Goal: Task Accomplishment & Management: Complete application form

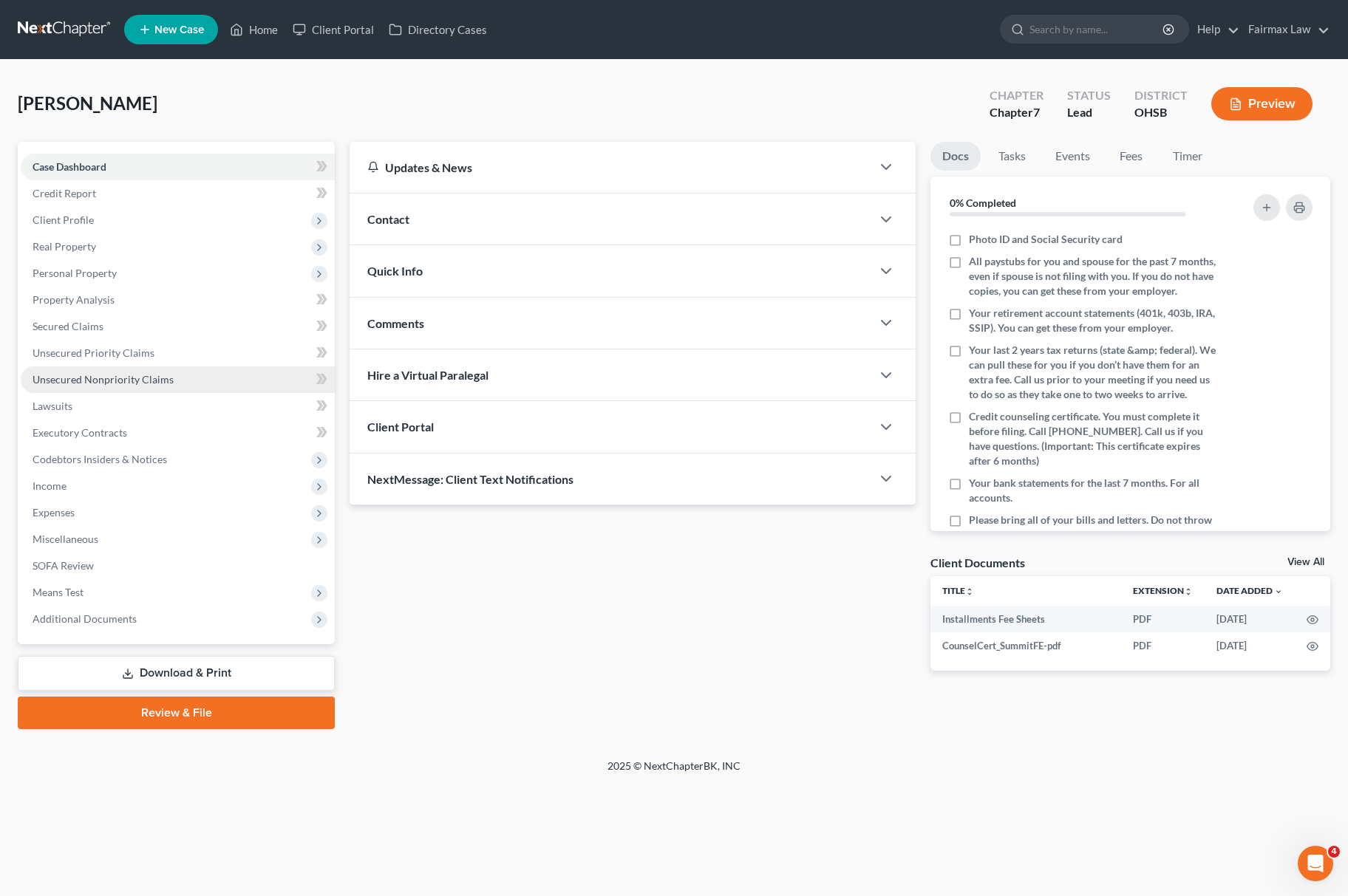
click at [175, 384] on link "Unsecured Nonpriority Claims" at bounding box center [177, 379] width 314 height 26
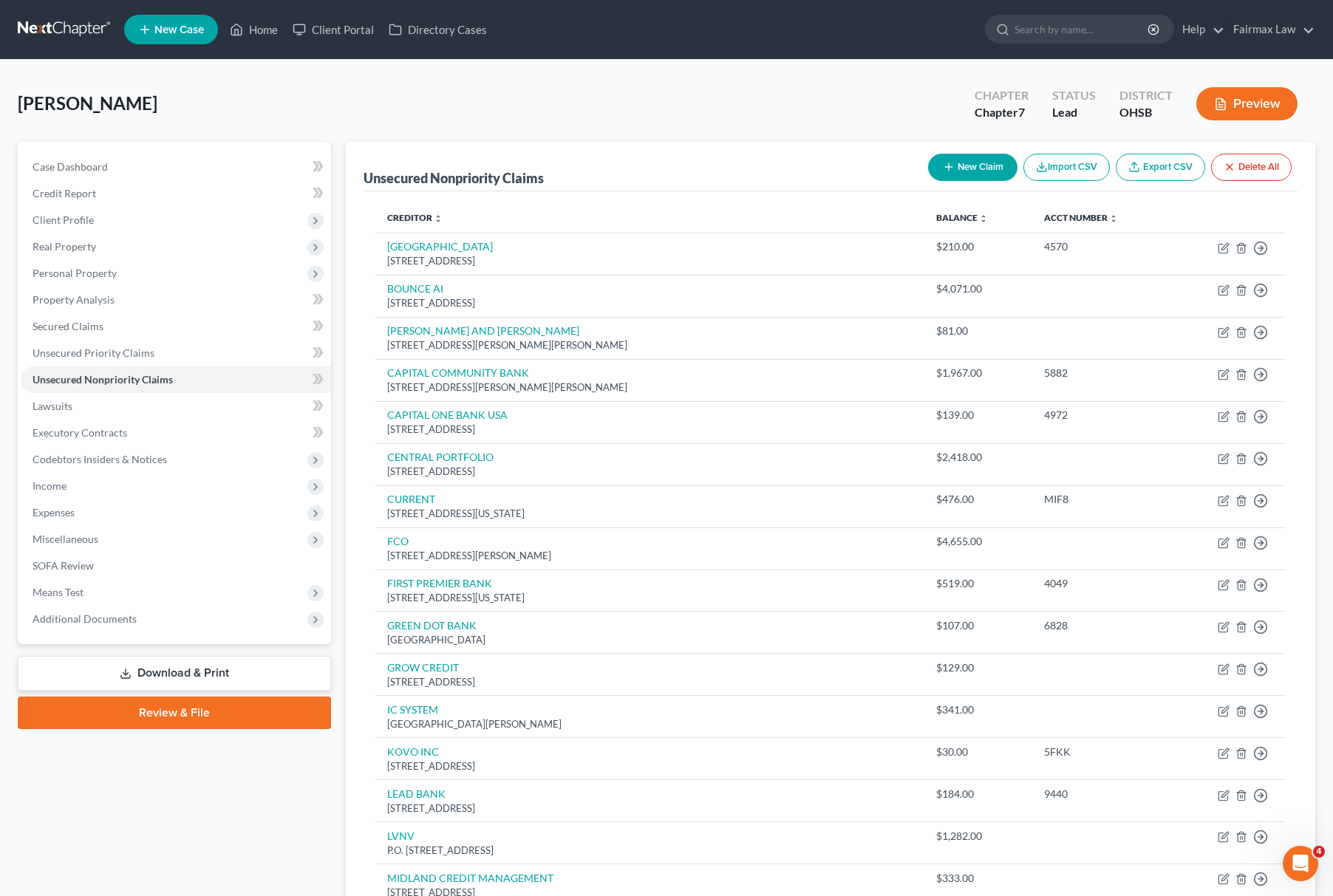
click at [667, 87] on div "Mccaskin, Jon Upgraded Chapter Chapter 7 Status Lead District OHSB Preview" at bounding box center [666, 110] width 1298 height 65
click at [980, 165] on button "New Claim" at bounding box center [973, 167] width 89 height 27
select select "0"
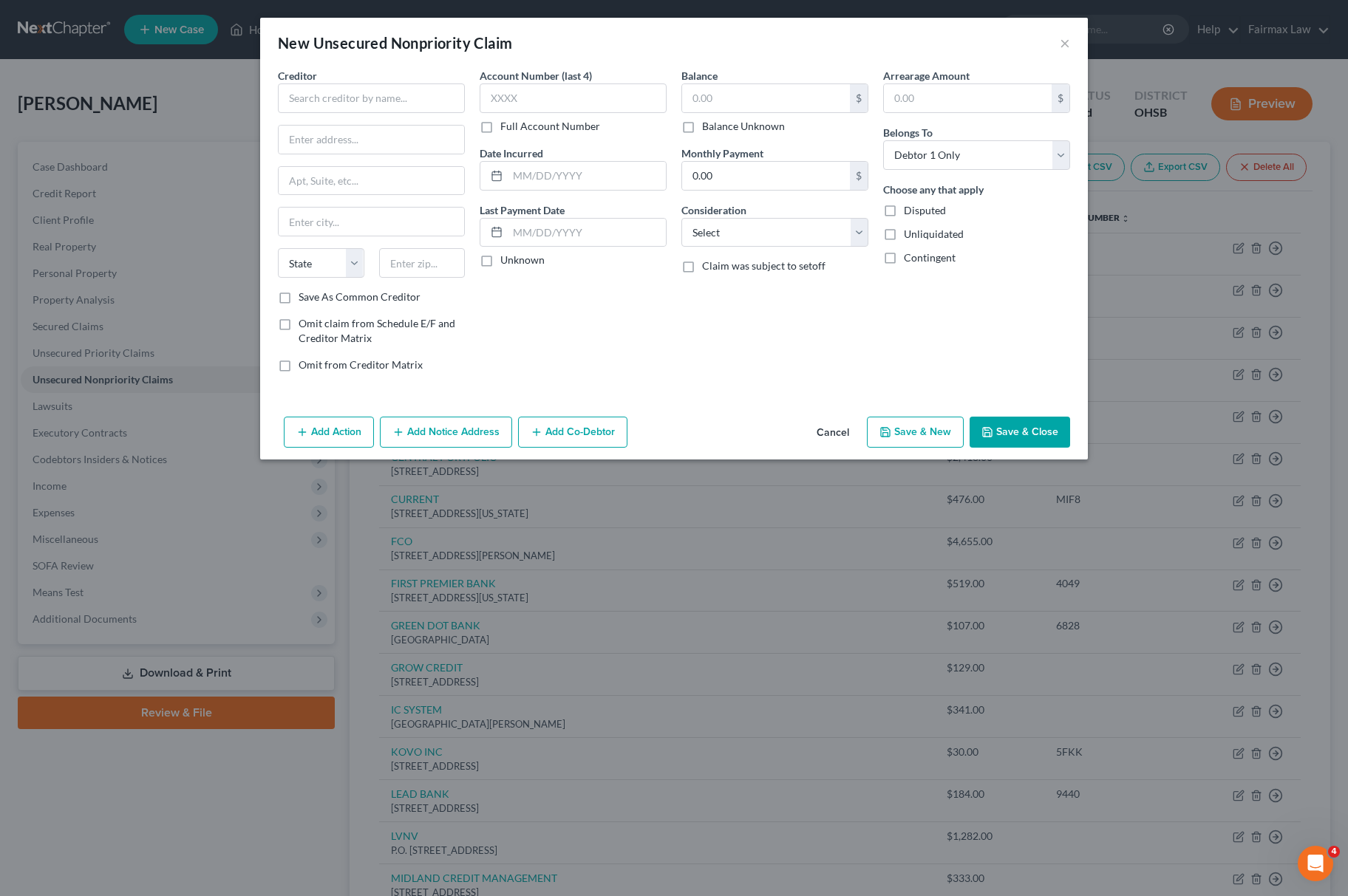
click at [828, 423] on button "Cancel" at bounding box center [833, 433] width 56 height 29
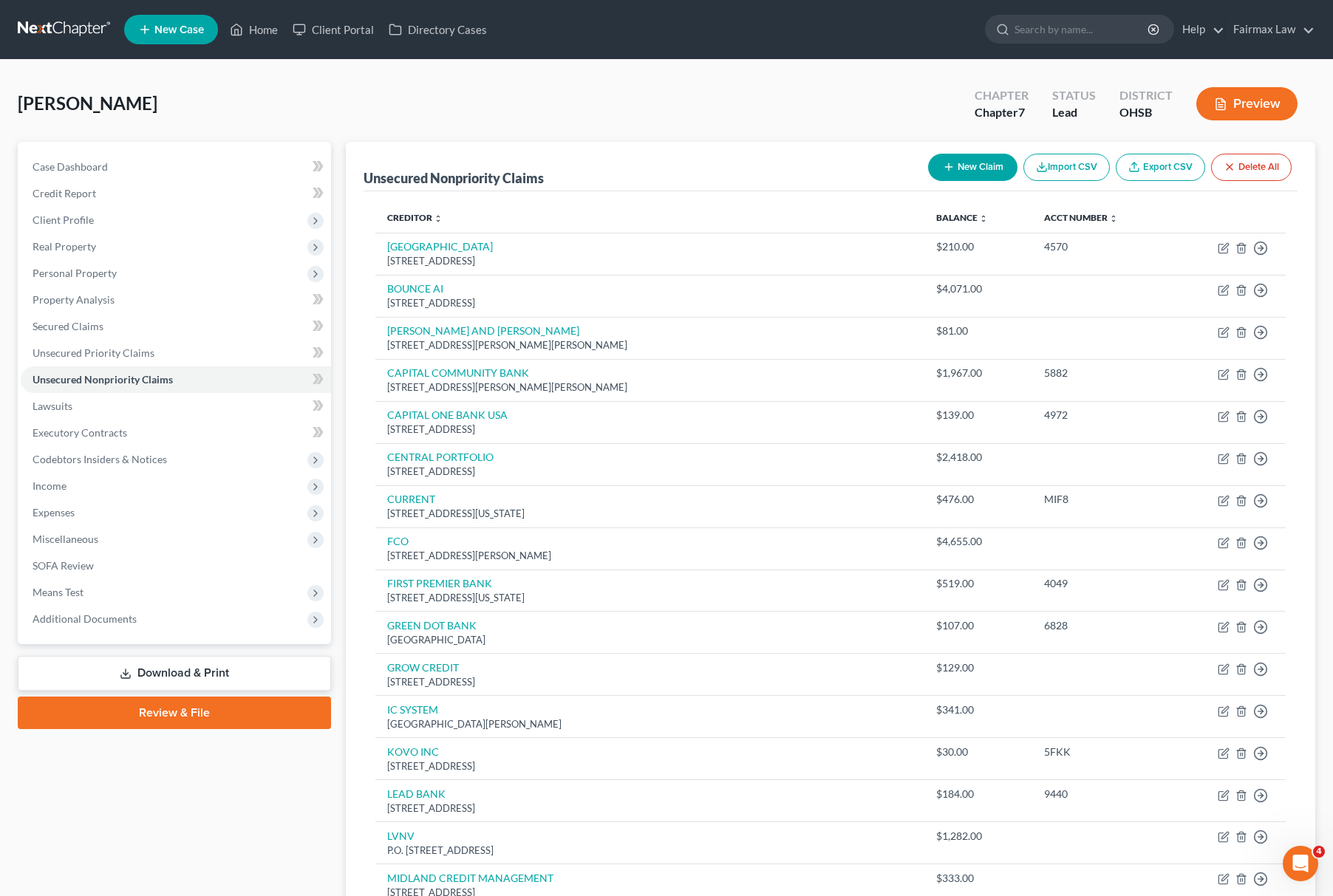
click at [953, 170] on button "New Claim" at bounding box center [973, 167] width 89 height 27
select select "0"
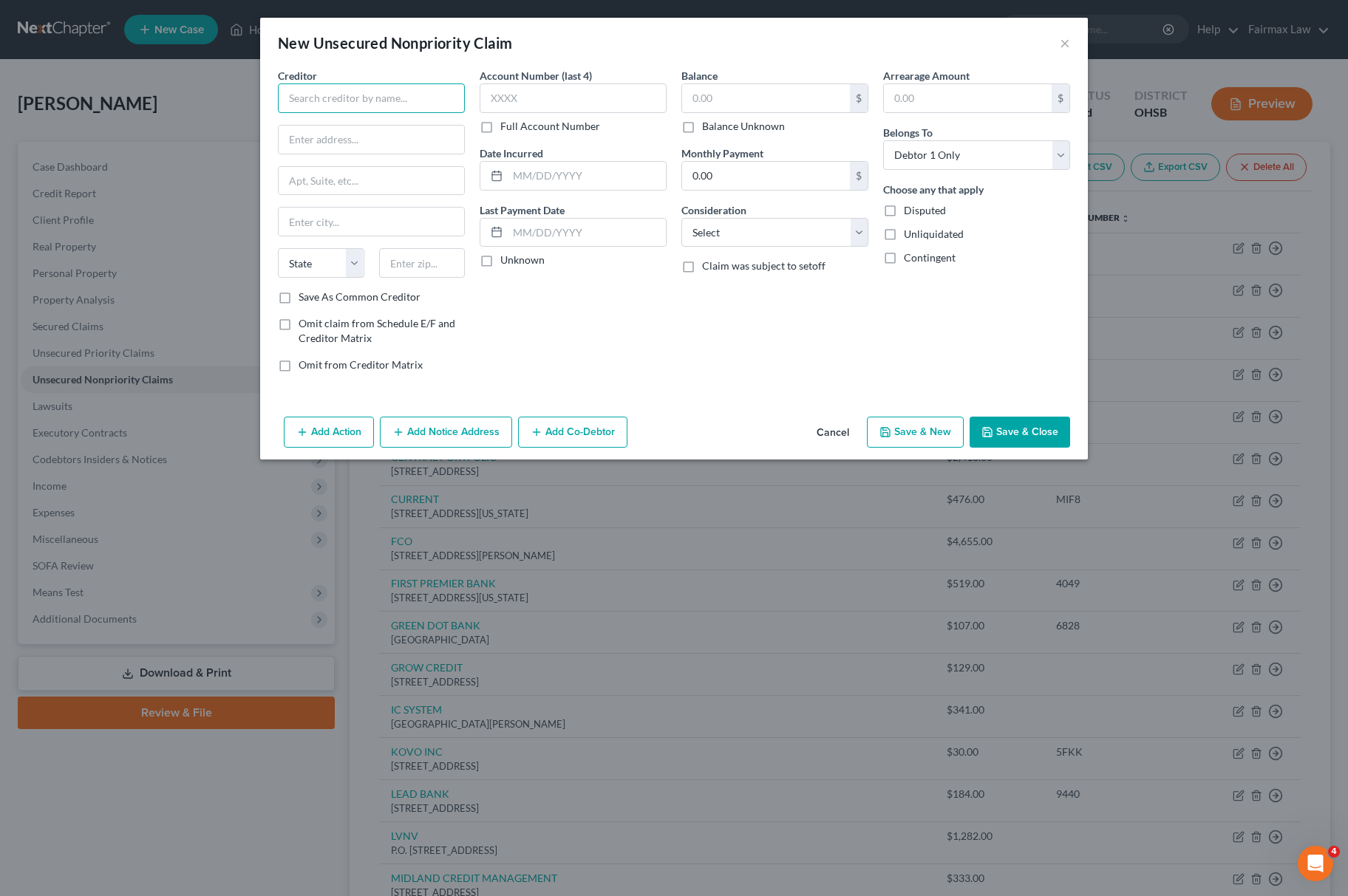
click at [367, 102] on input "text" at bounding box center [371, 98] width 187 height 29
click at [385, 130] on div "Global Lending Services LLC" at bounding box center [366, 123] width 154 height 15
type input "Global Lending Services LLC"
type input "6400 Main St."
type input "Buffalo"
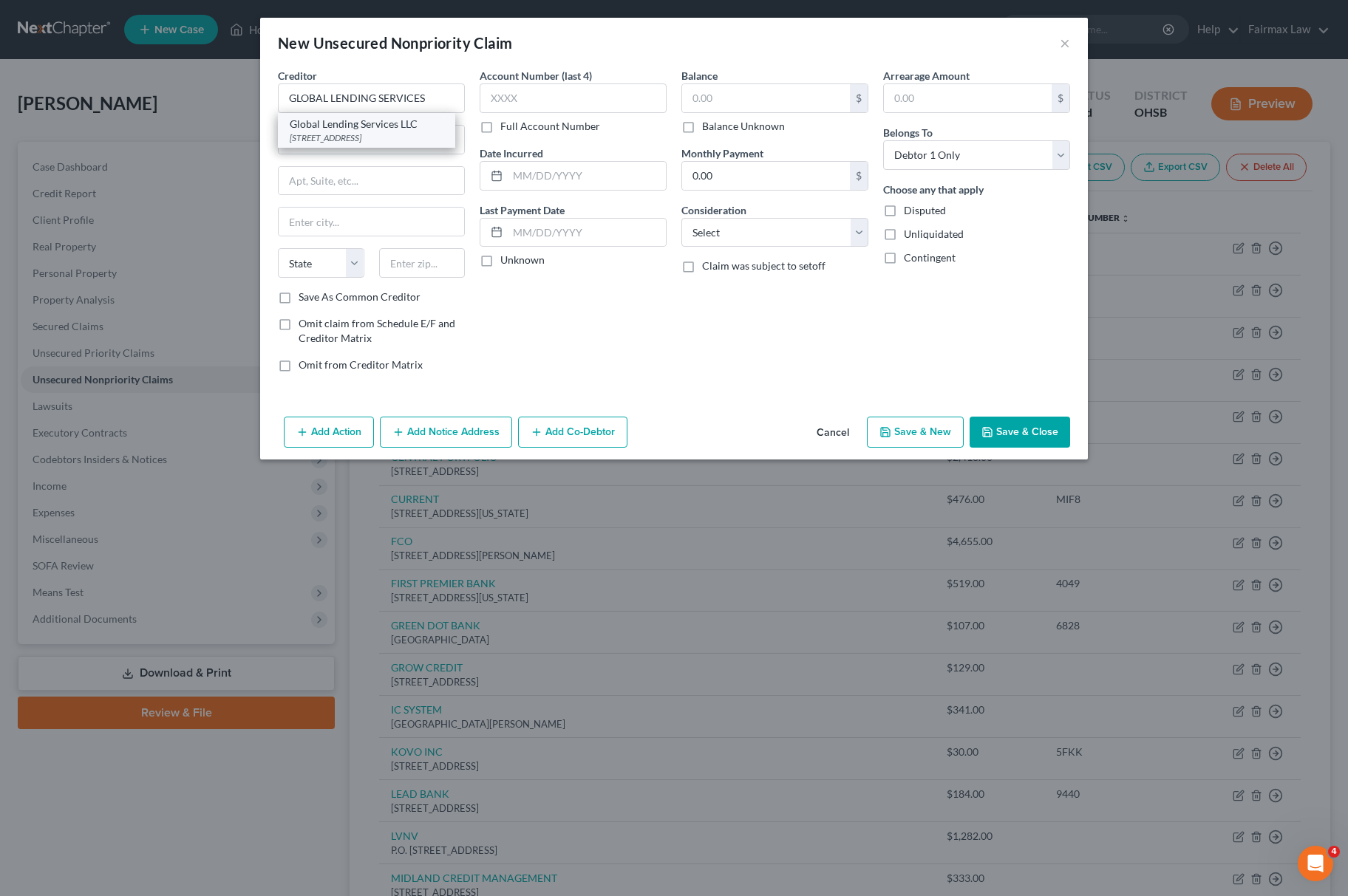
select select "35"
type input "14221"
drag, startPoint x: 435, startPoint y: 108, endPoint x: 4, endPoint y: 101, distance: 431.1
click at [28, 105] on div "New Unsecured Nonpriority Claim × Creditor * Global Lending Services LLC 6400 M…" at bounding box center [674, 448] width 1348 height 896
type input "GLOBAL LENDING SERVICES"
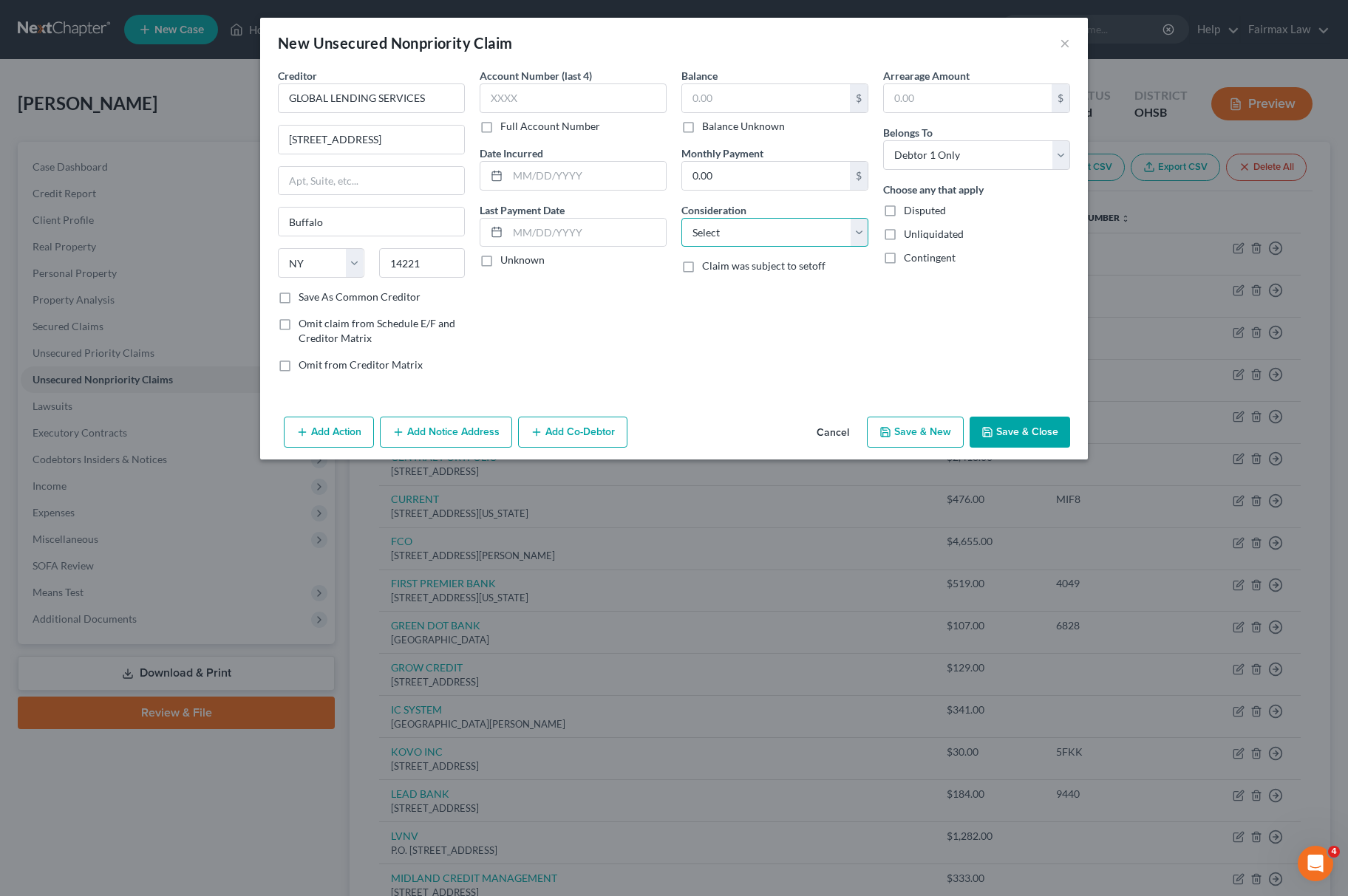
click at [704, 233] on select "Select Cable / Satellite Services Collection Agency Credit Card Debt Debt Couns…" at bounding box center [775, 233] width 187 height 29
select select "2"
click at [682, 218] on select "Select Cable / Satellite Services Collection Agency Credit Card Debt Debt Couns…" at bounding box center [775, 233] width 187 height 29
click at [734, 71] on div "Balance $ Balance Unknown Balance Undetermined $ Balance Unknown" at bounding box center [775, 100] width 187 height 66
click at [727, 87] on input "text" at bounding box center [765, 98] width 168 height 28
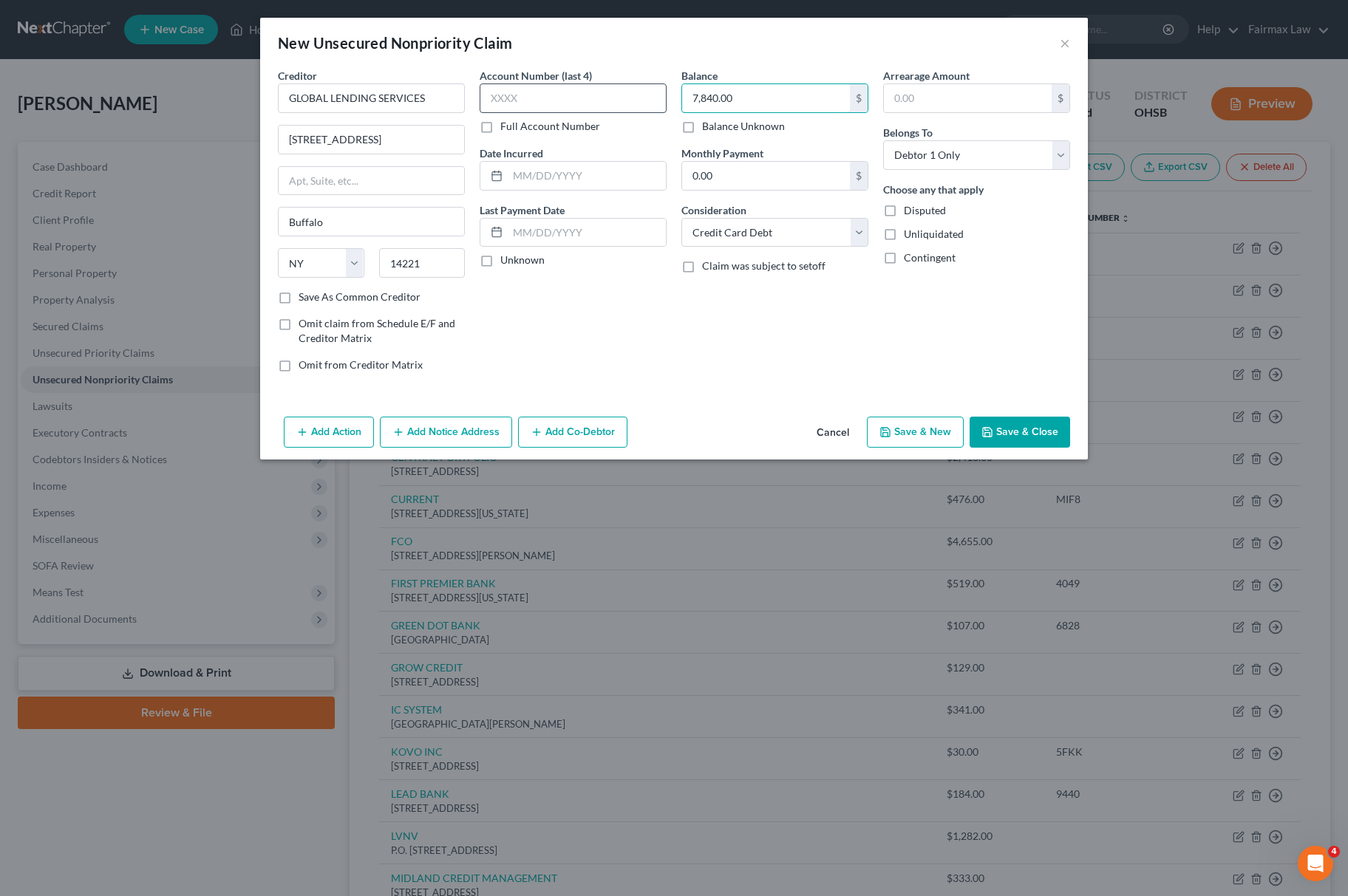
type input "7,840.00"
click at [622, 105] on input "text" at bounding box center [573, 98] width 187 height 29
type input "0523"
click at [584, 178] on input "text" at bounding box center [586, 175] width 158 height 28
type input "07/08/2020"
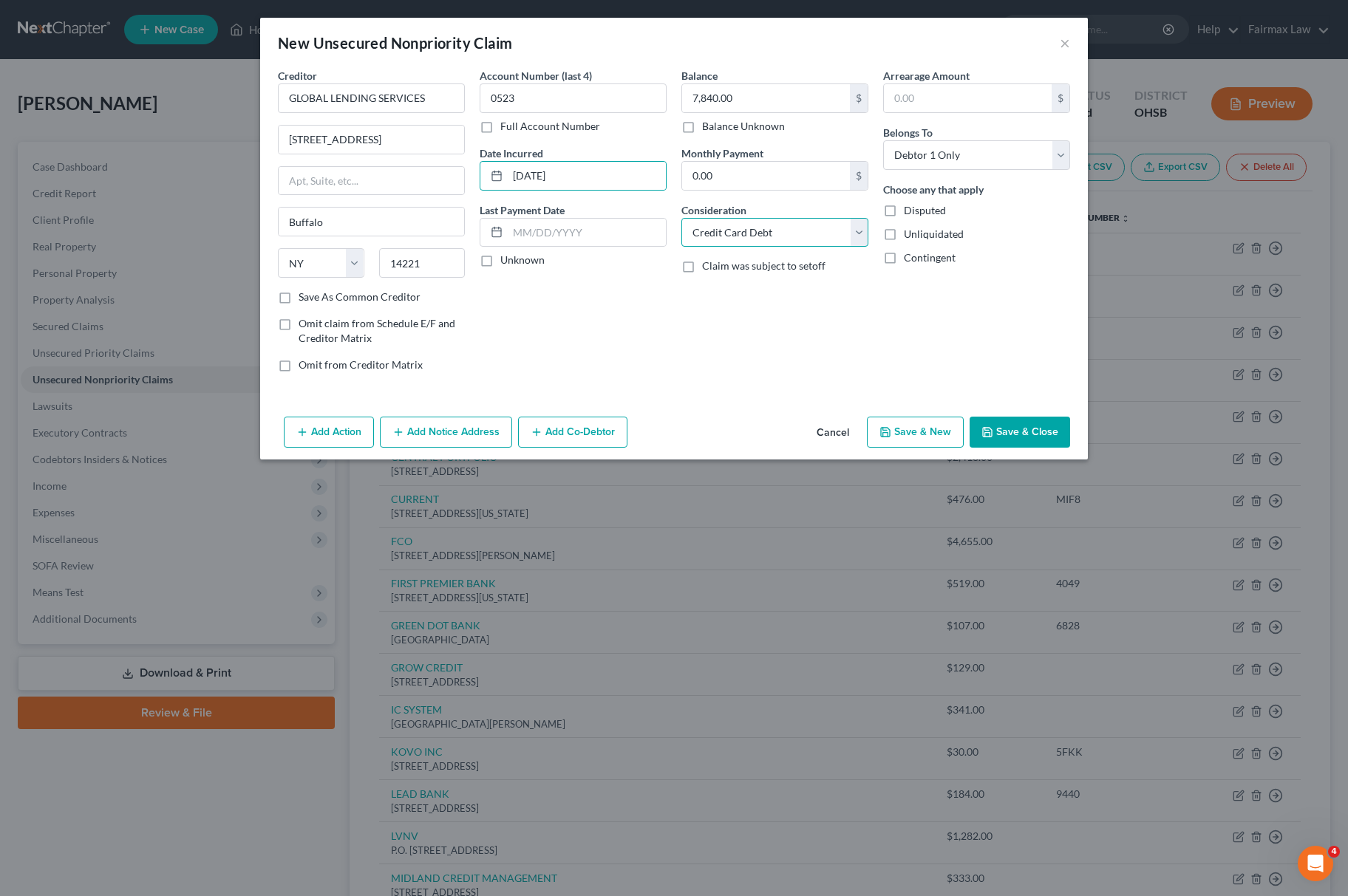
click at [782, 243] on select "Select Cable / Satellite Services Collection Agency Credit Card Debt Debt Couns…" at bounding box center [775, 233] width 187 height 29
select select "14"
click at [682, 218] on select "Select Cable / Satellite Services Collection Agency Credit Card Debt Debt Couns…" at bounding box center [775, 233] width 187 height 29
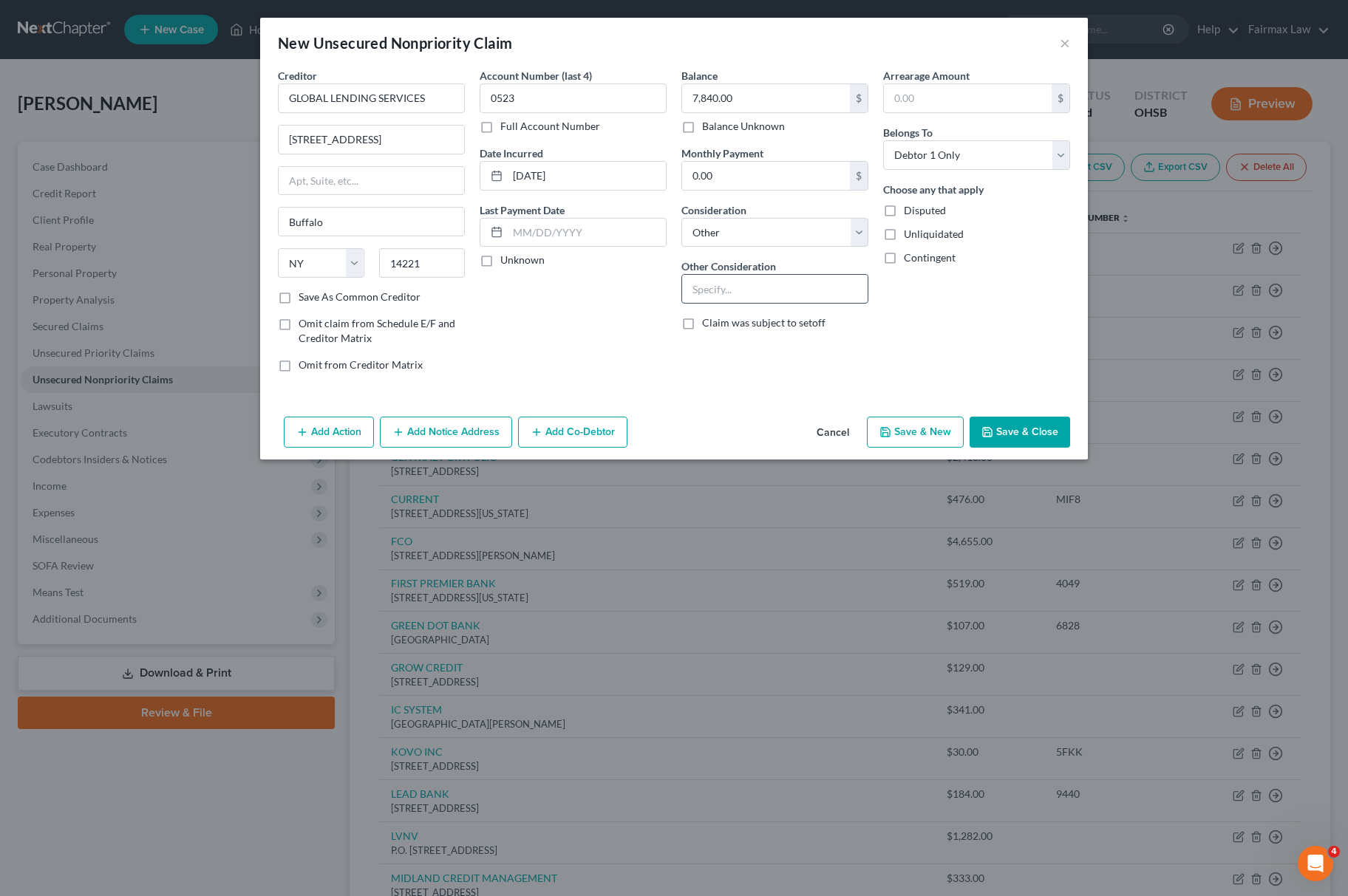
click at [754, 288] on input "text" at bounding box center [774, 289] width 185 height 28
type input "a"
type input "Automobile"
click at [1056, 426] on button "Save & Close" at bounding box center [1020, 433] width 101 height 31
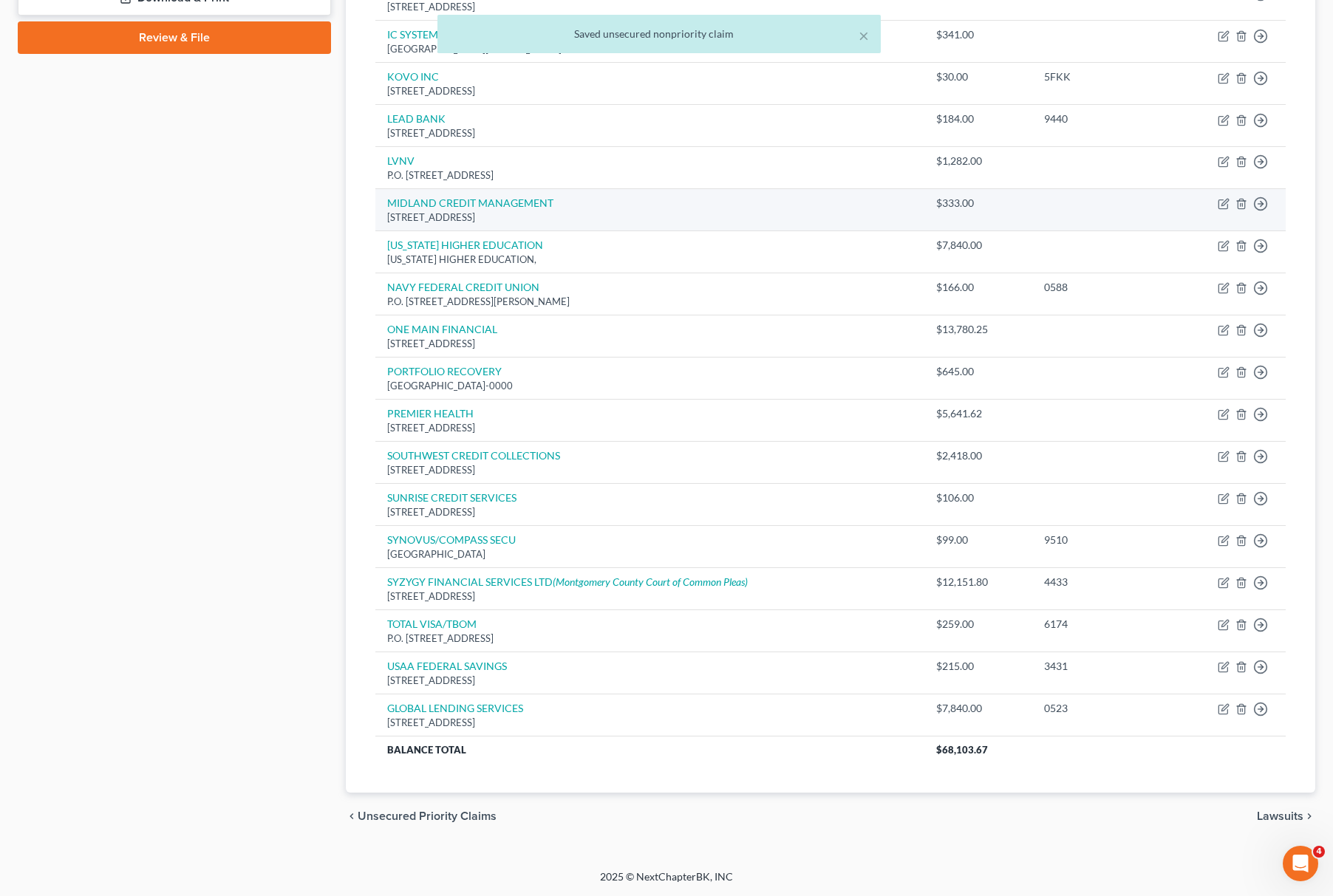
scroll to position [682, 0]
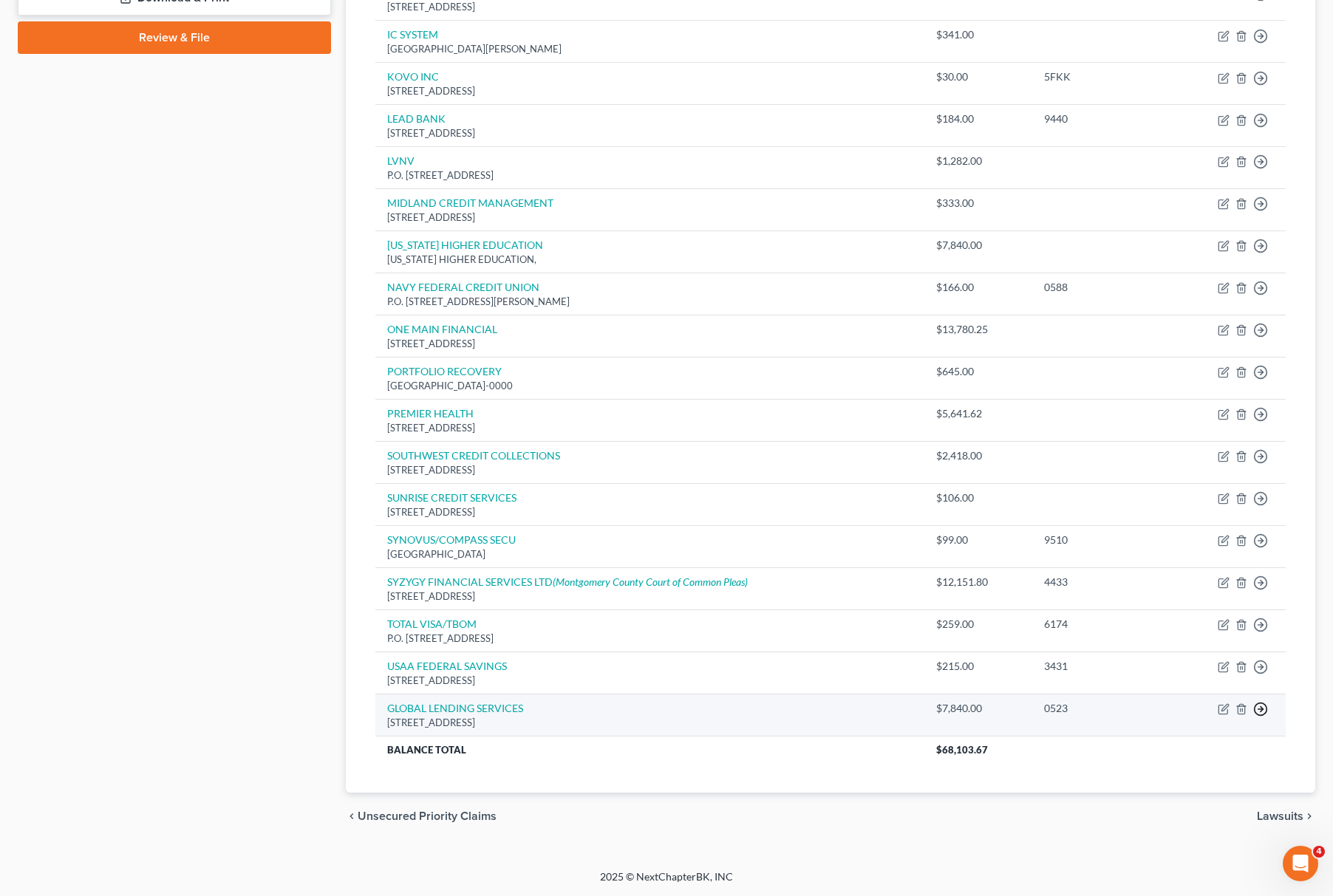
click at [1257, 705] on circle "button" at bounding box center [1261, 709] width 13 height 13
click at [1178, 713] on link "Move to D" at bounding box center [1193, 721] width 123 height 25
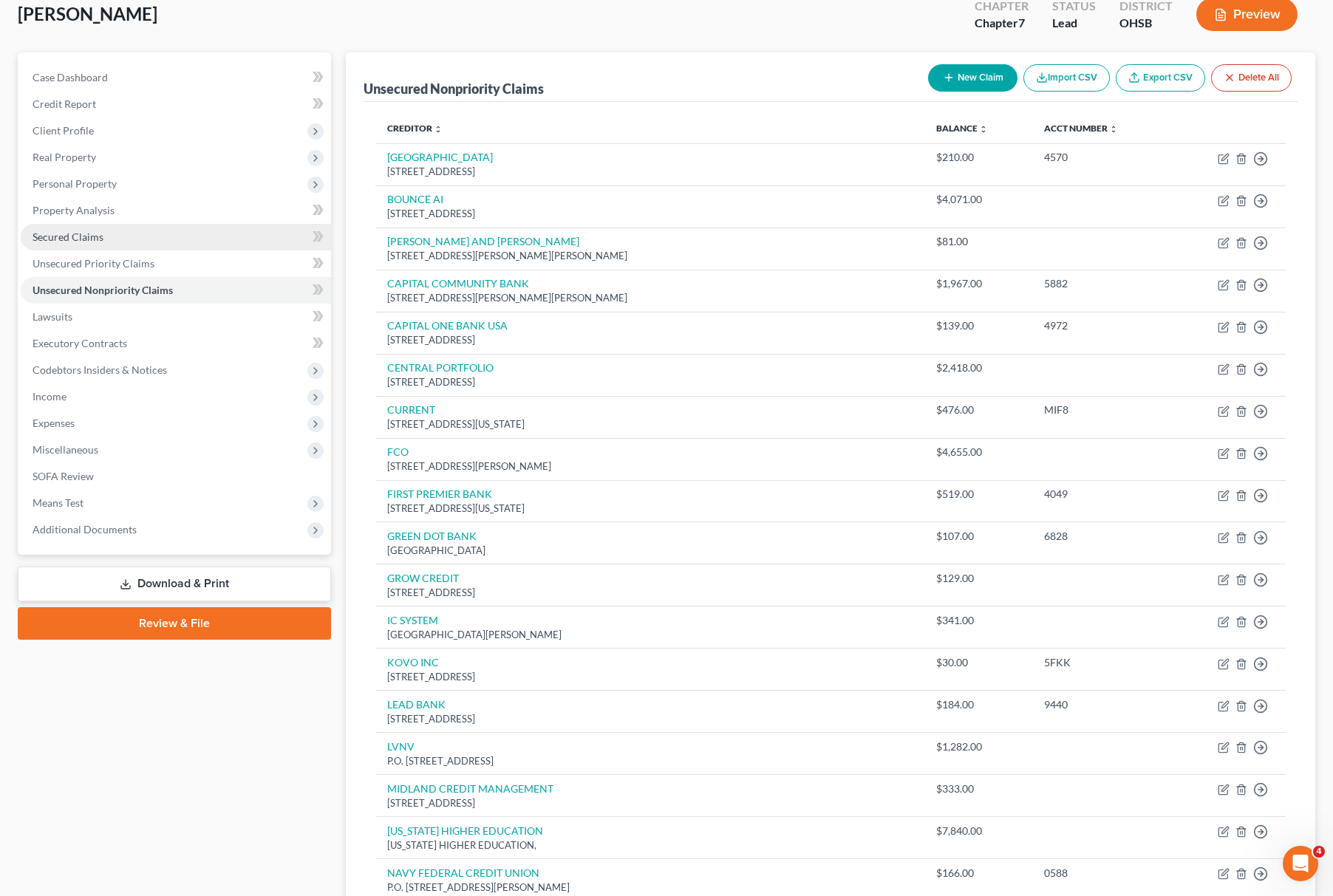
scroll to position [0, 0]
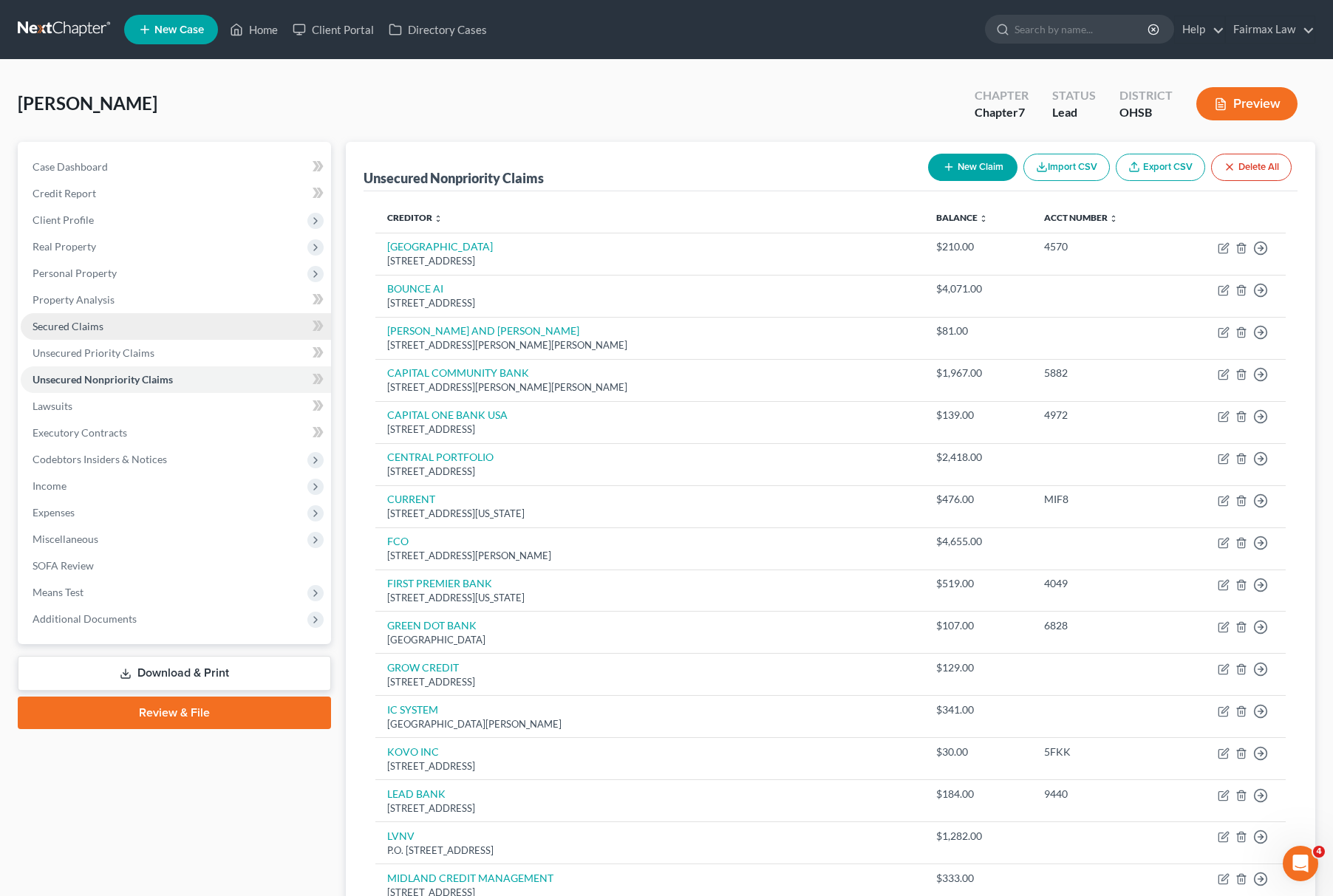
click at [99, 328] on span "Secured Claims" at bounding box center [68, 326] width 71 height 13
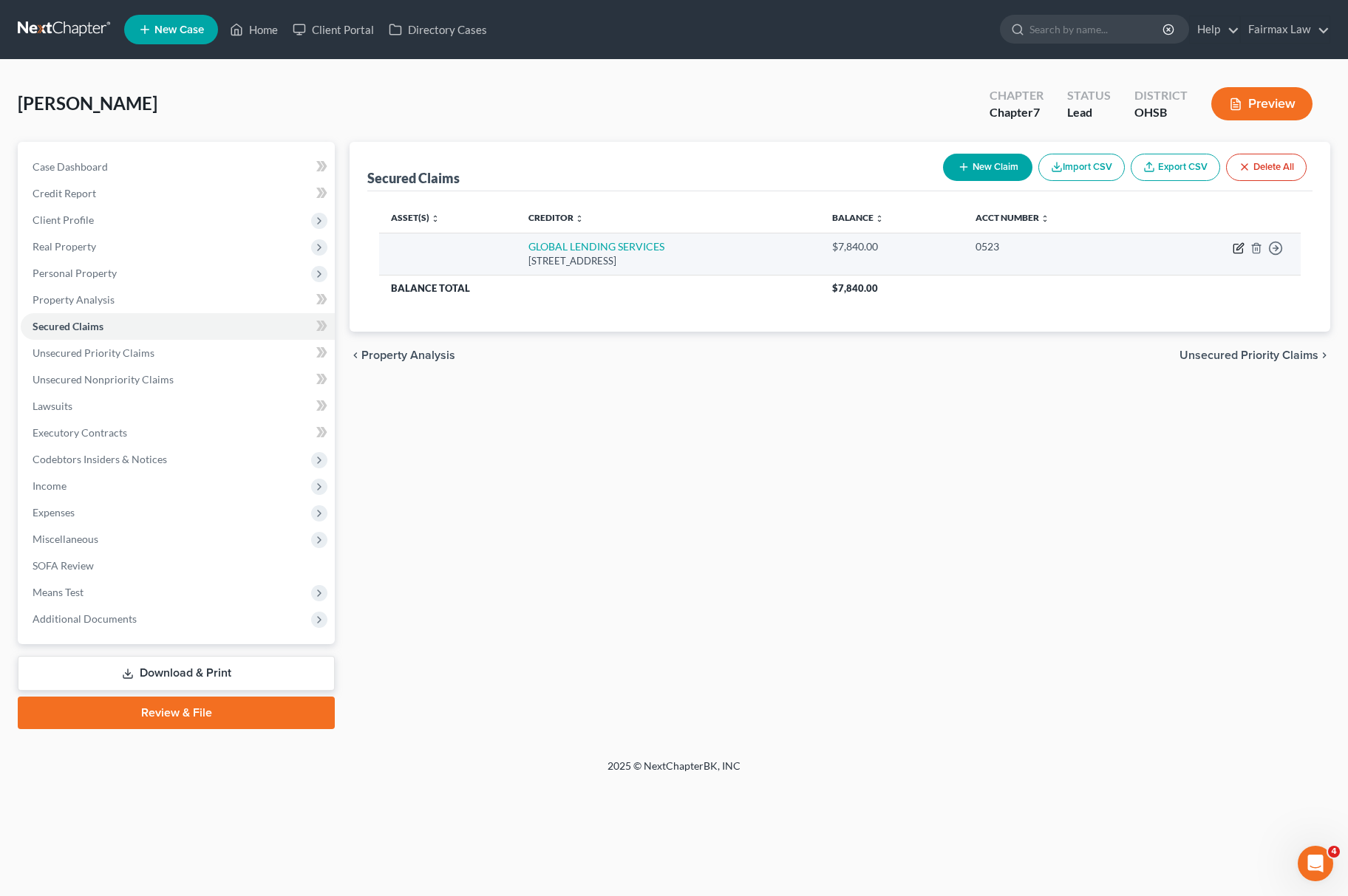
click at [1236, 249] on icon "button" at bounding box center [1239, 248] width 12 height 12
select select "35"
select select "0"
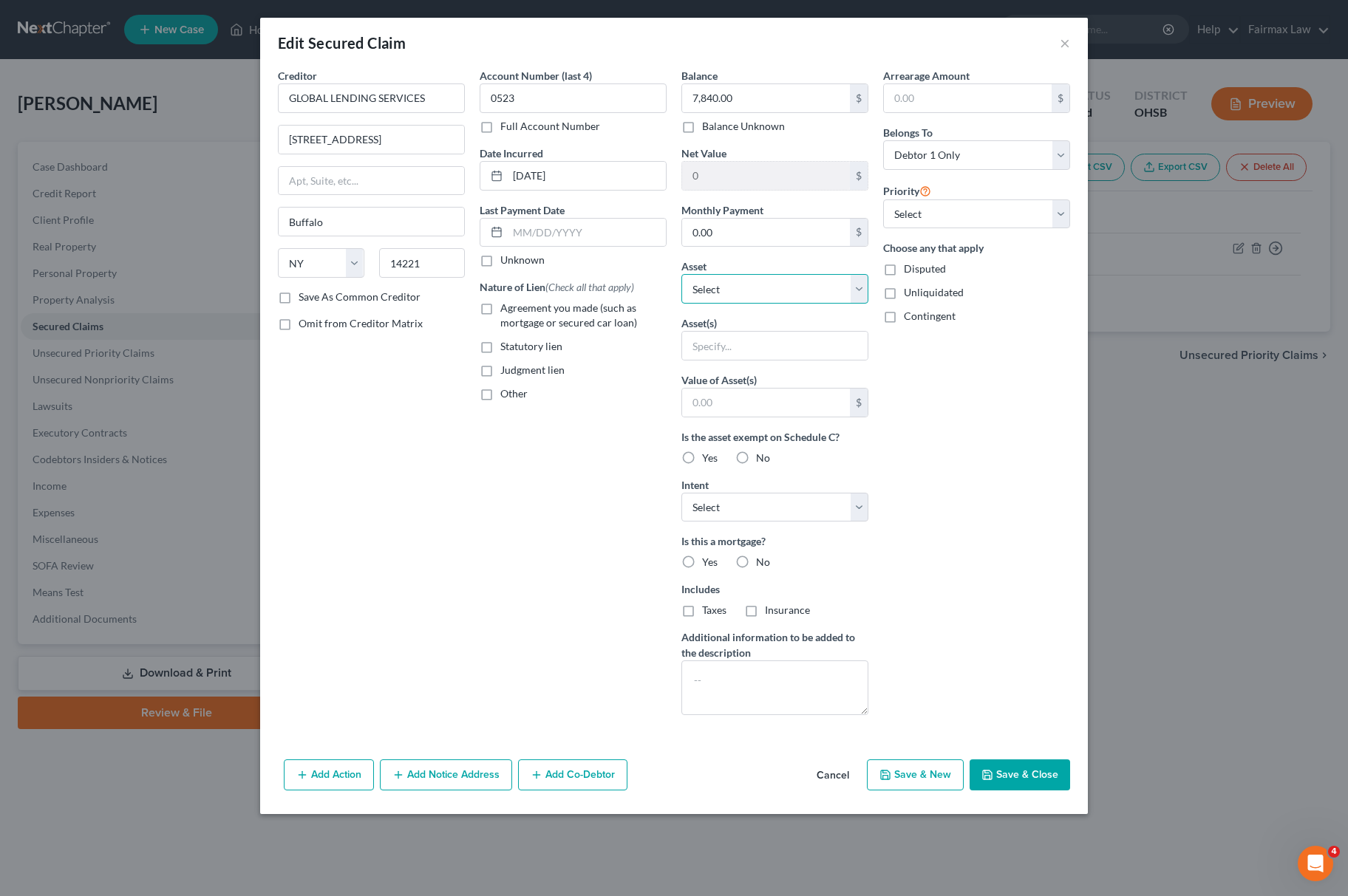
click at [748, 300] on select "Select Other Multiple Assets Household Goods - Household Goods - $200.0 Electro…" at bounding box center [775, 289] width 187 height 29
select select "8"
click at [682, 275] on select "Select Other Multiple Assets Household Goods - Household Goods - $200.0 Electro…" at bounding box center [775, 289] width 187 height 29
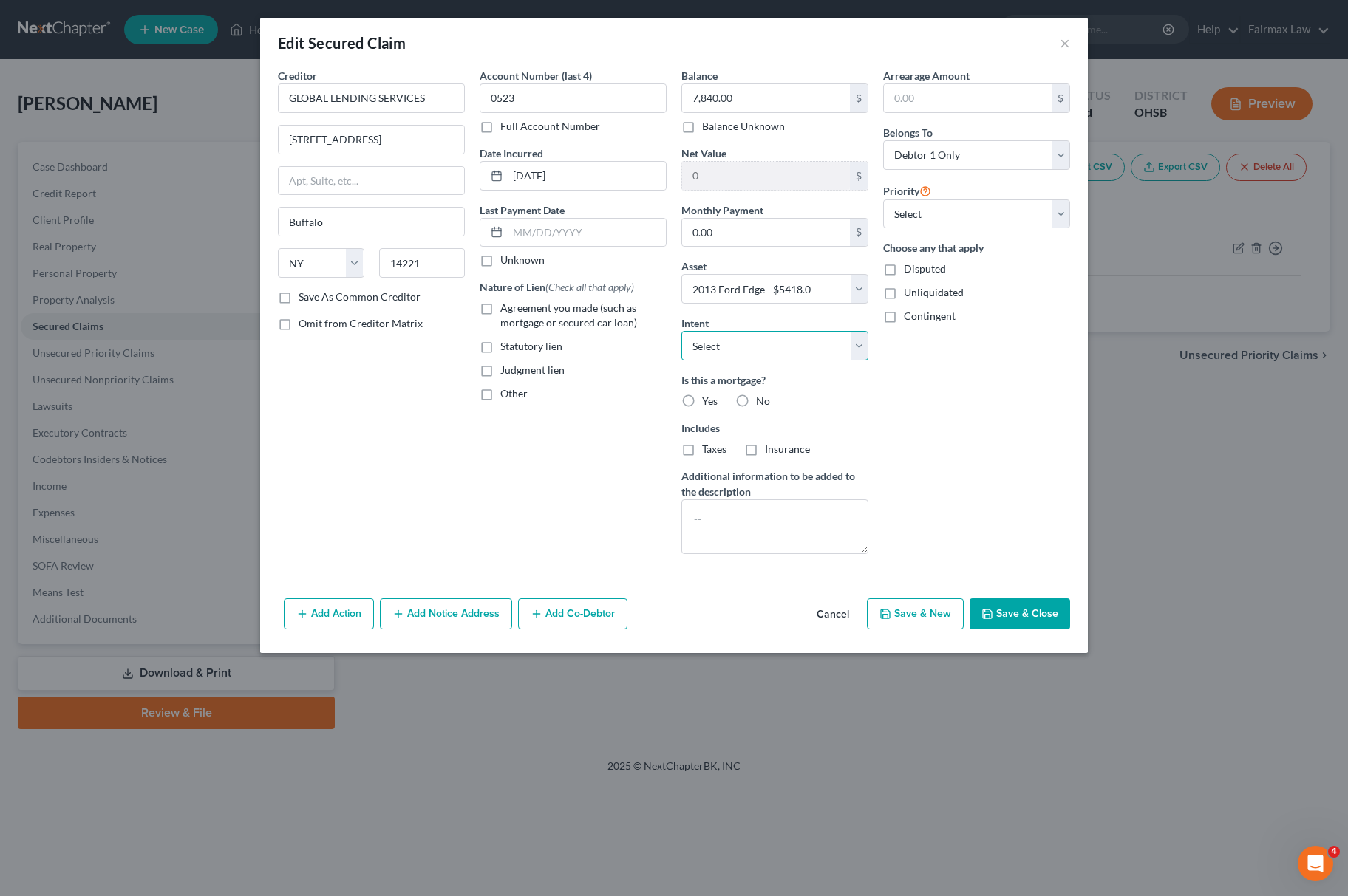
click at [740, 342] on select "Select Surrender Redeem Reaffirm Avoid Other" at bounding box center [775, 346] width 187 height 29
select select "2"
click at [682, 333] on select "Select Surrender Redeem Reaffirm Avoid Other" at bounding box center [775, 346] width 187 height 29
click at [909, 228] on select "Select 1st 2nd 3rd 4th 5th 6th 7th 8th 9th 10th 11th 12th 13th 14th 15th 16th 1…" at bounding box center [977, 214] width 187 height 29
select select "0"
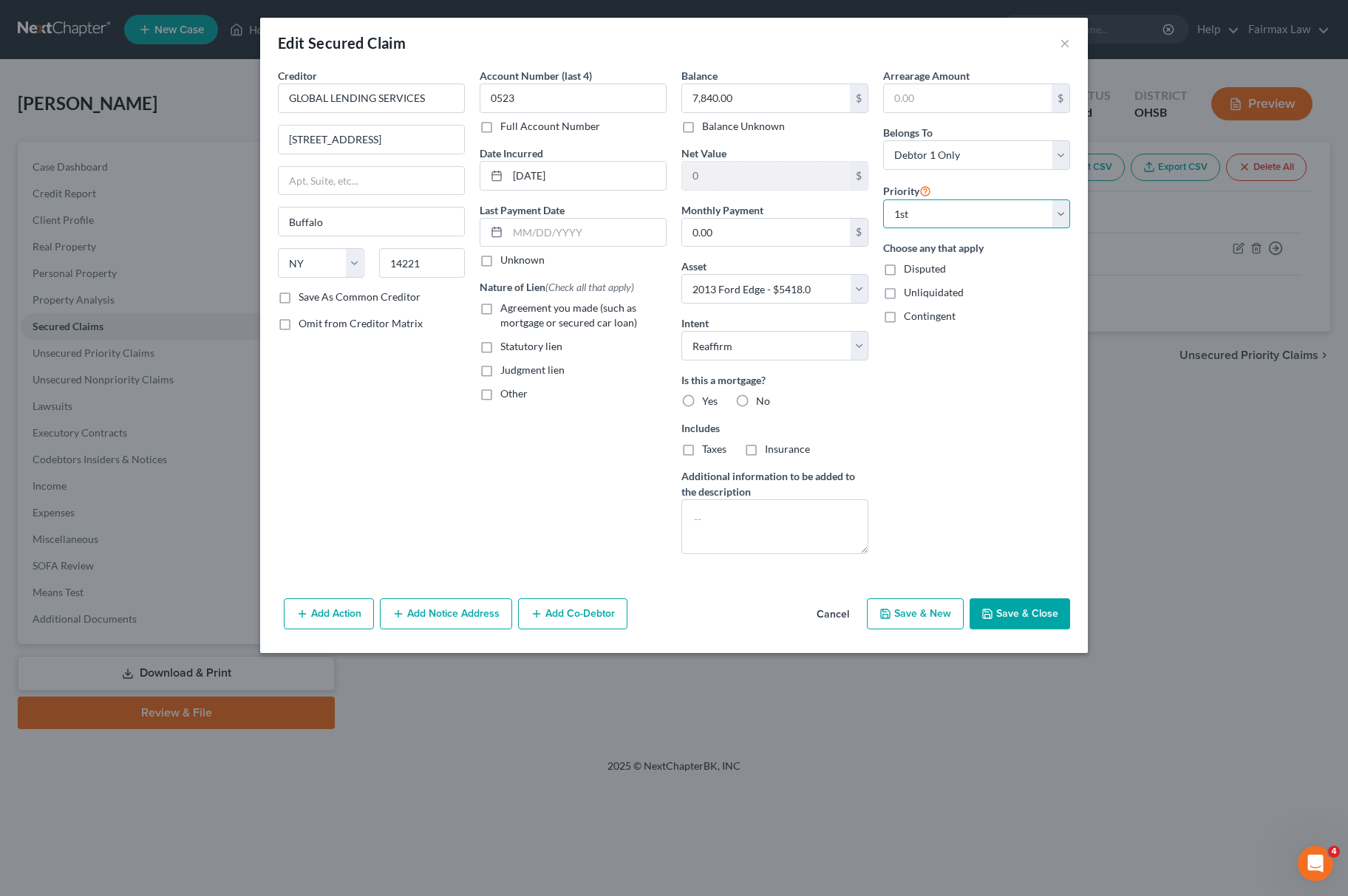
click at [884, 200] on select "Select 1st 2nd 3rd 4th 5th 6th 7th 8th 9th 10th 11th 12th 13th 14th 15th 16th 1…" at bounding box center [977, 214] width 187 height 29
click at [999, 622] on button "Save & Close" at bounding box center [1020, 614] width 101 height 31
select select
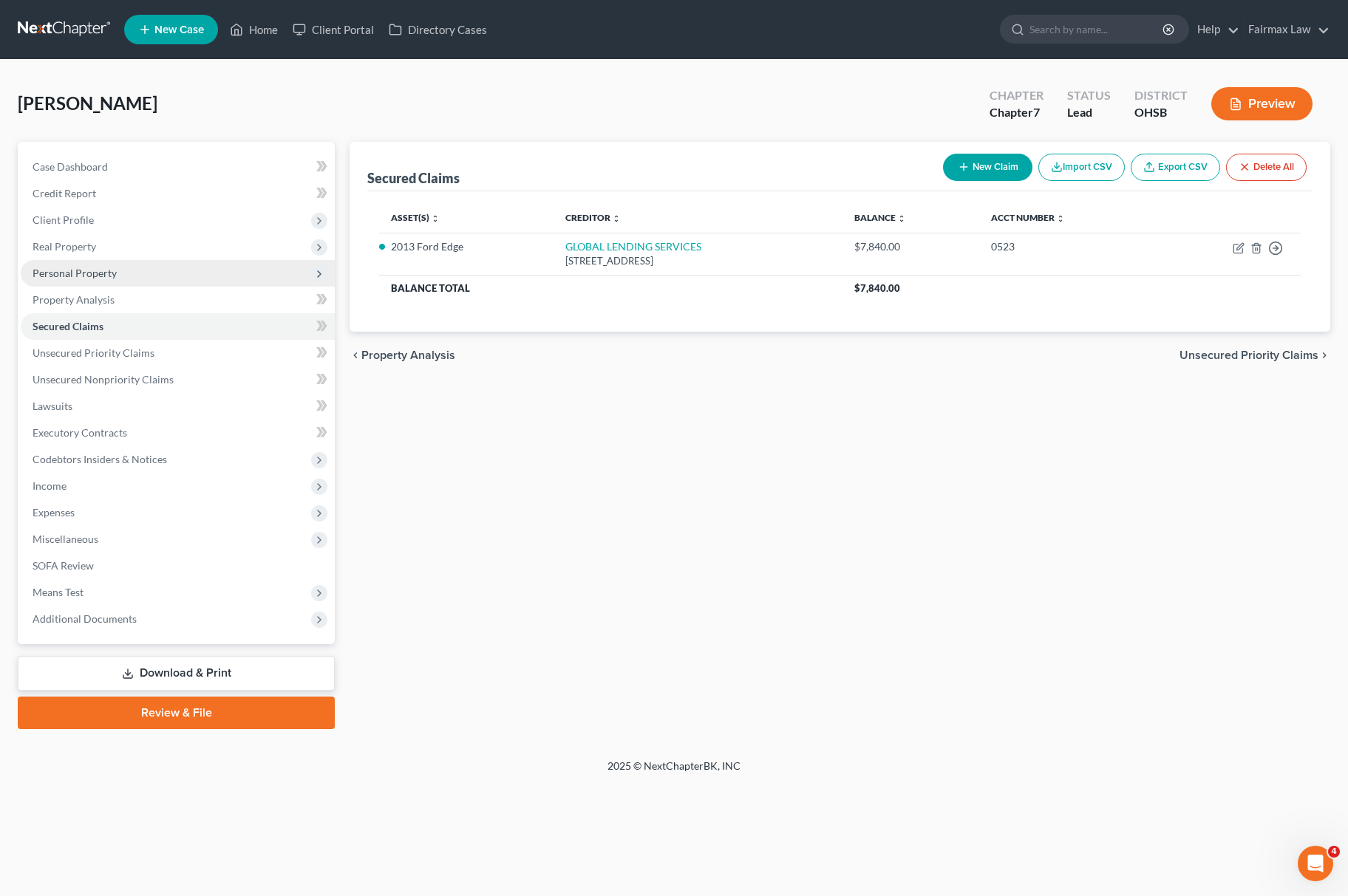
click at [139, 263] on span "Personal Property" at bounding box center [177, 273] width 314 height 26
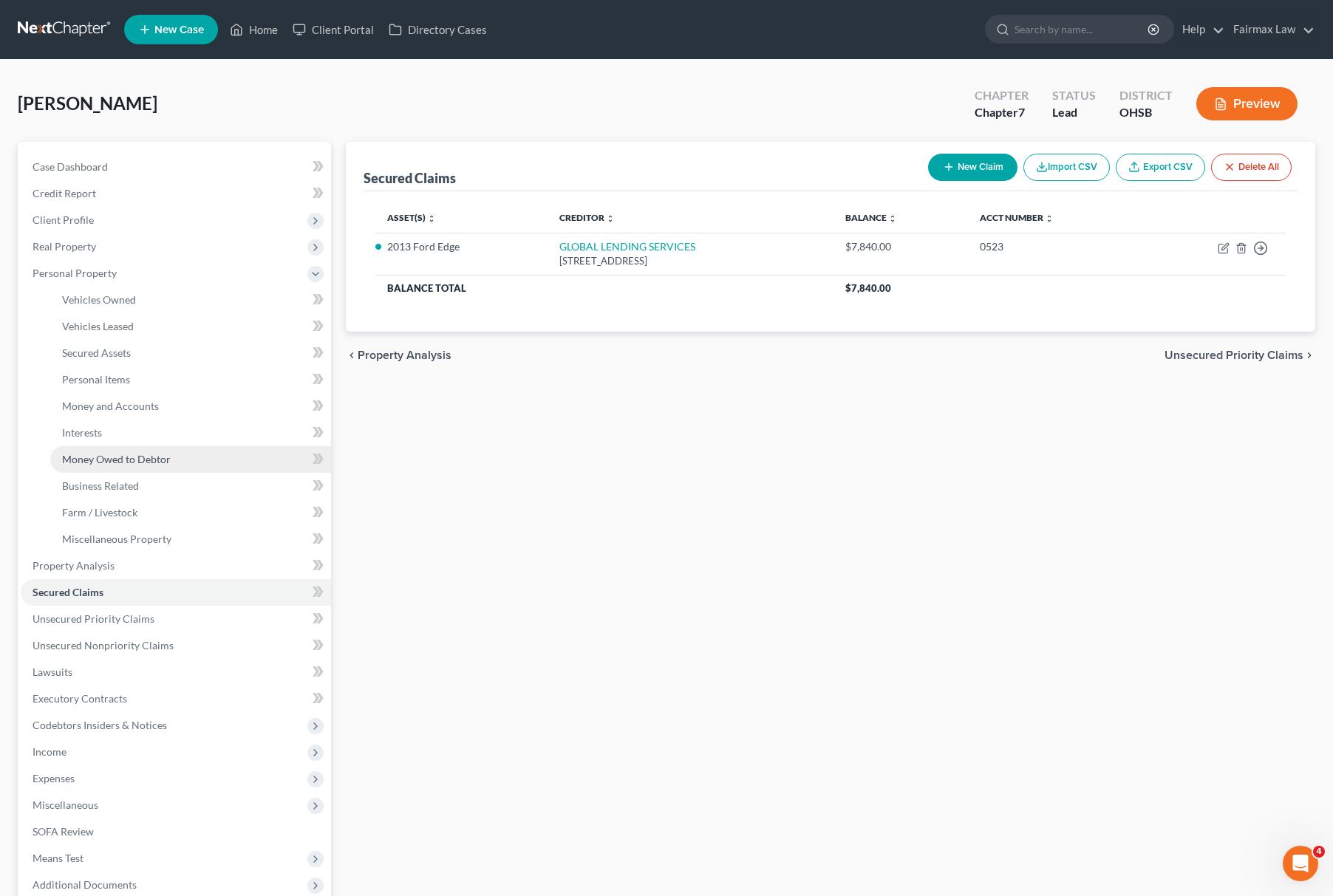
click at [131, 447] on link "Money Owed to Debtor" at bounding box center [190, 459] width 281 height 26
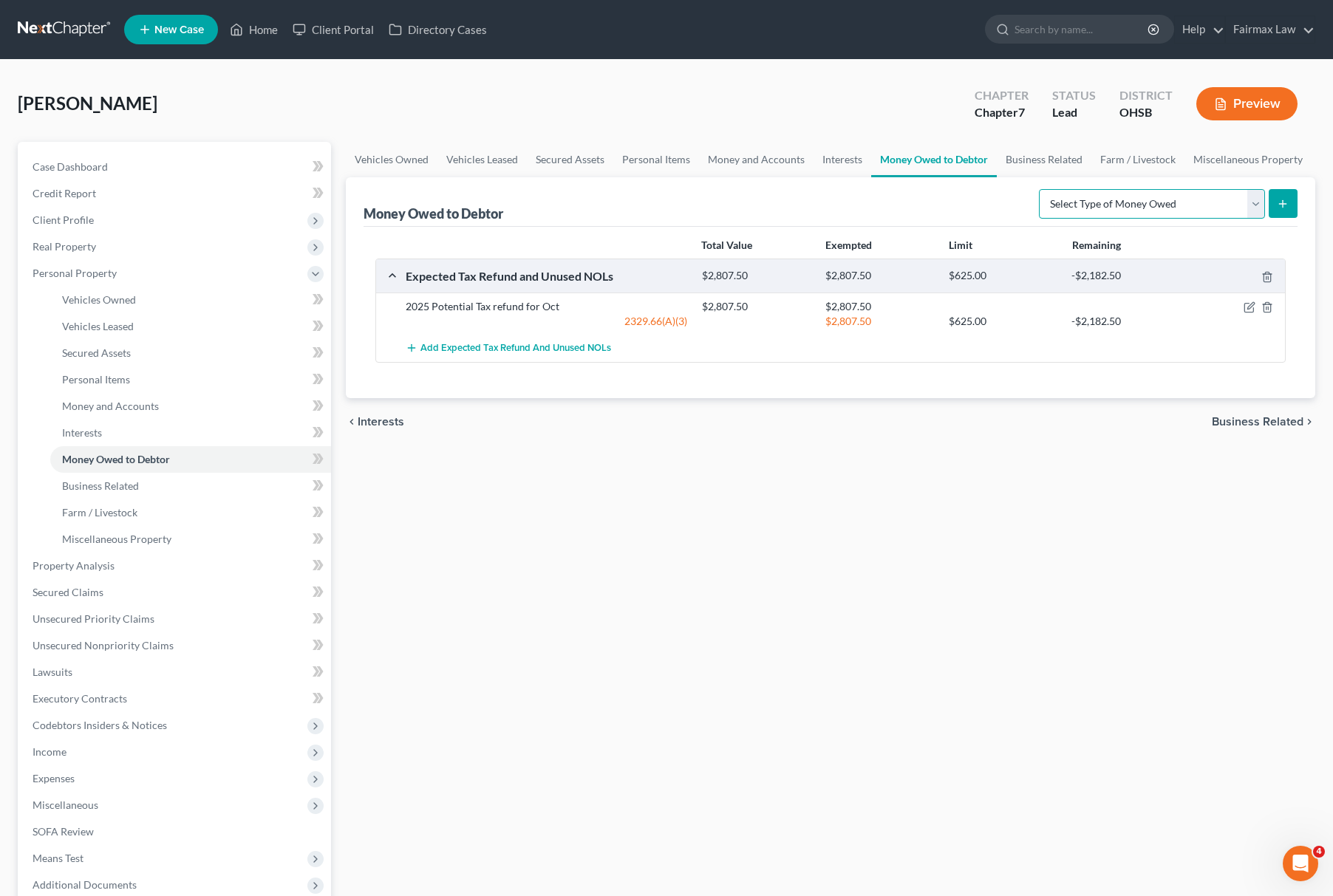
click at [1218, 202] on select "Select Type of Money Owed Accounts Receivable Alimony Child Support Claims Agai…" at bounding box center [1152, 204] width 226 height 29
select select "other_contingent_and_unliquidated_claims"
click at [1040, 189] on select "Select Type of Money Owed Accounts Receivable Alimony Child Support Claims Agai…" at bounding box center [1152, 204] width 226 height 29
click at [1281, 216] on button "submit" at bounding box center [1283, 203] width 28 height 28
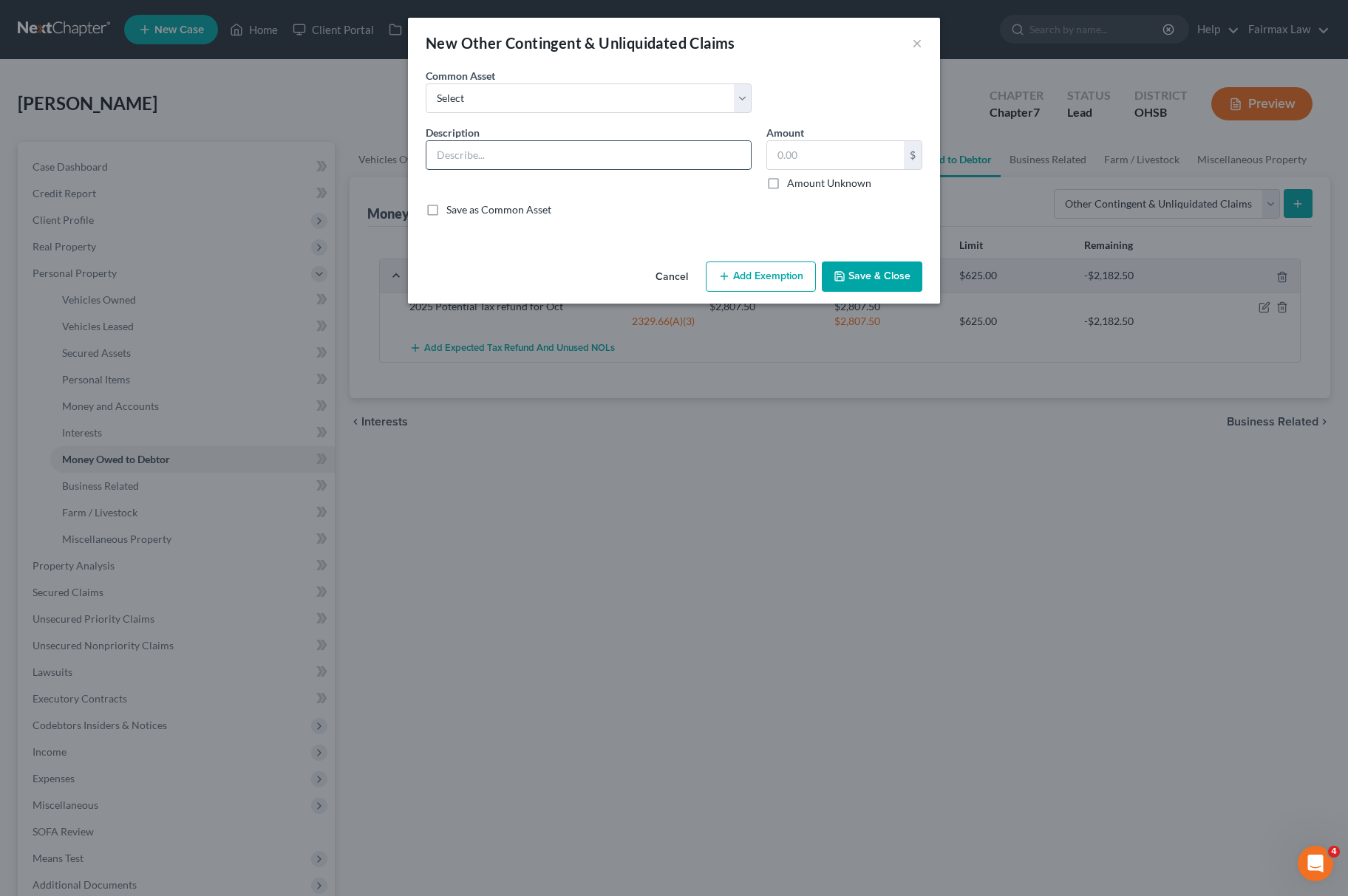
click at [612, 151] on input "text" at bounding box center [588, 155] width 324 height 28
type input "Garnished wages within 90 days of filing"
click at [848, 164] on input "text" at bounding box center [836, 155] width 137 height 28
type input "1,405.39"
click at [763, 266] on button "Add Exemption" at bounding box center [761, 277] width 110 height 31
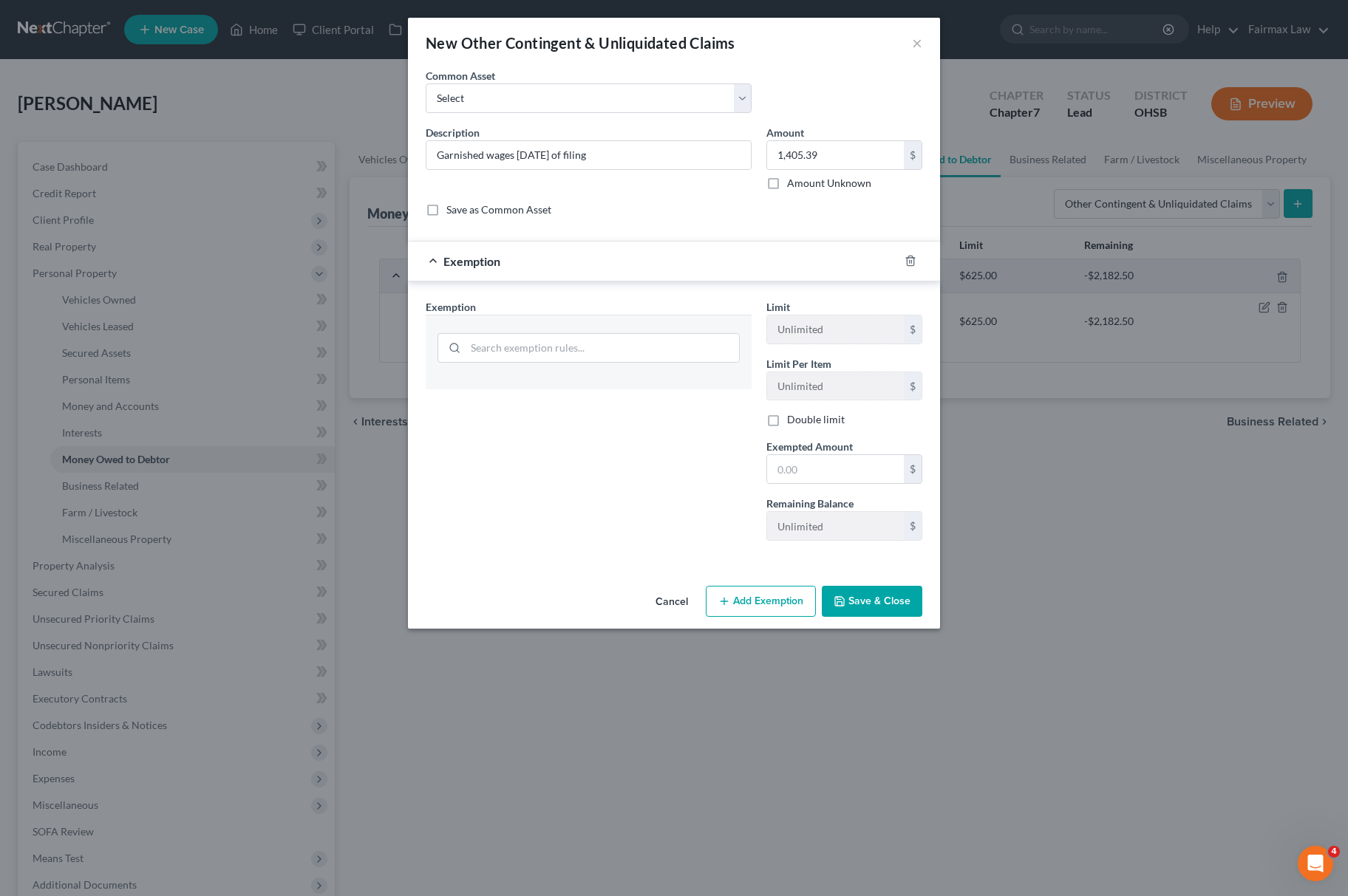
click at [722, 323] on div at bounding box center [589, 346] width 326 height 63
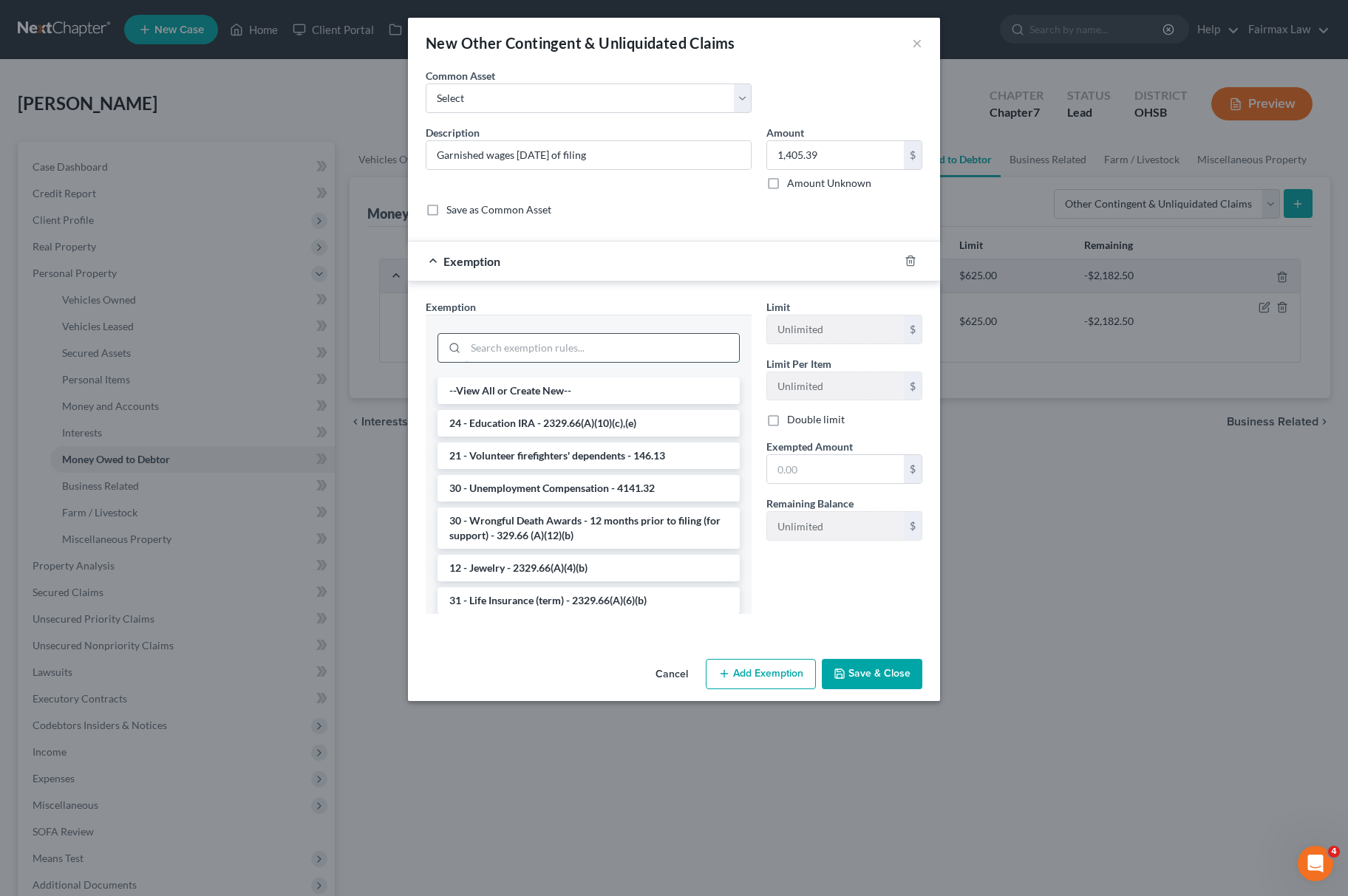
click at [694, 348] on input "search" at bounding box center [602, 348] width 273 height 28
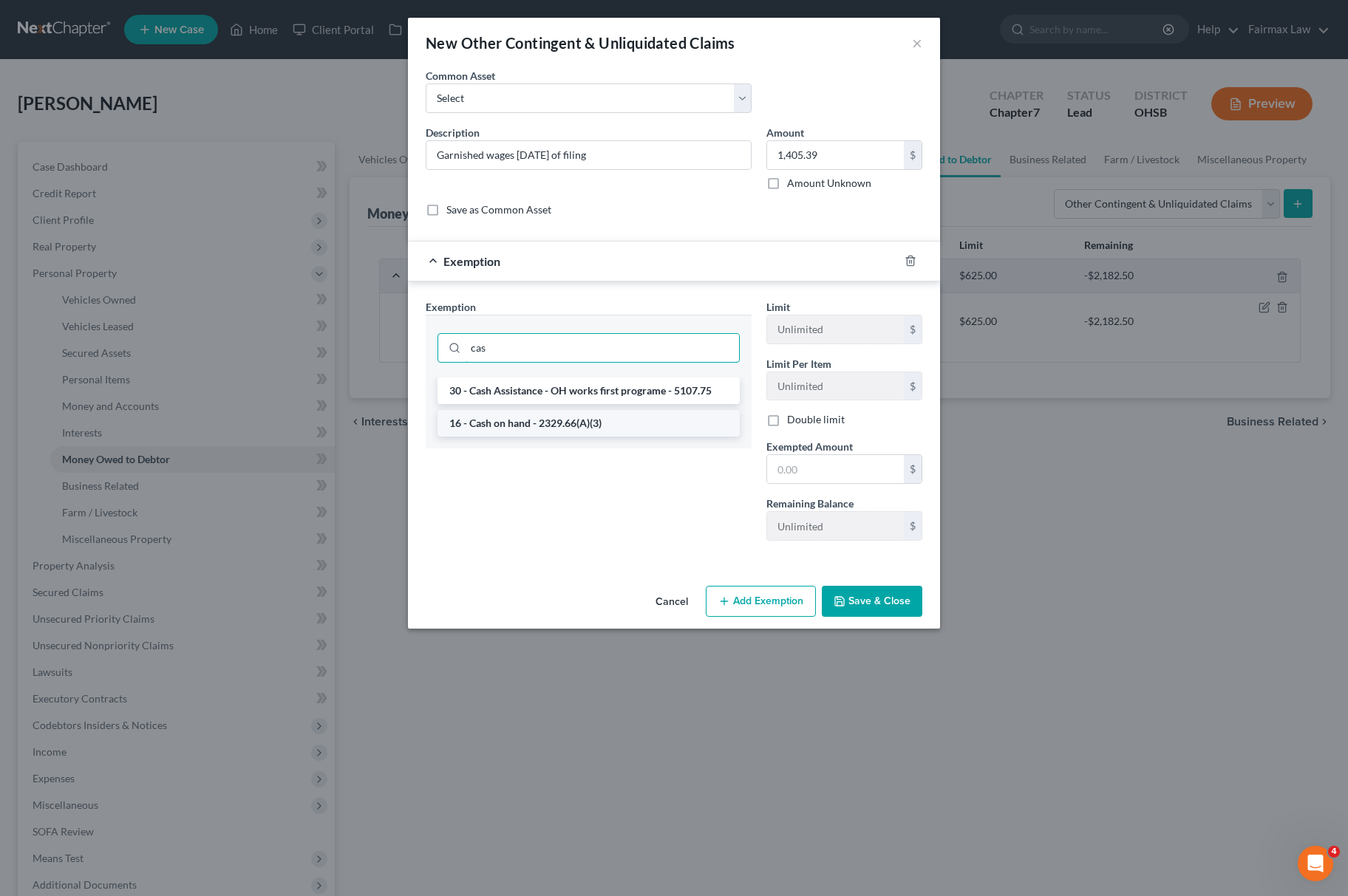
type input "cas"
click at [581, 415] on li "16 - Cash on hand - 2329.66(A)(3)" at bounding box center [589, 423] width 303 height 26
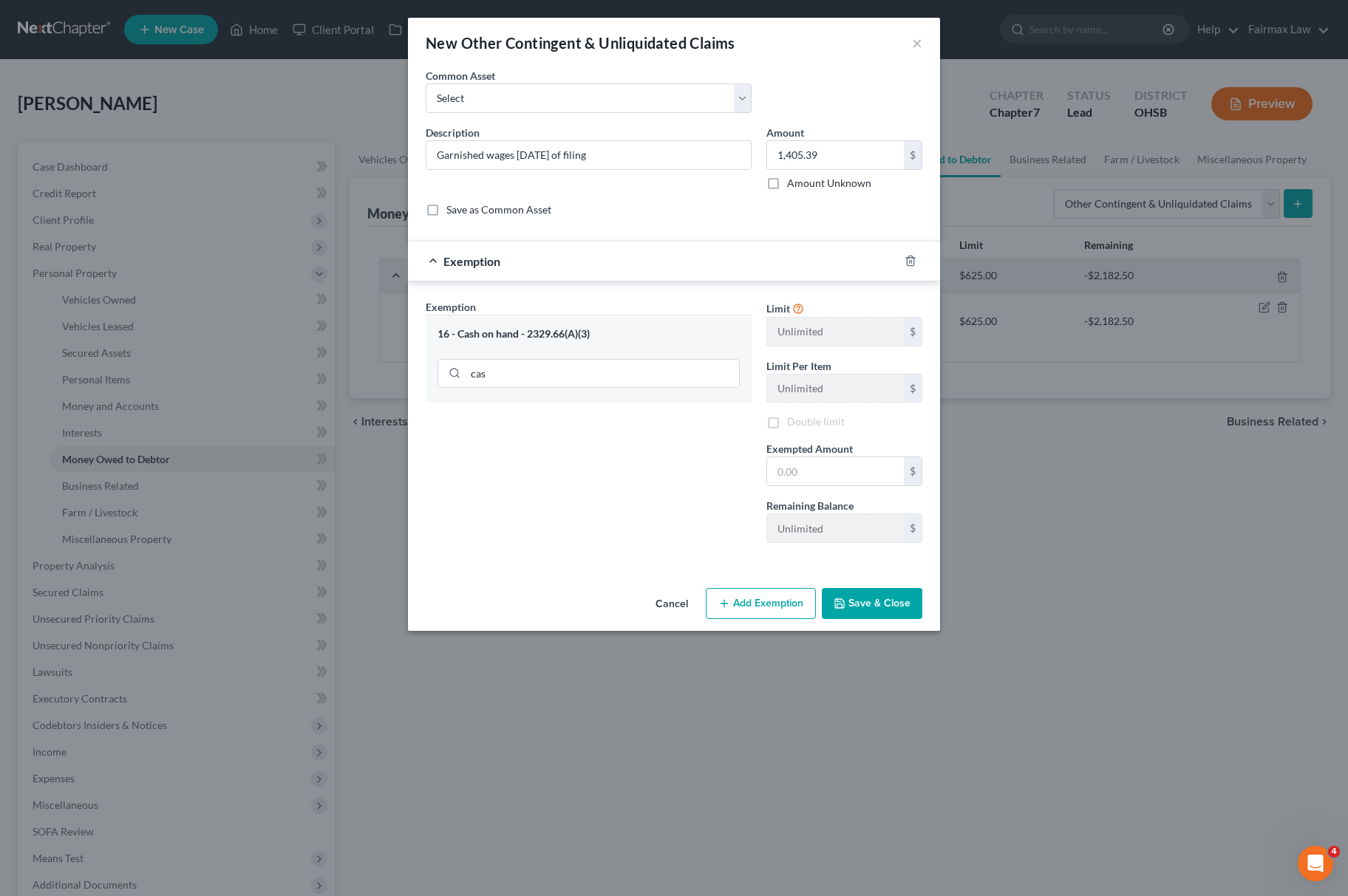
click at [818, 178] on label "Amount Unknown" at bounding box center [830, 183] width 84 height 15
click at [802, 178] on input "Amount Unknown" at bounding box center [798, 181] width 10 height 10
checkbox input "true"
type input "0.00"
click at [788, 181] on label "Amount Unknown" at bounding box center [830, 183] width 84 height 15
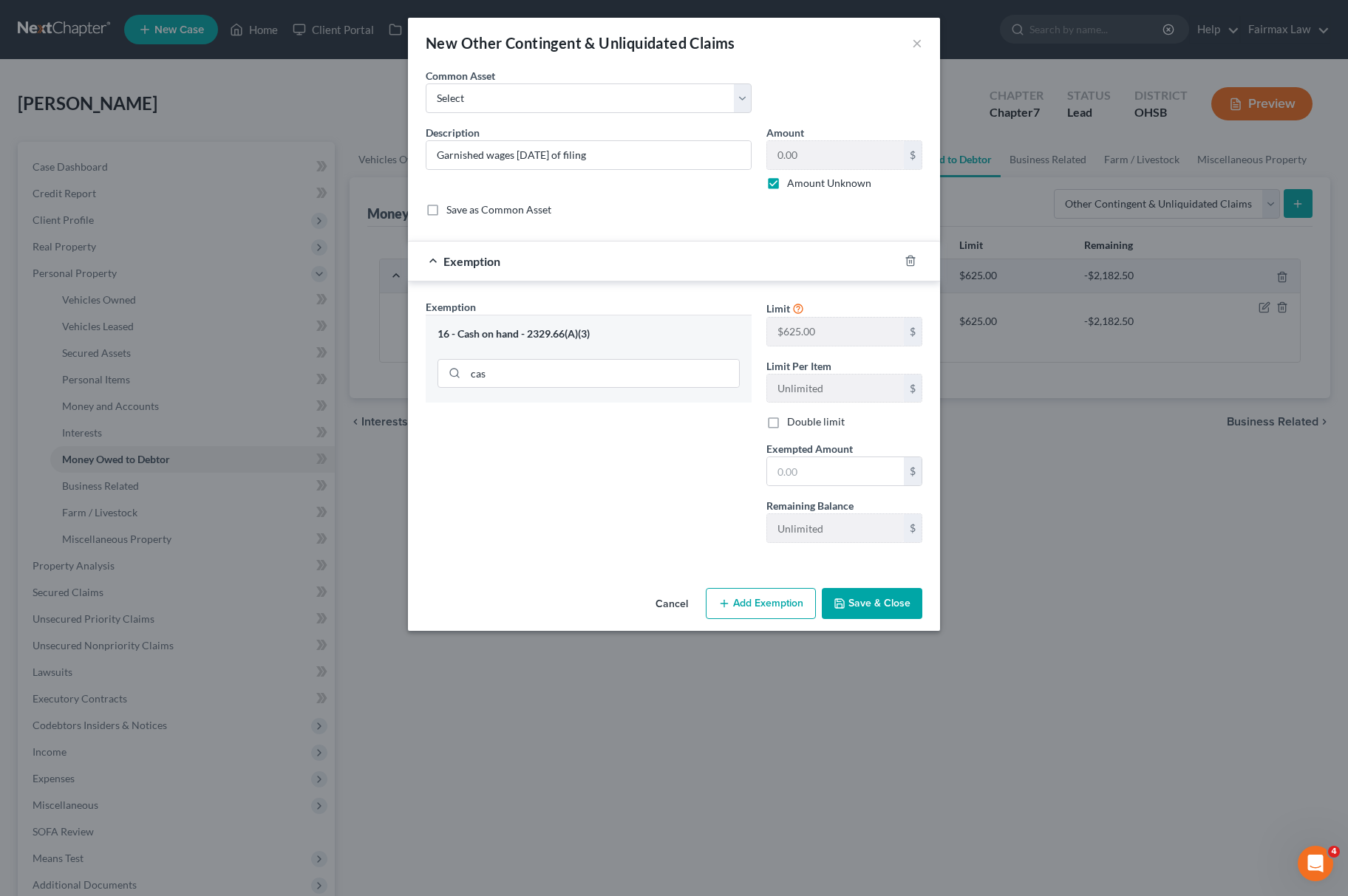
click at [794, 181] on input "Amount Unknown" at bounding box center [798, 181] width 10 height 10
checkbox input "false"
click at [816, 161] on input "0.00" at bounding box center [836, 155] width 137 height 28
click at [844, 163] on input "1,405.39" at bounding box center [836, 155] width 137 height 28
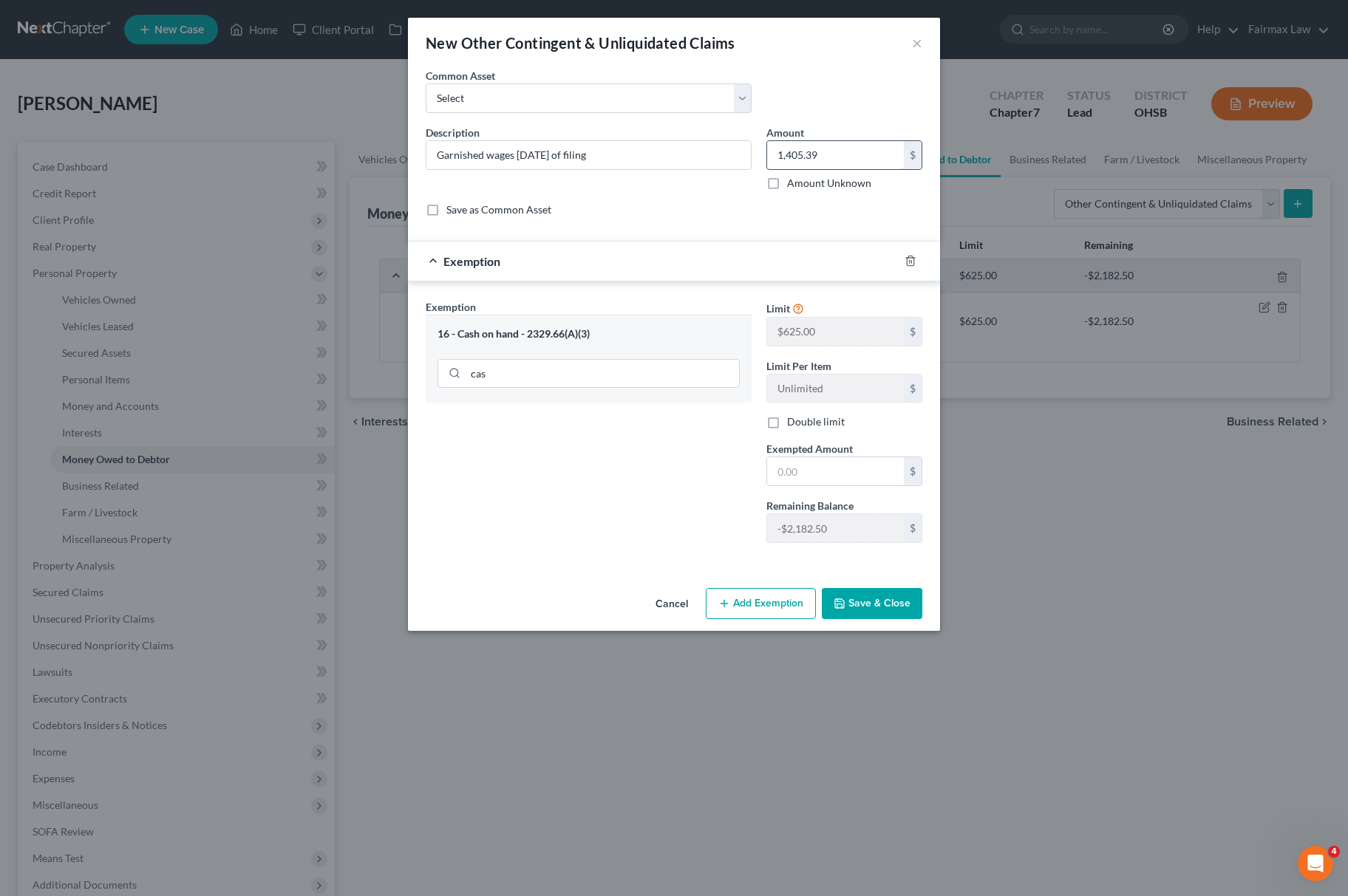
click at [844, 163] on input "1,405.39" at bounding box center [836, 155] width 137 height 28
type input "1,405.39"
click at [821, 462] on input "text" at bounding box center [836, 471] width 137 height 28
paste input "1,405.39"
type input "1,405.39"
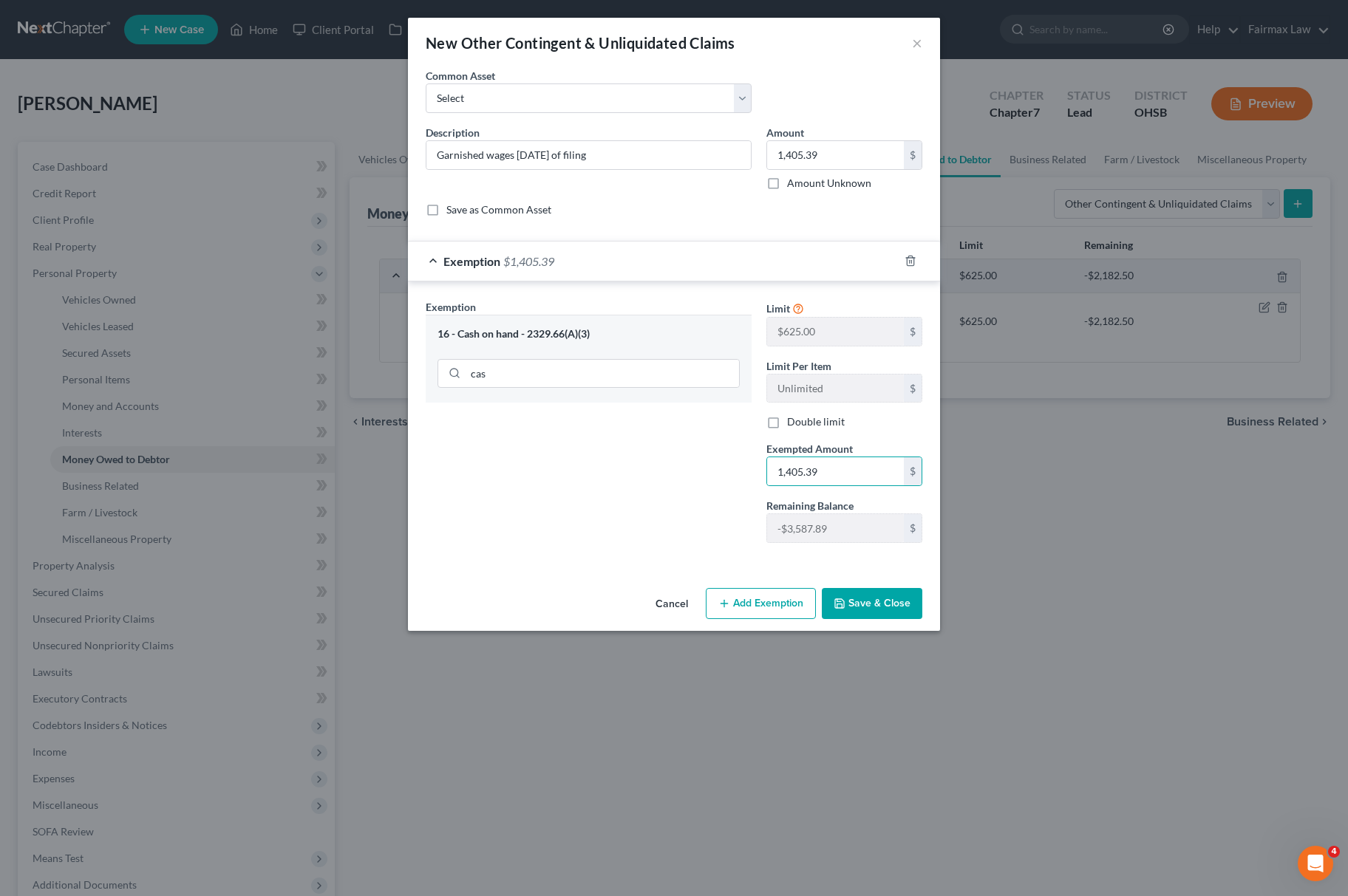
click at [738, 467] on div "Exemption Set must be selected for CA. Exemption * 16 - Cash on hand - 2329.66(…" at bounding box center [589, 427] width 341 height 256
click at [855, 591] on div "Cancel Add Exemption Save & Close" at bounding box center [674, 607] width 532 height 49
click at [865, 600] on button "Save & Close" at bounding box center [872, 604] width 101 height 31
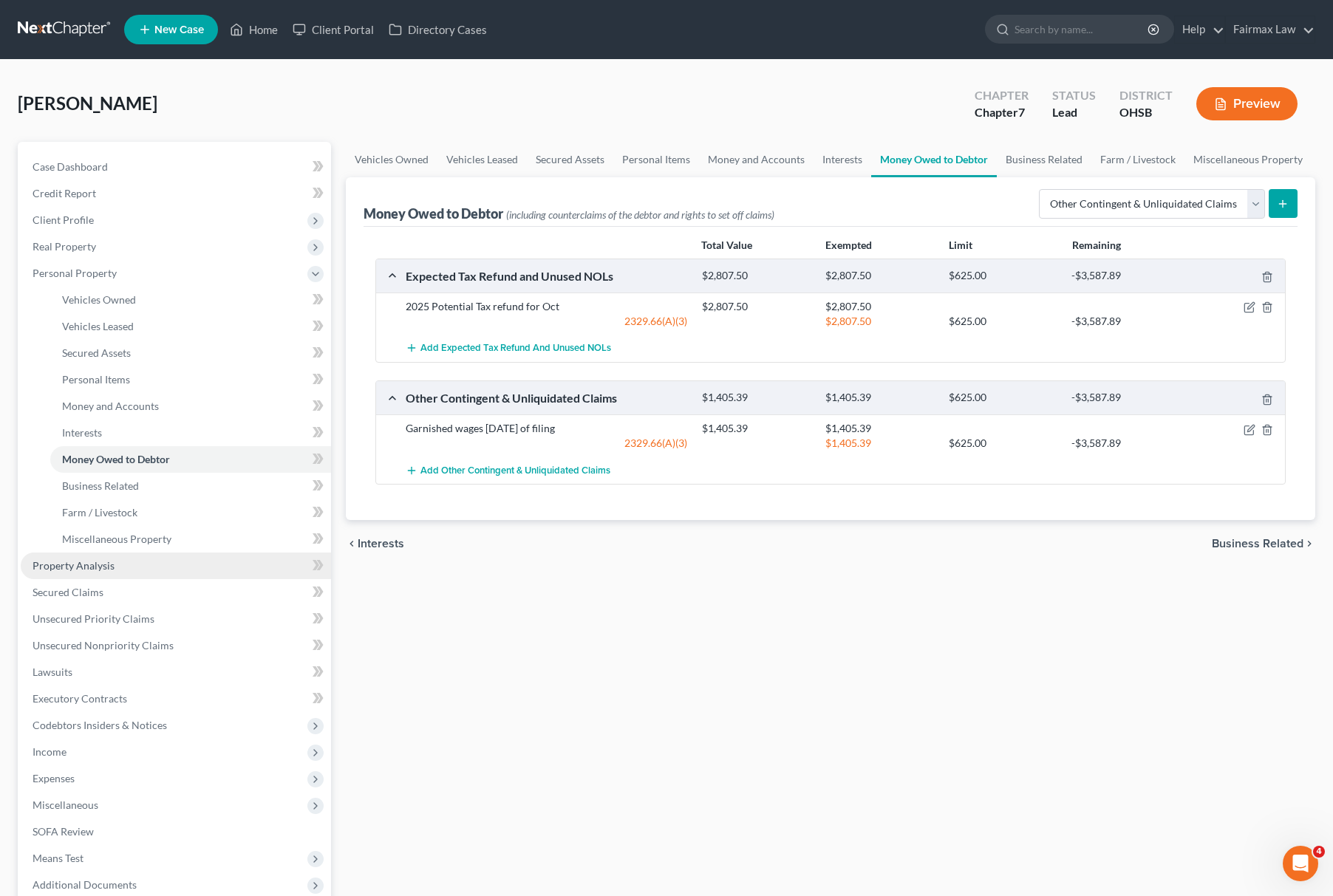
click at [122, 567] on link "Property Analysis" at bounding box center [175, 565] width 310 height 26
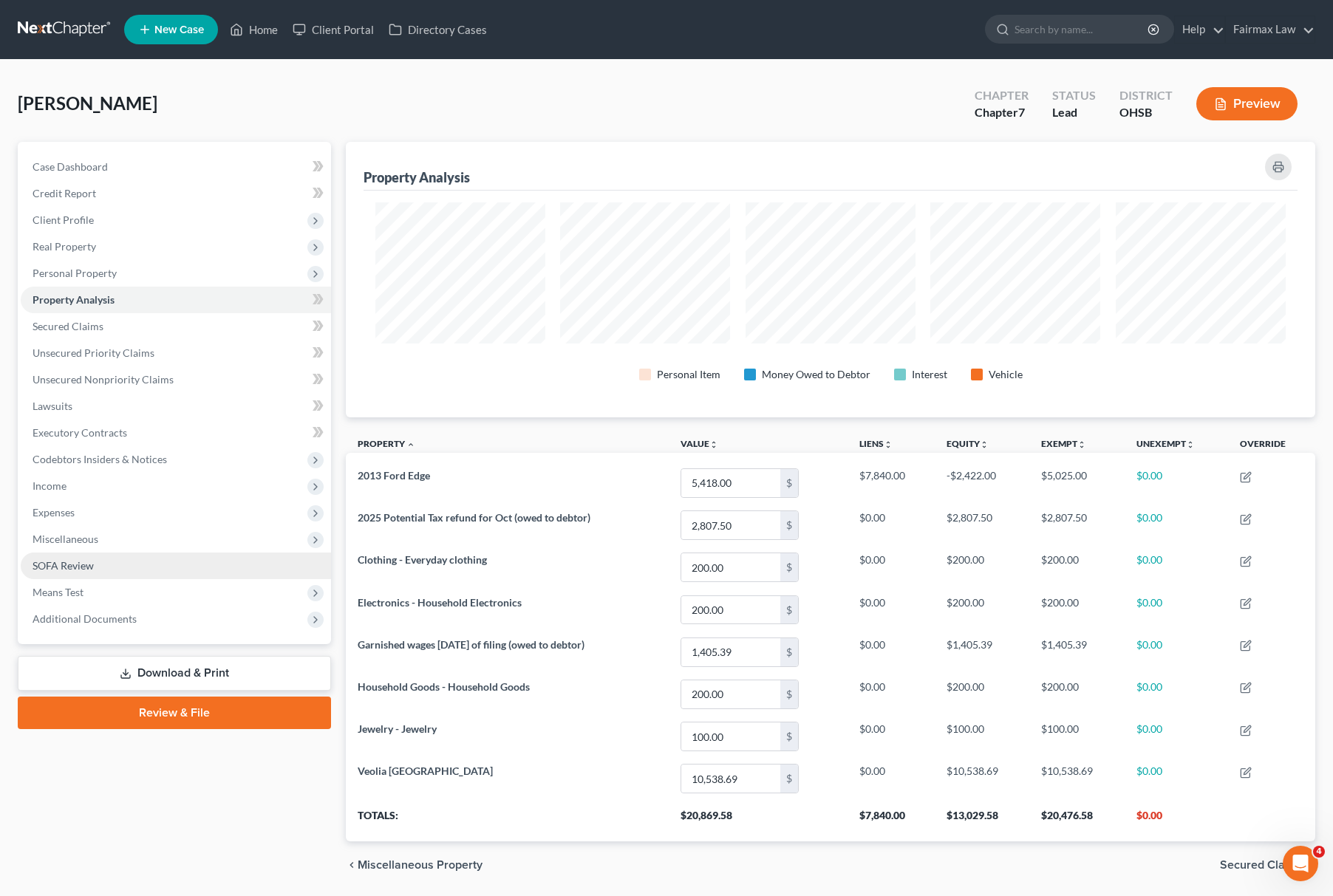
scroll to position [275, 970]
click at [166, 606] on span "Additional Documents" at bounding box center [175, 619] width 310 height 26
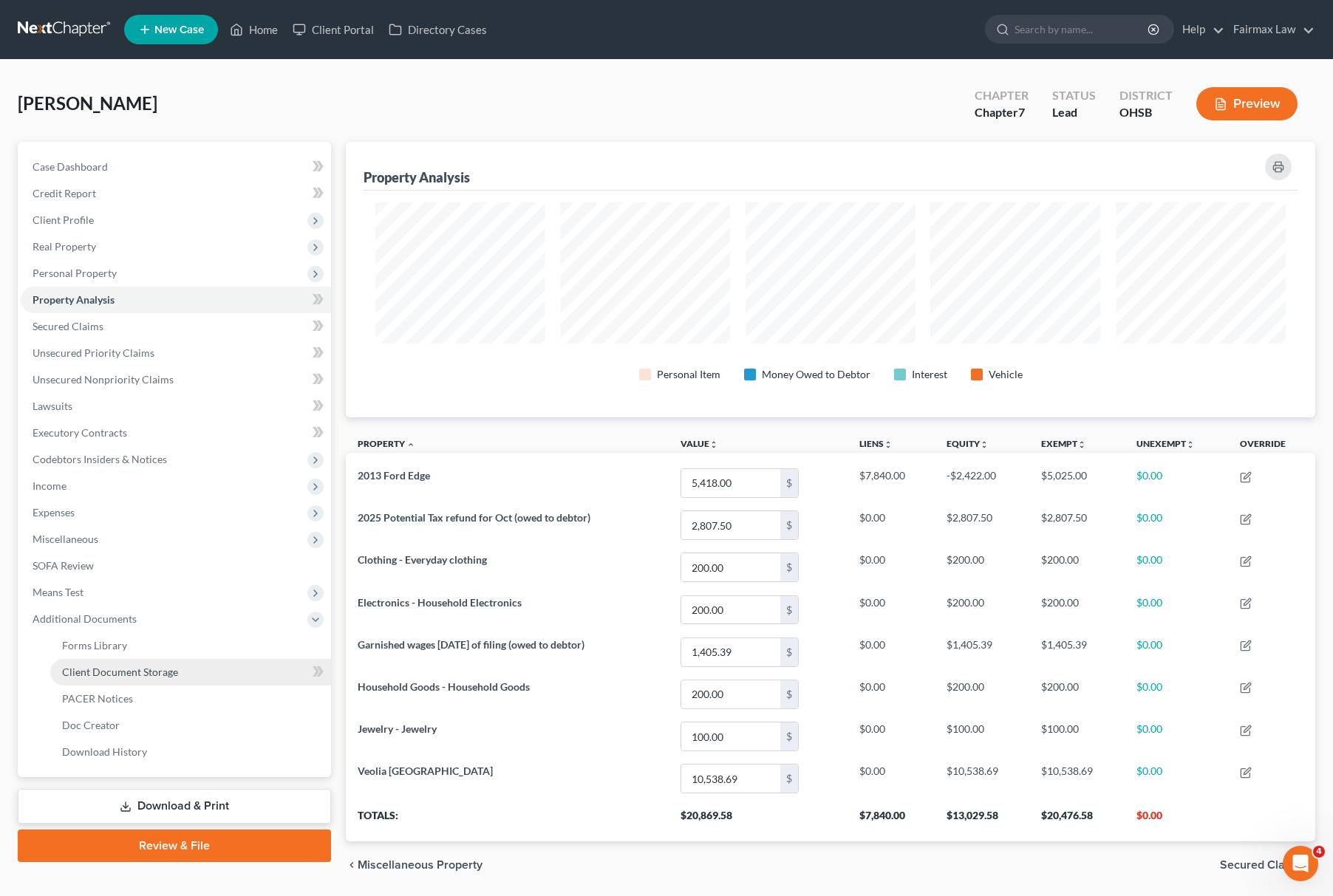
click at [172, 666] on span "Client Document Storage" at bounding box center [119, 672] width 116 height 13
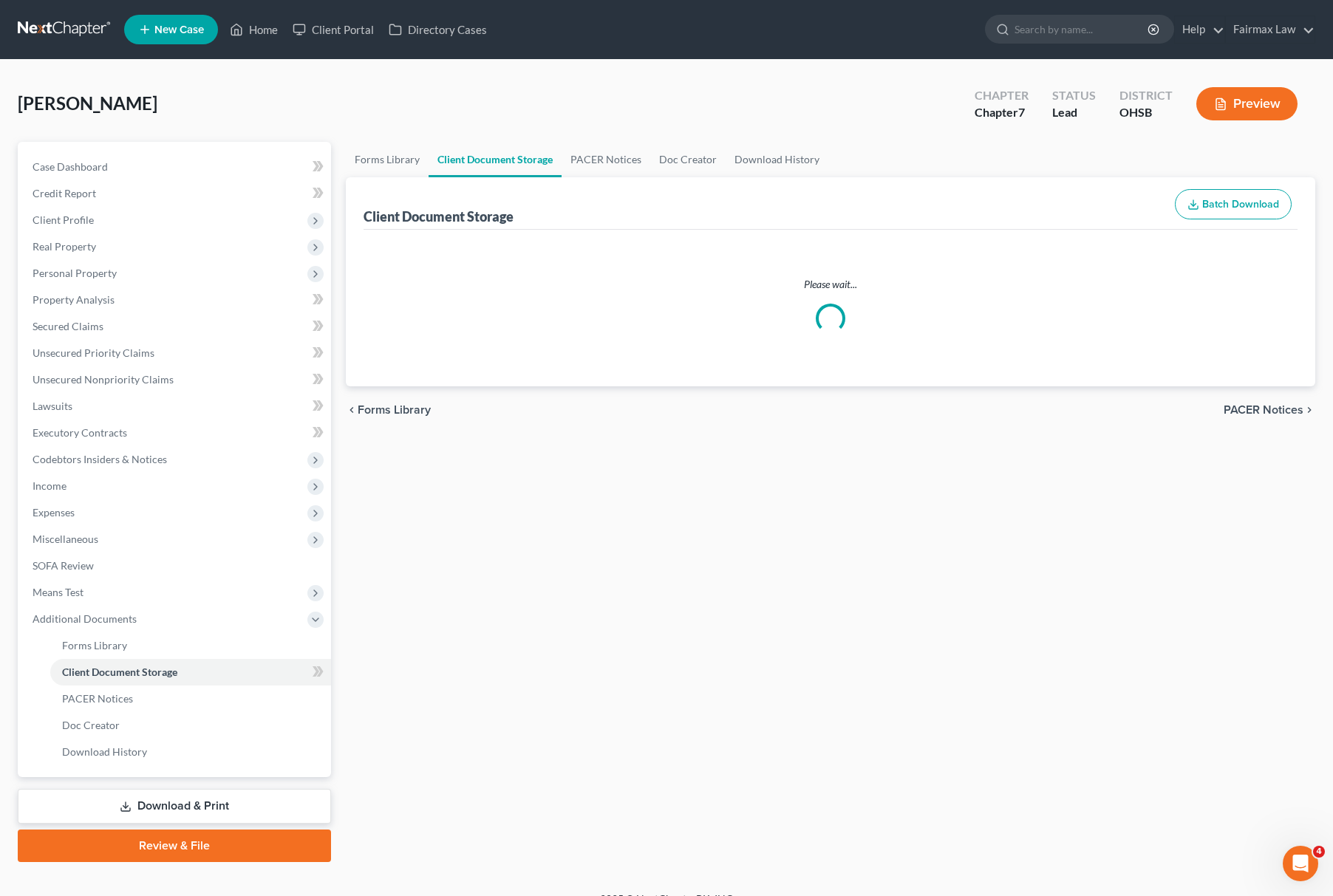
select select "7"
select select "37"
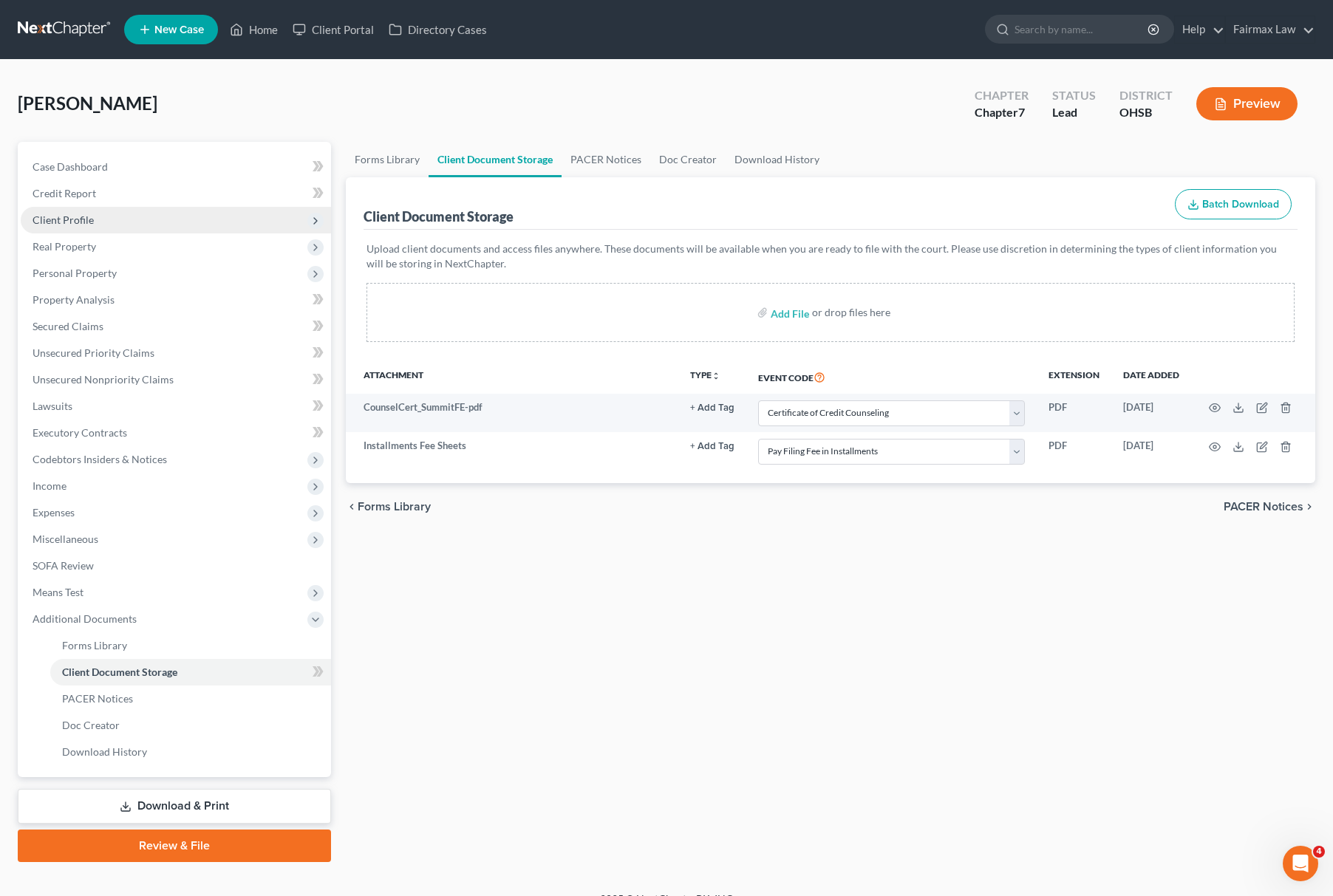
click at [114, 217] on span "Client Profile" at bounding box center [175, 219] width 310 height 26
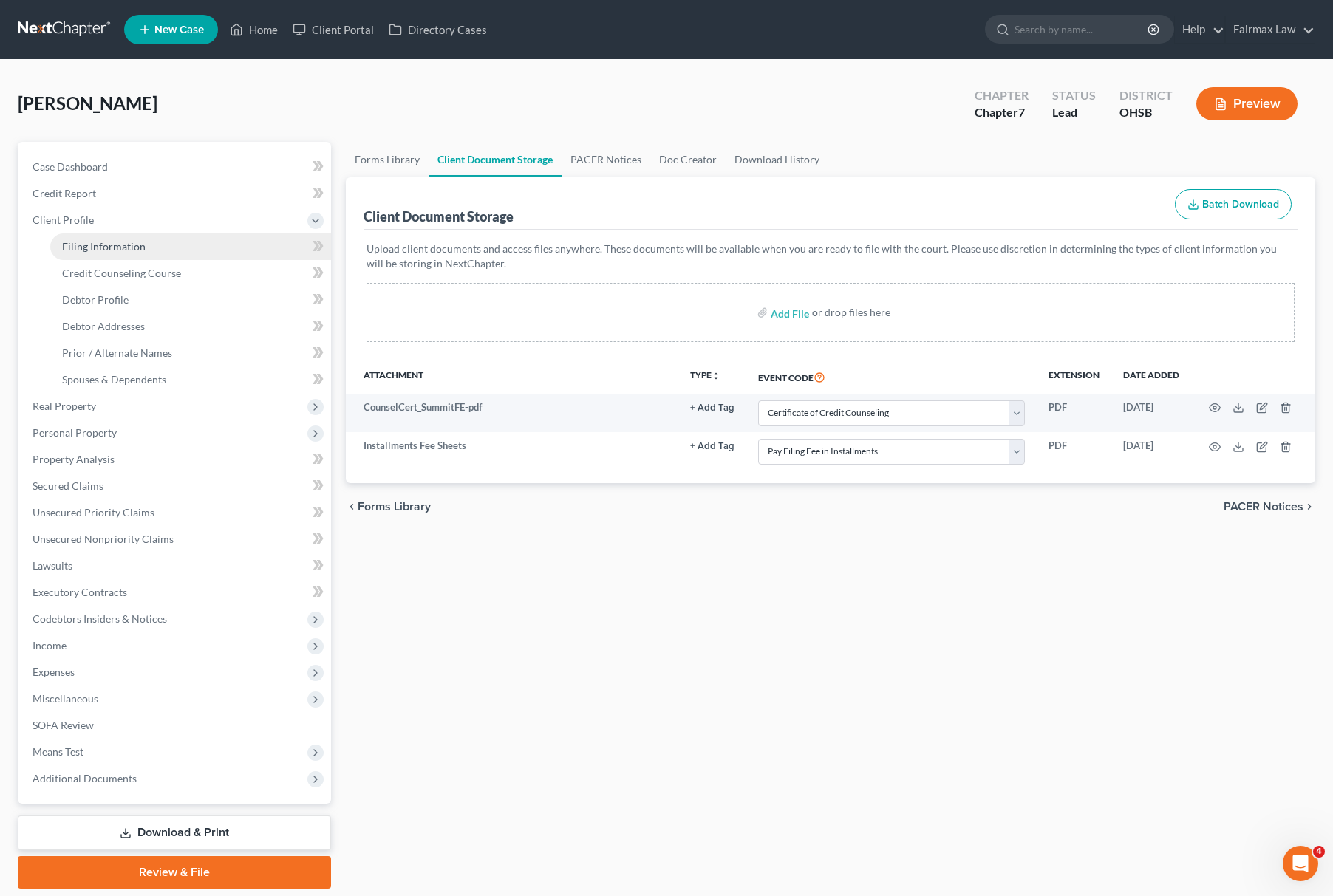
click at [84, 249] on span "Filing Information" at bounding box center [103, 246] width 83 height 13
select select "1"
select select "0"
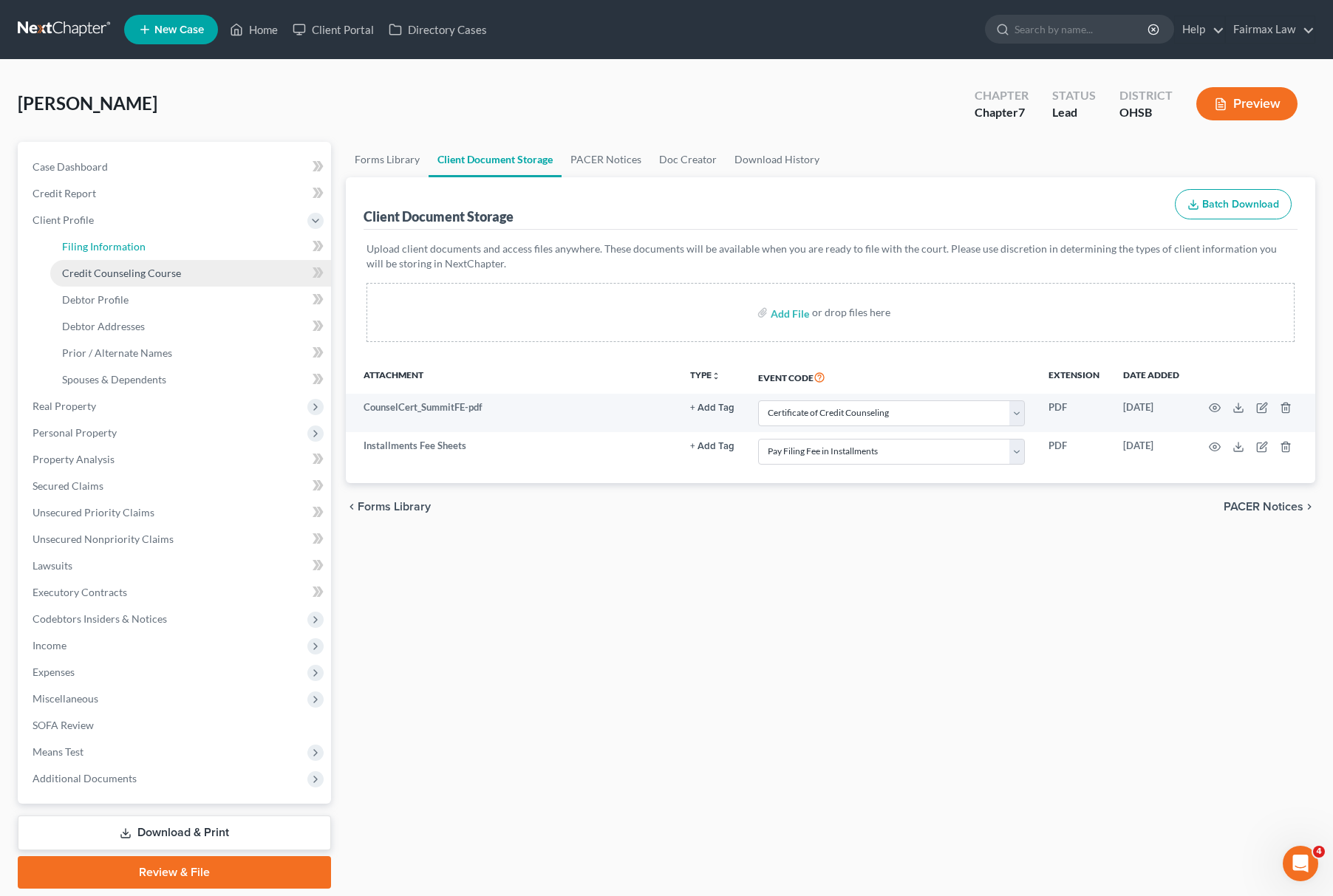
select select "36"
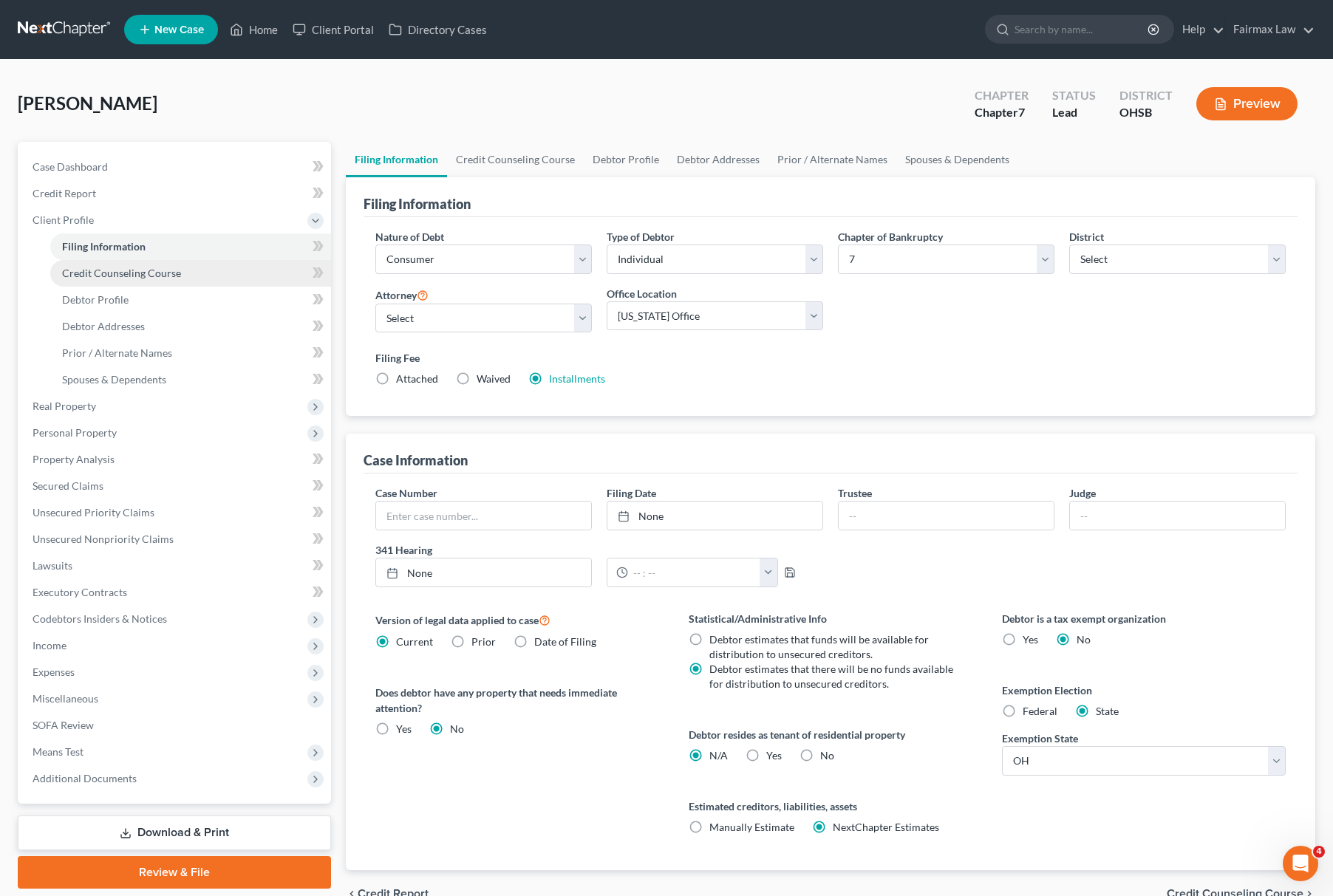
click at [113, 272] on span "Credit Counseling Course" at bounding box center [120, 272] width 119 height 13
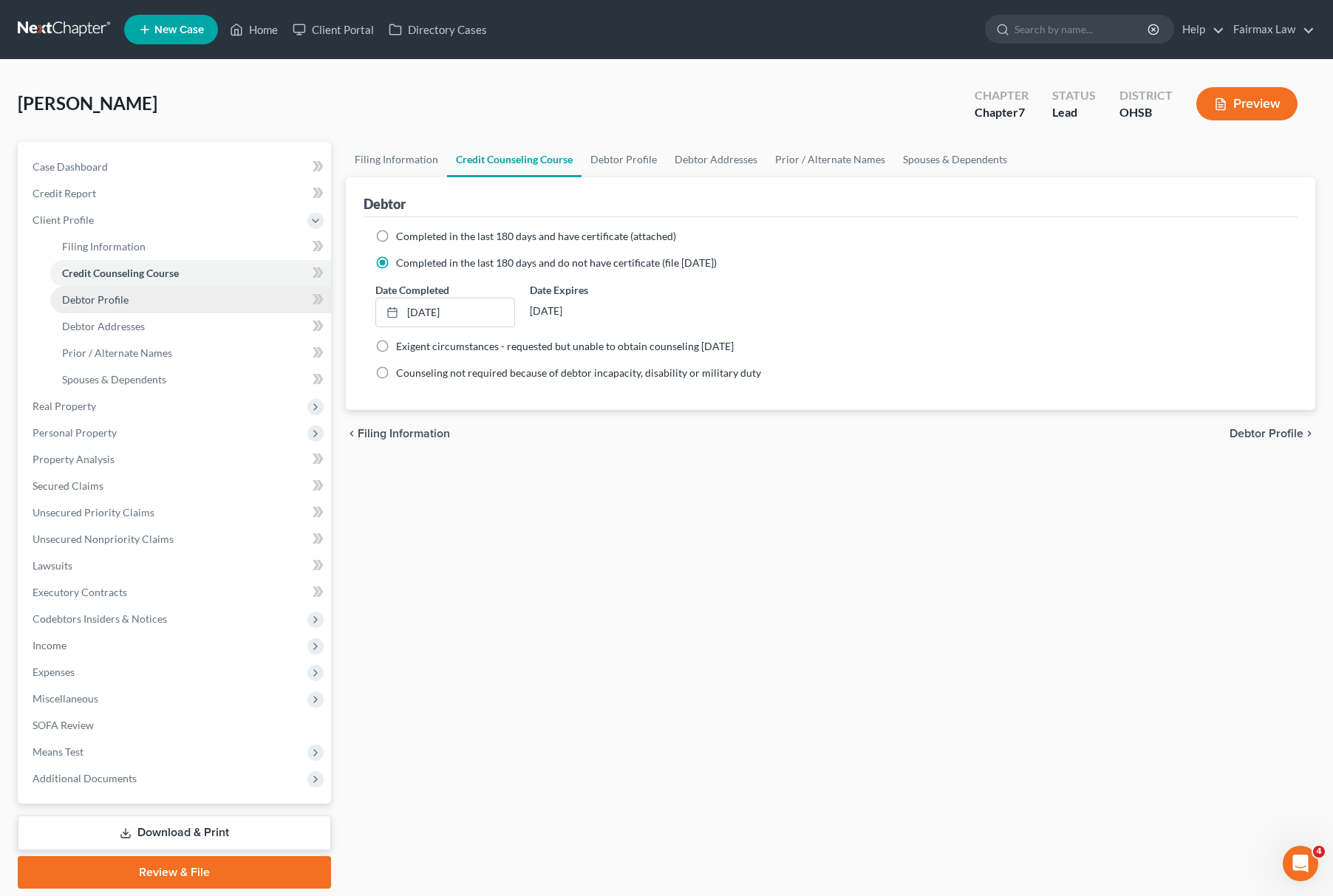
click at [104, 306] on link "Debtor Profile" at bounding box center [190, 300] width 281 height 26
select select "0"
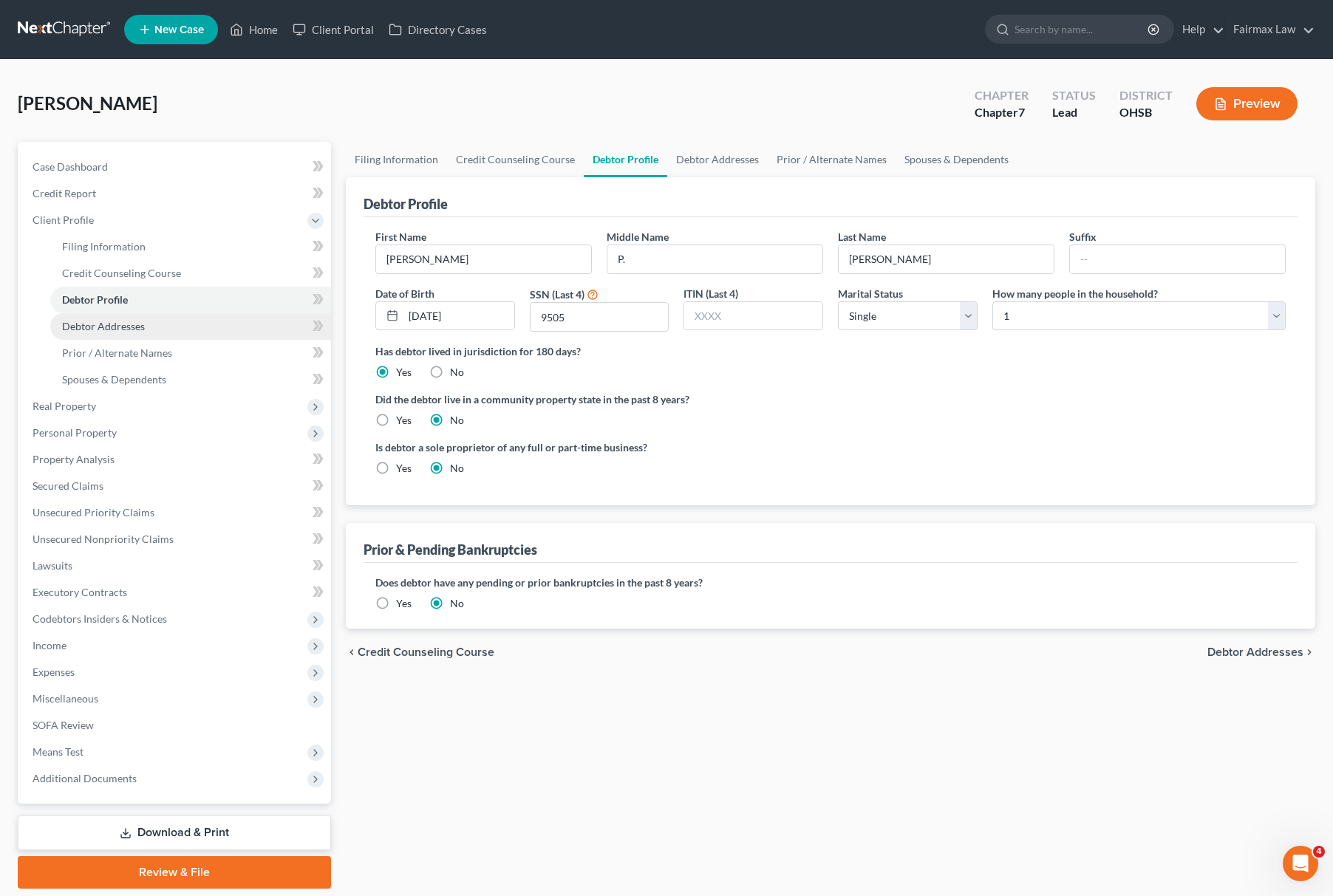
radio input "true"
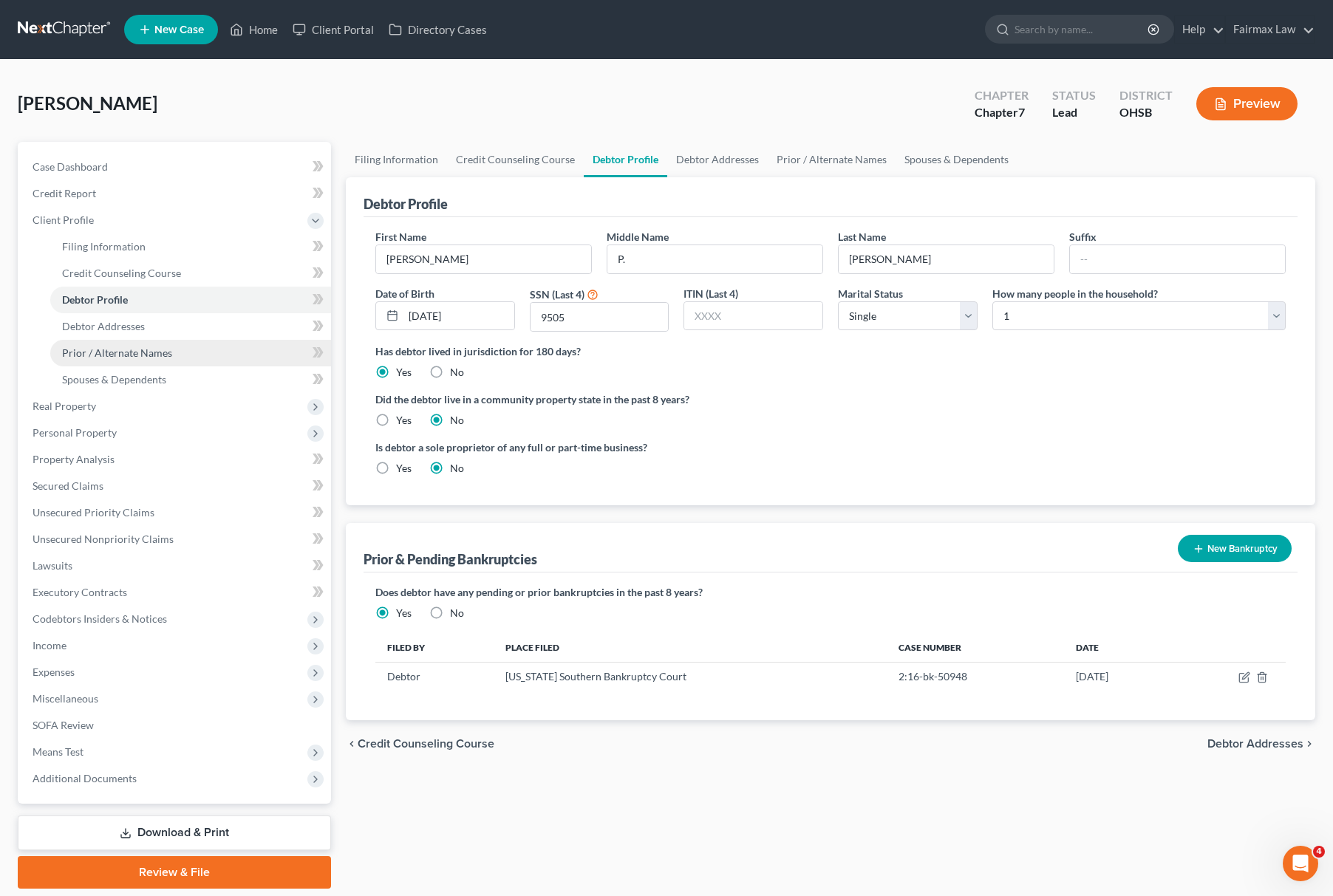
click at [125, 342] on link "Prior / Alternate Names" at bounding box center [190, 353] width 281 height 26
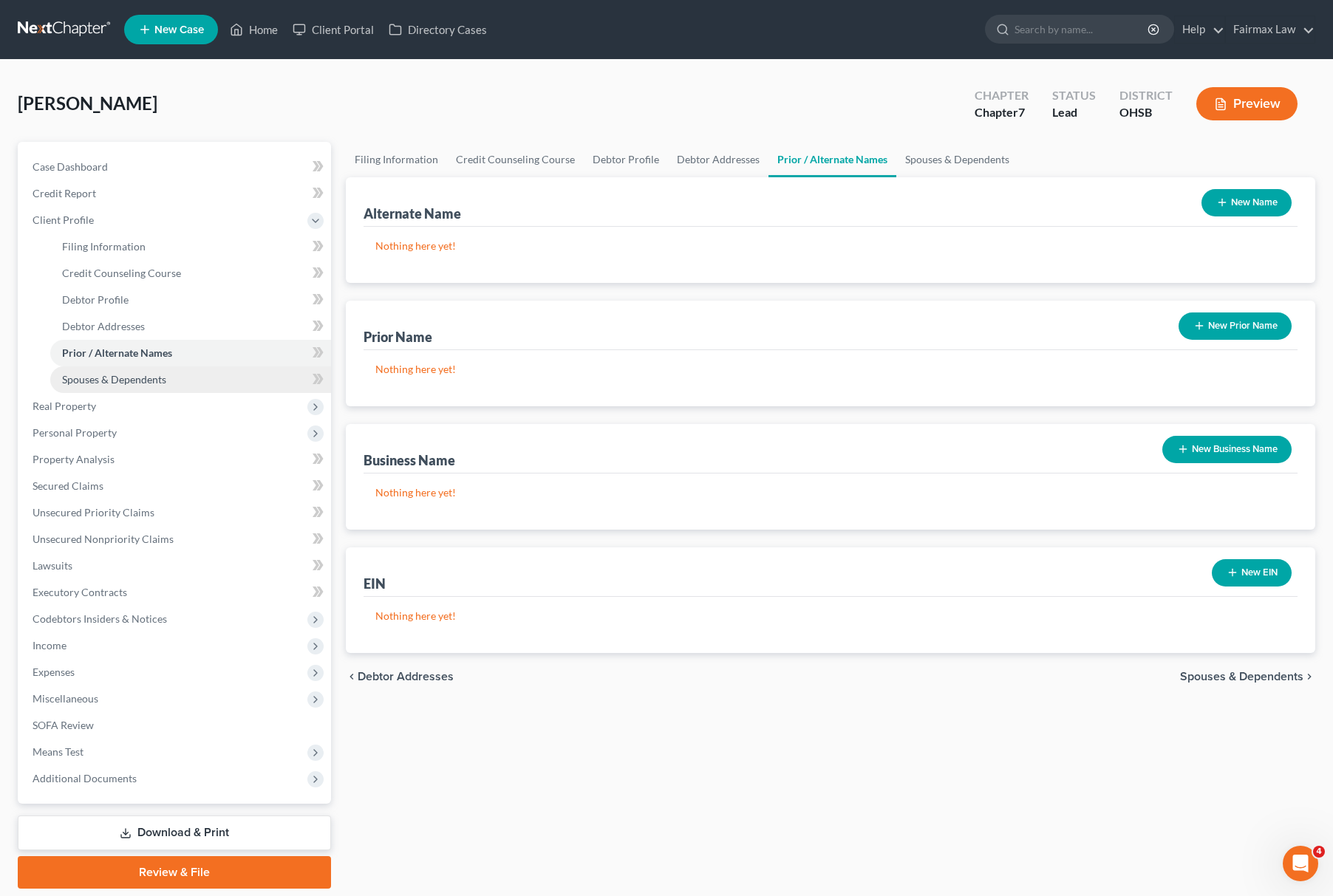
click at [164, 384] on link "Spouses & Dependents" at bounding box center [190, 379] width 281 height 26
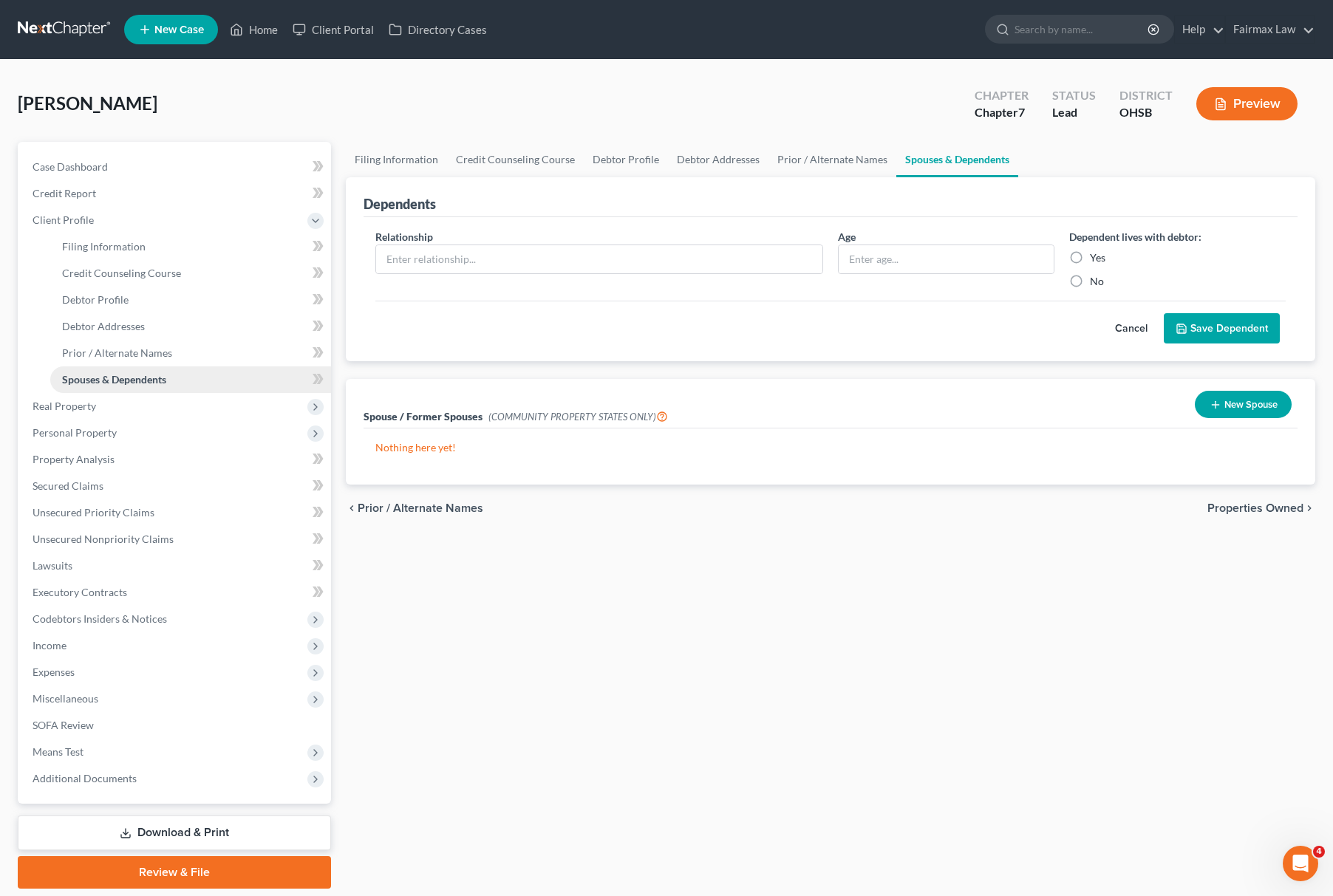
click at [131, 368] on link "Spouses & Dependents" at bounding box center [190, 379] width 281 height 26
click at [114, 393] on span "Real Property" at bounding box center [175, 405] width 310 height 26
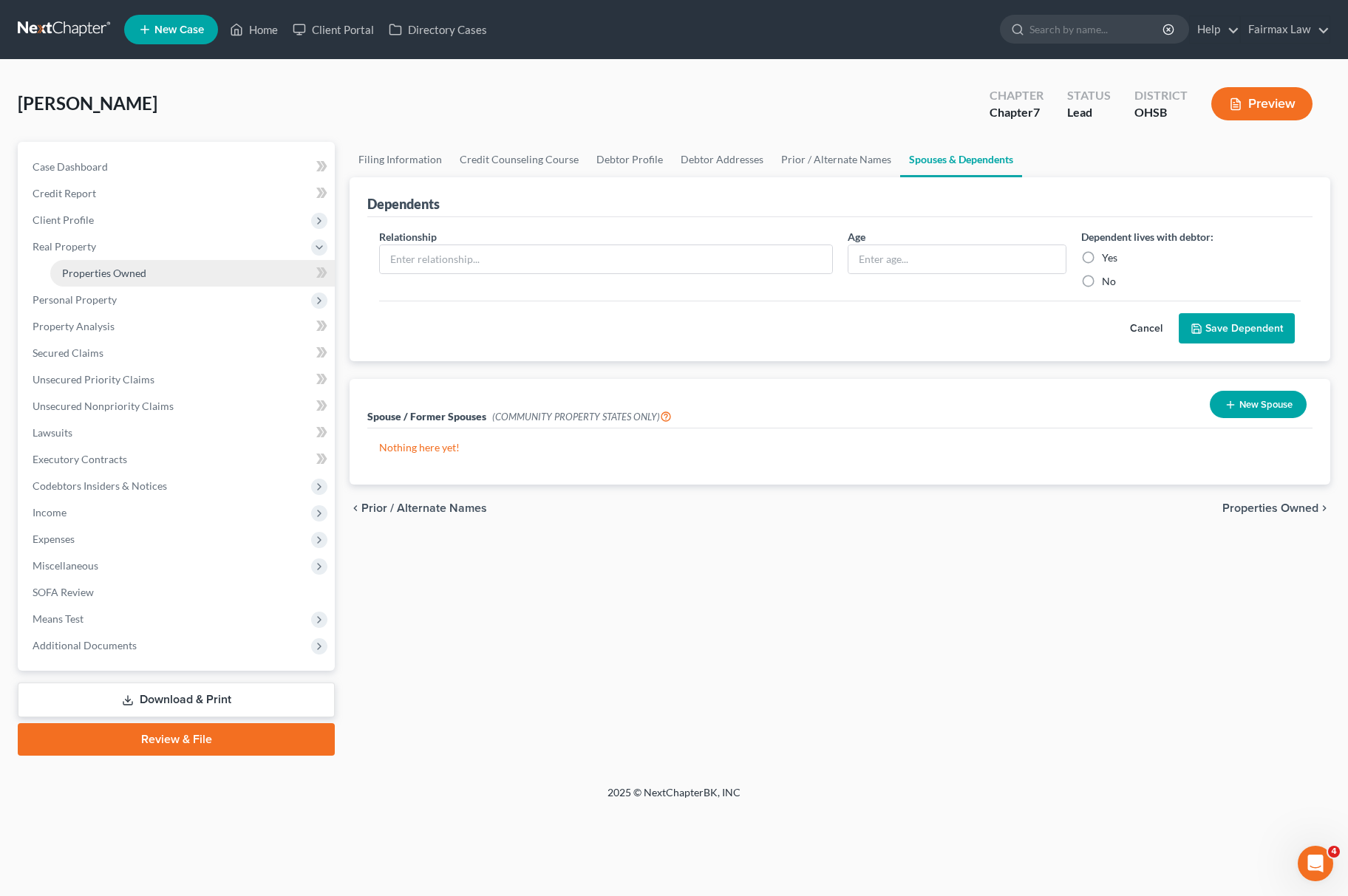
click at [167, 264] on link "Properties Owned" at bounding box center [192, 273] width 285 height 26
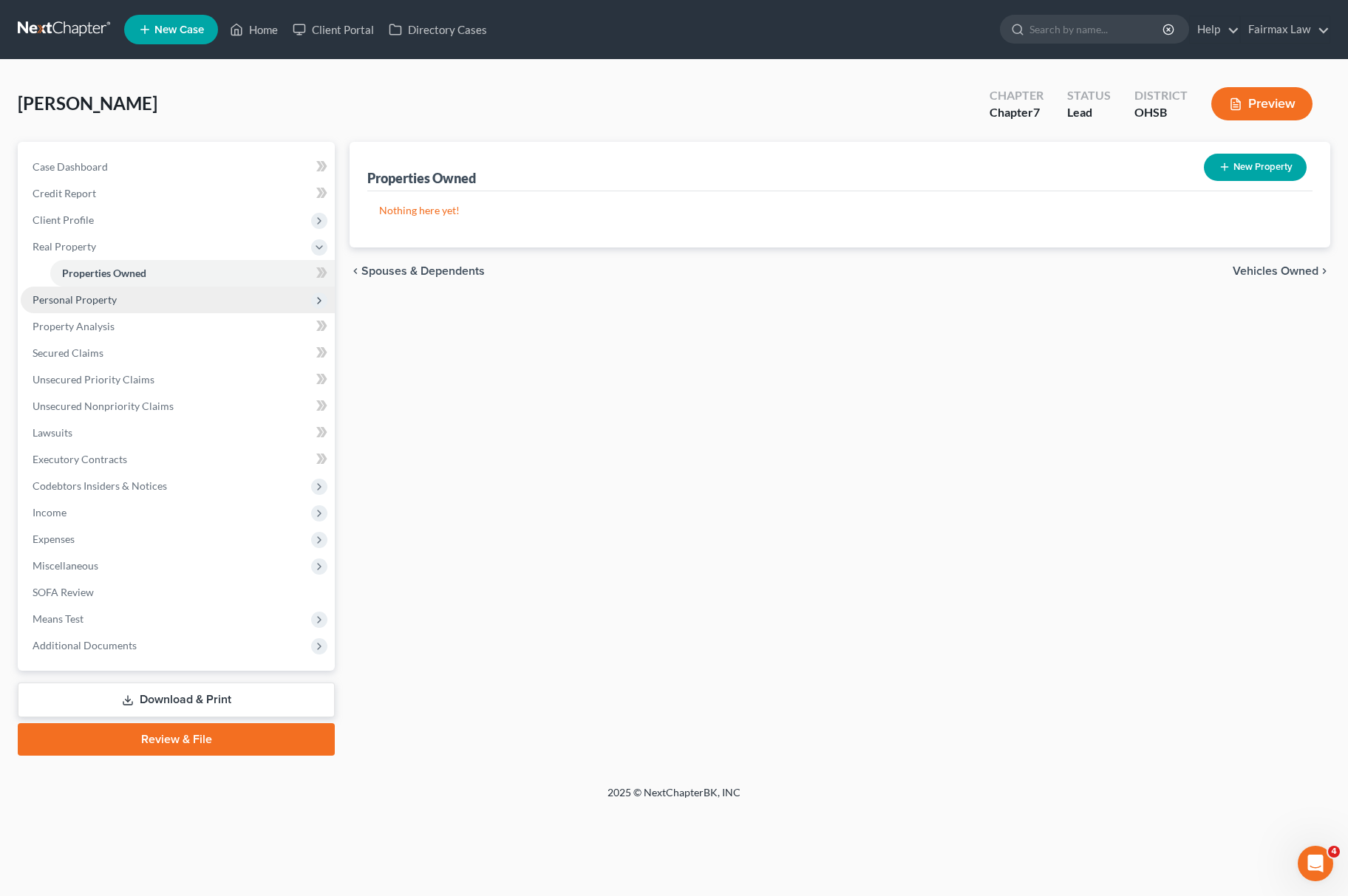
click at [121, 294] on span "Personal Property" at bounding box center [177, 300] width 314 height 26
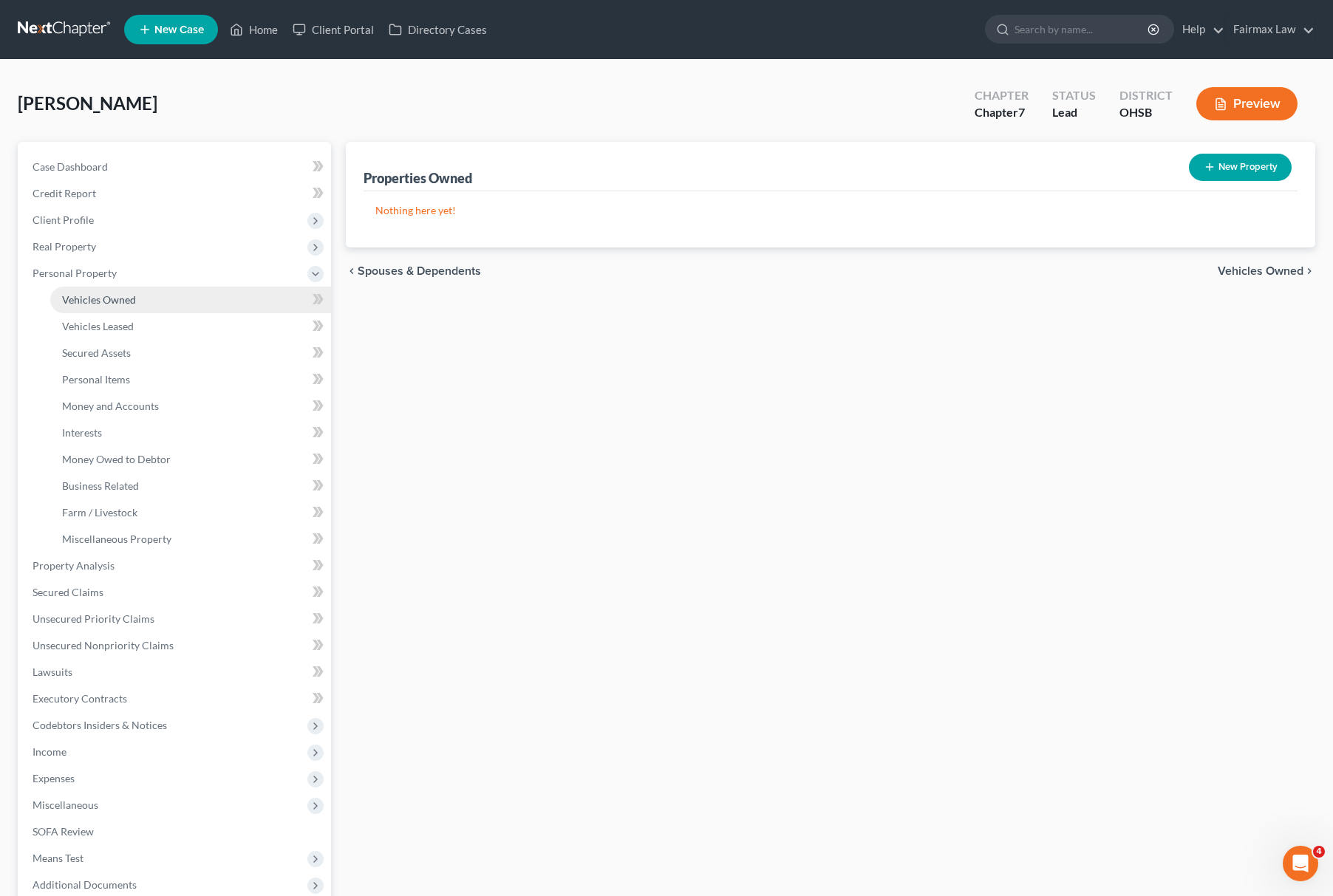
click at [139, 300] on link "Vehicles Owned" at bounding box center [190, 300] width 281 height 26
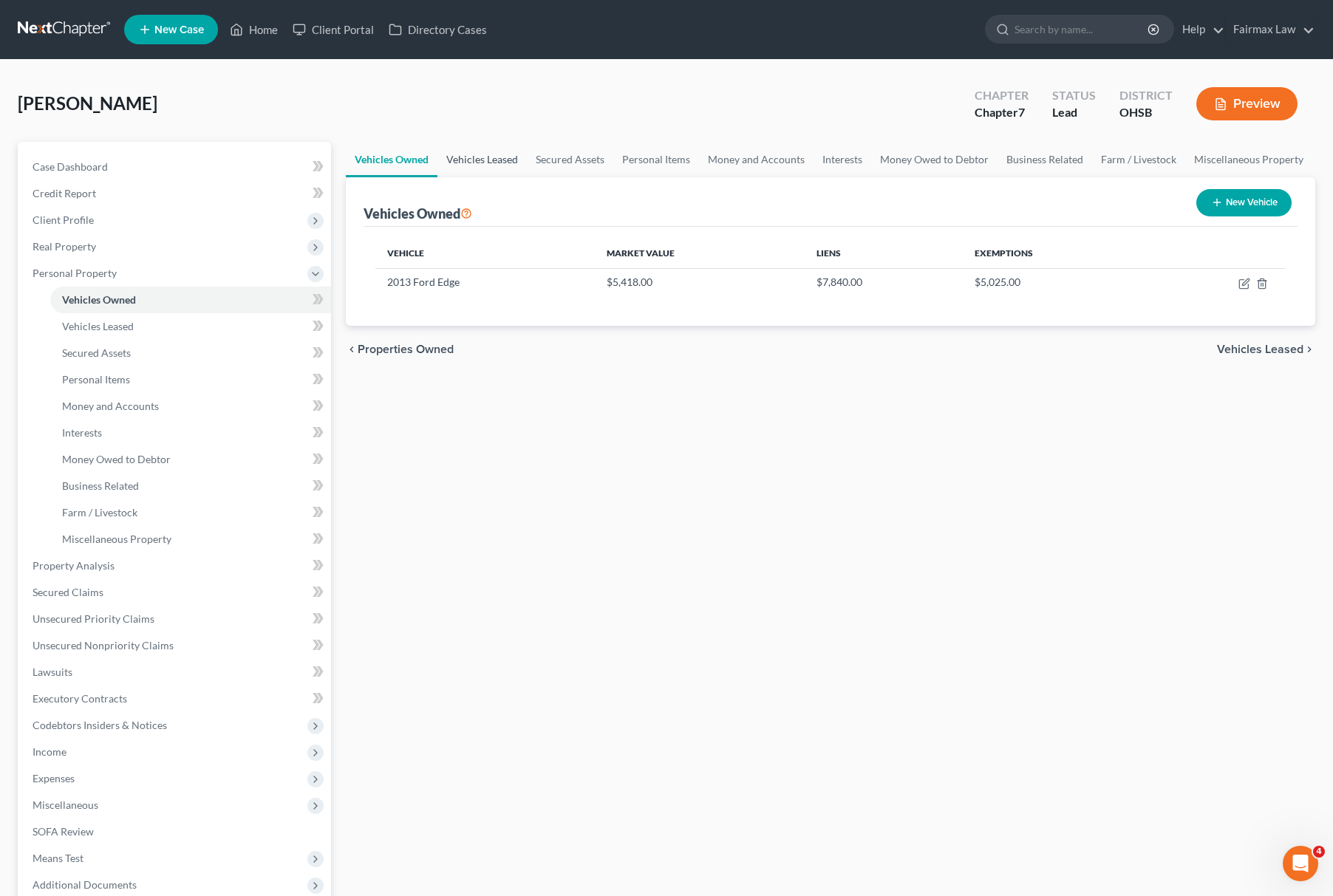
click at [490, 155] on link "Vehicles Leased" at bounding box center [482, 160] width 89 height 35
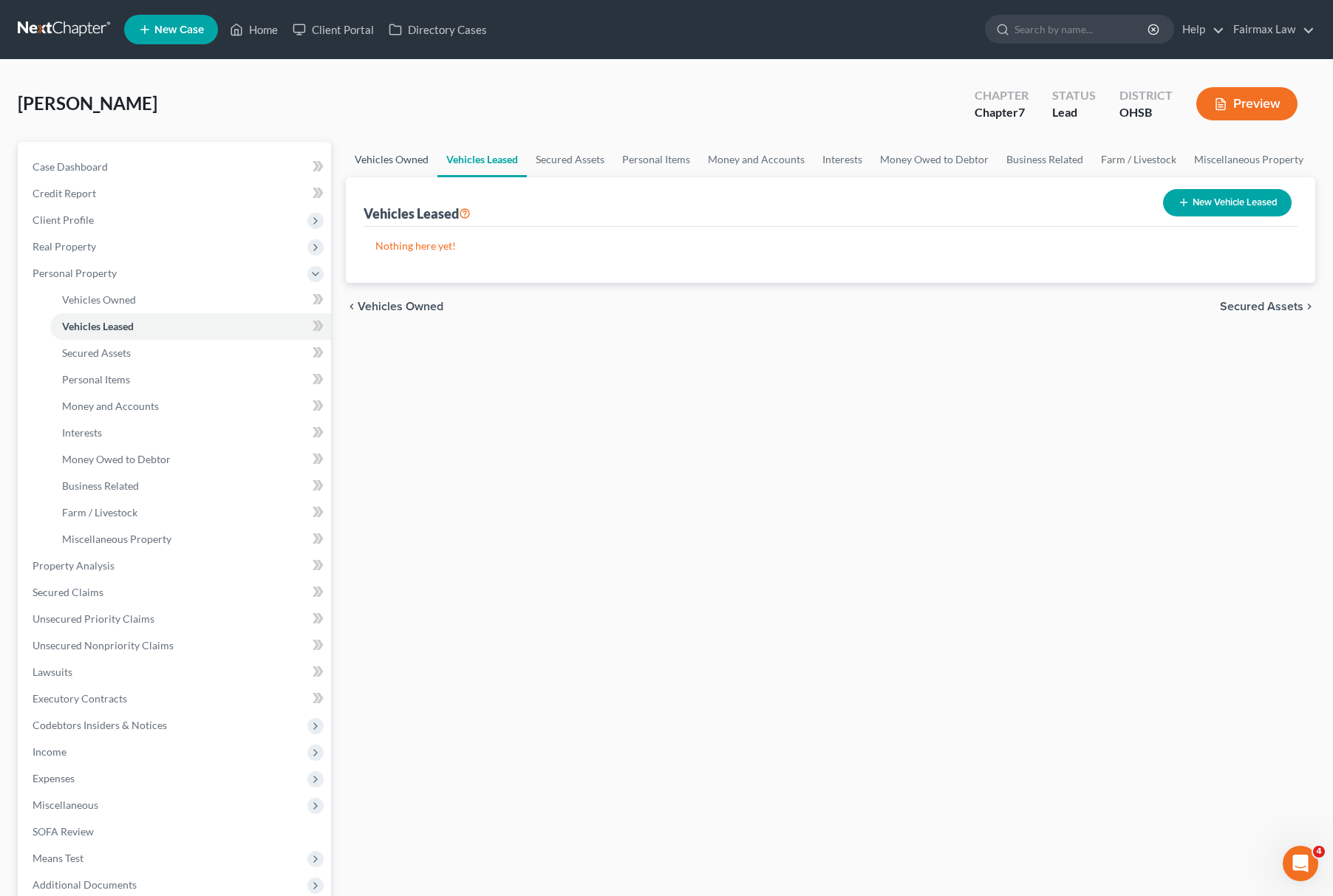
click at [352, 143] on link "Vehicles Owned" at bounding box center [392, 160] width 92 height 35
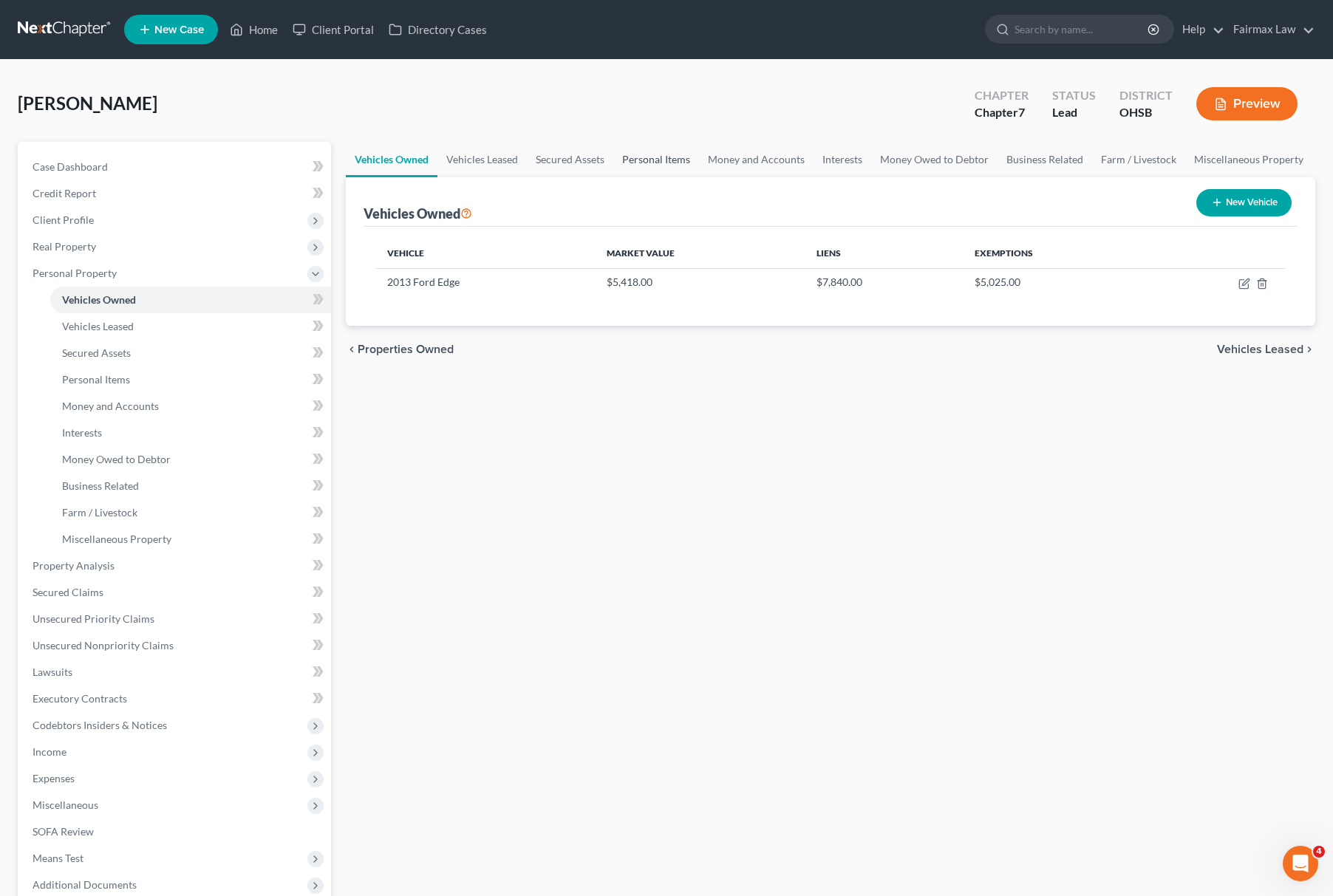
click at [656, 168] on link "Personal Items" at bounding box center [656, 160] width 86 height 35
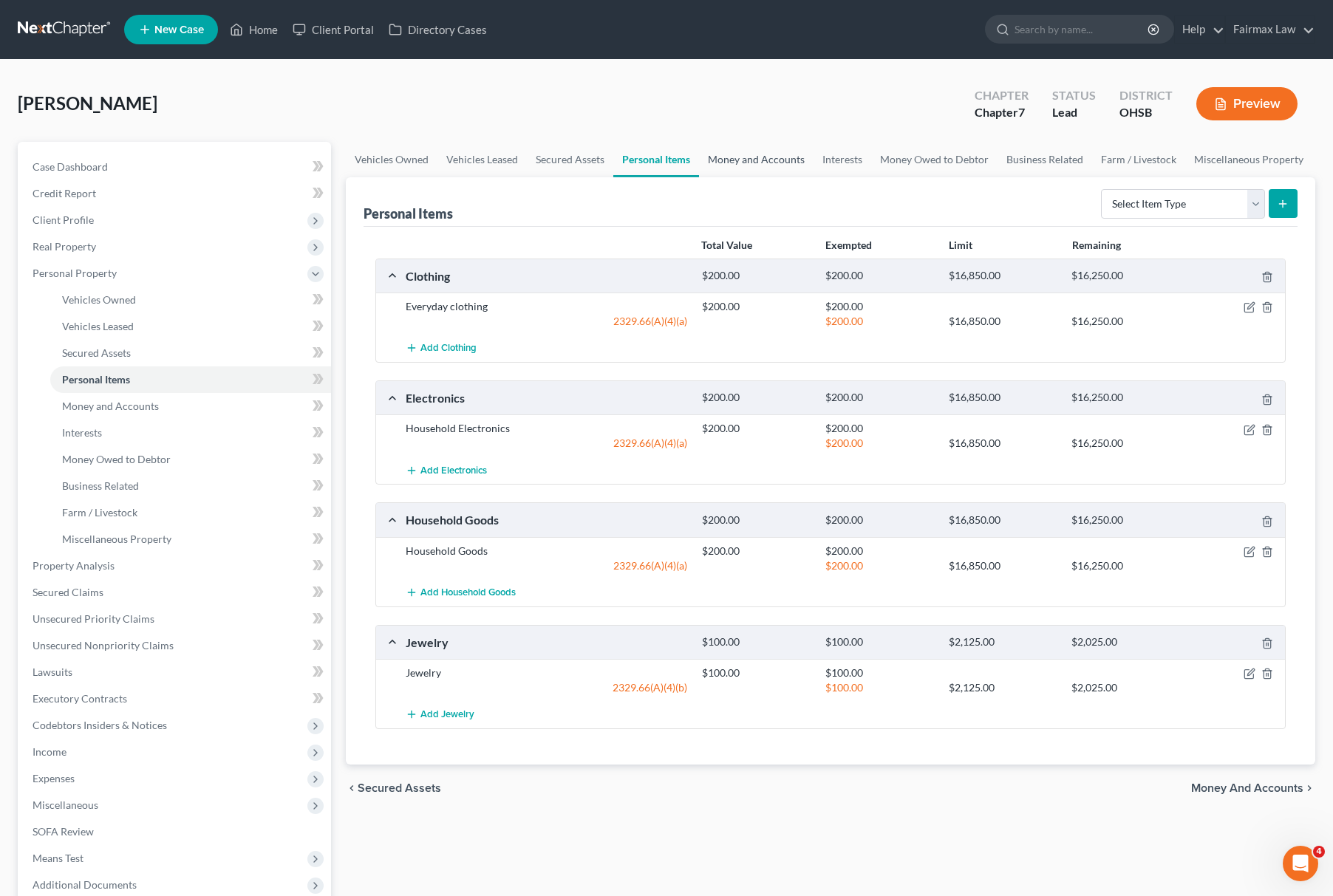
click at [742, 161] on link "Money and Accounts" at bounding box center [756, 160] width 115 height 35
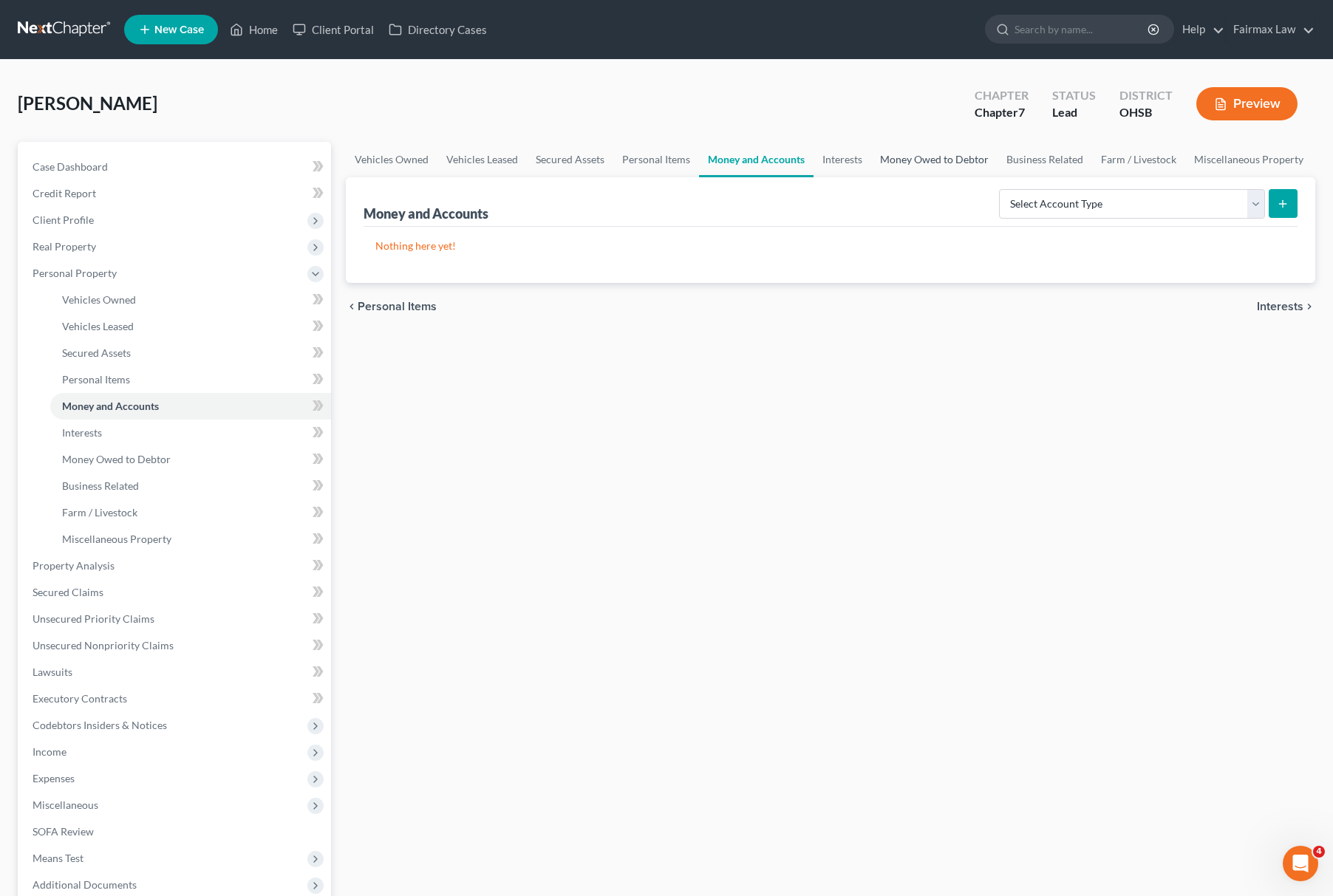
click at [923, 155] on link "Money Owed to Debtor" at bounding box center [934, 160] width 126 height 35
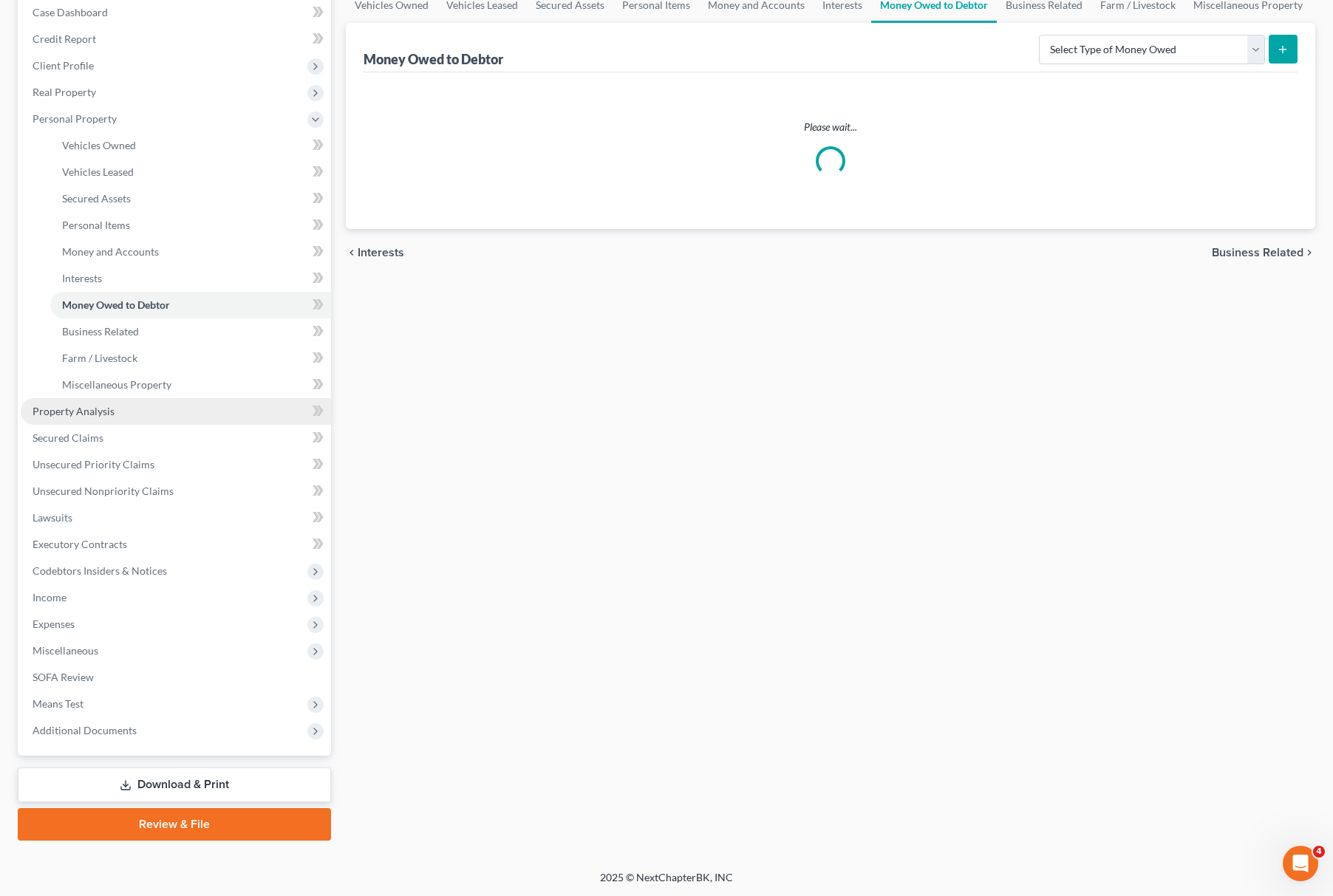
click at [89, 417] on link "Property Analysis" at bounding box center [175, 411] width 310 height 26
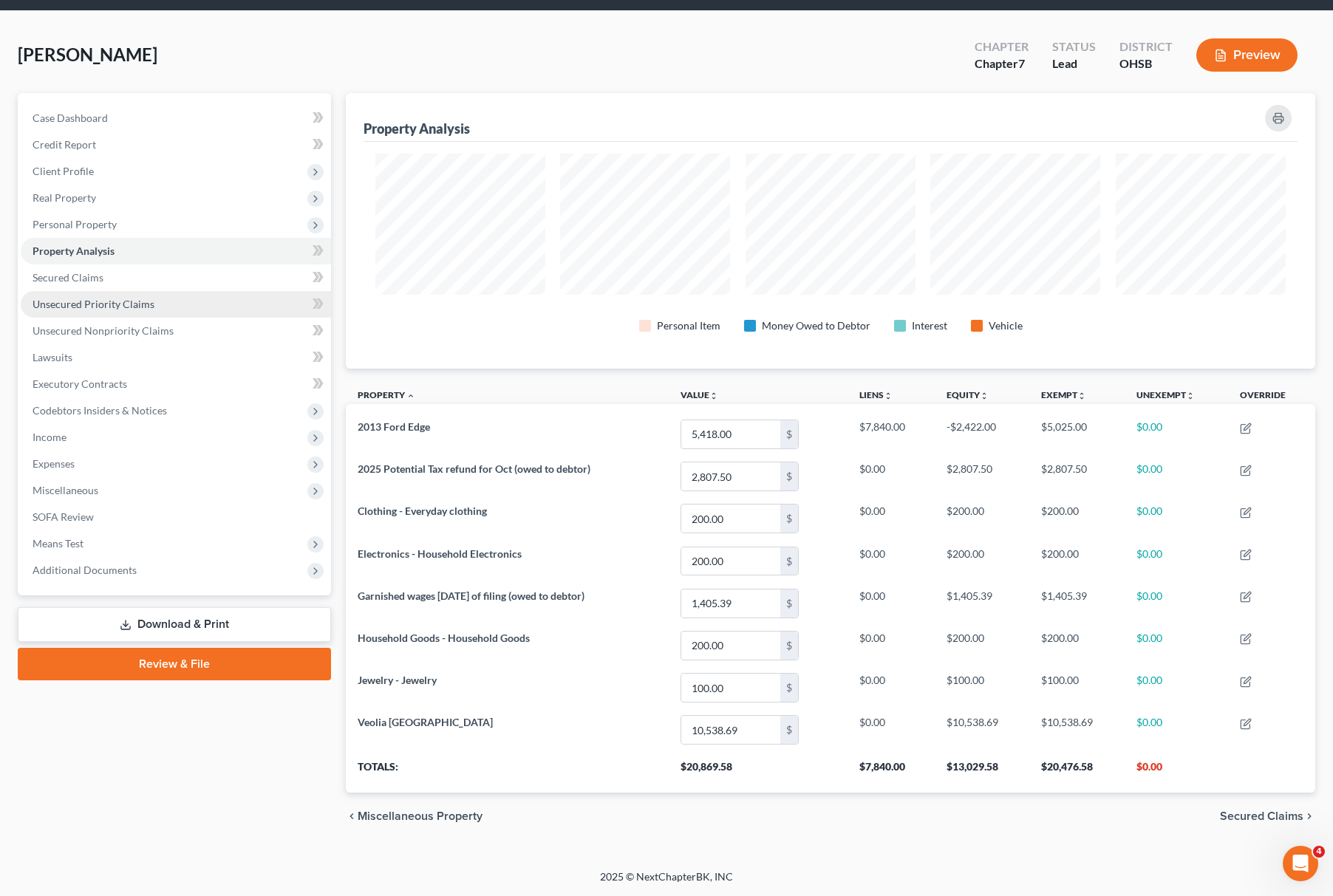
click at [76, 300] on span "Unsecured Priority Claims" at bounding box center [93, 304] width 122 height 13
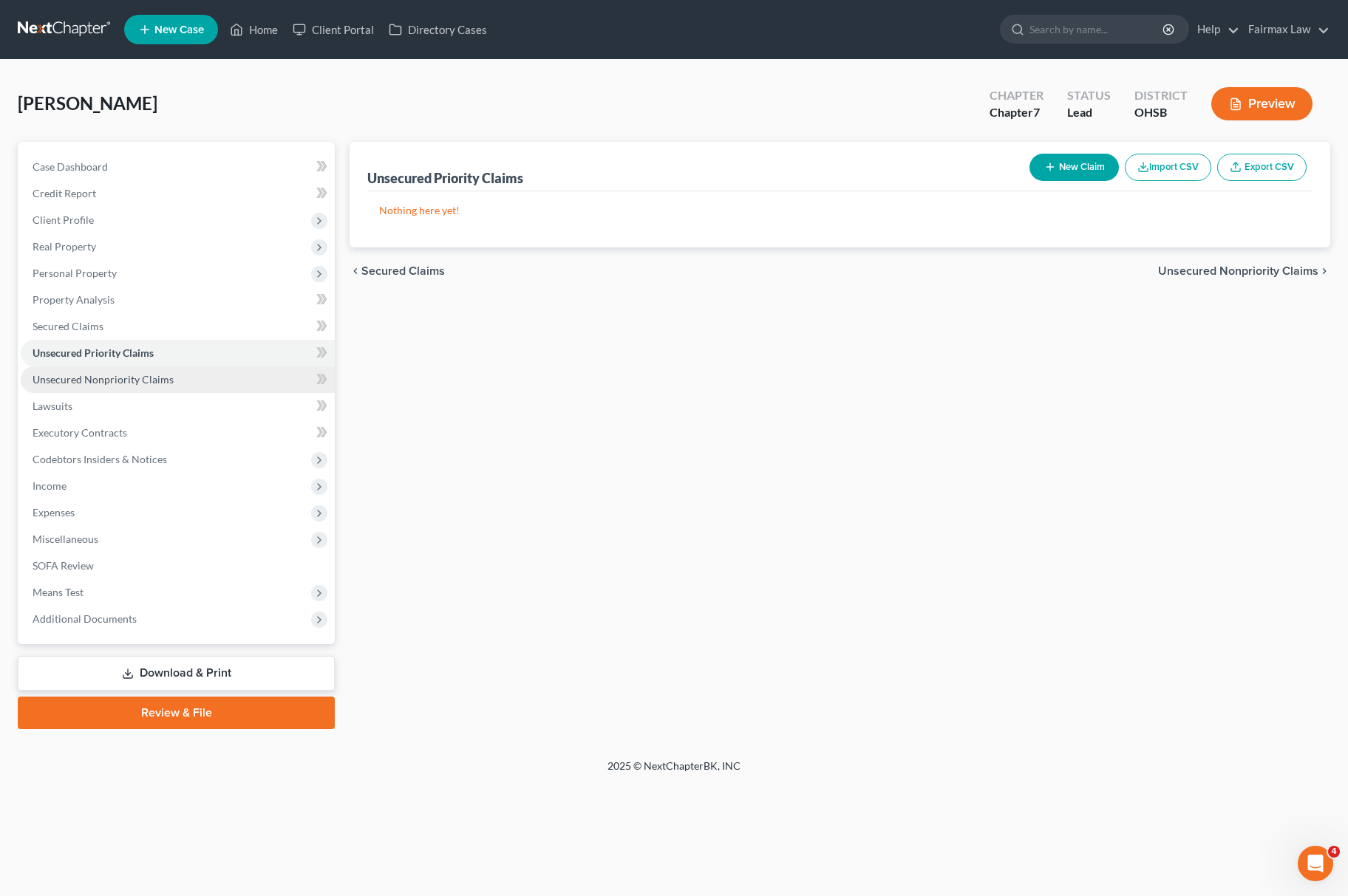
click at [122, 380] on span "Unsecured Nonpriority Claims" at bounding box center [103, 379] width 141 height 13
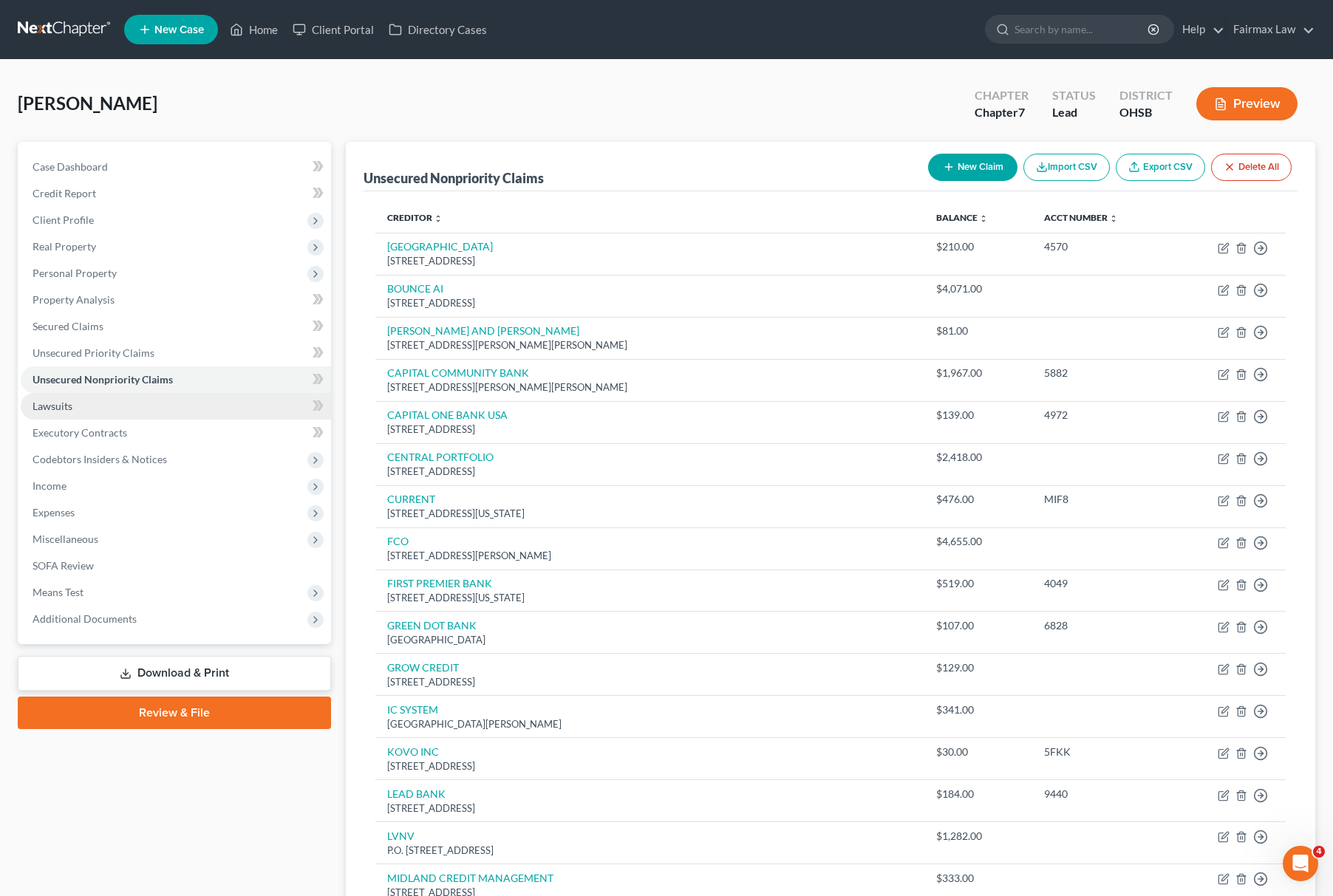
click at [63, 405] on span "Lawsuits" at bounding box center [52, 405] width 40 height 13
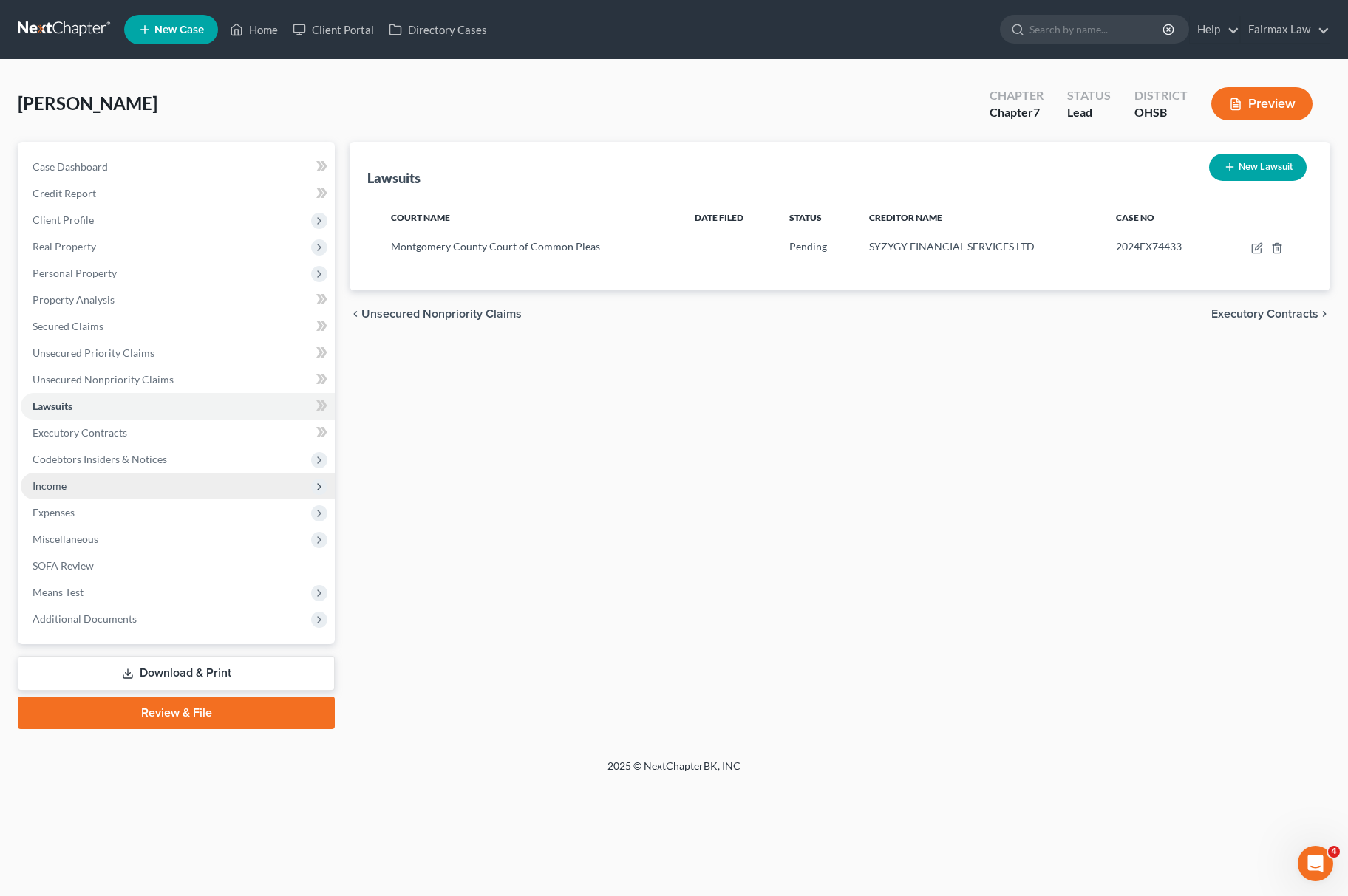
click at [54, 488] on span "Income" at bounding box center [49, 486] width 34 height 13
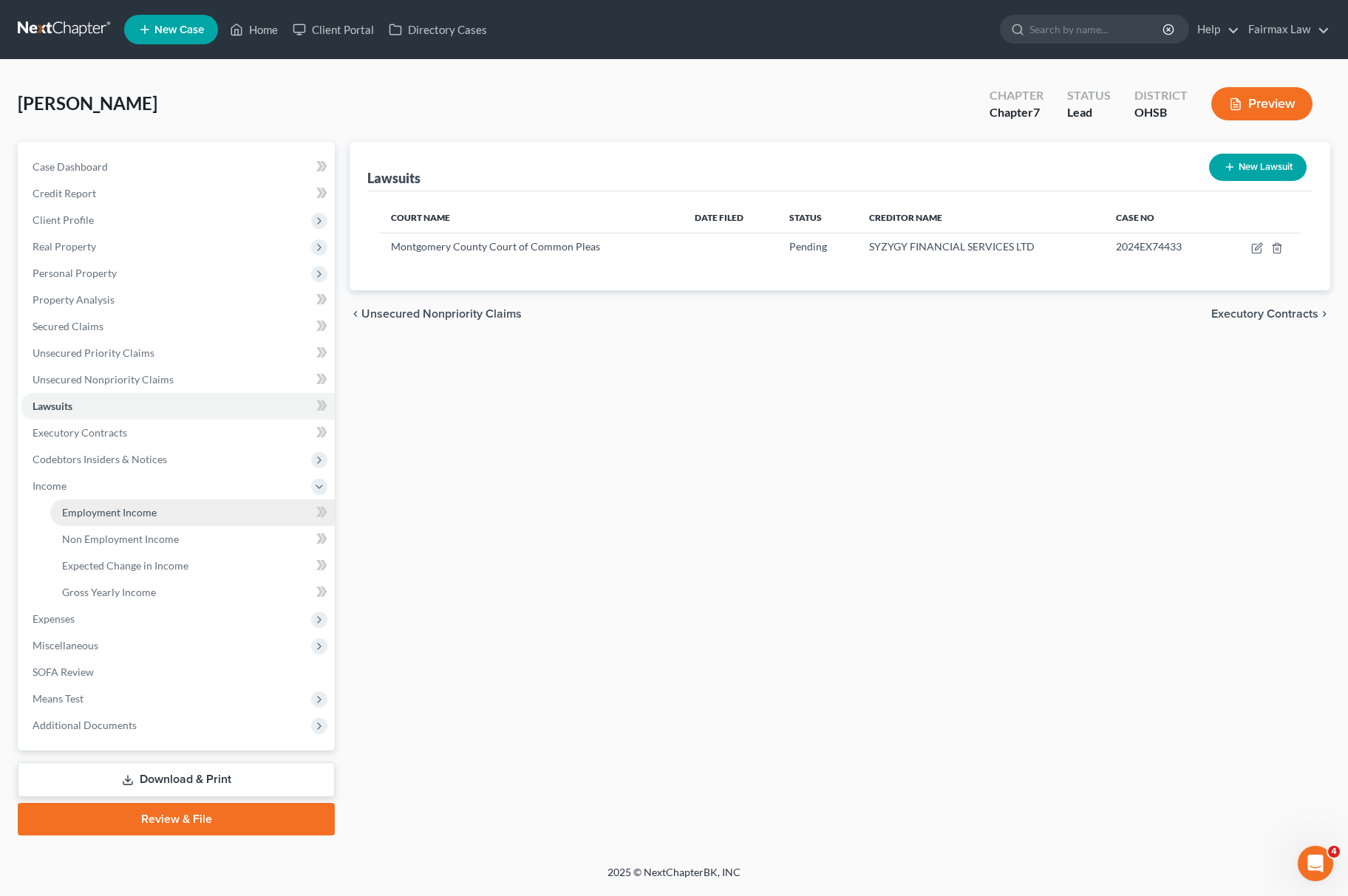
click at [131, 502] on link "Employment Income" at bounding box center [192, 512] width 285 height 26
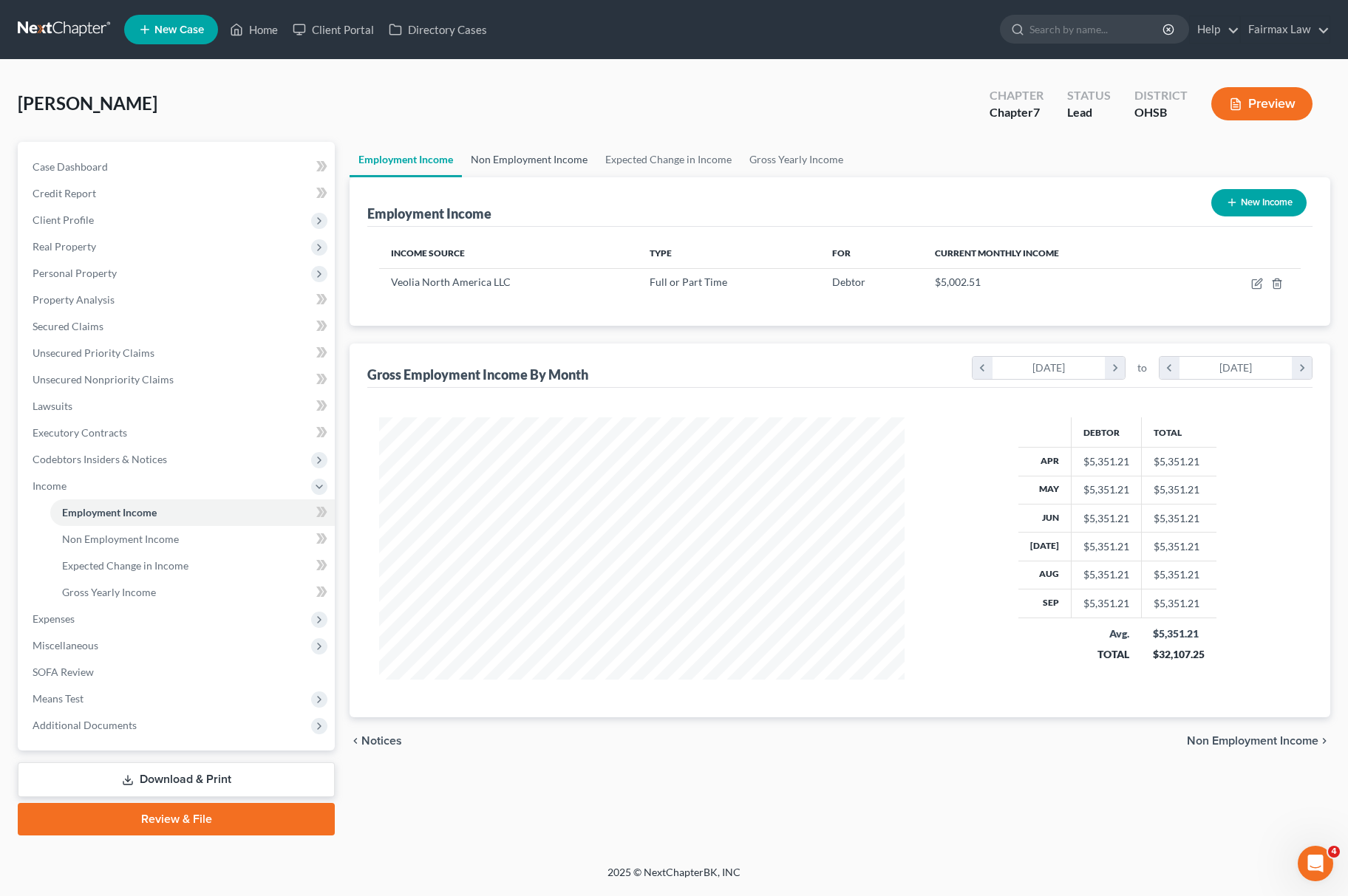
scroll to position [266, 554]
click at [519, 158] on link "Non Employment Income" at bounding box center [529, 160] width 134 height 35
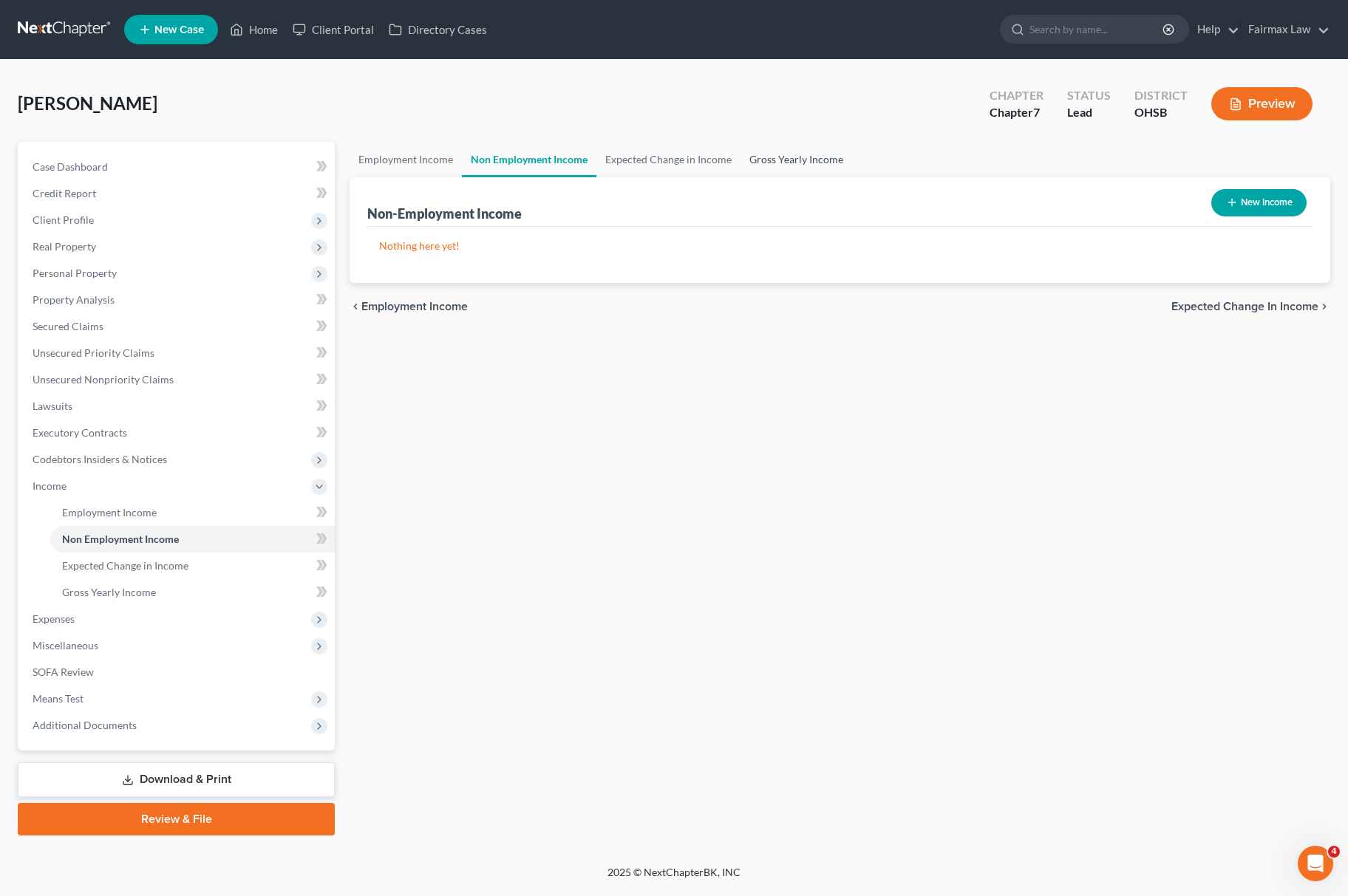
click at [794, 146] on link "Gross Yearly Income" at bounding box center [796, 160] width 112 height 35
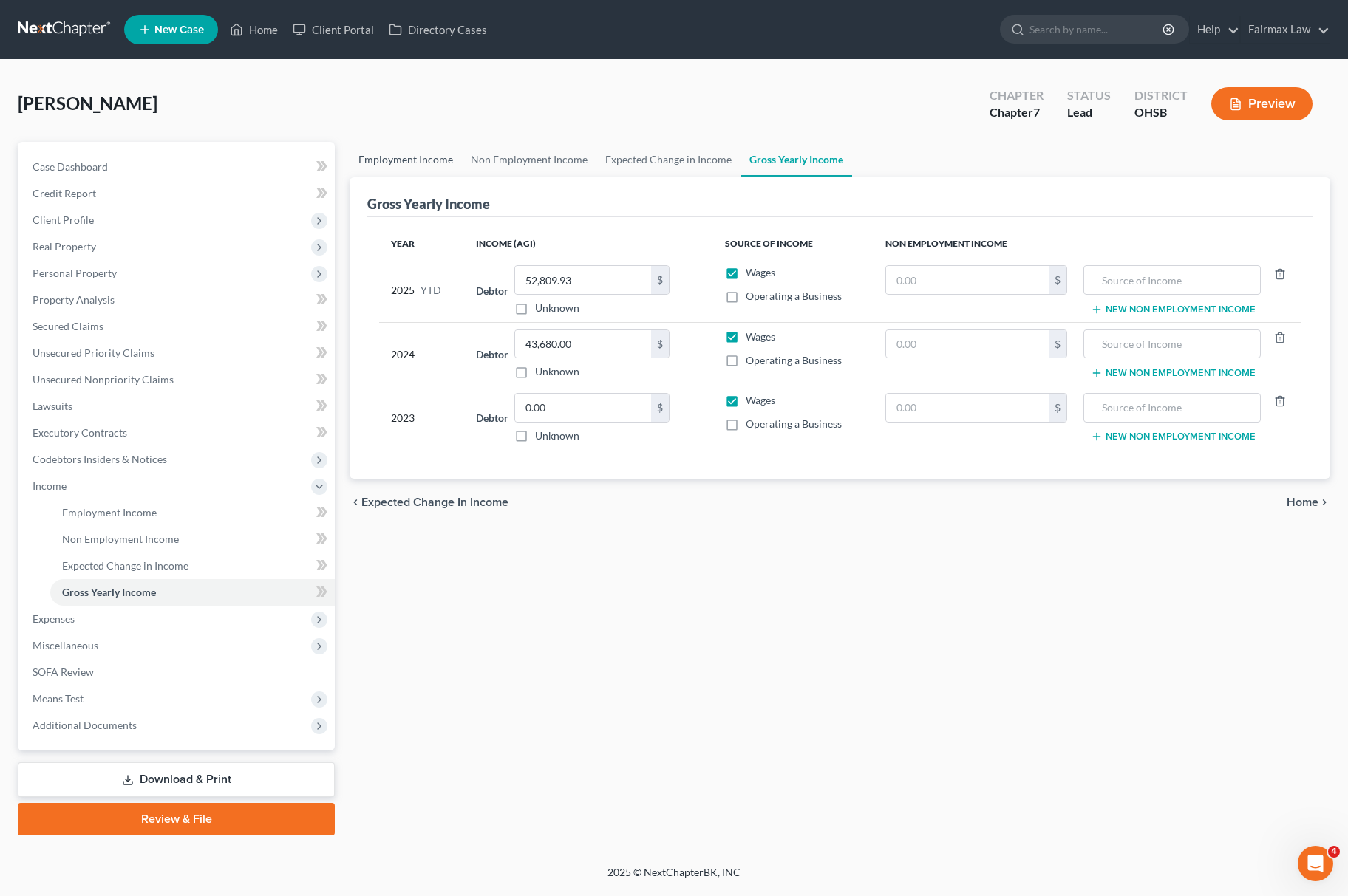
click at [390, 166] on link "Employment Income" at bounding box center [406, 160] width 113 height 35
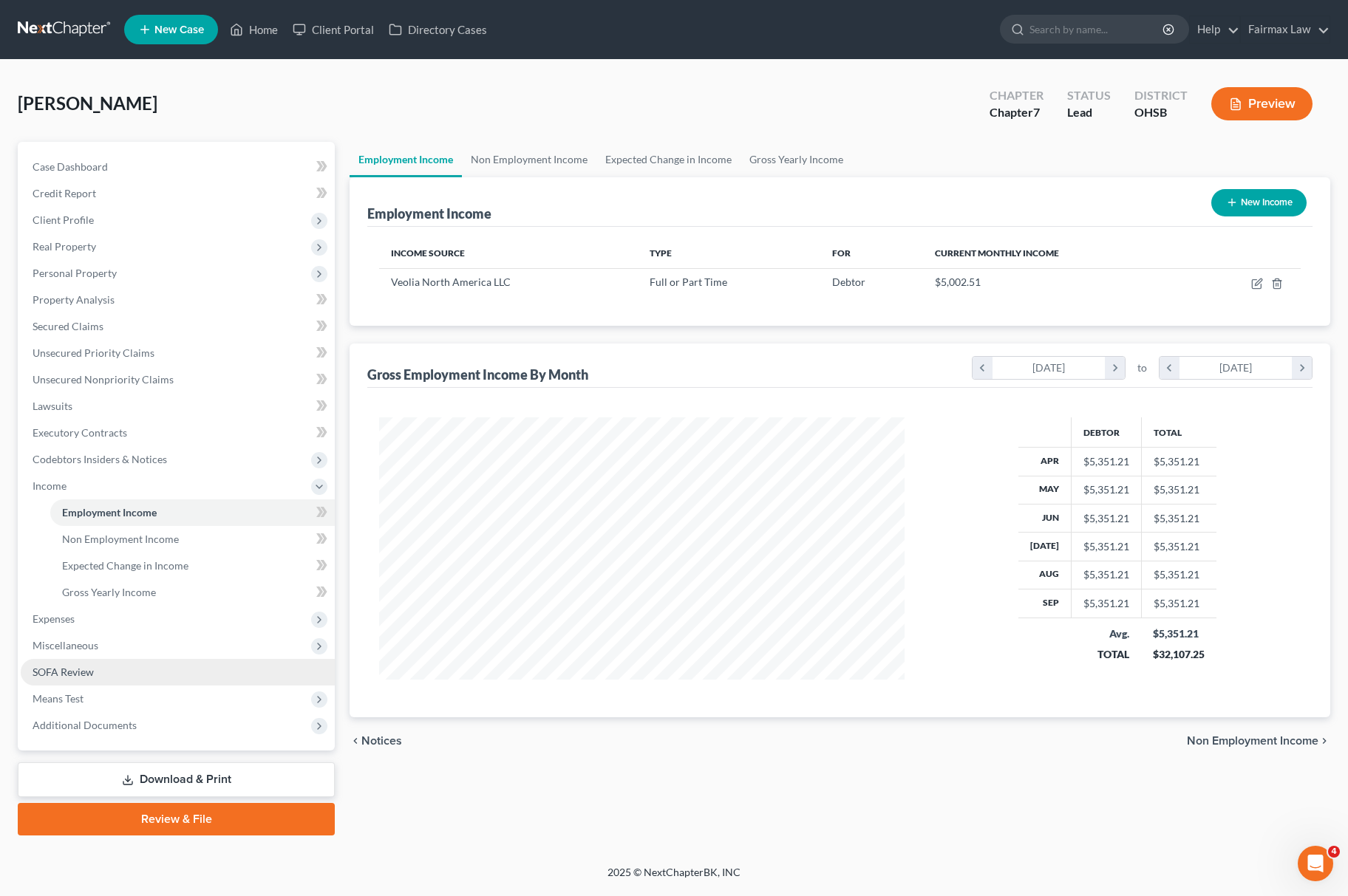
scroll to position [738618, 738643]
click at [92, 622] on span "Expenses" at bounding box center [177, 619] width 314 height 26
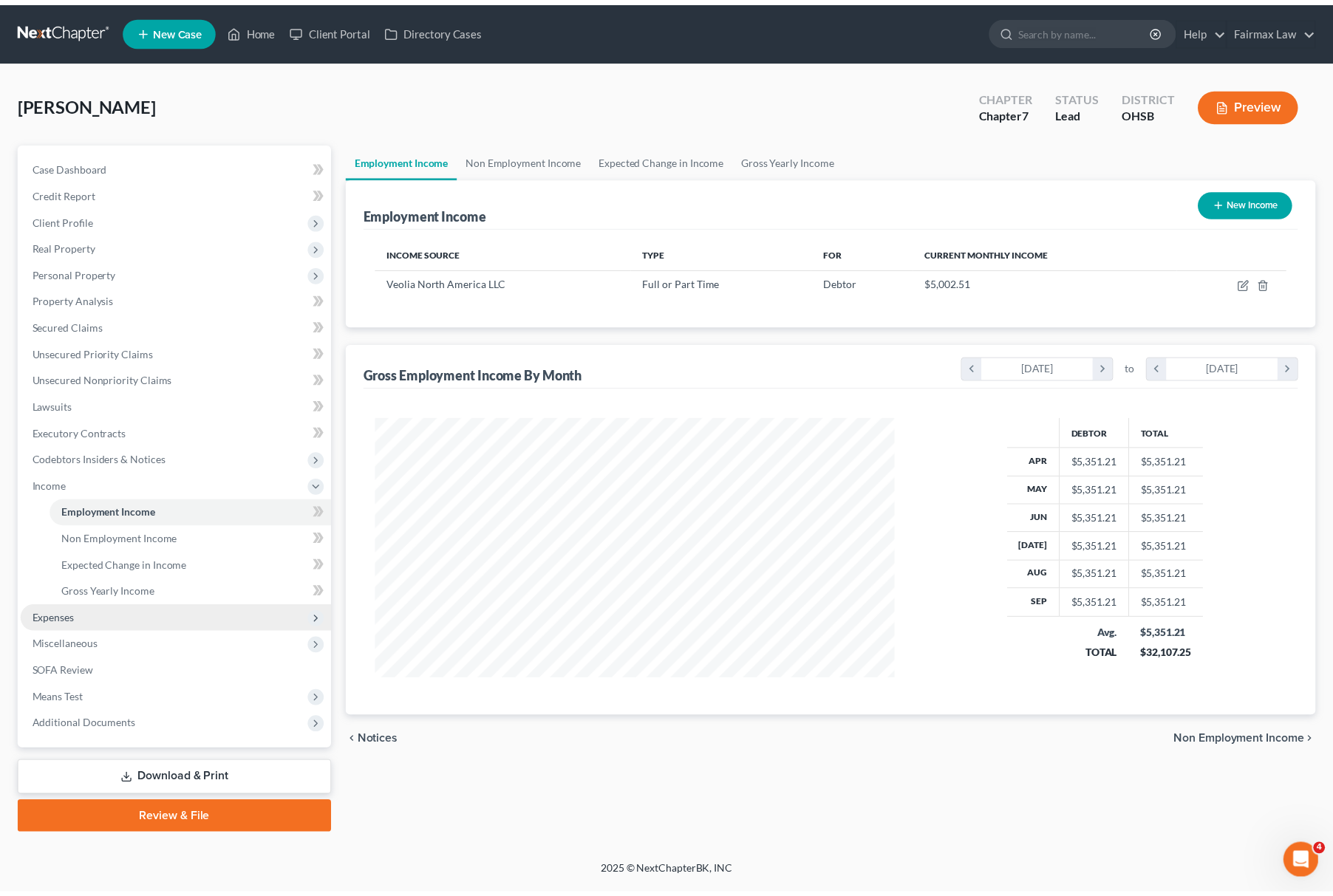
scroll to position [738618, 738480]
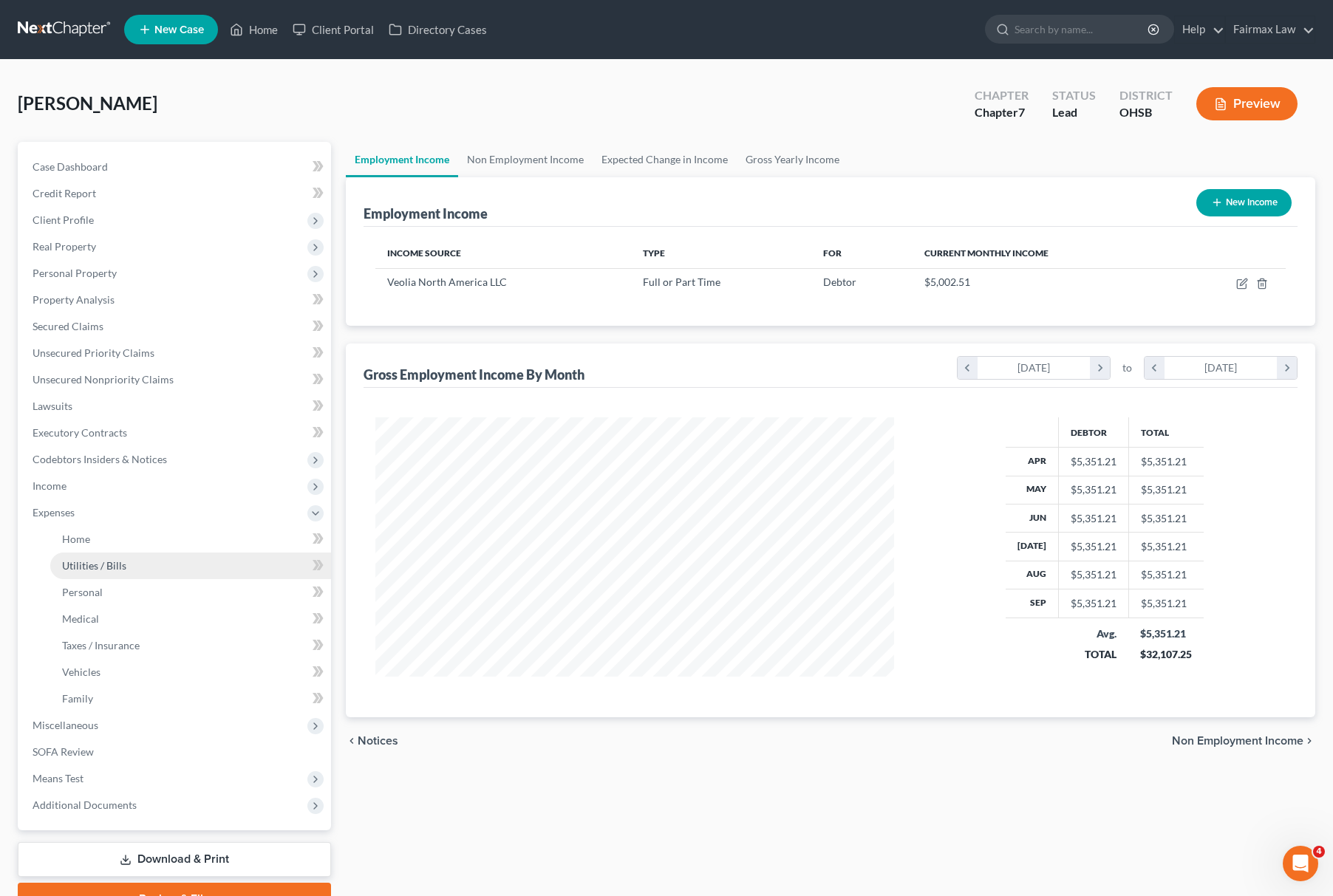
click at [107, 552] on link "Utilities / Bills" at bounding box center [190, 565] width 281 height 26
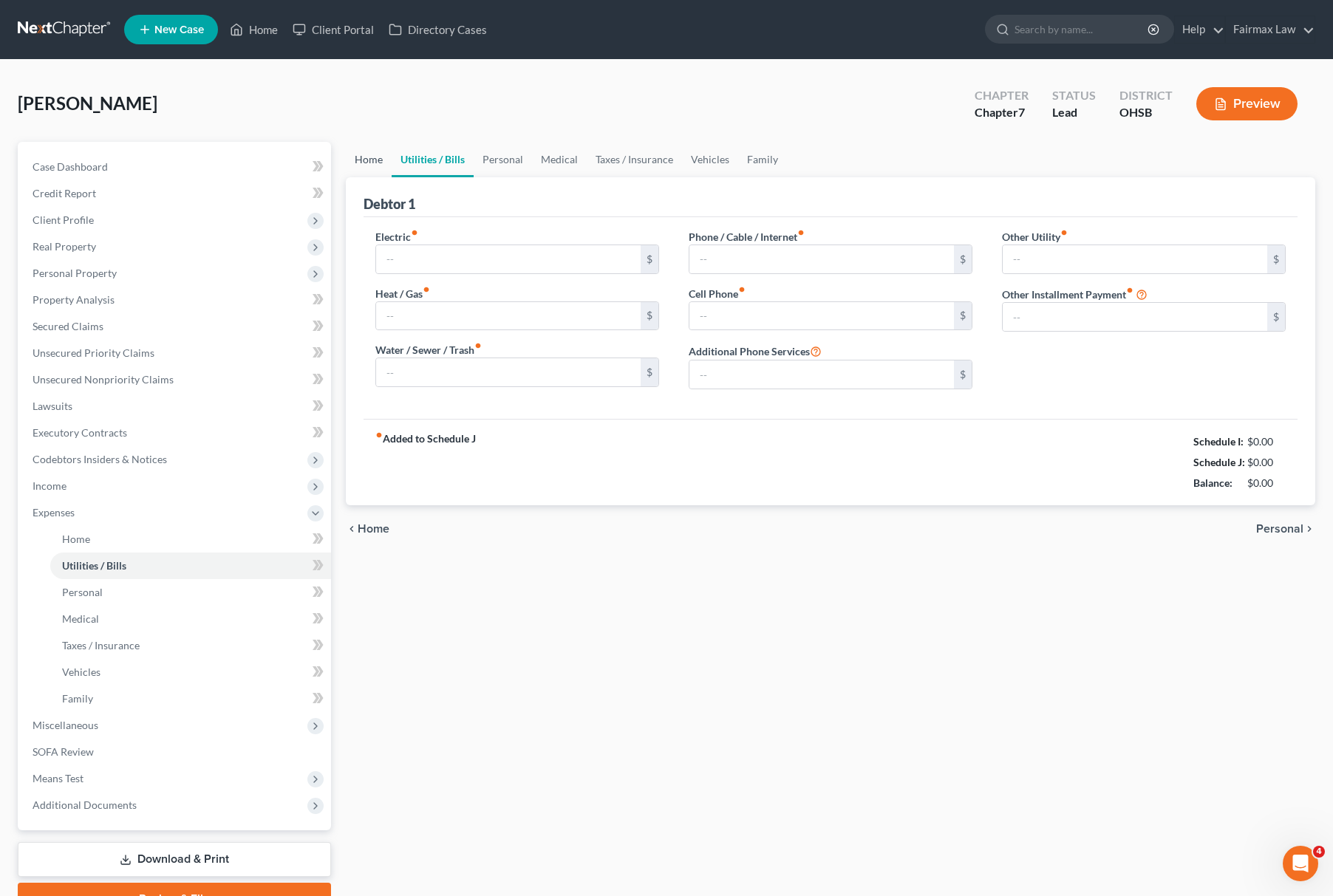
type input "0.00"
type input "100.00"
type input "0.00"
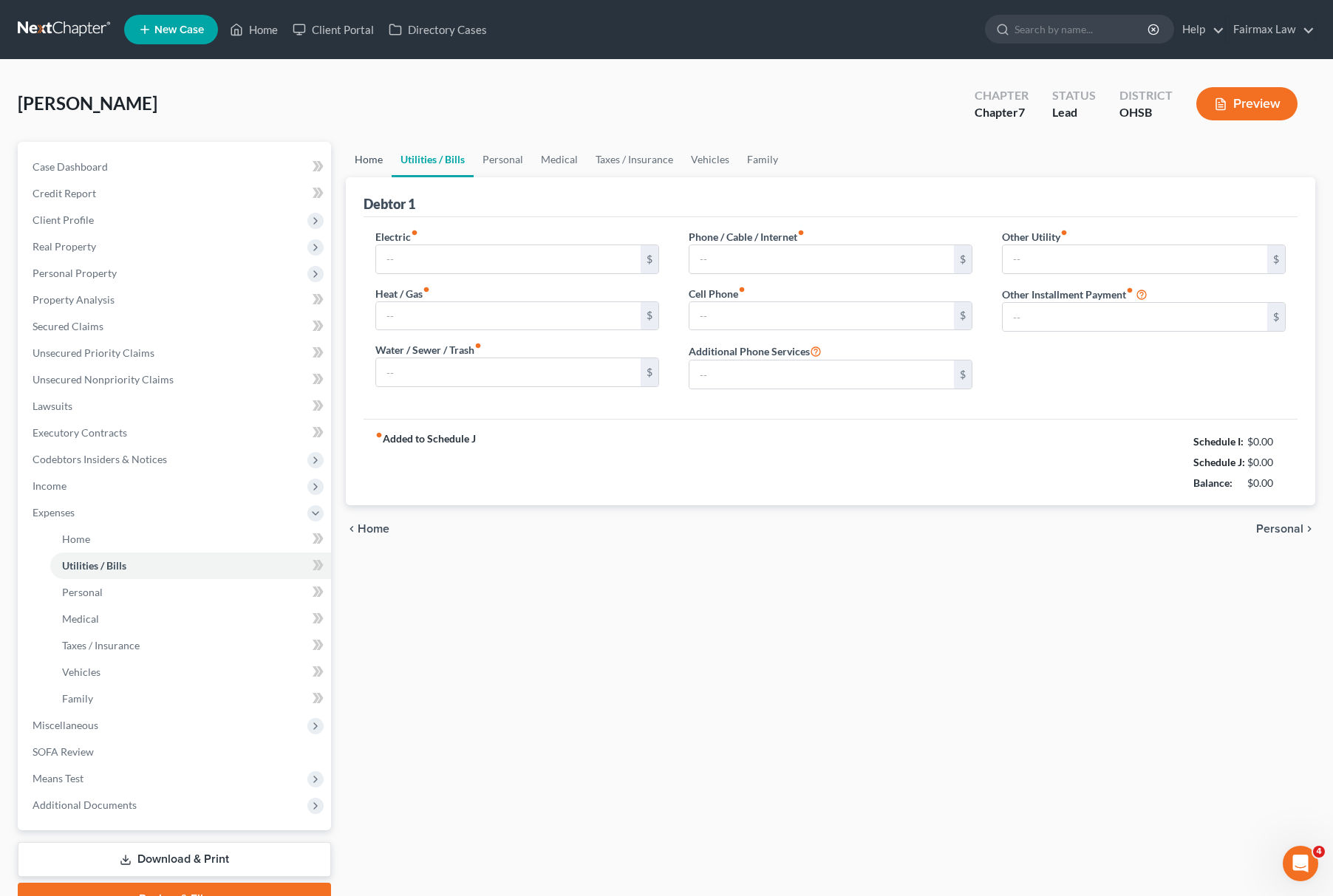
type input "0.00"
click at [368, 146] on link "Home" at bounding box center [368, 160] width 46 height 35
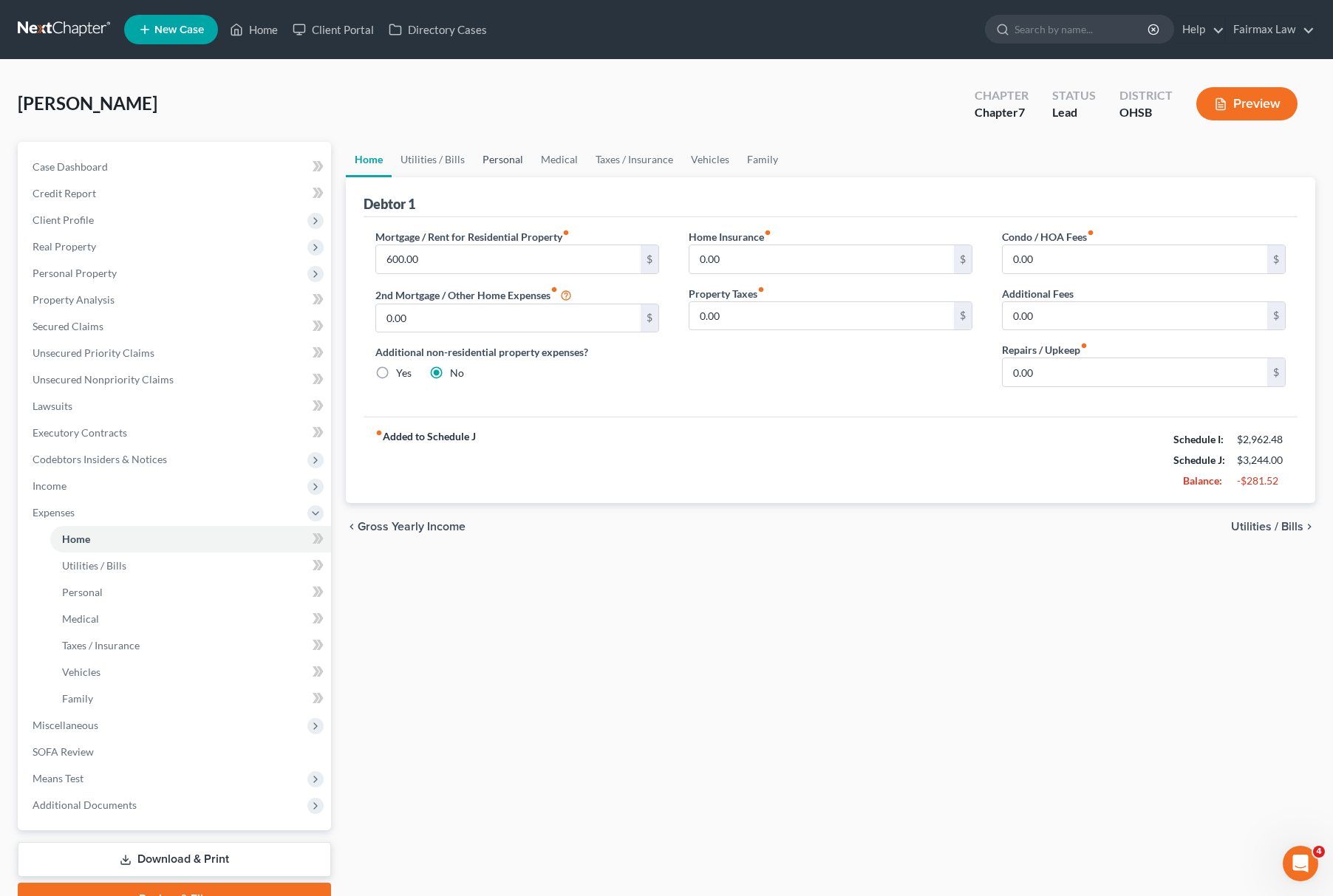
click at [505, 152] on link "Personal" at bounding box center [503, 160] width 59 height 35
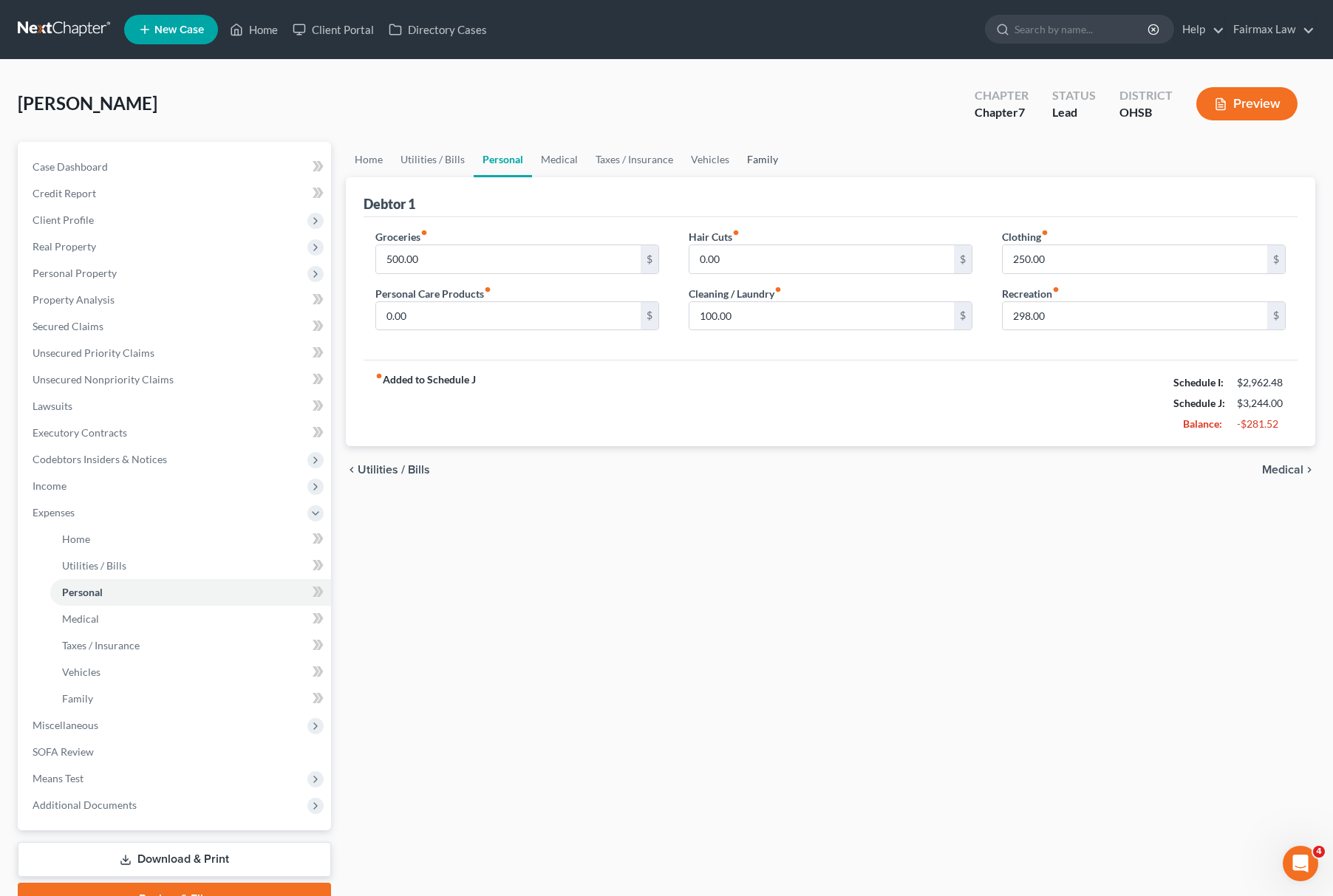
drag, startPoint x: 749, startPoint y: 163, endPoint x: 757, endPoint y: 161, distance: 8.2
click at [751, 161] on link "Family" at bounding box center [763, 160] width 49 height 35
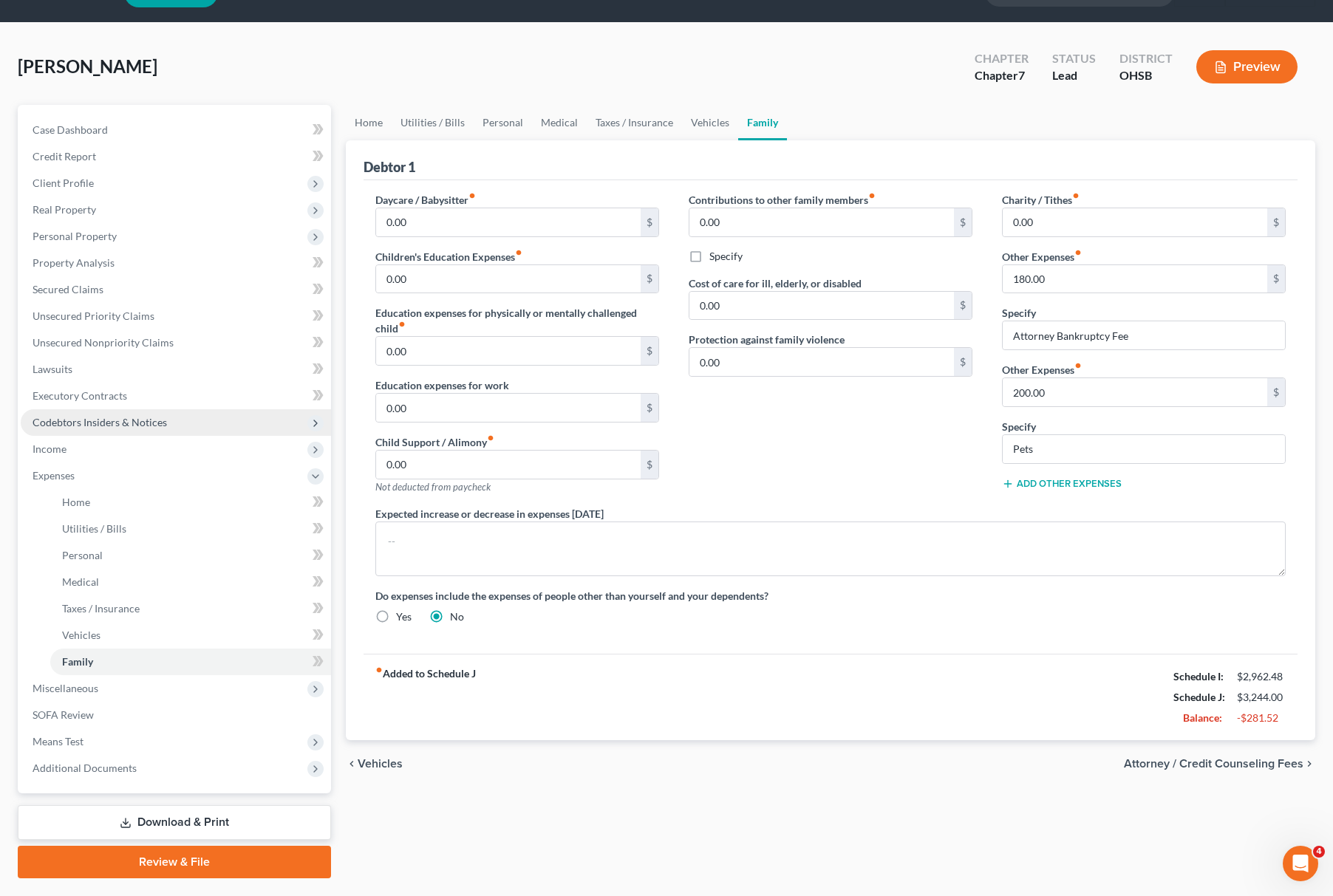
scroll to position [74, 0]
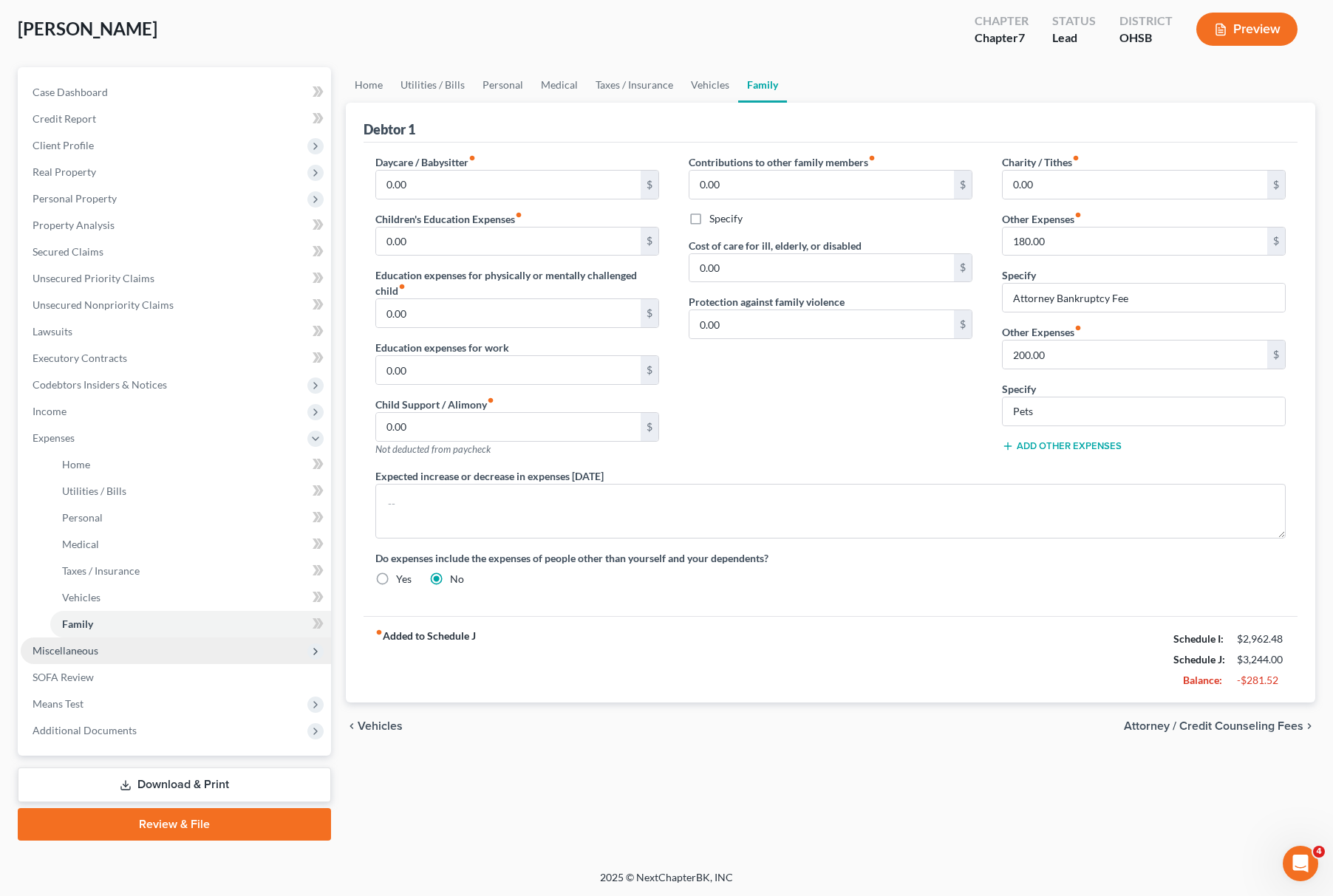
click at [121, 648] on span "Miscellaneous" at bounding box center [175, 650] width 310 height 26
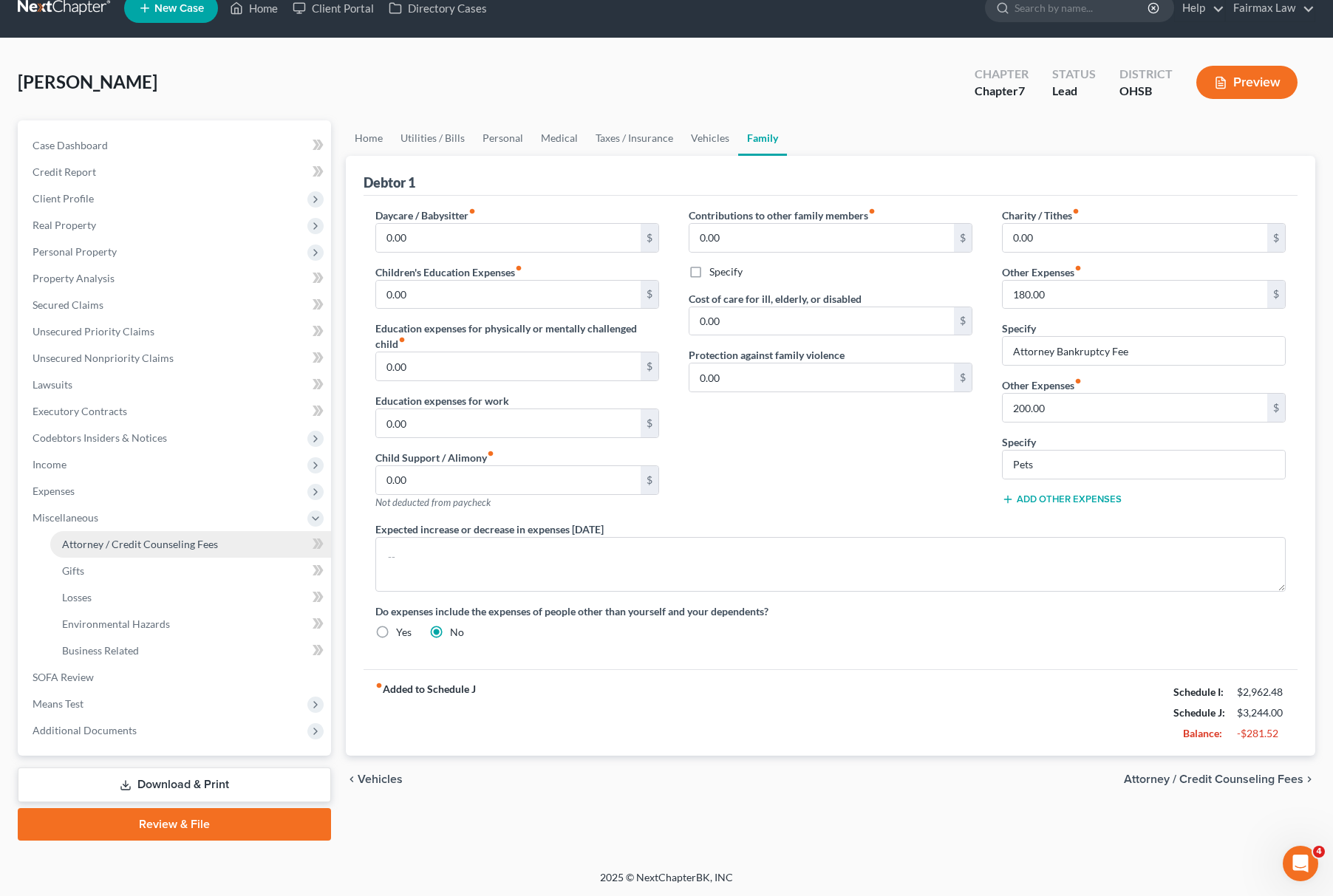
click at [165, 539] on span "Attorney / Credit Counseling Fees" at bounding box center [139, 543] width 156 height 13
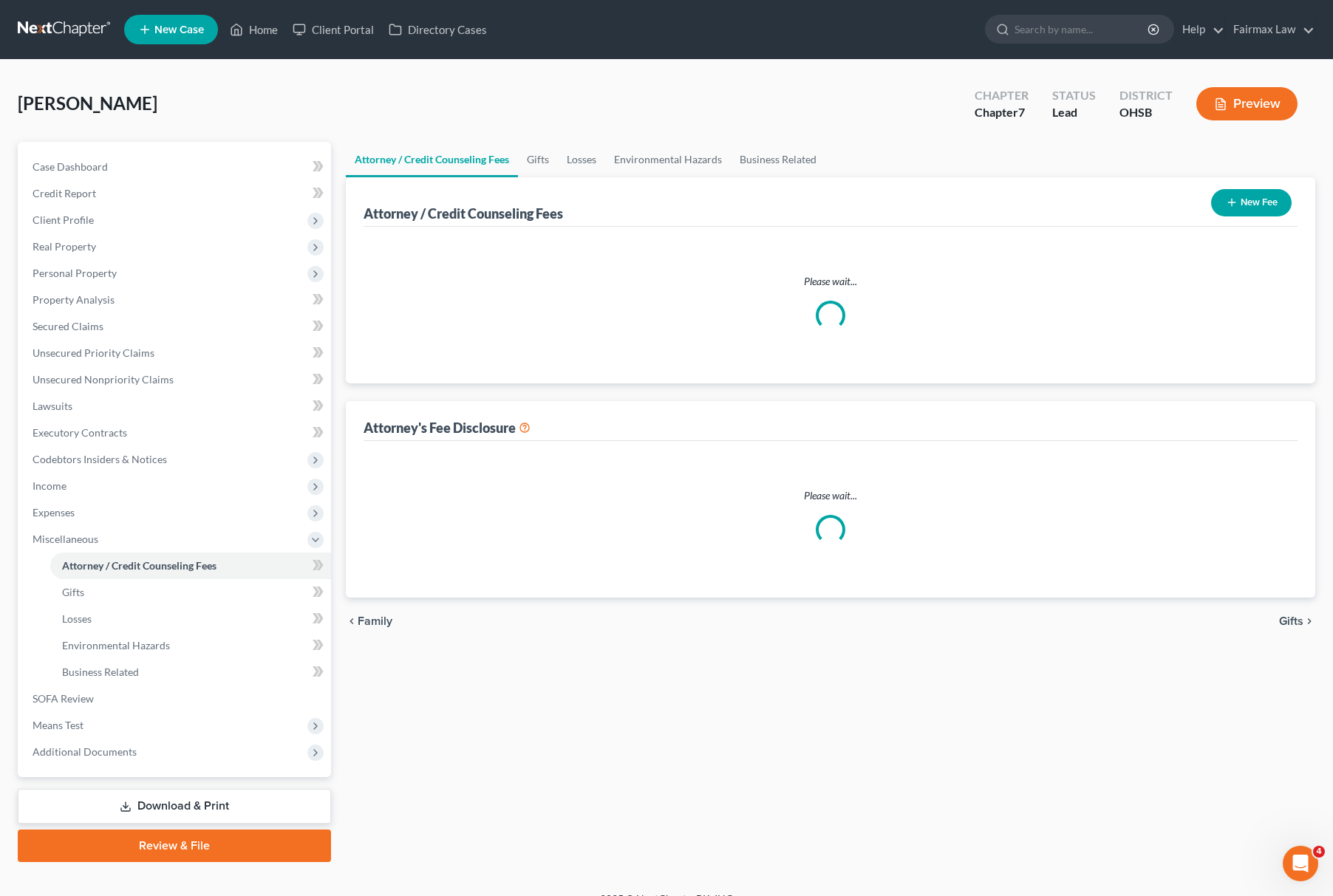
select select "5"
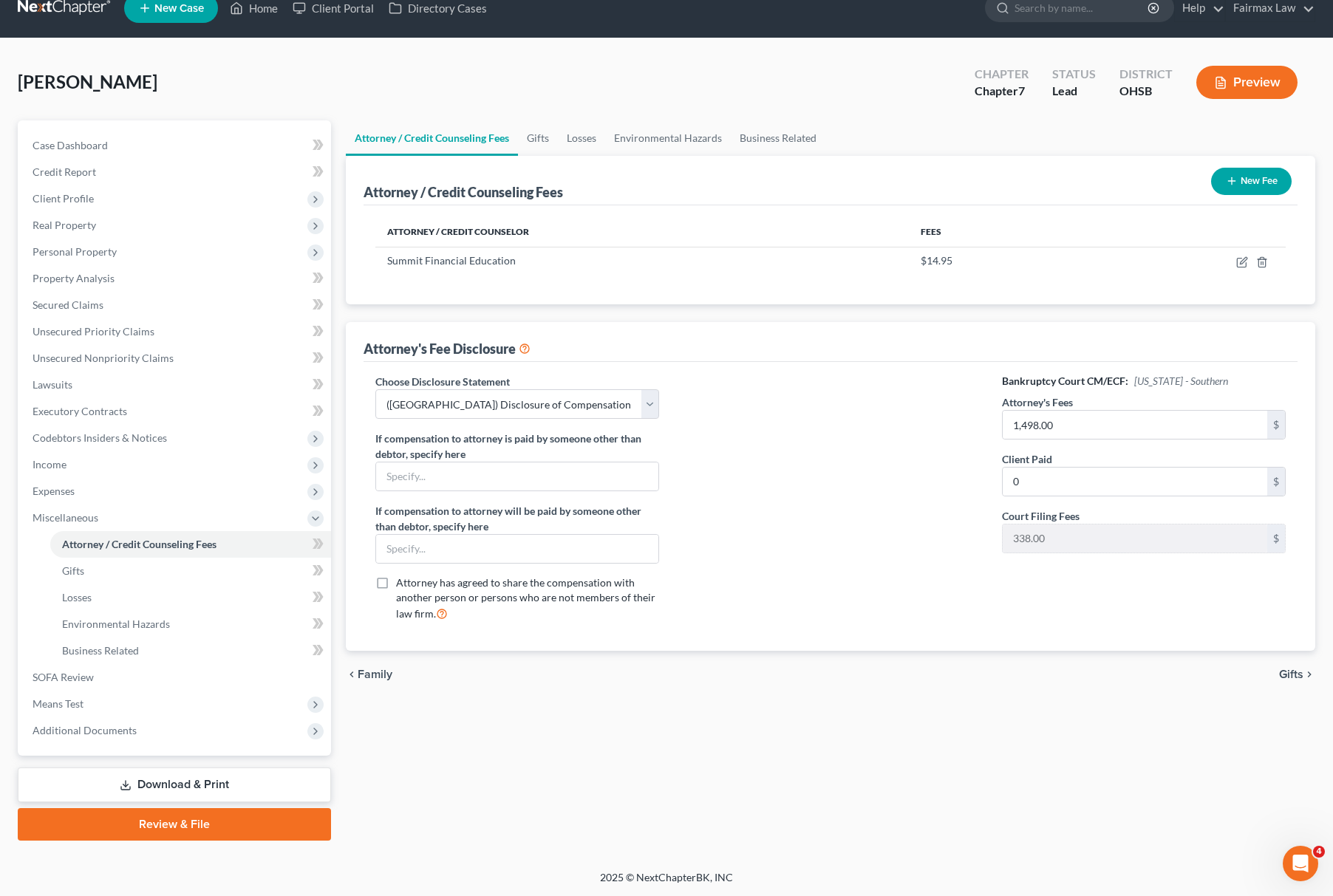
click at [1242, 186] on button "New Fee" at bounding box center [1252, 181] width 80 height 27
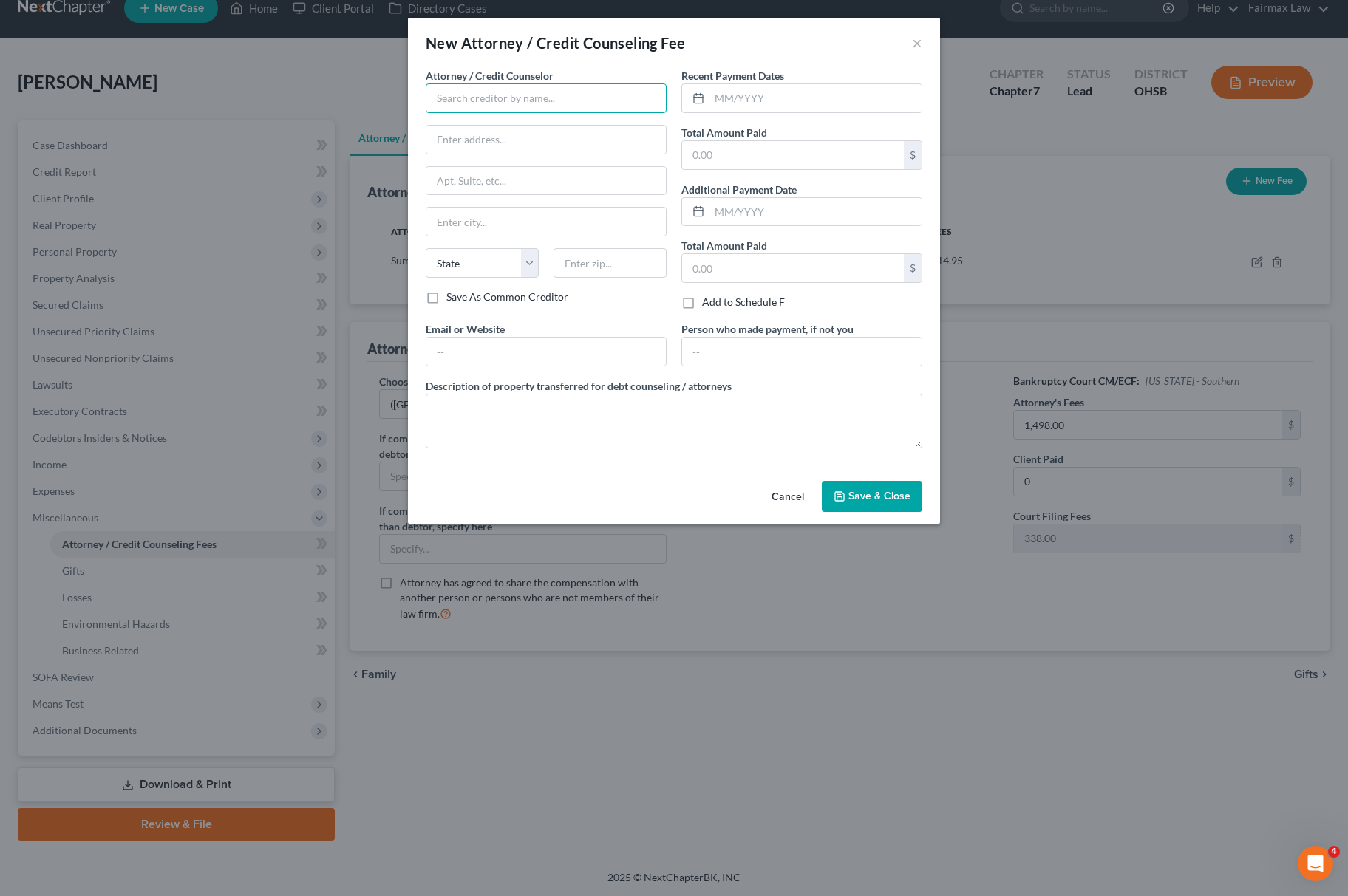
click at [536, 105] on input "text" at bounding box center [547, 98] width 241 height 29
type input "Fairmax Law PLLC"
click at [457, 139] on div "Fairmax Law PLLC" at bounding box center [514, 146] width 154 height 15
type input "25639 Ford Rd"
type input "Suite 201"
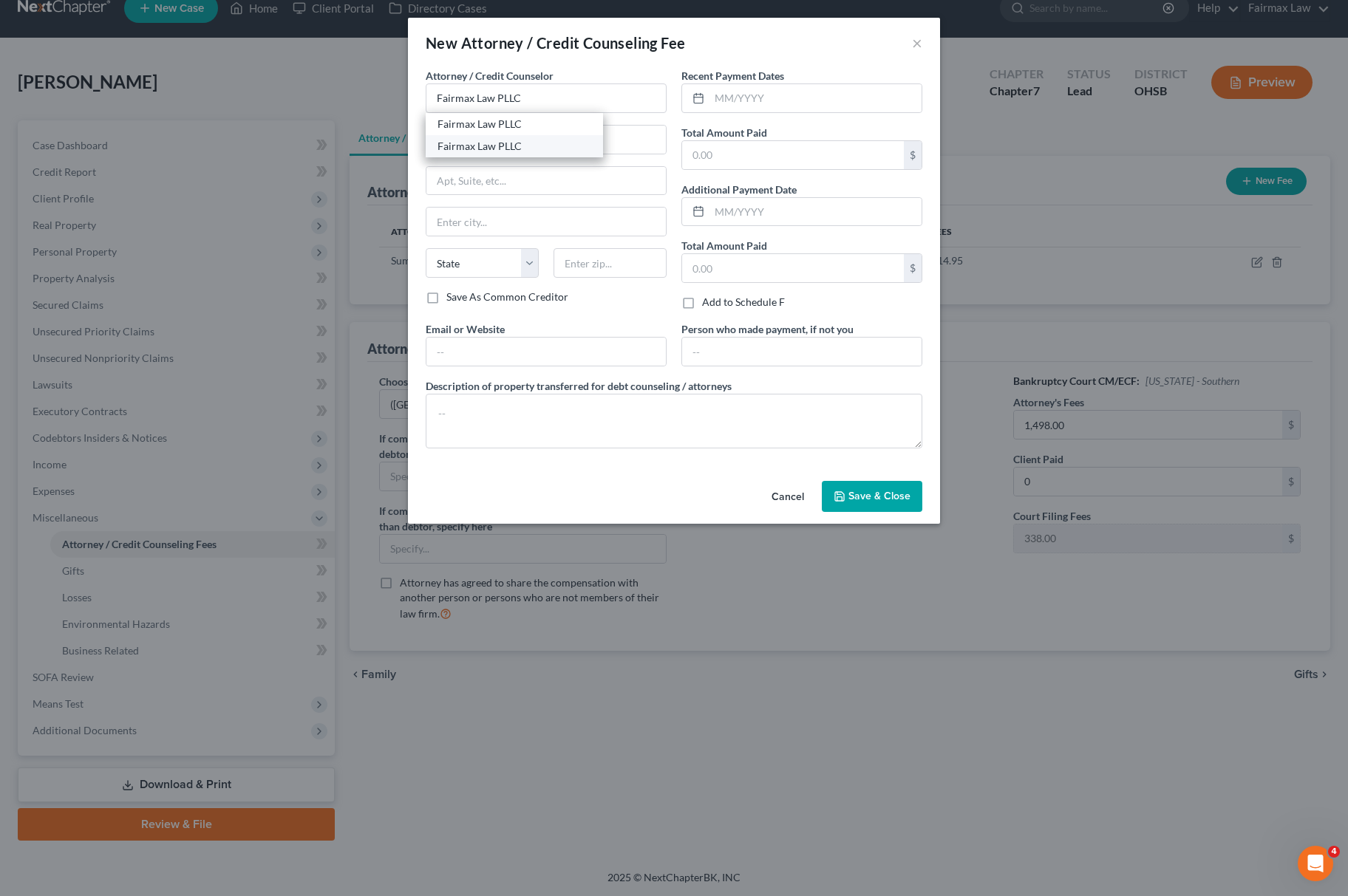
type input "Dearborn Heights"
select select "23"
type input "48127"
click at [551, 93] on input "Fairmax Law PLLC" at bounding box center [547, 98] width 241 height 29
type input "Fairmax Law PLLC"
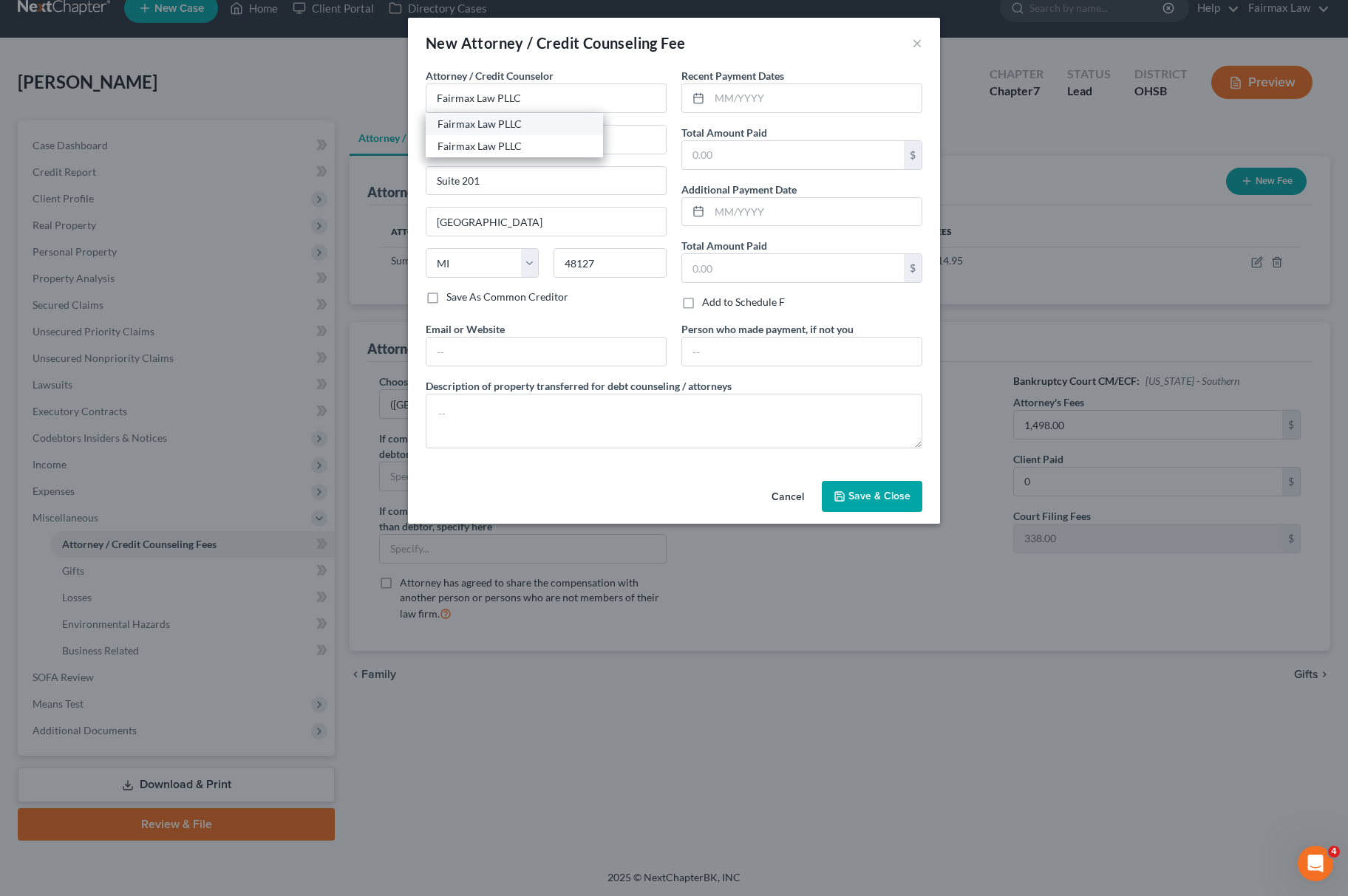
click at [497, 125] on div "Fairmax Law PLLC" at bounding box center [514, 123] width 154 height 15
type input "15000 Madison Ave"
type input "Lakewood"
select select "36"
type input "44107"
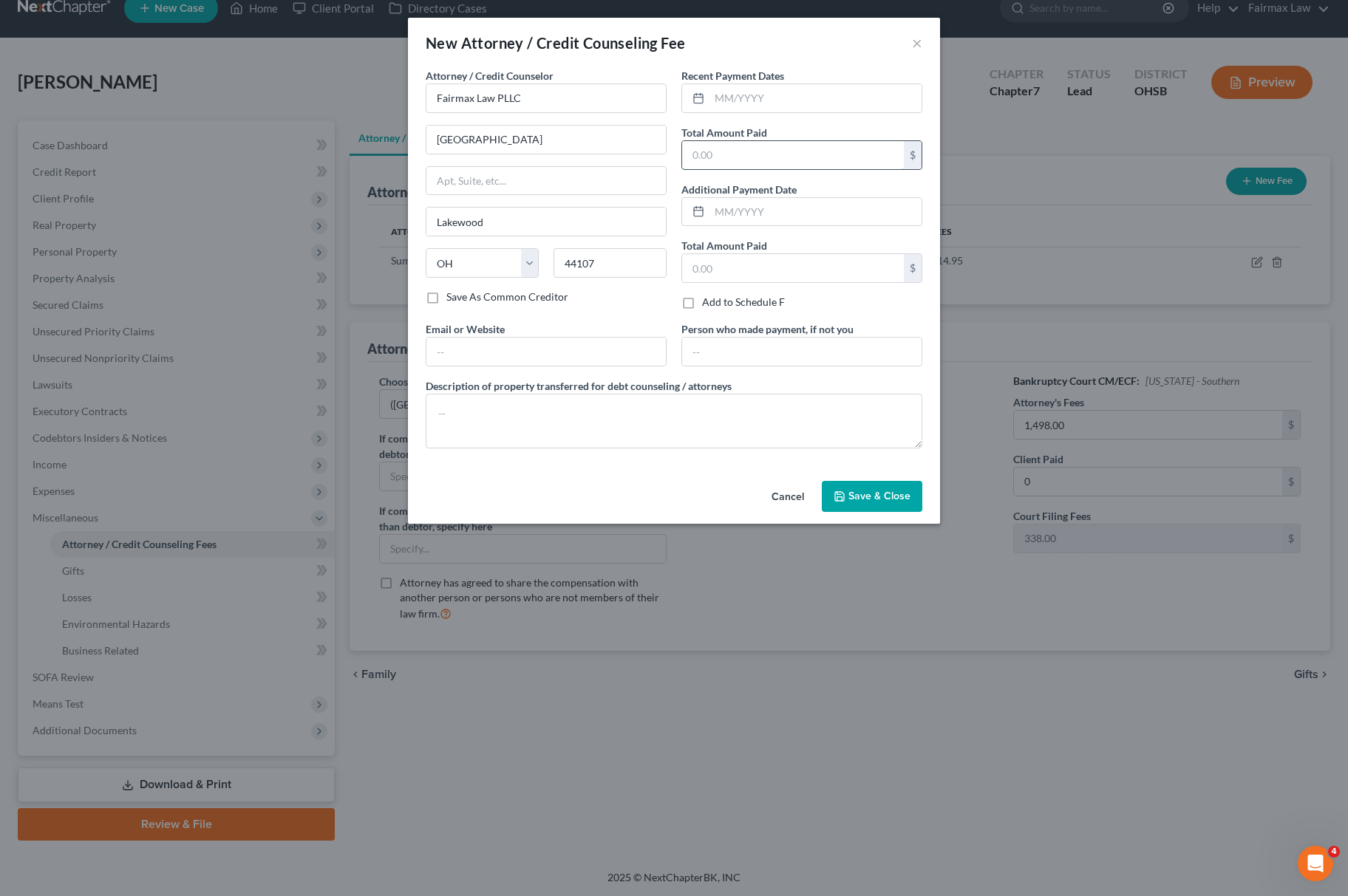
click at [717, 158] on input "text" at bounding box center [793, 155] width 221 height 28
type input "0.00"
drag, startPoint x: 485, startPoint y: 239, endPoint x: 357, endPoint y: 239, distance: 128.0
click at [357, 239] on div "New Attorney / Credit Counseling Fee × Attorney / Credit Counselor * Fairmax La…" at bounding box center [674, 448] width 1348 height 896
drag, startPoint x: 510, startPoint y: 229, endPoint x: 348, endPoint y: 219, distance: 162.3
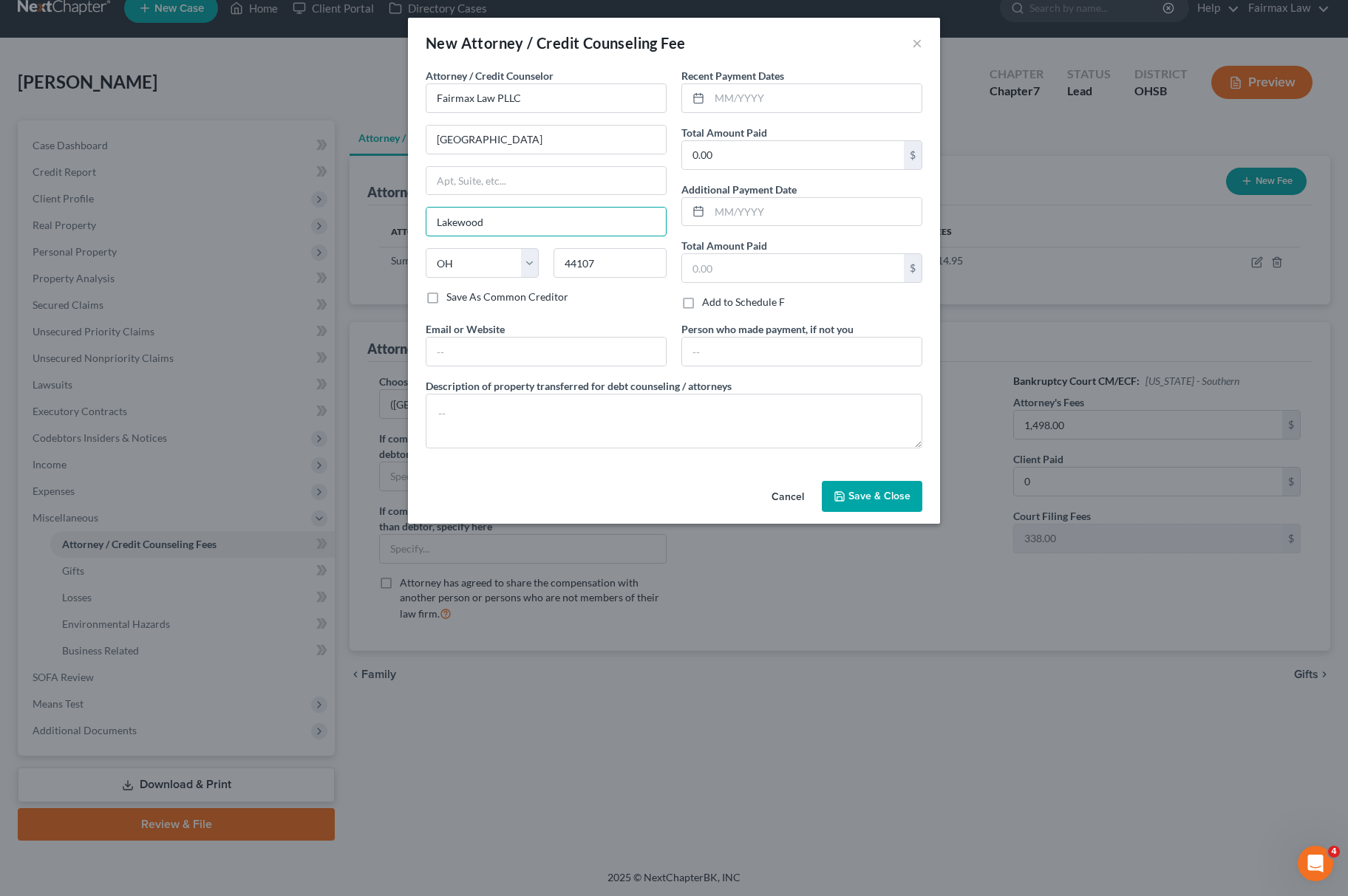
click at [349, 219] on div "New Attorney / Credit Counseling Fee × Attorney / Credit Counselor * Fairmax La…" at bounding box center [674, 448] width 1348 height 896
type input "c"
type input "Cleveland"
click at [627, 421] on textarea at bounding box center [674, 421] width 497 height 55
paste textarea "Due to the debtor’s limited monthly budget surplus, they are unable to reasonab…"
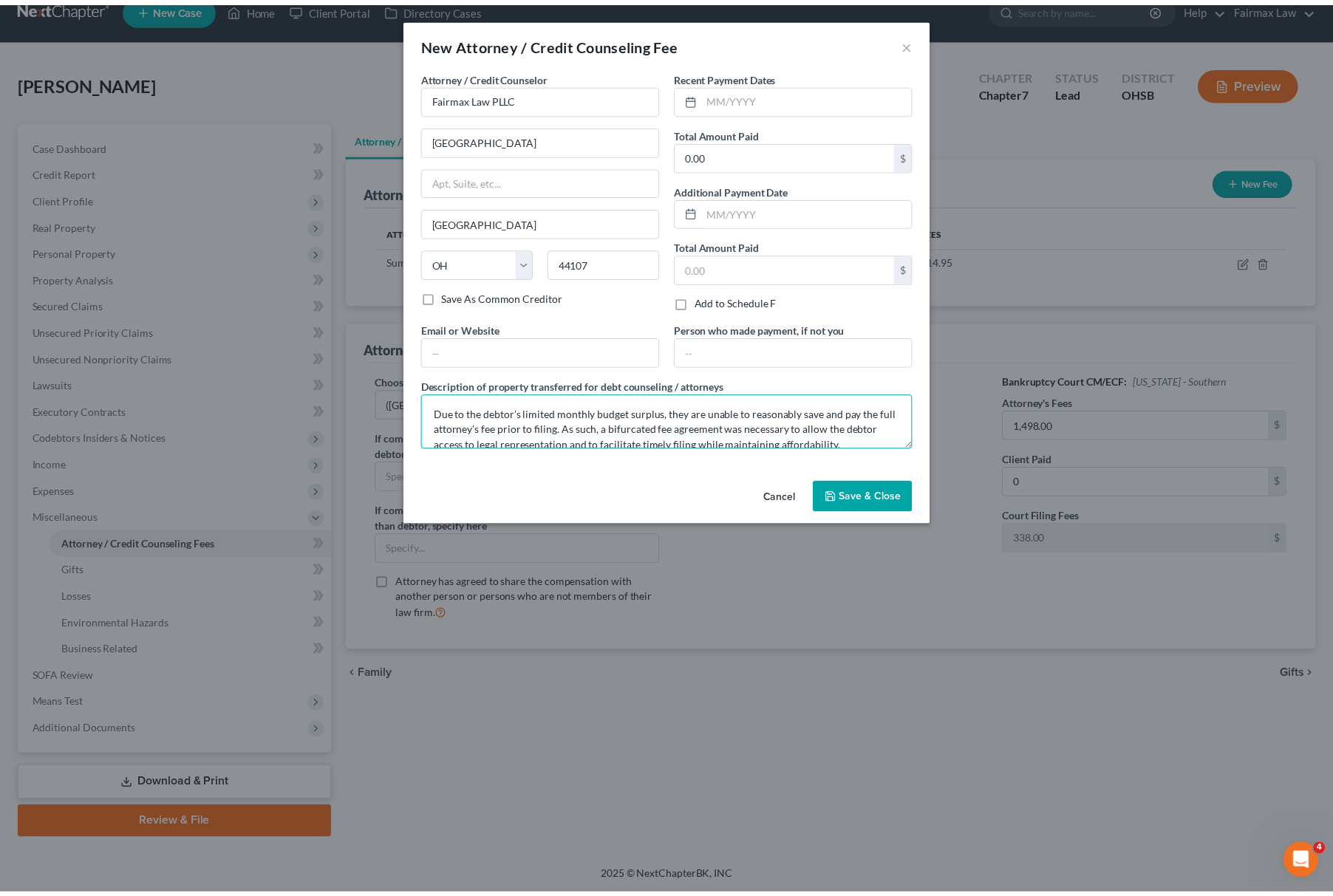
scroll to position [64, 0]
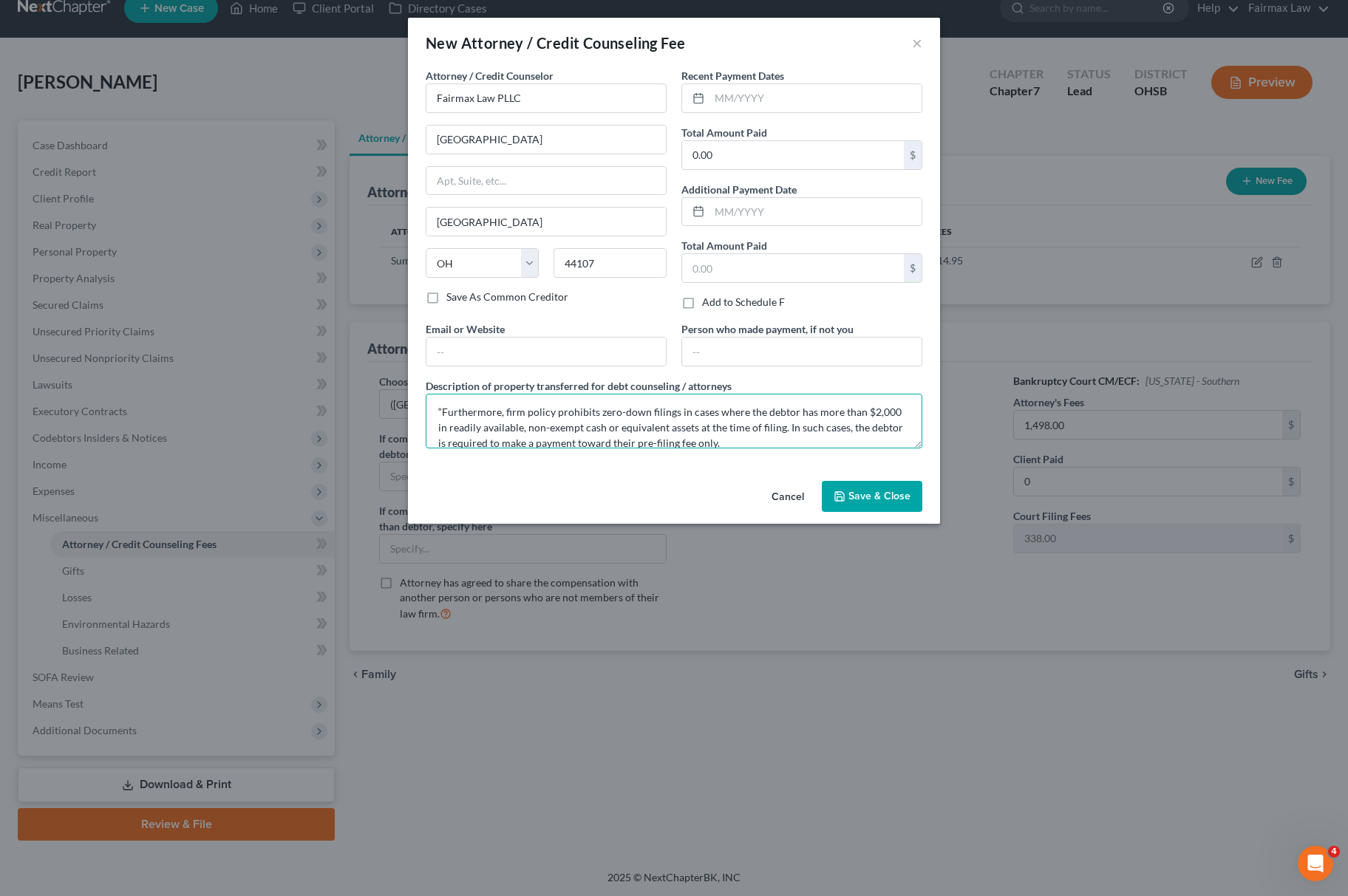
type textarea "Due to the debtor’s limited monthly budget surplus, they are unable to reasonab…"
click at [850, 491] on button "Save & Close" at bounding box center [872, 496] width 101 height 31
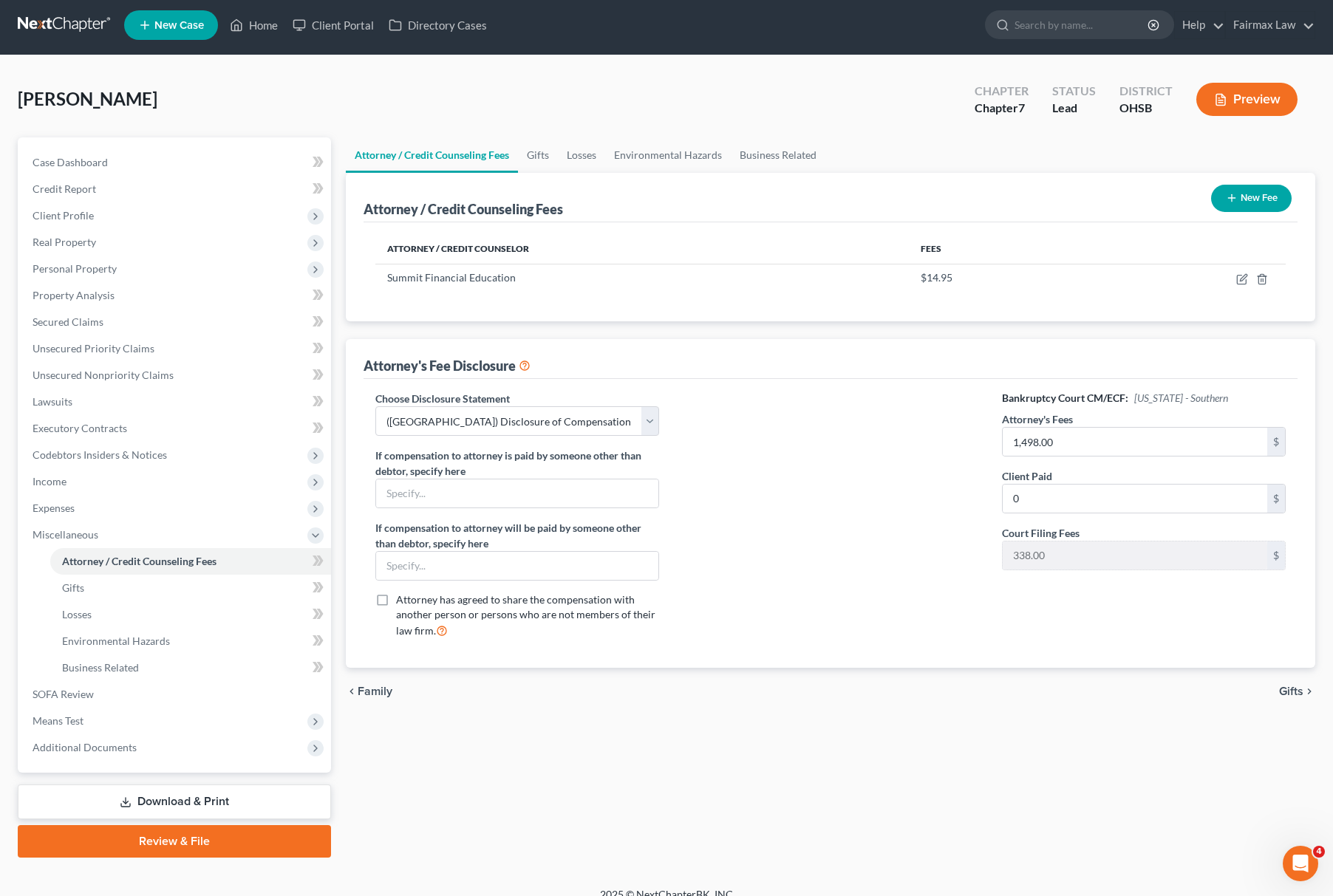
scroll to position [0, 0]
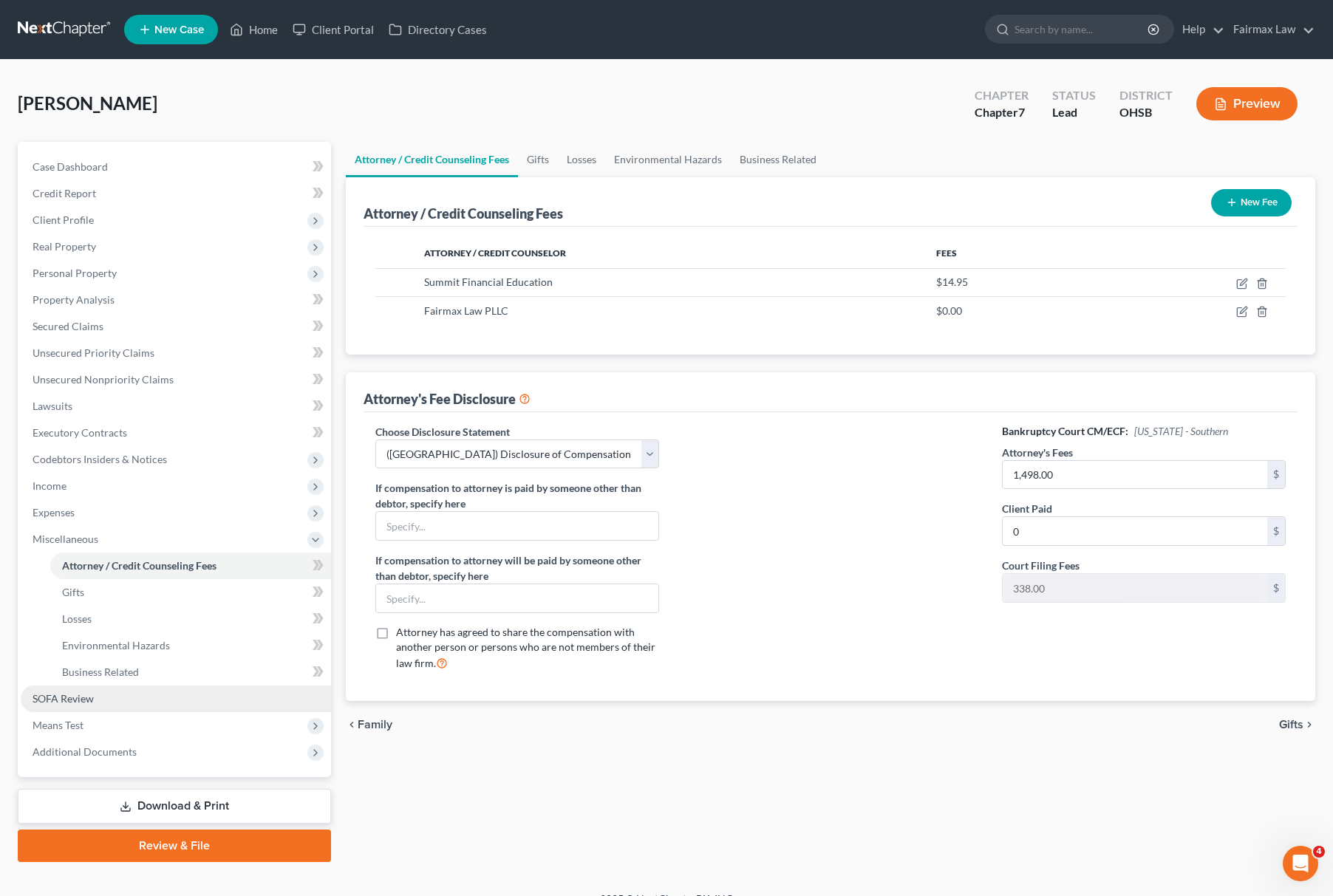
click at [119, 707] on link "SOFA Review" at bounding box center [175, 698] width 310 height 26
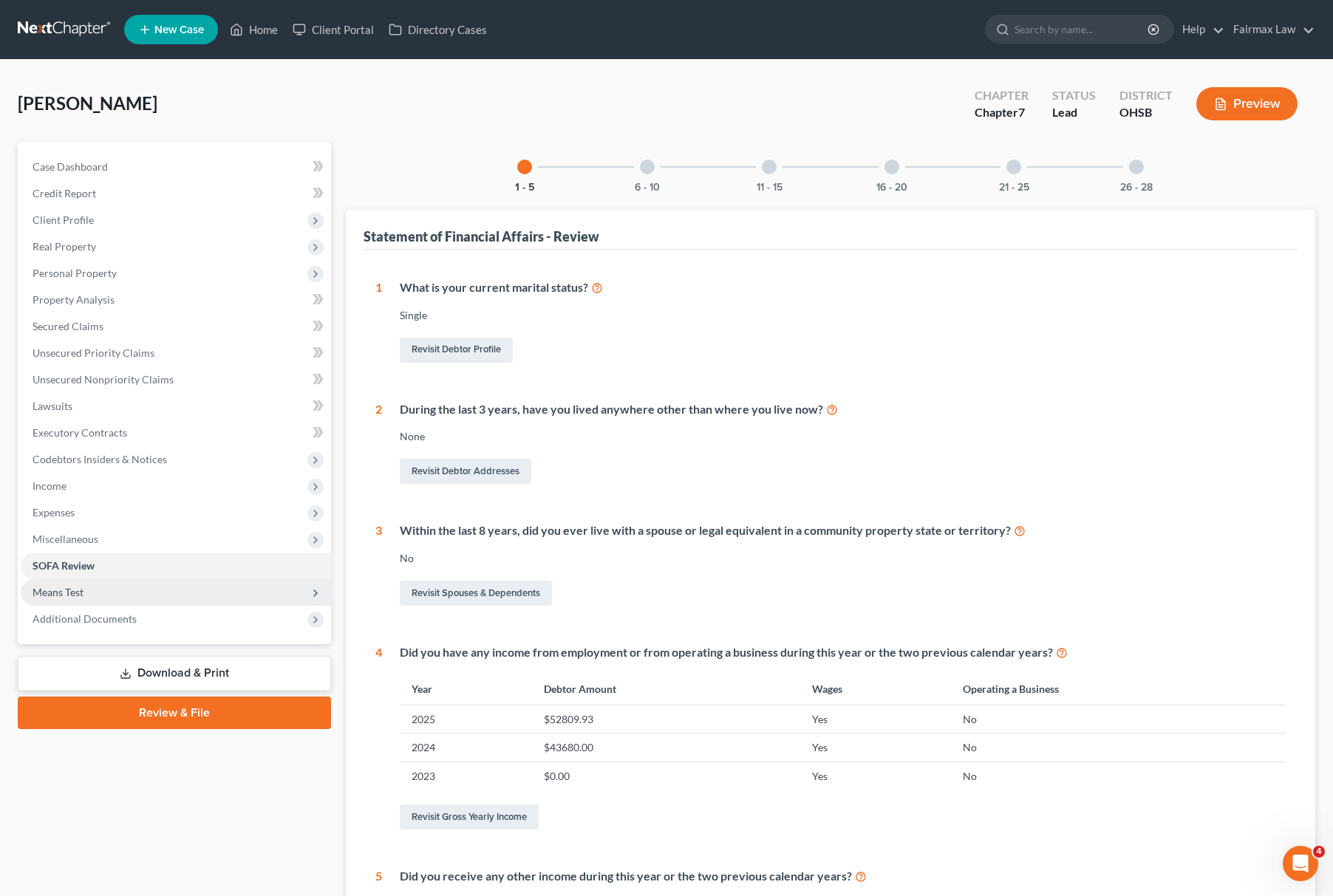
click at [96, 597] on span "Means Test" at bounding box center [175, 592] width 310 height 26
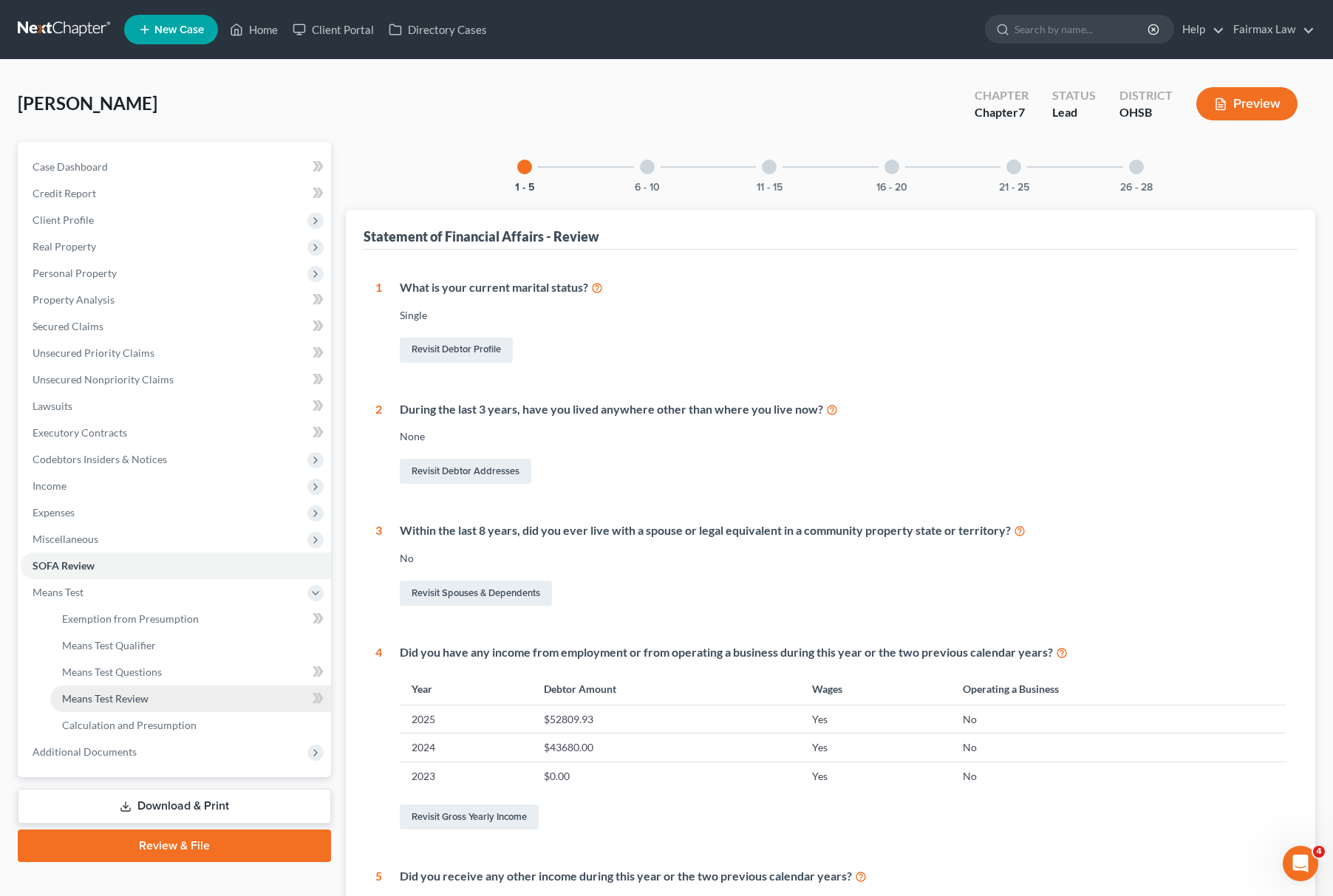
click at [128, 699] on span "Means Test Review" at bounding box center [105, 698] width 86 height 13
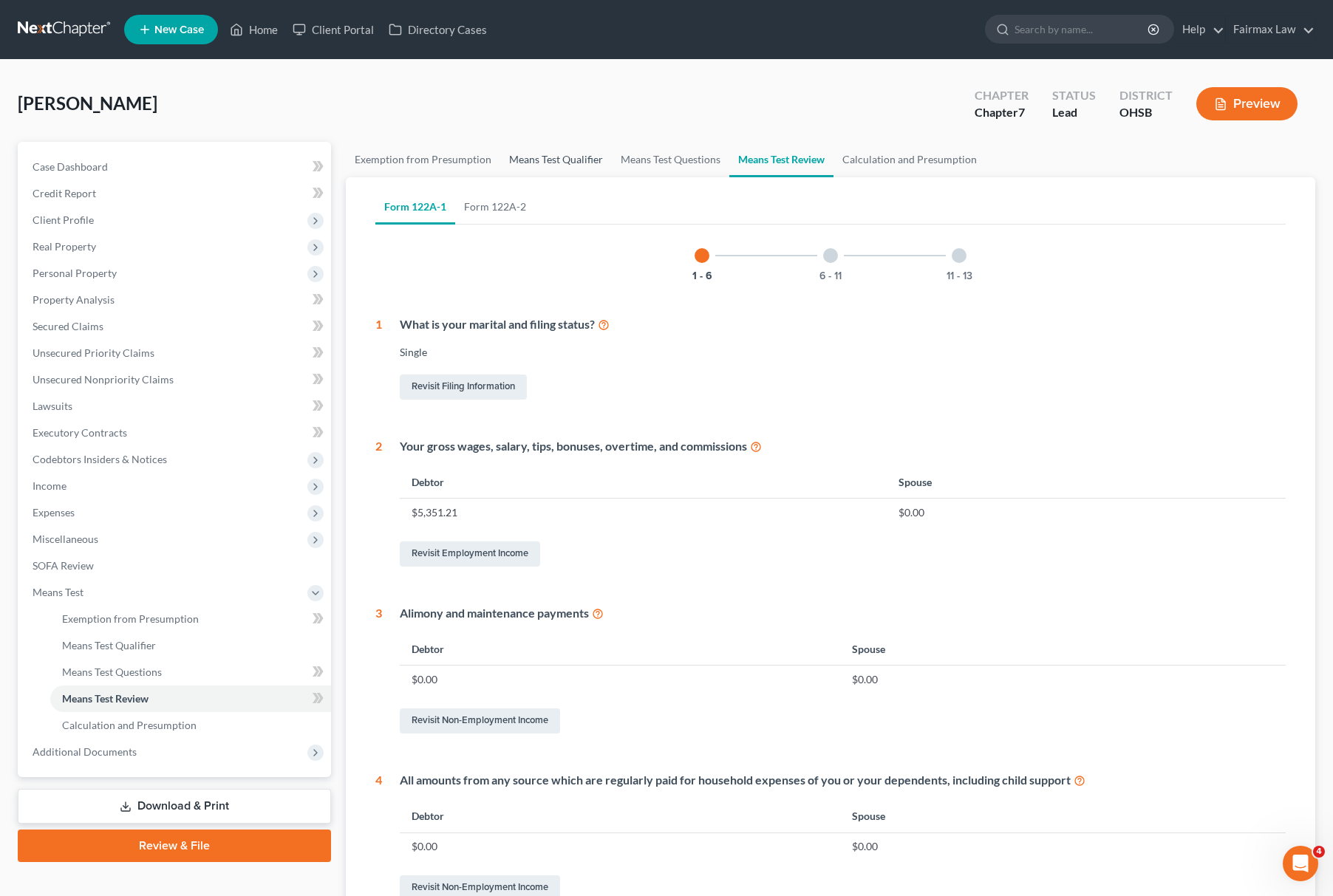
click at [562, 158] on link "Means Test Qualifier" at bounding box center [556, 160] width 112 height 35
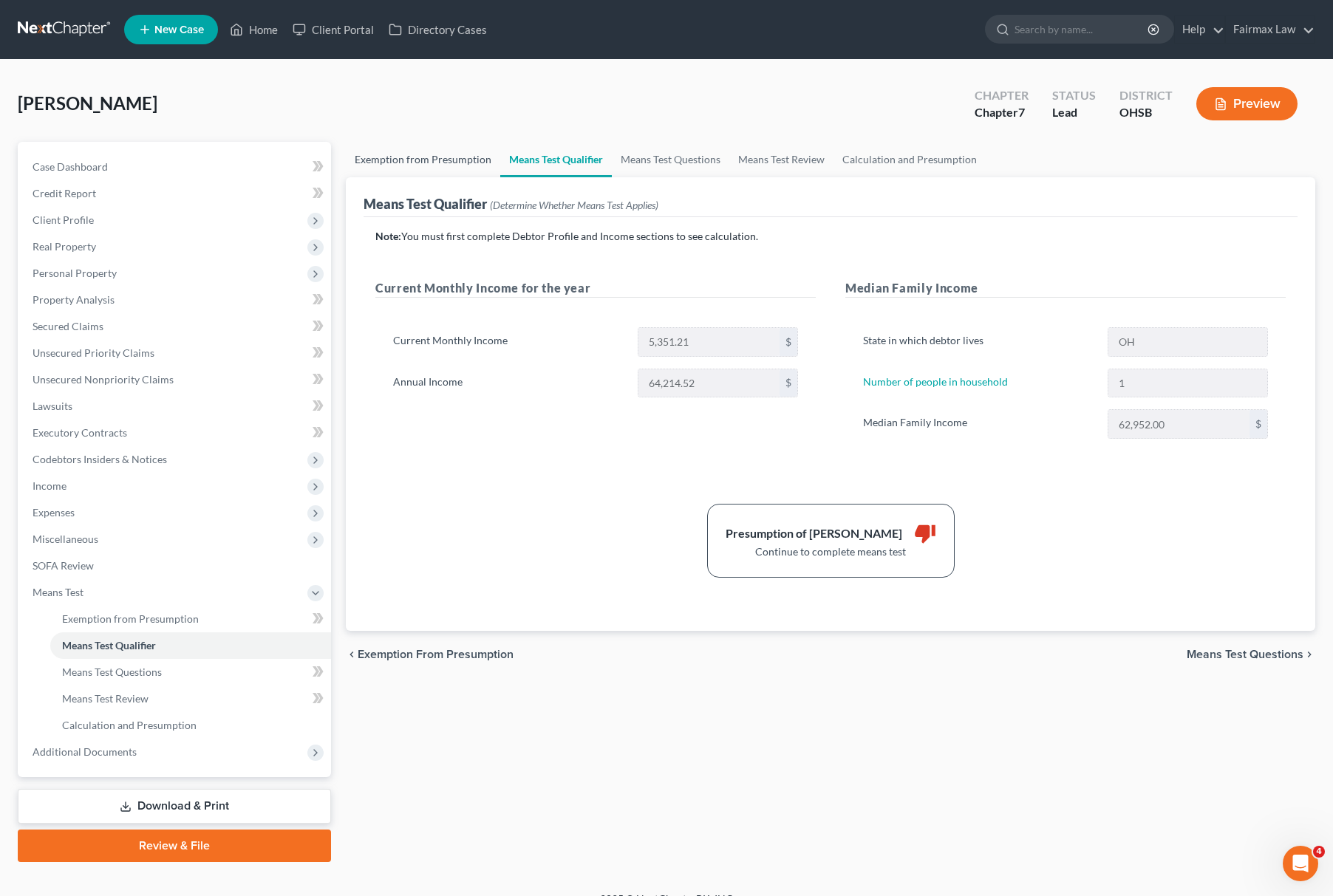
click at [480, 161] on link "Exemption from Presumption" at bounding box center [423, 160] width 155 height 35
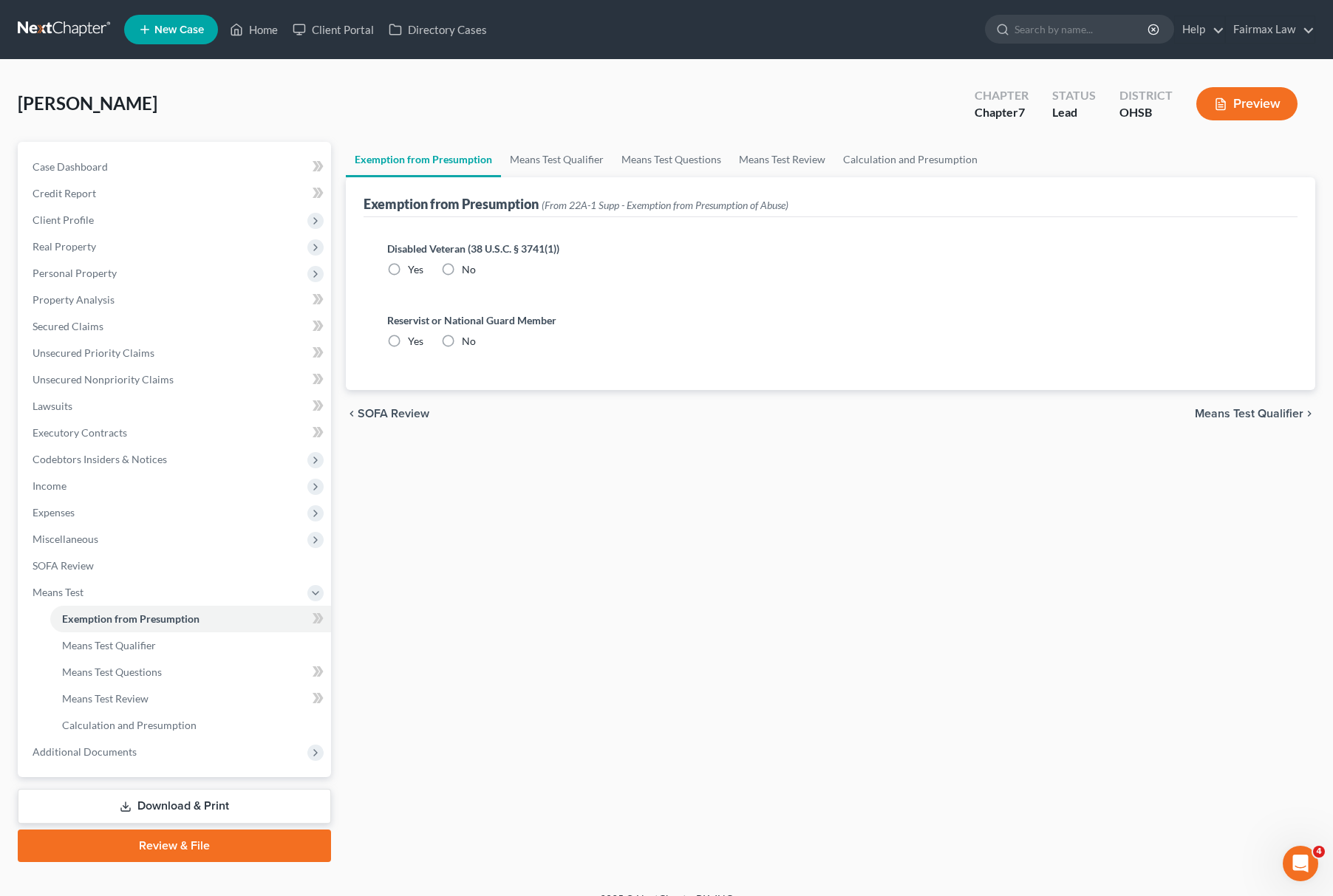
radio input "true"
click at [931, 155] on link "Calculation and Presumption" at bounding box center [910, 160] width 152 height 35
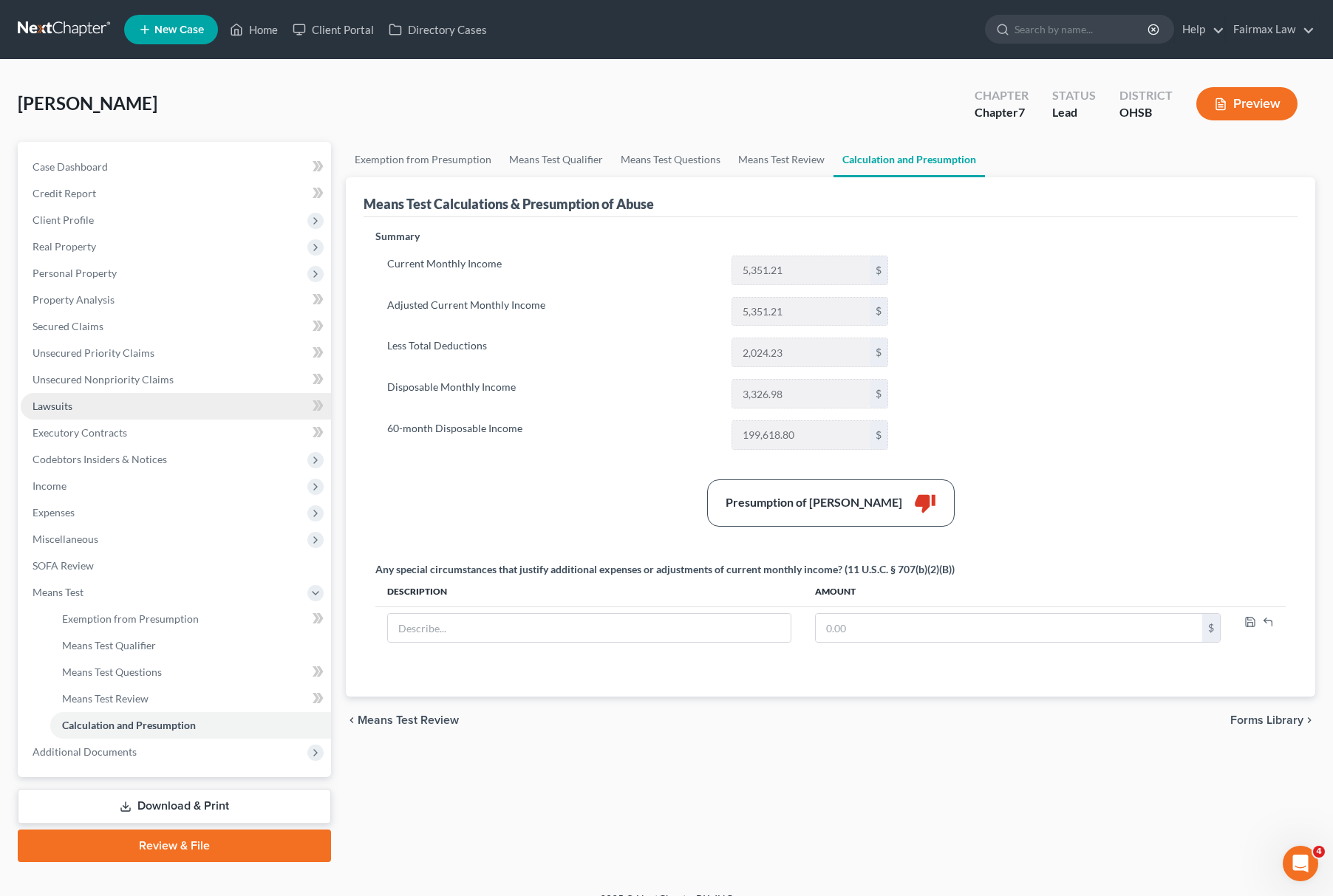
click at [117, 401] on link "Lawsuits" at bounding box center [175, 405] width 310 height 26
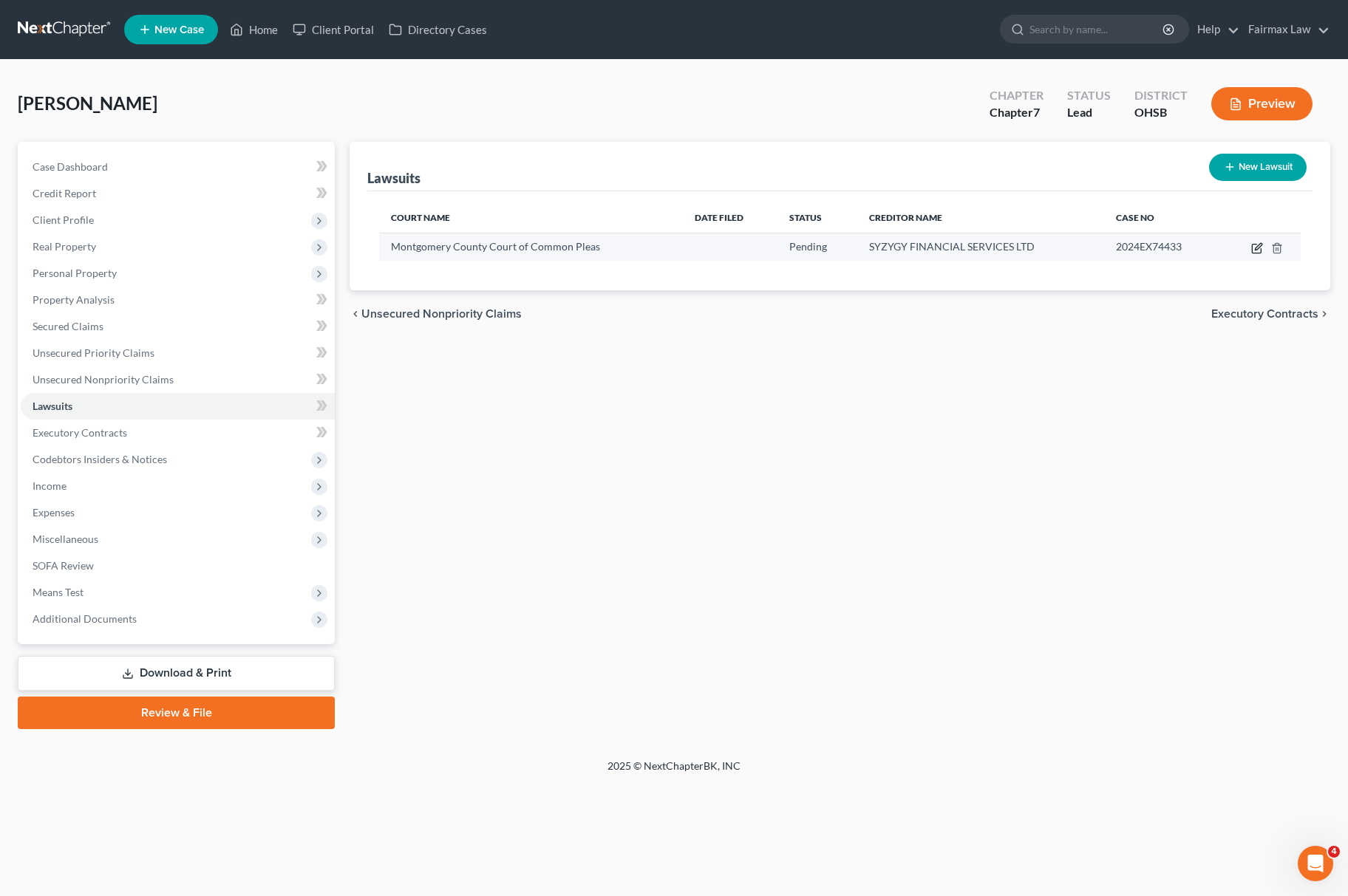
click at [1254, 246] on icon "button" at bounding box center [1257, 248] width 12 height 12
select select "39"
select select "0"
select select "1"
select select "36"
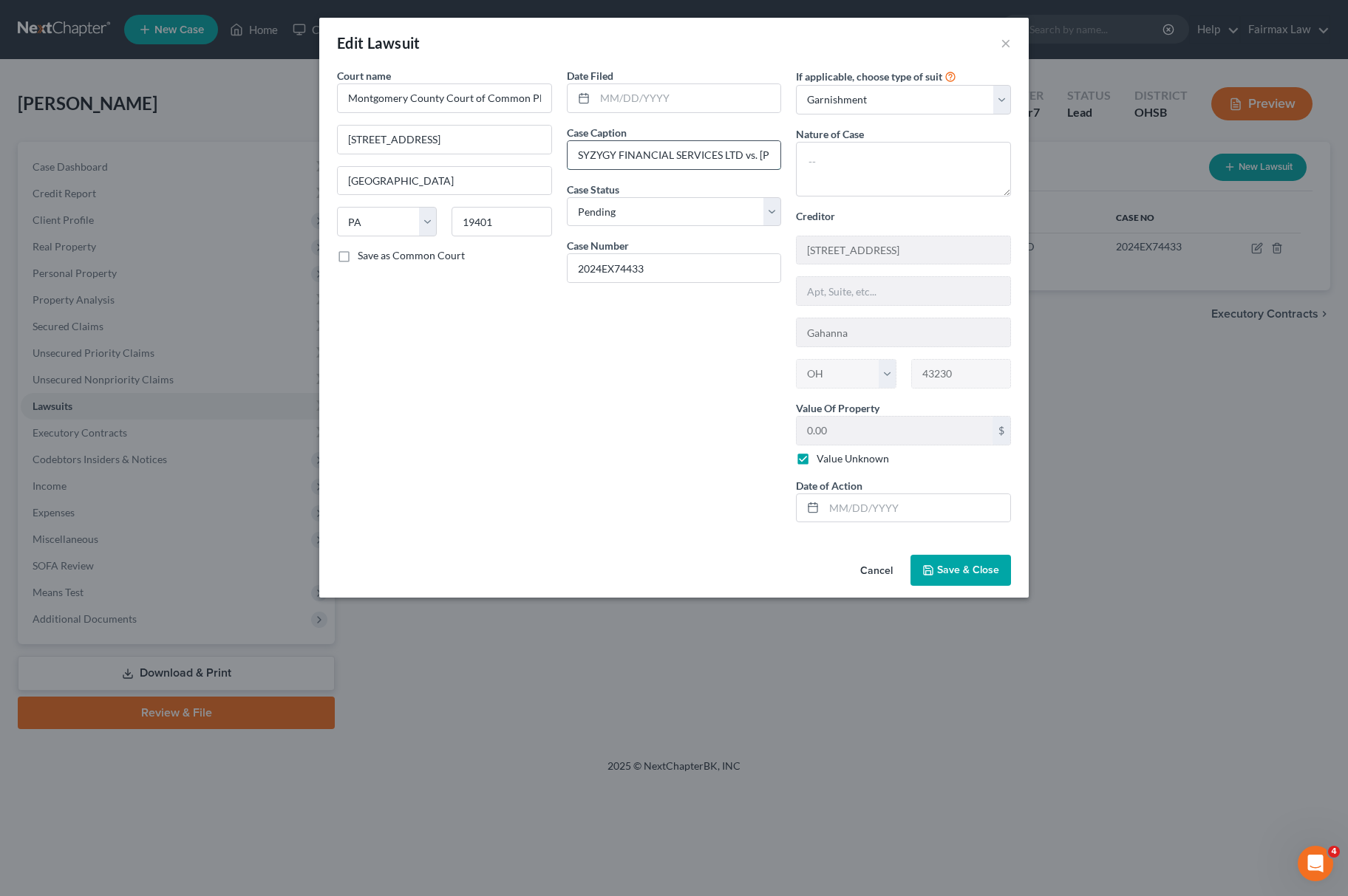
drag, startPoint x: 574, startPoint y: 155, endPoint x: 740, endPoint y: 152, distance: 166.0
click at [740, 152] on input "SYZYGY FINANCIAL SERVICES LTD vs. Jon Mccaskin" at bounding box center [674, 155] width 214 height 28
click at [941, 568] on span "Save & Close" at bounding box center [968, 570] width 62 height 13
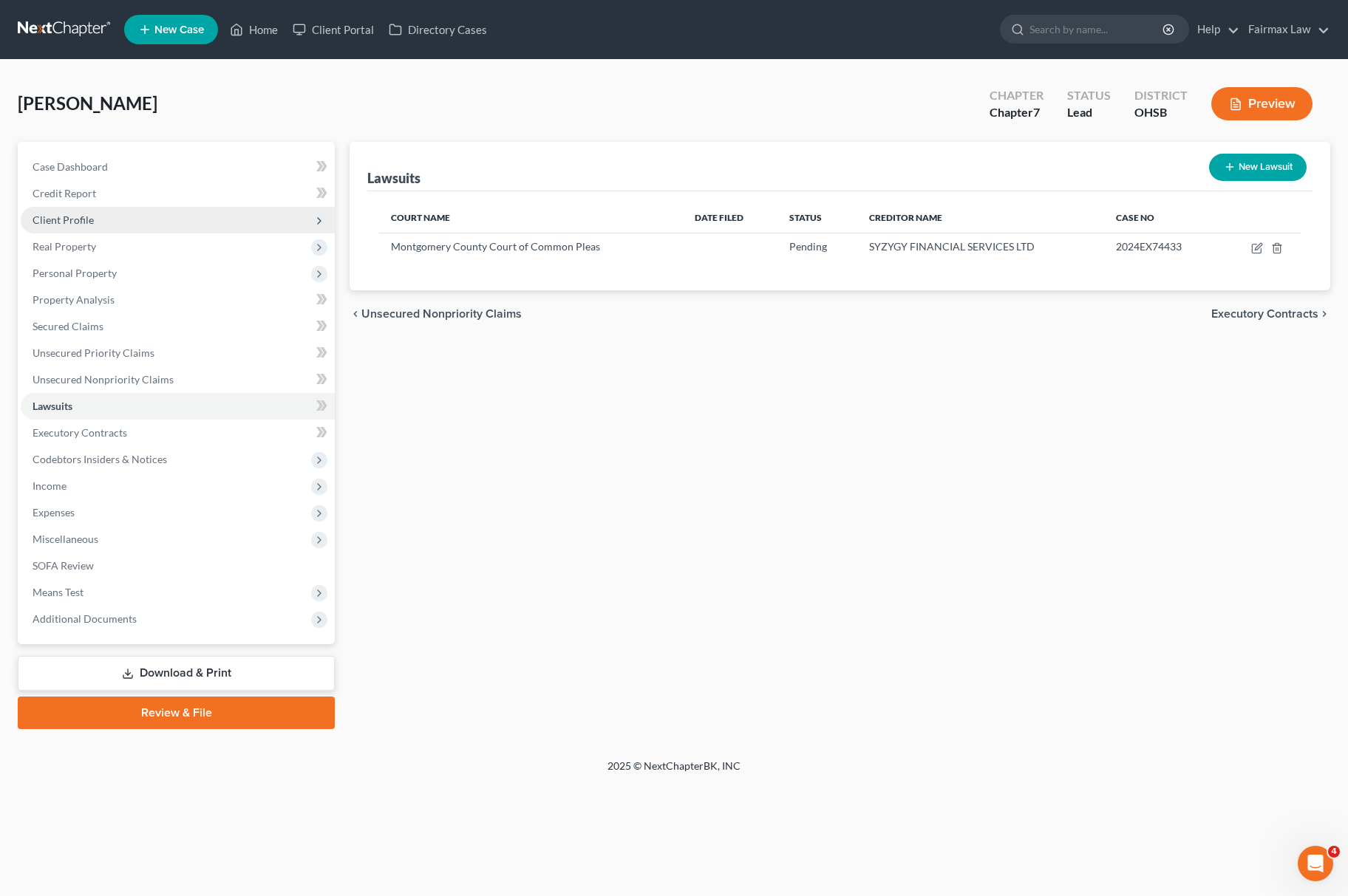
click at [142, 210] on span "Client Profile" at bounding box center [177, 219] width 314 height 26
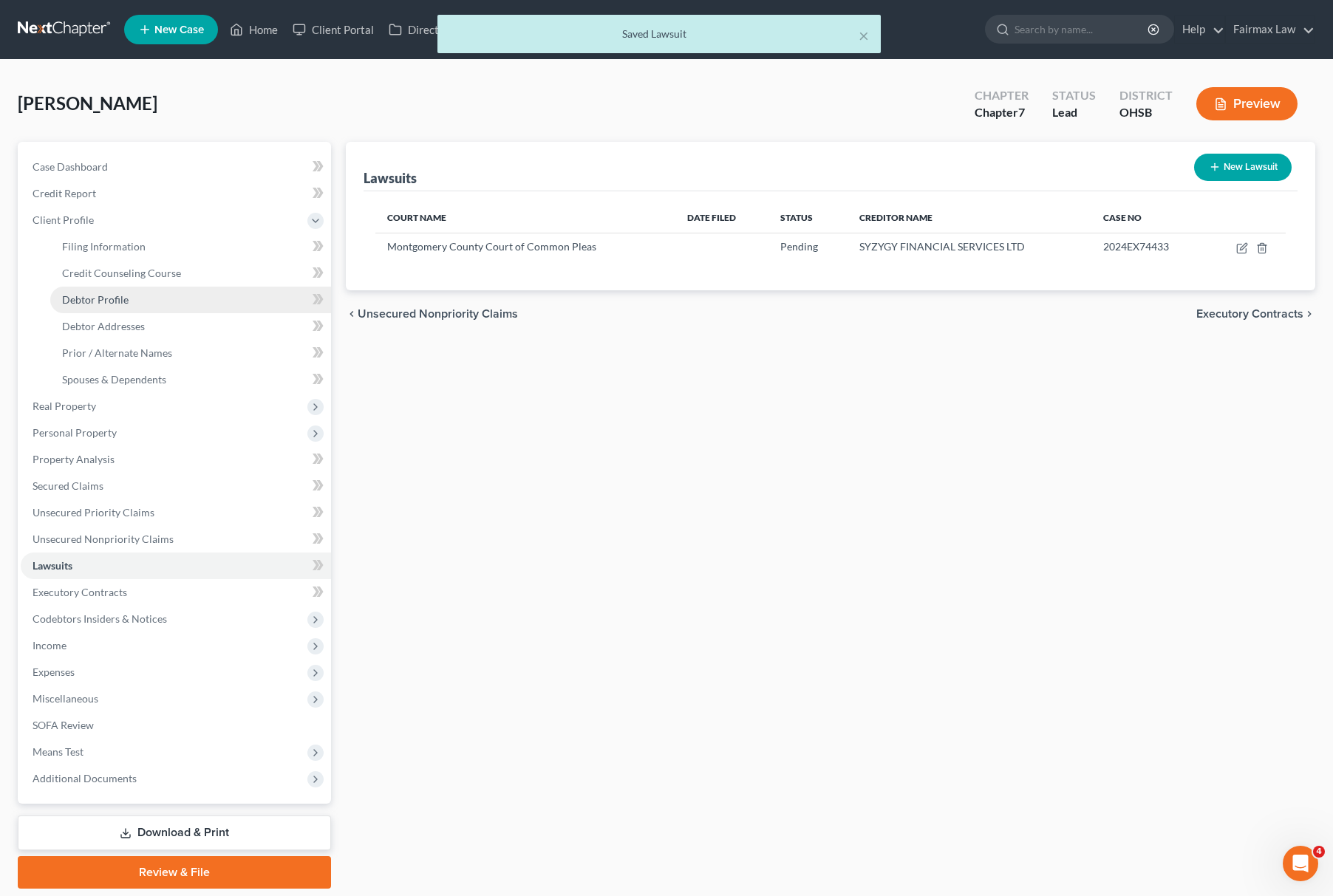
click at [92, 288] on link "Debtor Profile" at bounding box center [190, 300] width 281 height 26
select select "0"
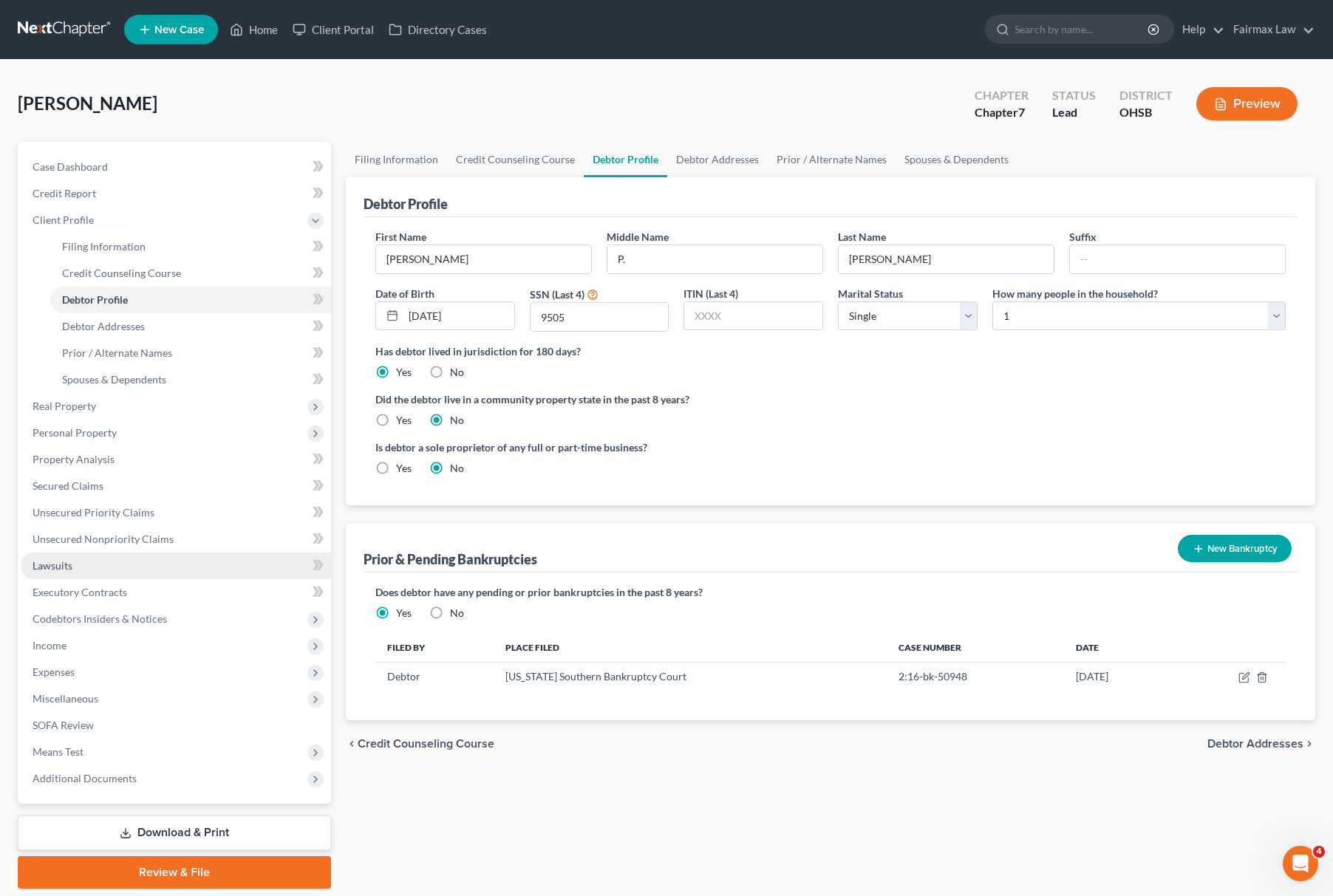
click at [95, 560] on link "Lawsuits" at bounding box center [175, 565] width 310 height 26
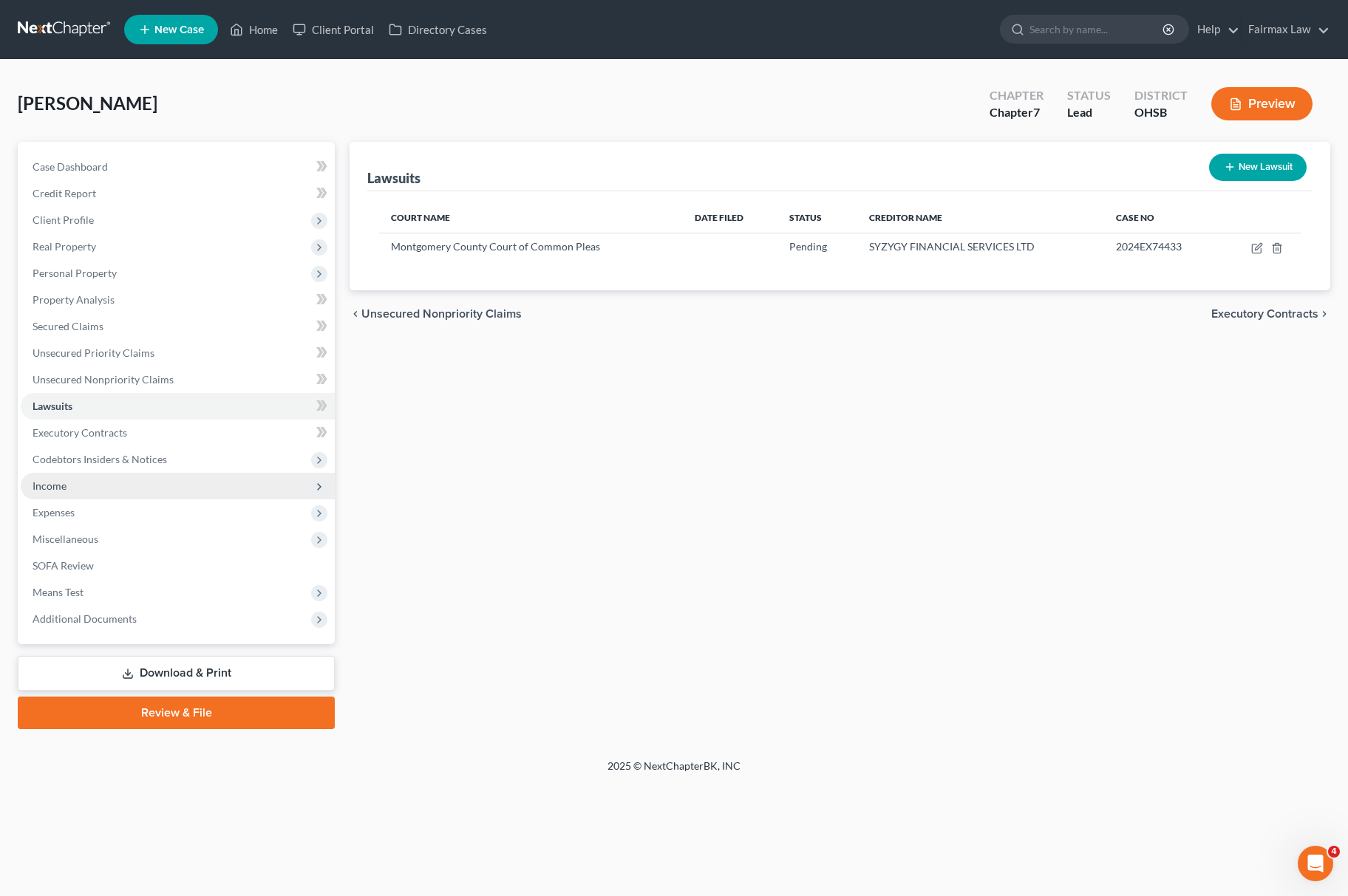
click at [59, 480] on span "Income" at bounding box center [49, 486] width 34 height 13
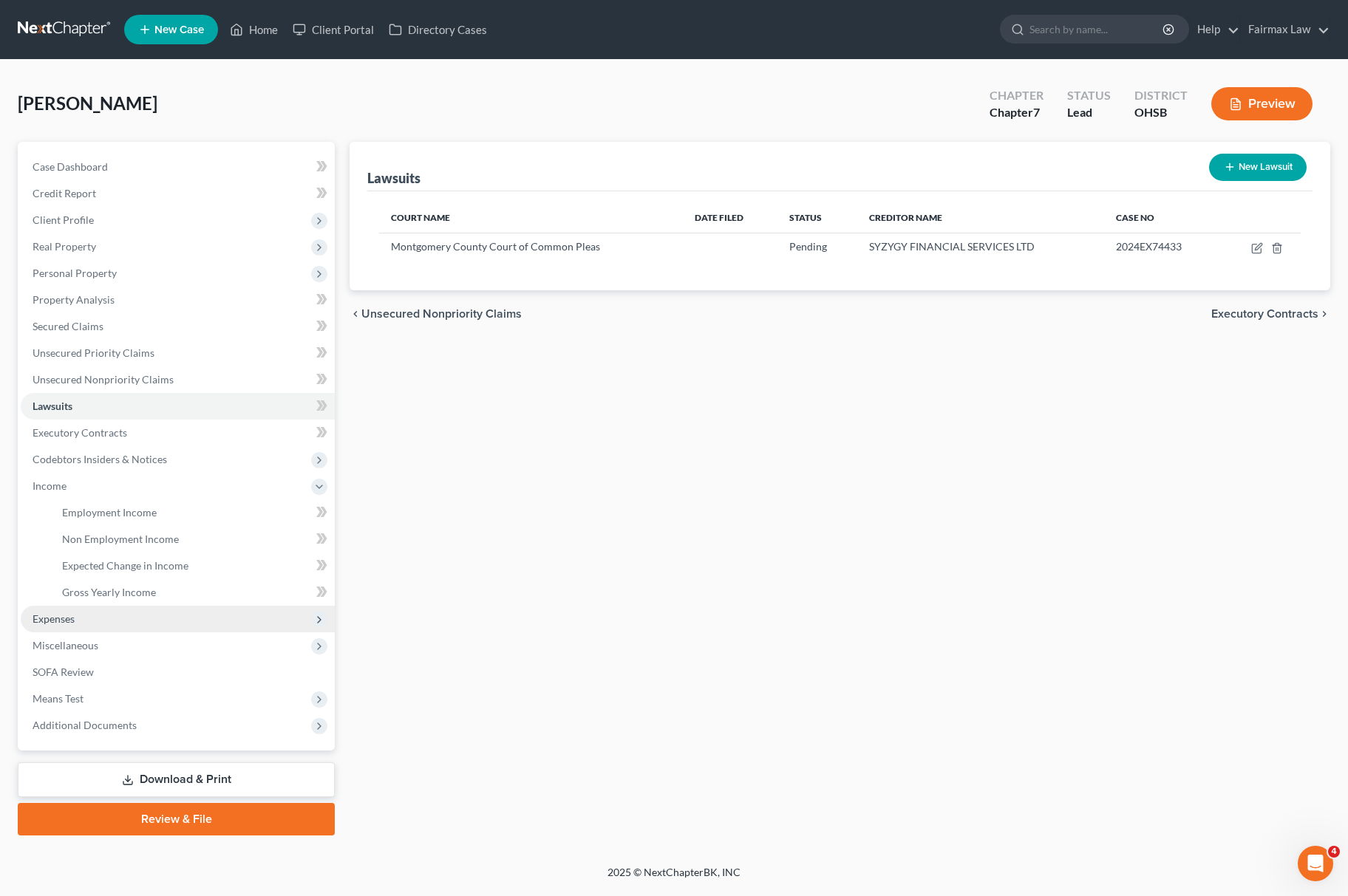
click at [95, 628] on span "Expenses" at bounding box center [177, 619] width 314 height 26
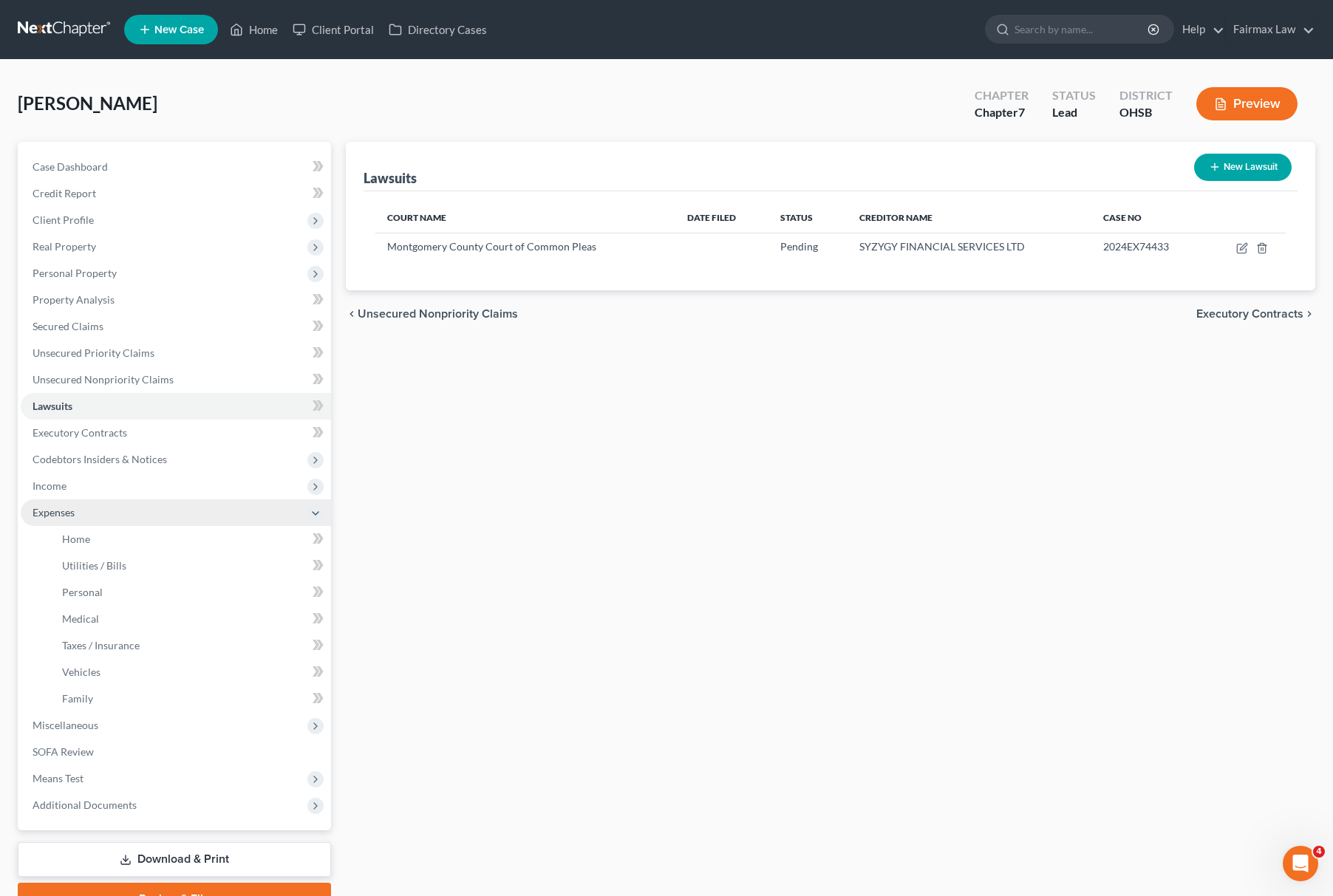
click at [41, 519] on span "Expenses" at bounding box center [175, 512] width 310 height 26
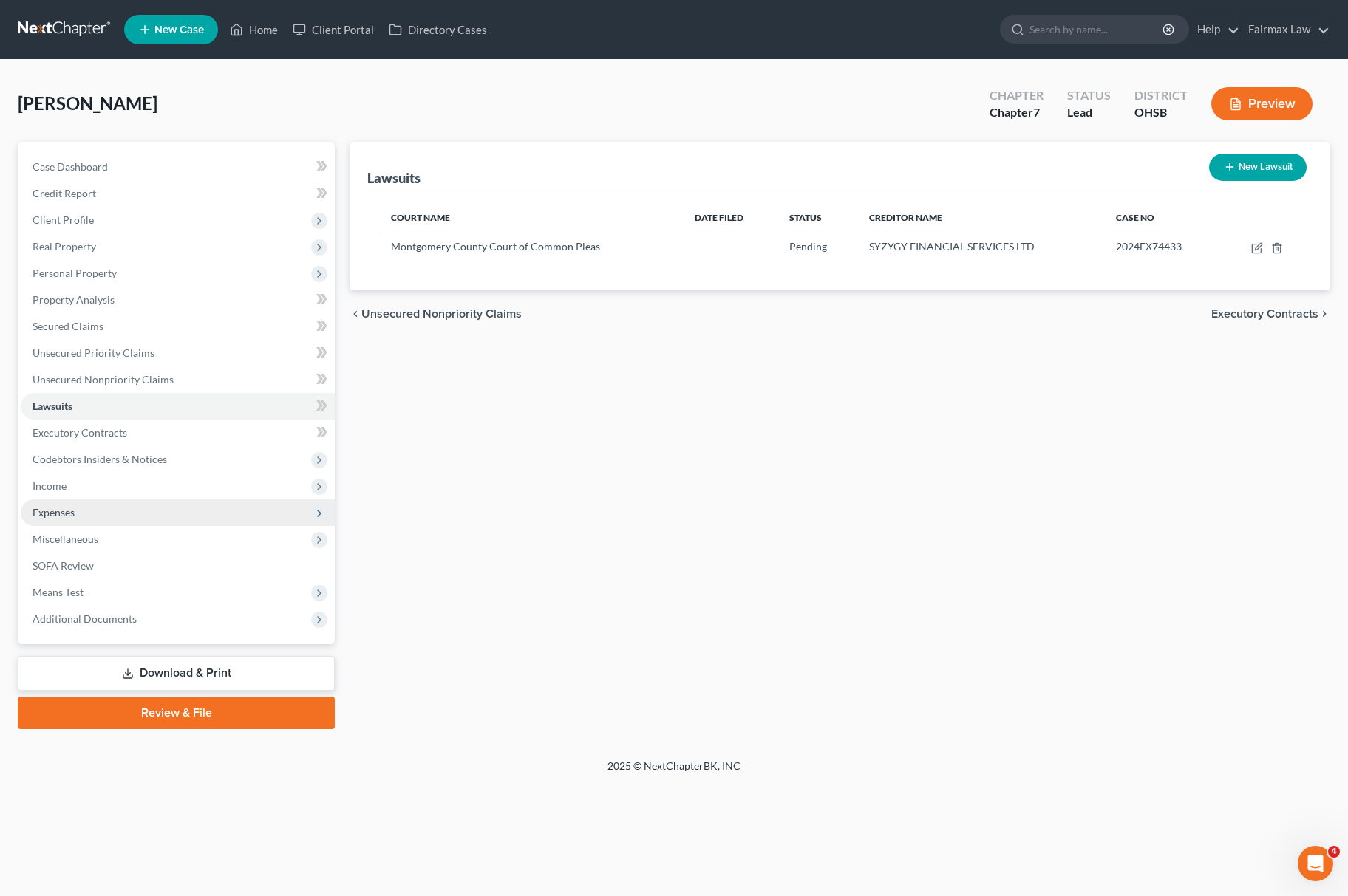
click at [76, 508] on span "Expenses" at bounding box center [177, 512] width 314 height 26
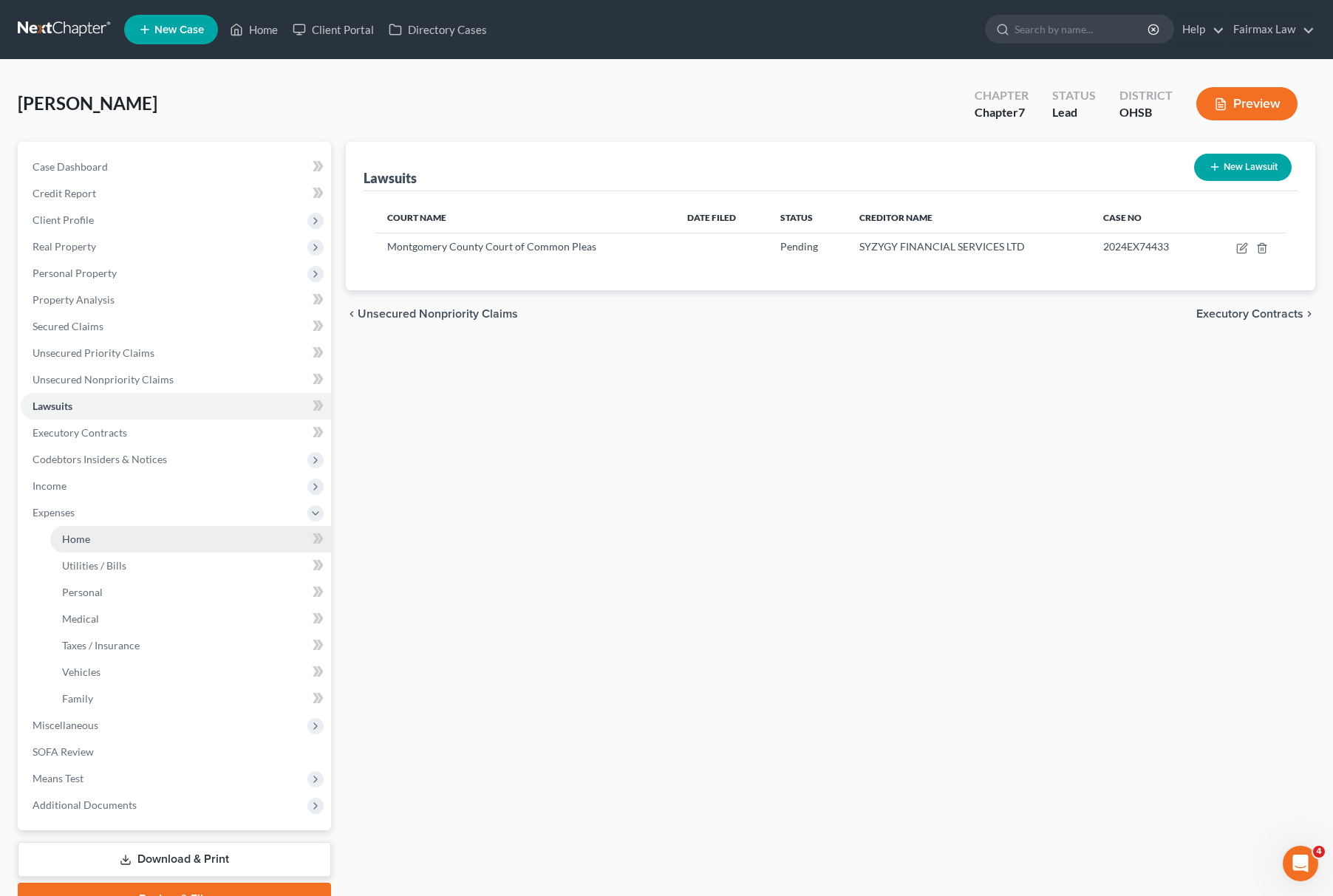
click at [104, 530] on link "Home" at bounding box center [190, 539] width 281 height 26
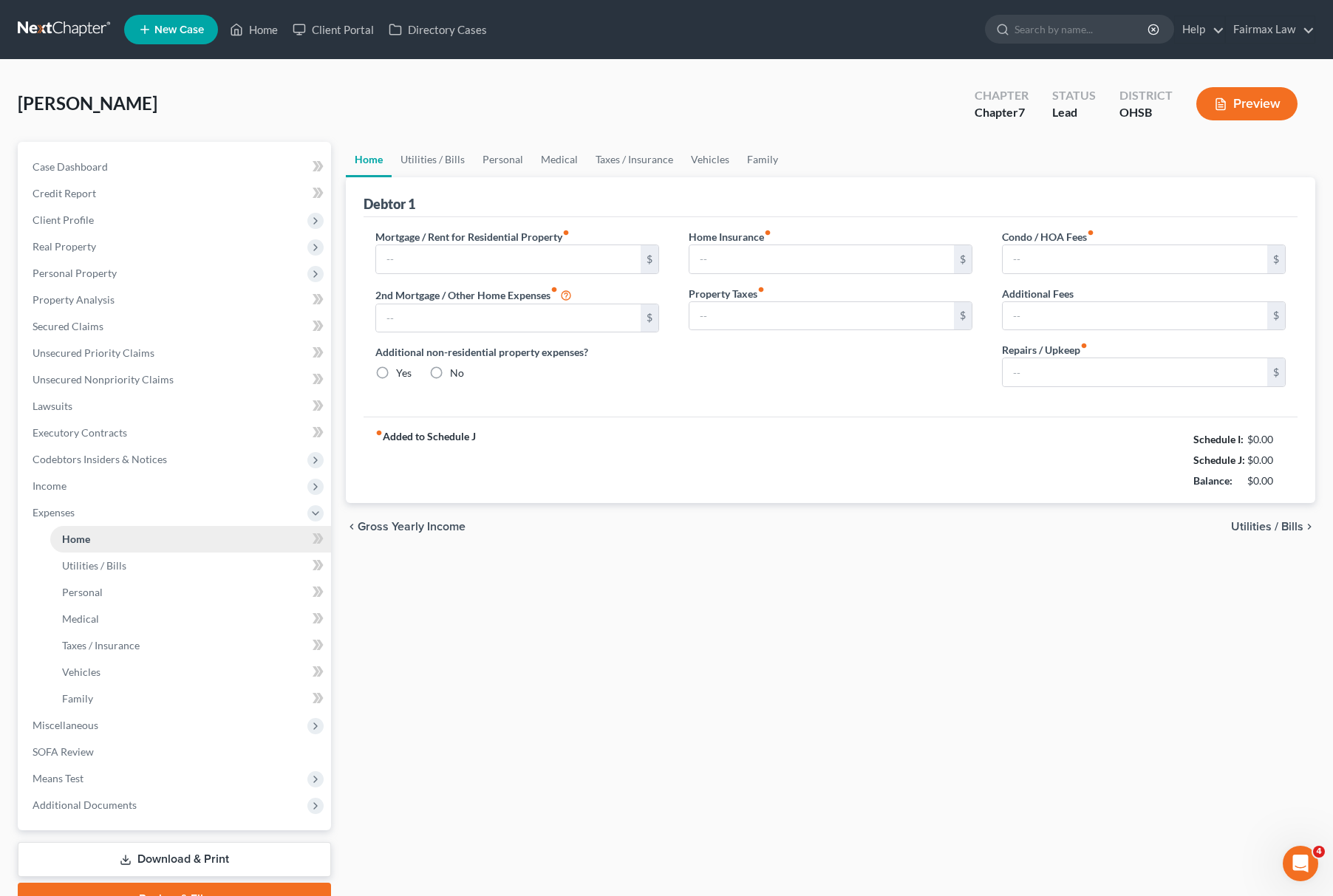
type input "600.00"
type input "0.00"
radio input "true"
type input "0.00"
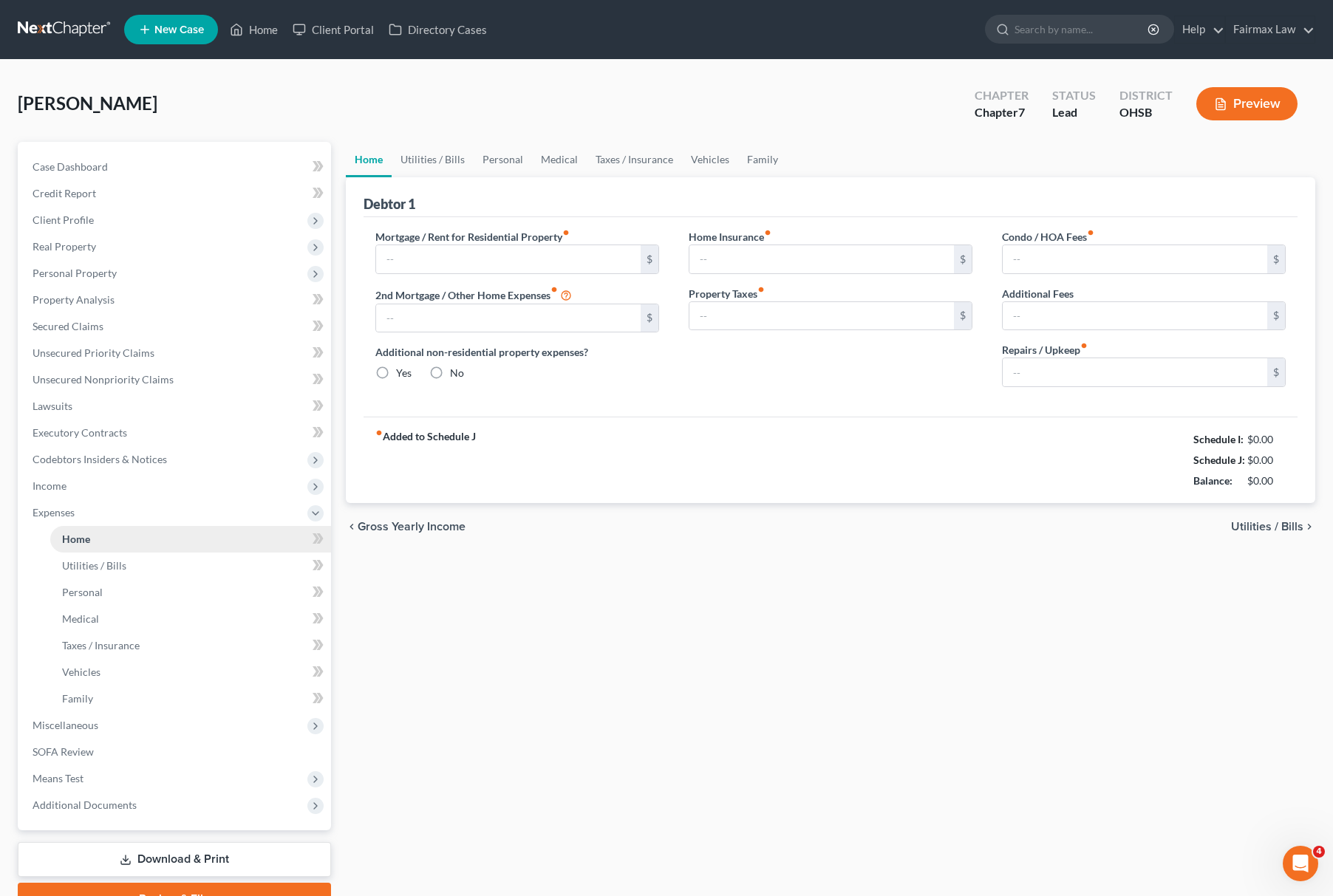
type input "0.00"
drag, startPoint x: 1172, startPoint y: 438, endPoint x: 1284, endPoint y: 494, distance: 125.2
click at [1284, 494] on div "fiber_manual_record Added to Schedule J Schedule I: $2,962.48 Schedule J: $3,24…" at bounding box center [831, 460] width 934 height 86
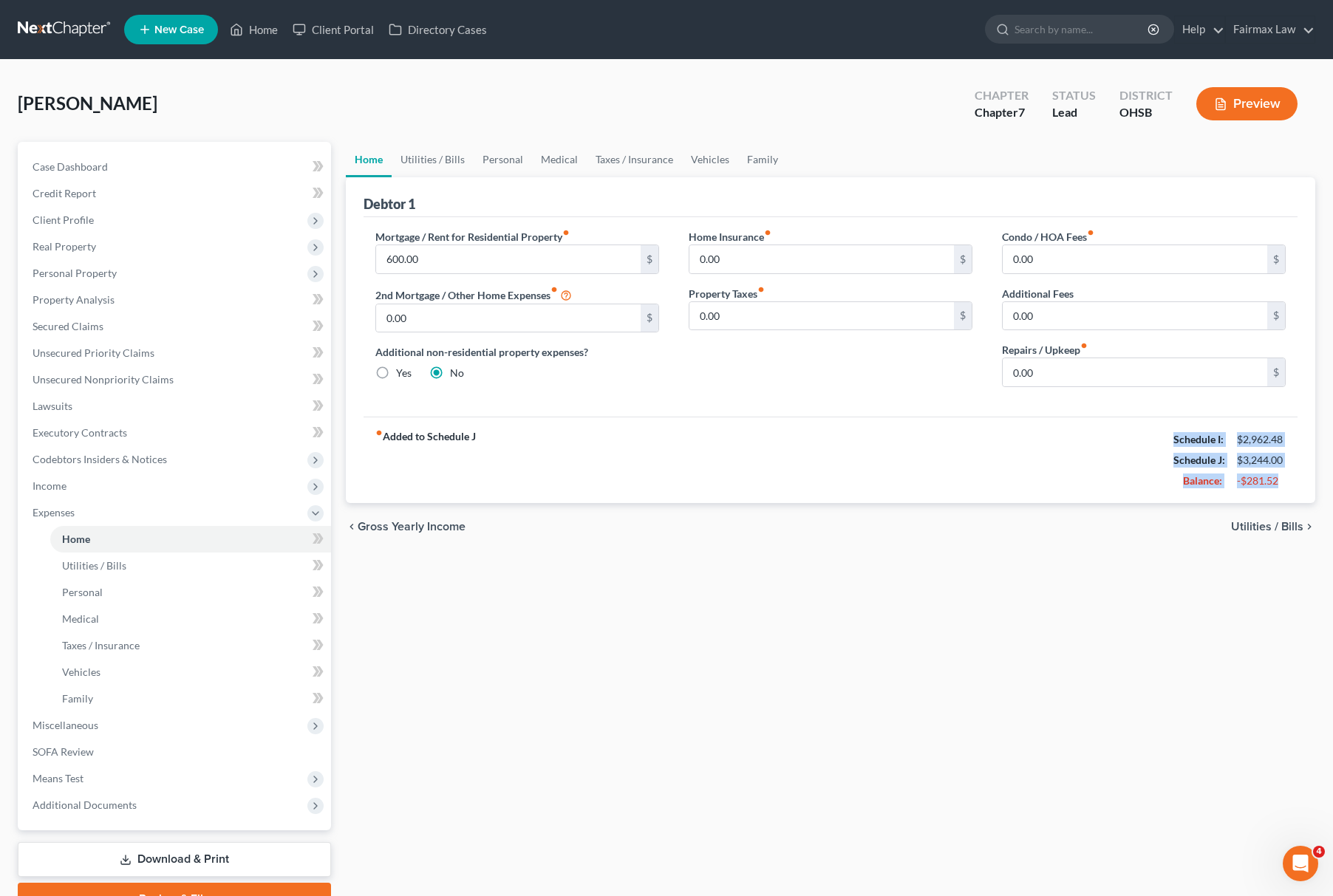
copy div "Schedule I: $2,962.48 Schedule J: $3,244.00 Balance: -$281.52"
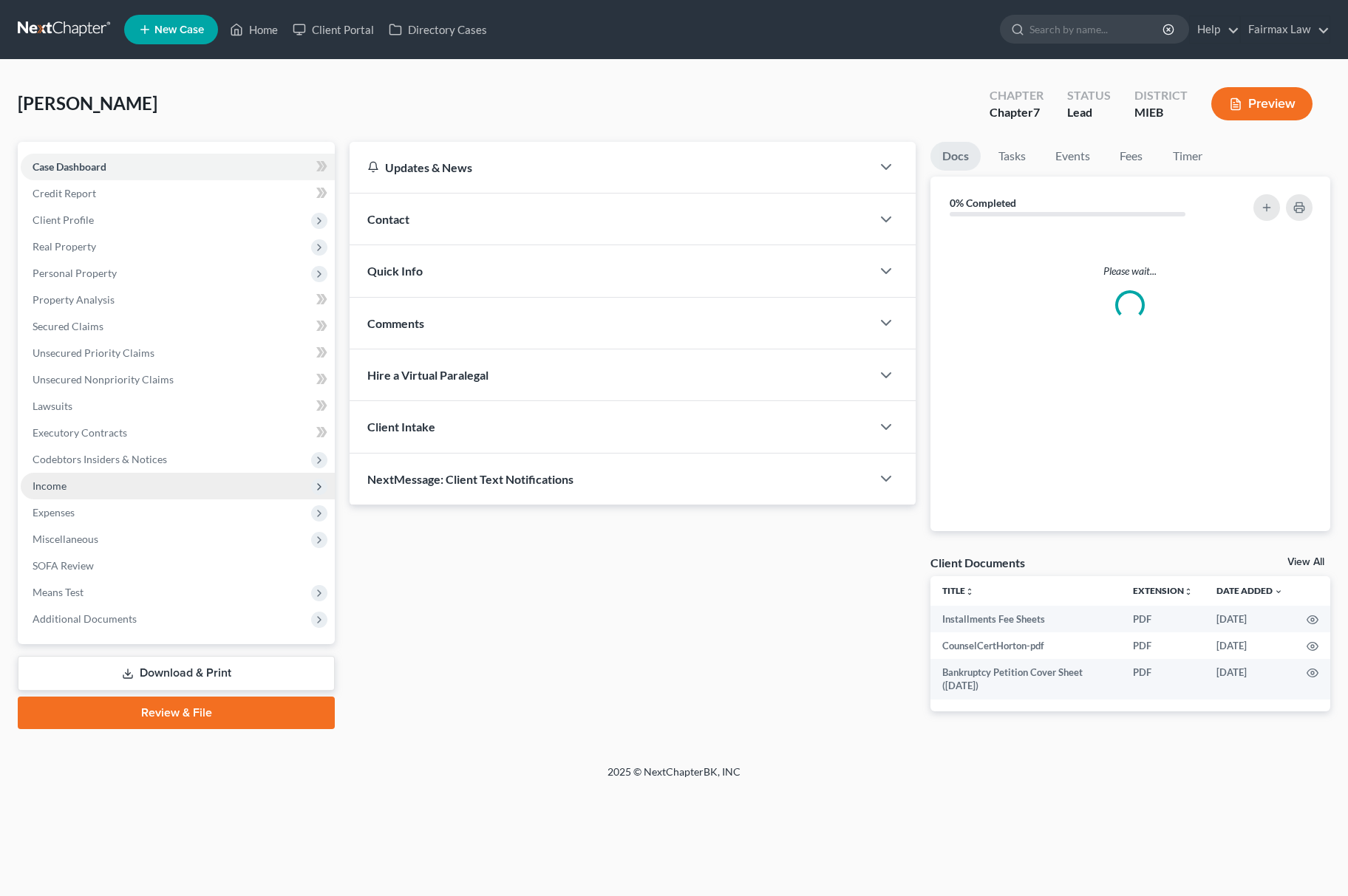
click at [95, 483] on span "Income" at bounding box center [177, 486] width 314 height 26
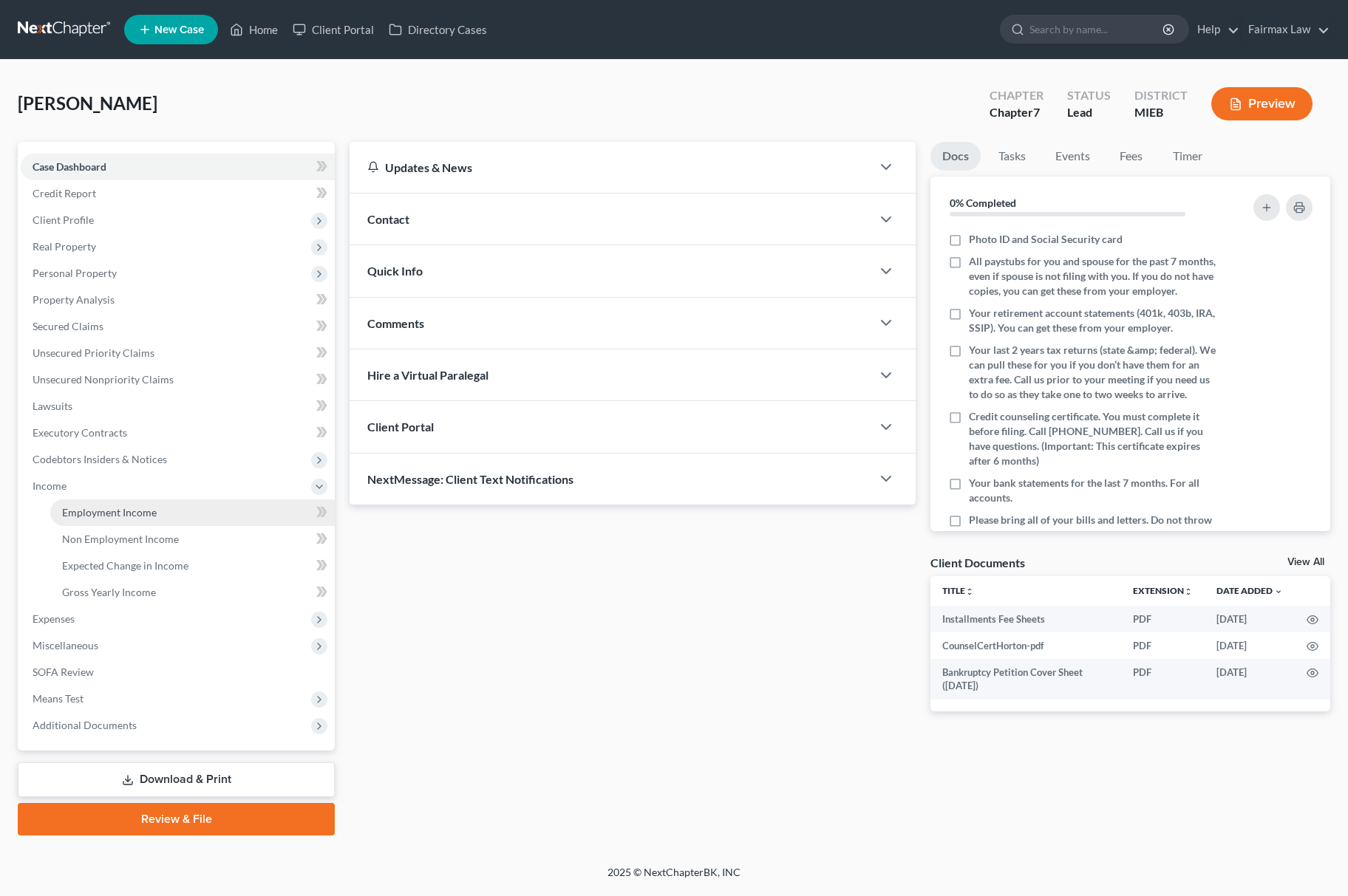
click at [108, 500] on link "Employment Income" at bounding box center [192, 512] width 285 height 26
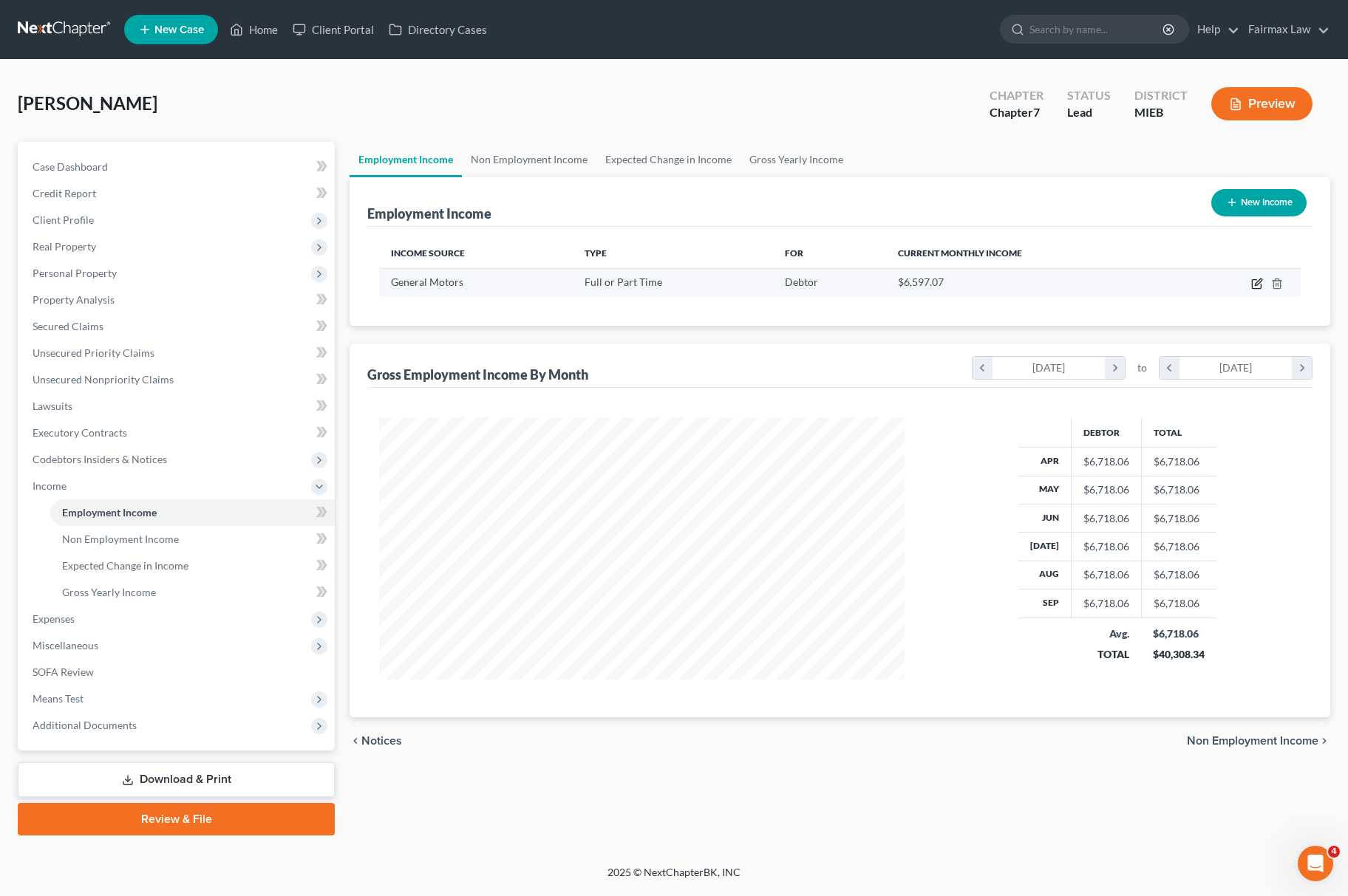
click at [1255, 280] on icon "button" at bounding box center [1256, 284] width 9 height 9
select select "0"
select select "23"
select select "3"
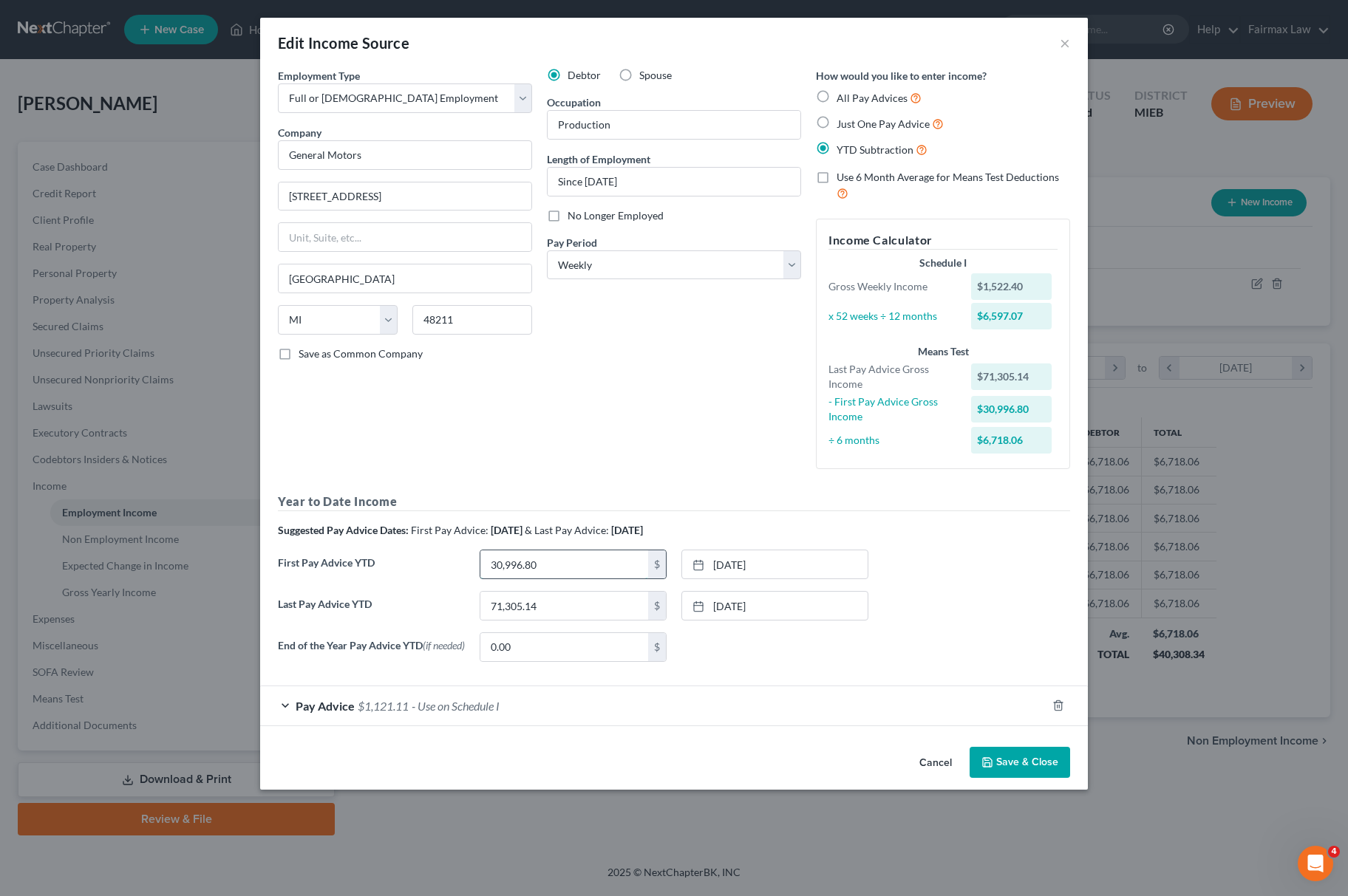
click at [541, 568] on input "30,996.80" at bounding box center [563, 564] width 168 height 28
click at [551, 568] on input "30,996.80" at bounding box center [563, 564] width 168 height 28
type input "30,996.8"
click at [727, 598] on link "9/25/2025" at bounding box center [774, 605] width 185 height 28
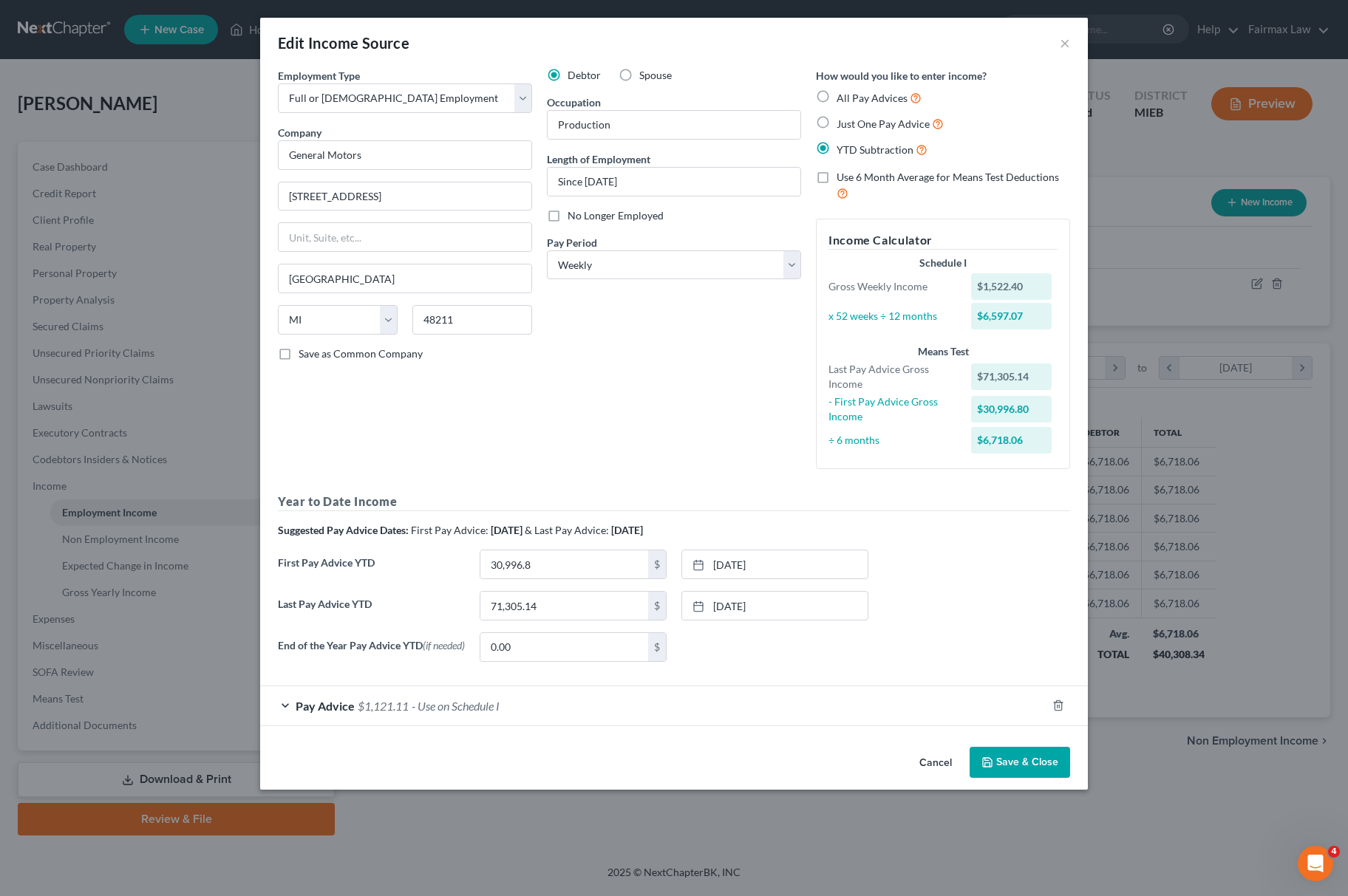
click at [526, 704] on div "Pay Advice $1,121.11 - Use on Schedule I" at bounding box center [653, 706] width 787 height 39
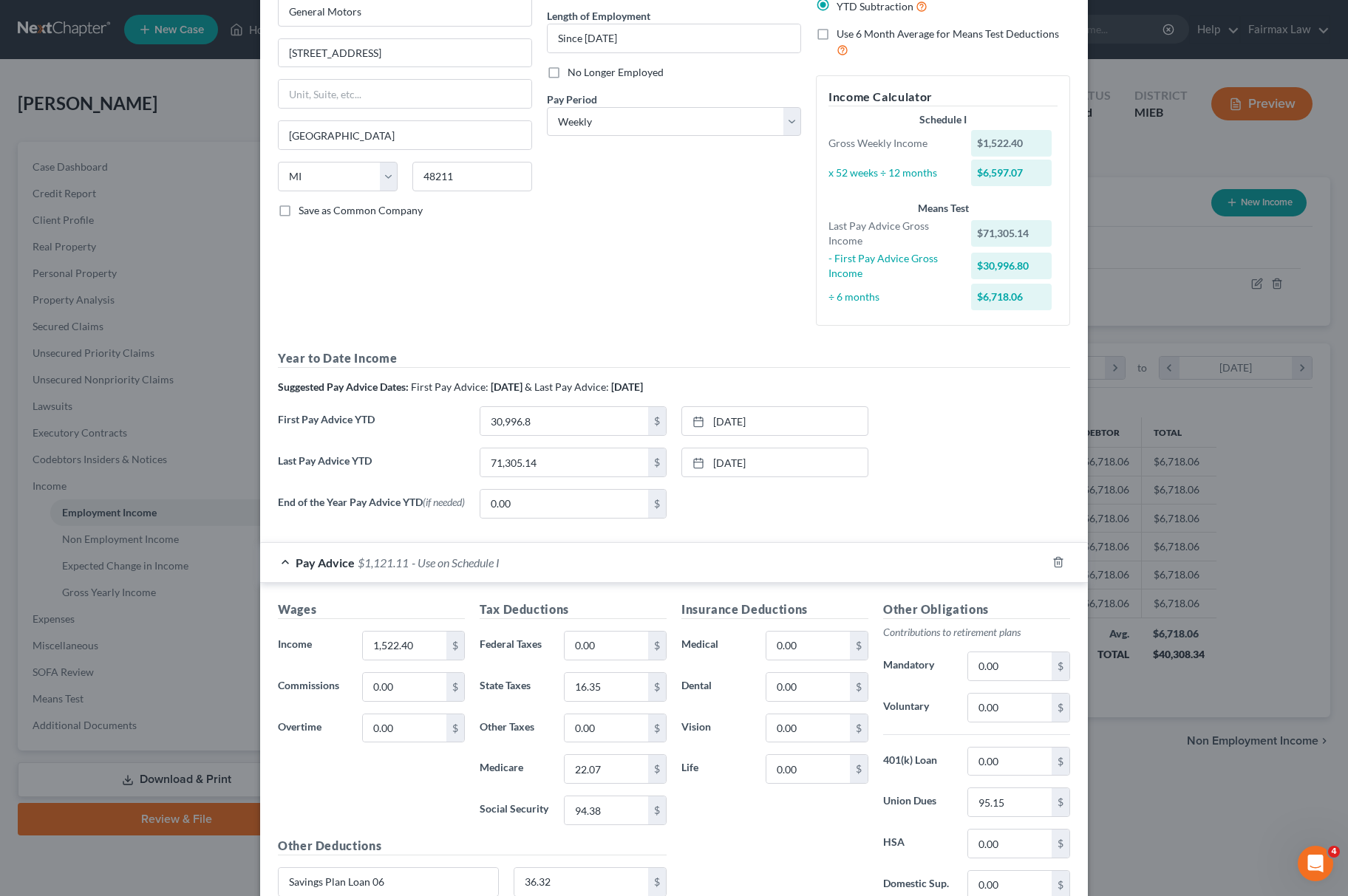
scroll to position [323, 0]
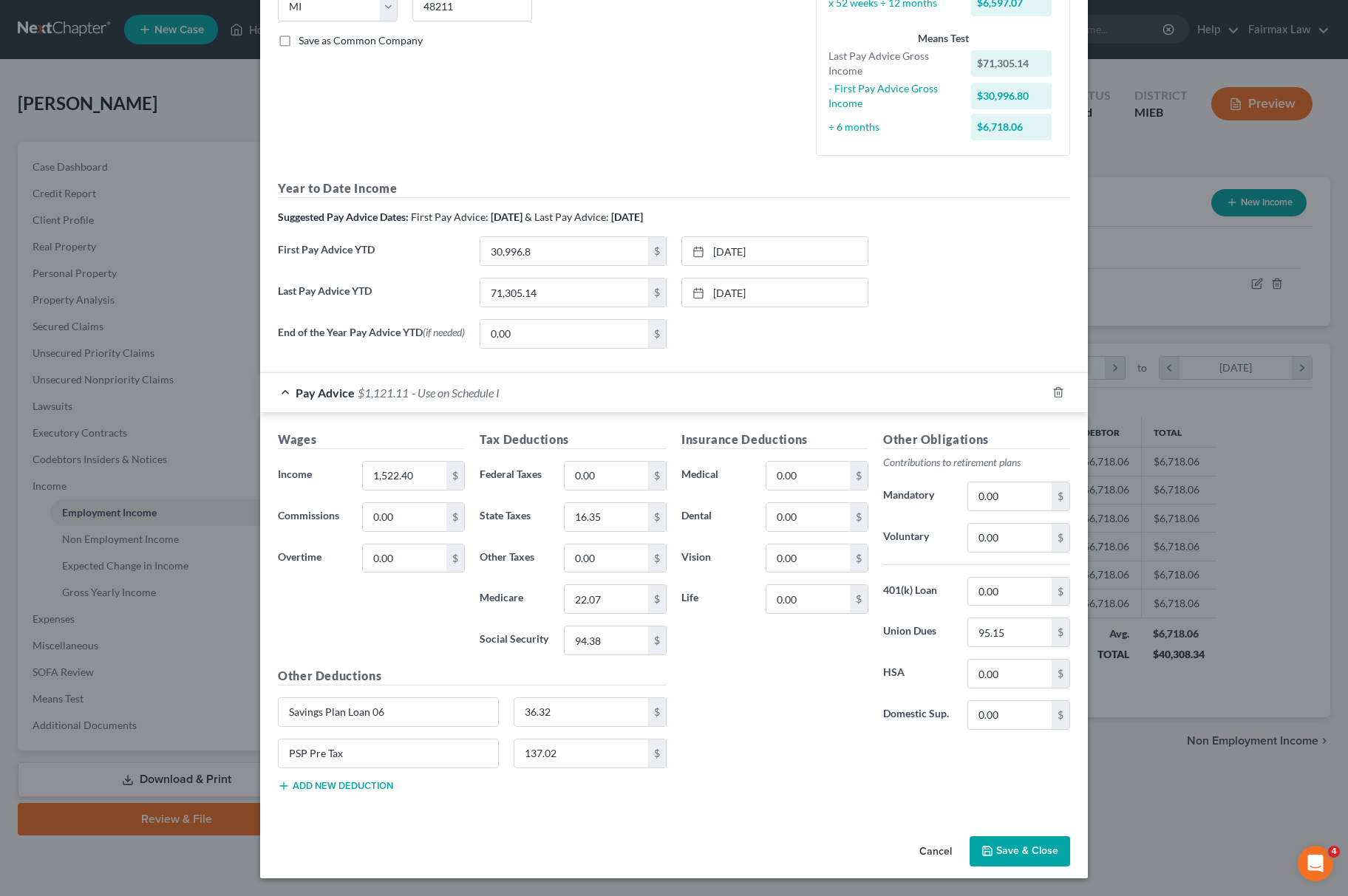
click at [1017, 849] on button "Save & Close" at bounding box center [1020, 852] width 101 height 31
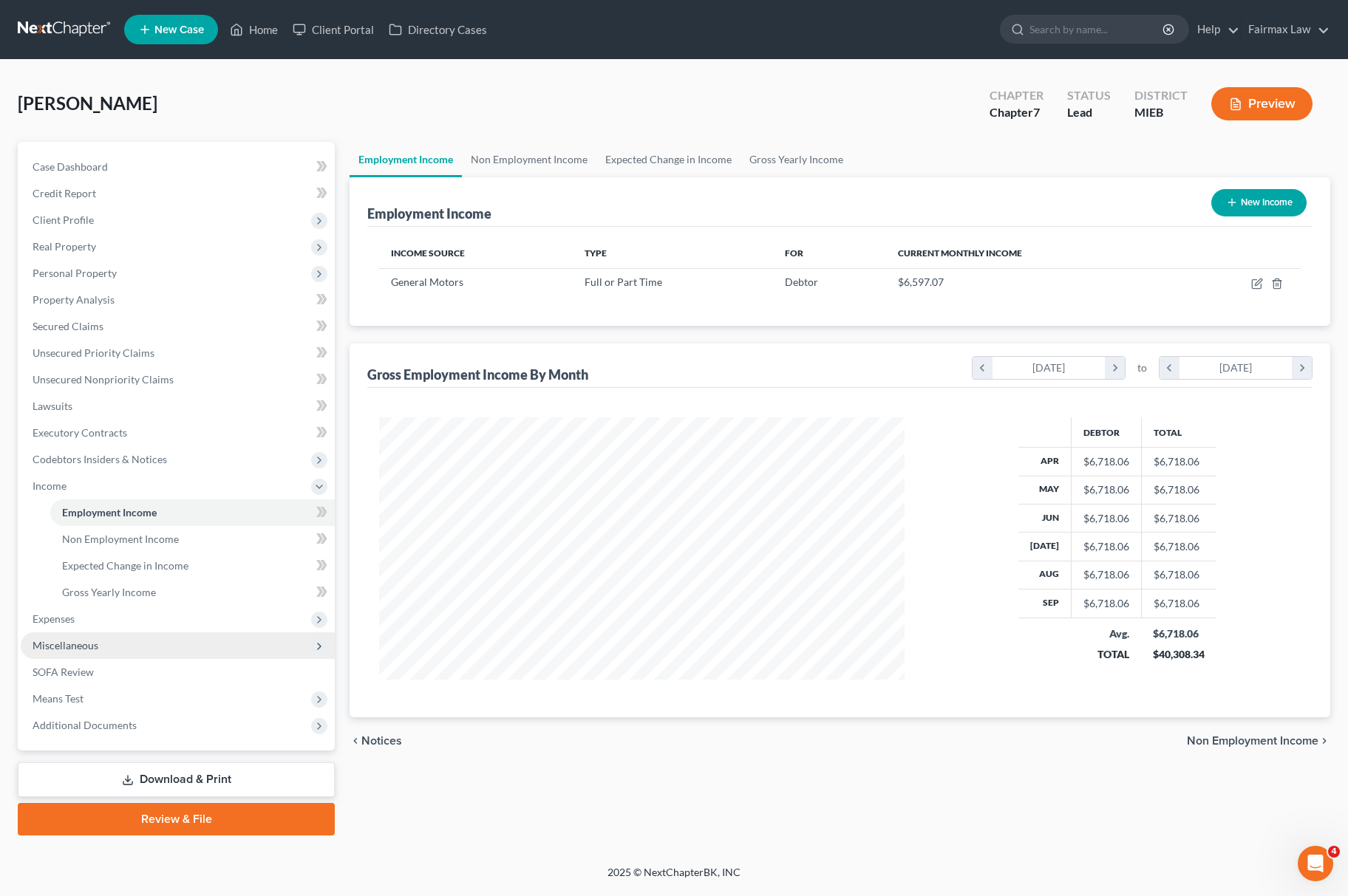
click at [131, 651] on span "Miscellaneous" at bounding box center [177, 645] width 314 height 26
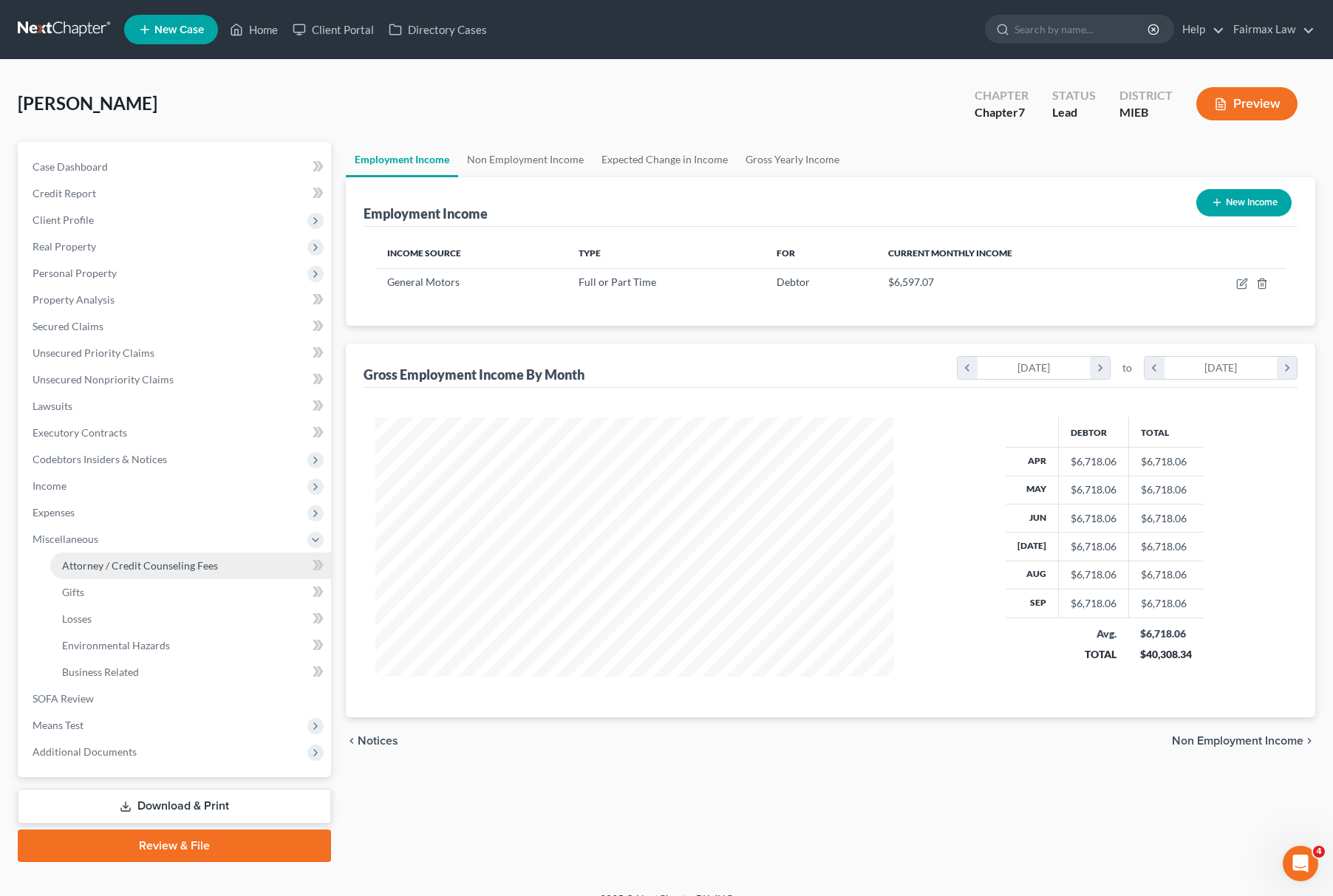
click at [204, 566] on span "Attorney / Credit Counseling Fees" at bounding box center [139, 565] width 156 height 13
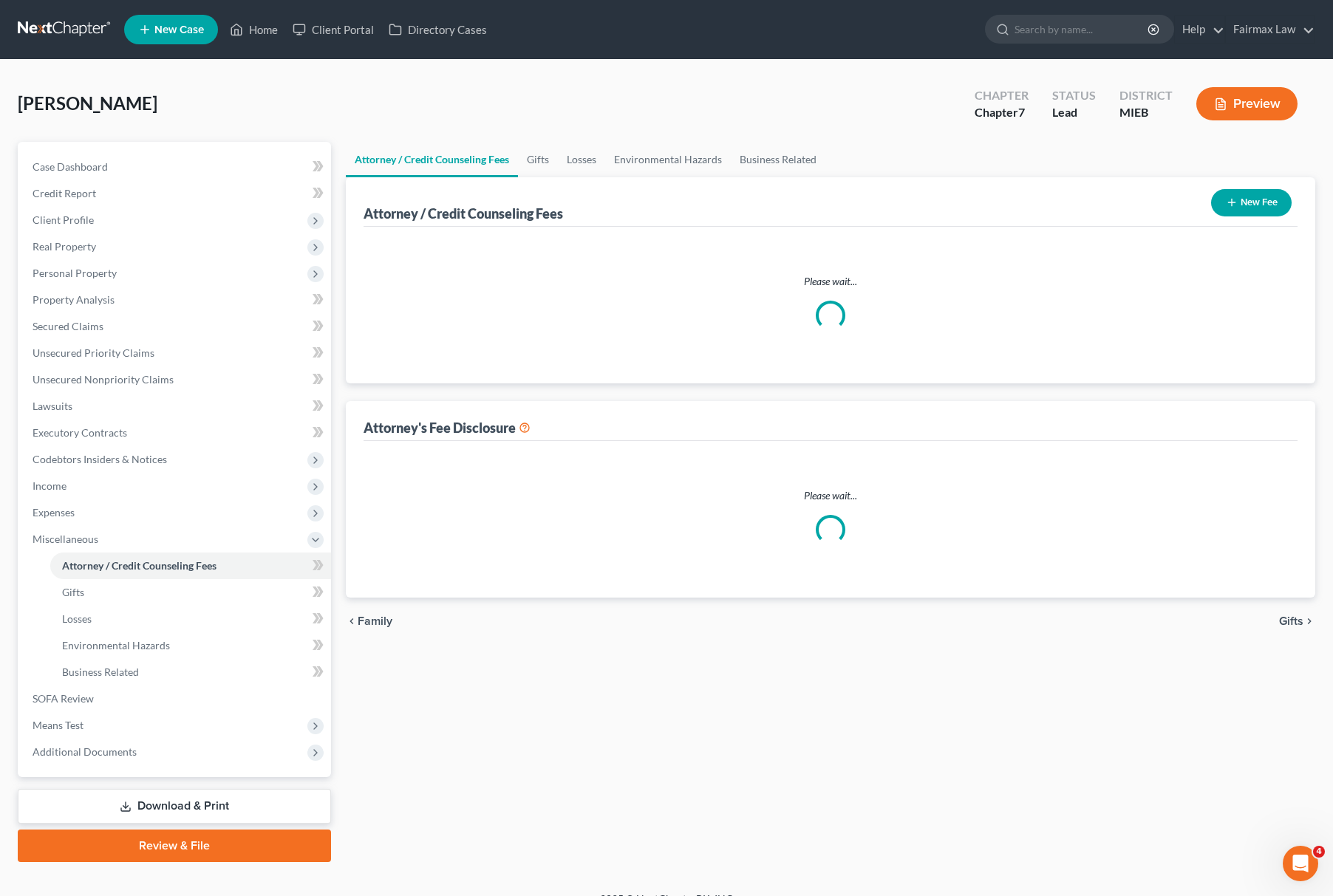
select select "2"
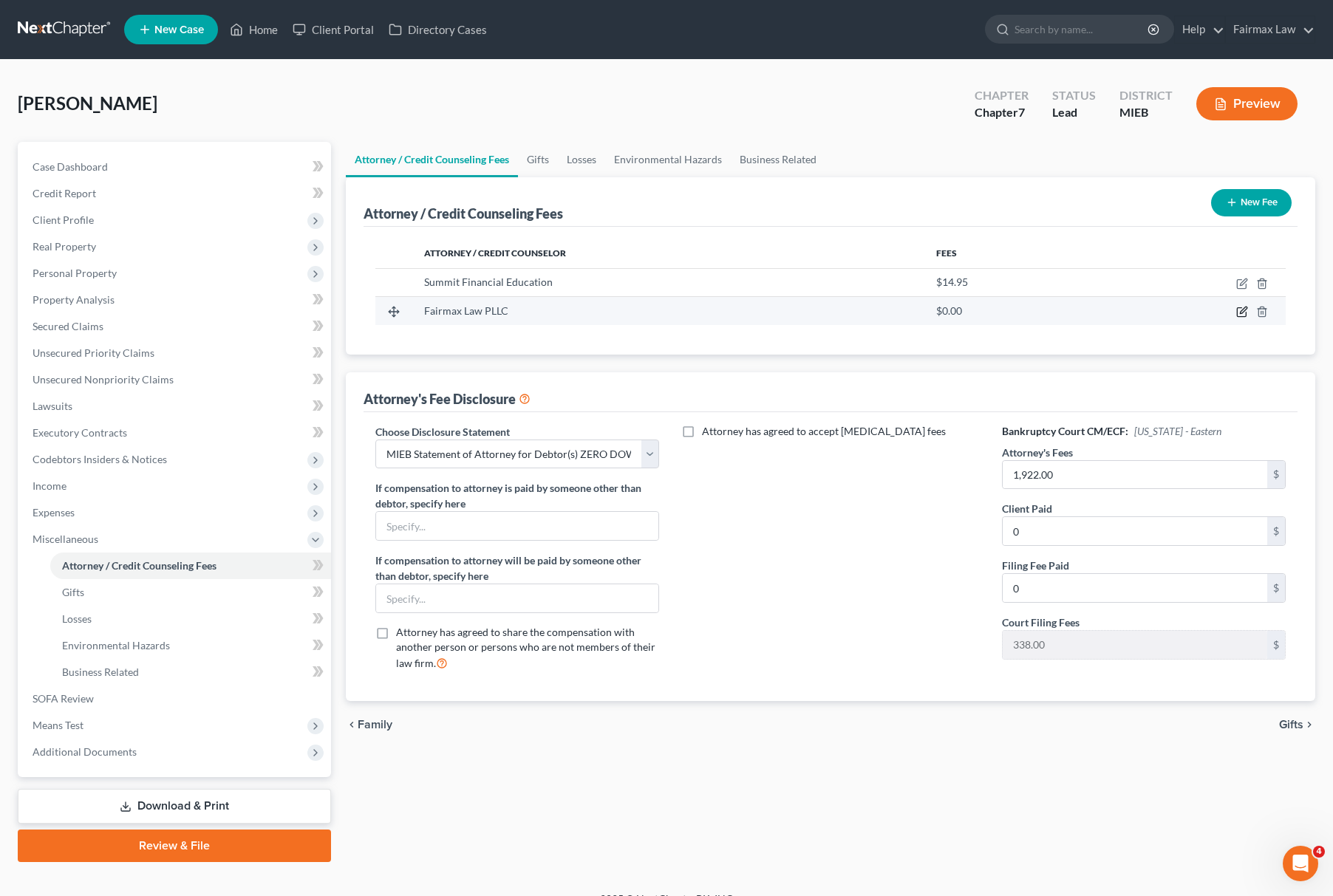
click at [1236, 308] on icon "button" at bounding box center [1242, 311] width 12 height 12
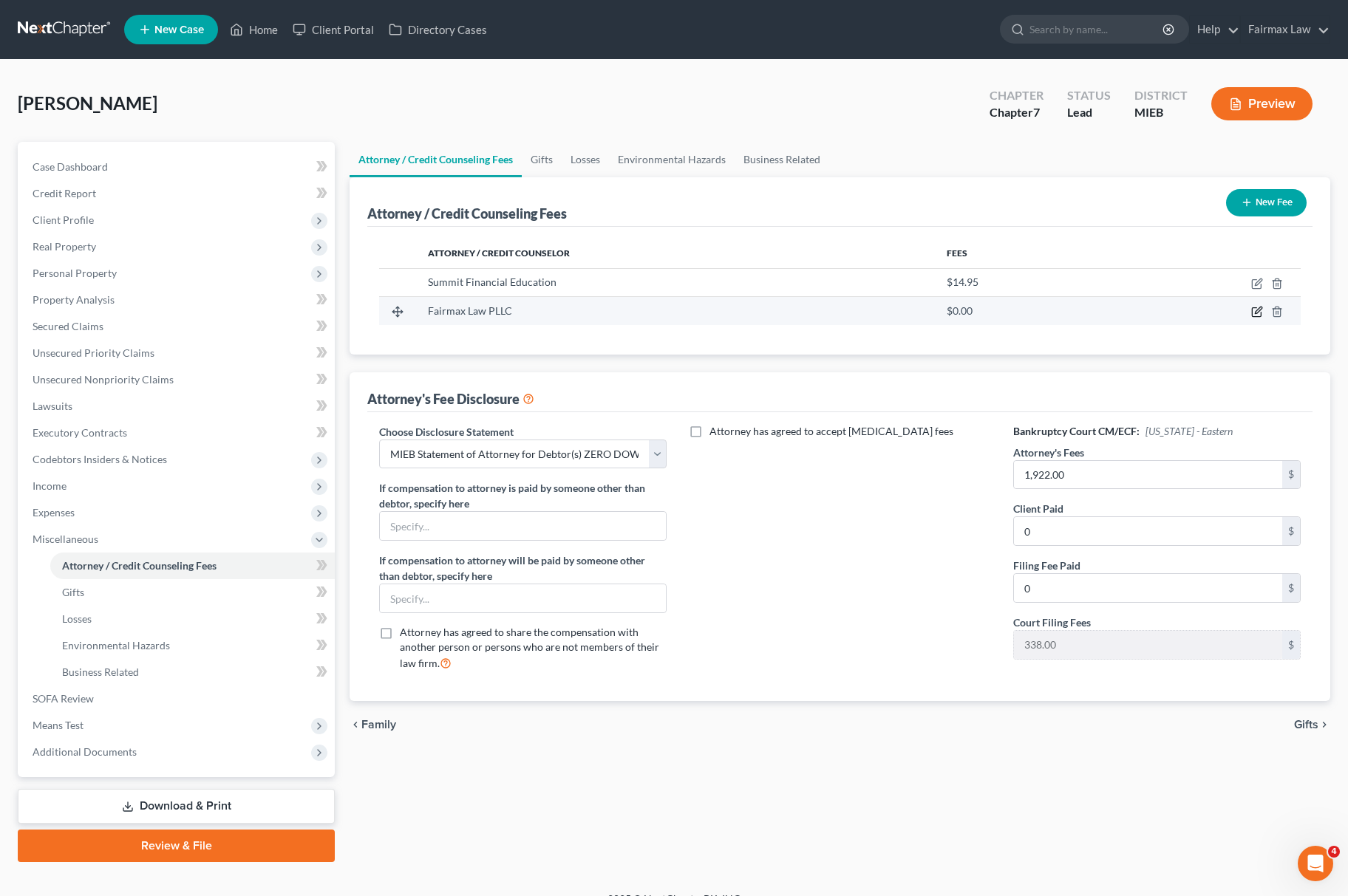
select select "23"
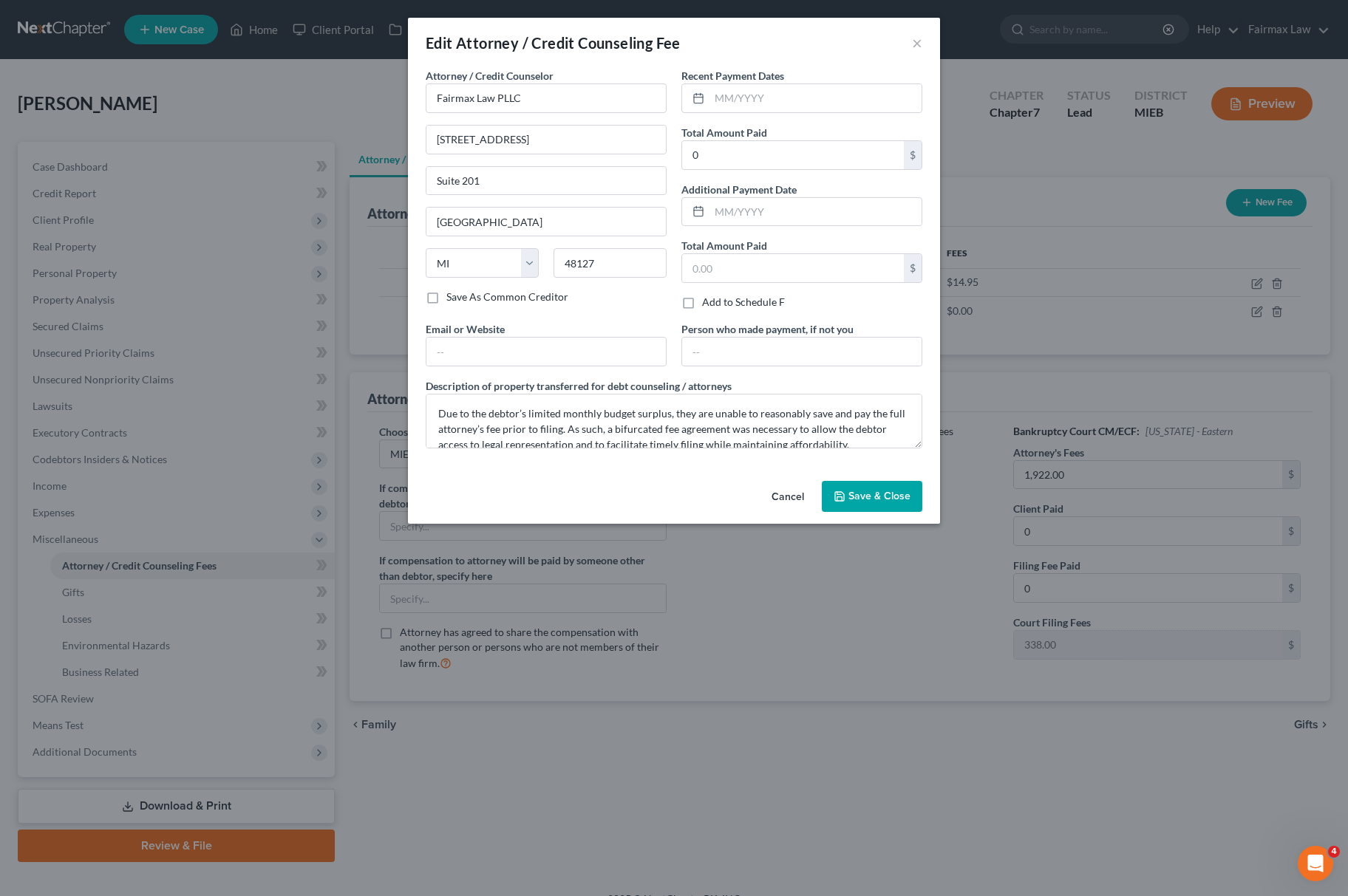
click at [868, 490] on button "Save & Close" at bounding box center [872, 496] width 101 height 31
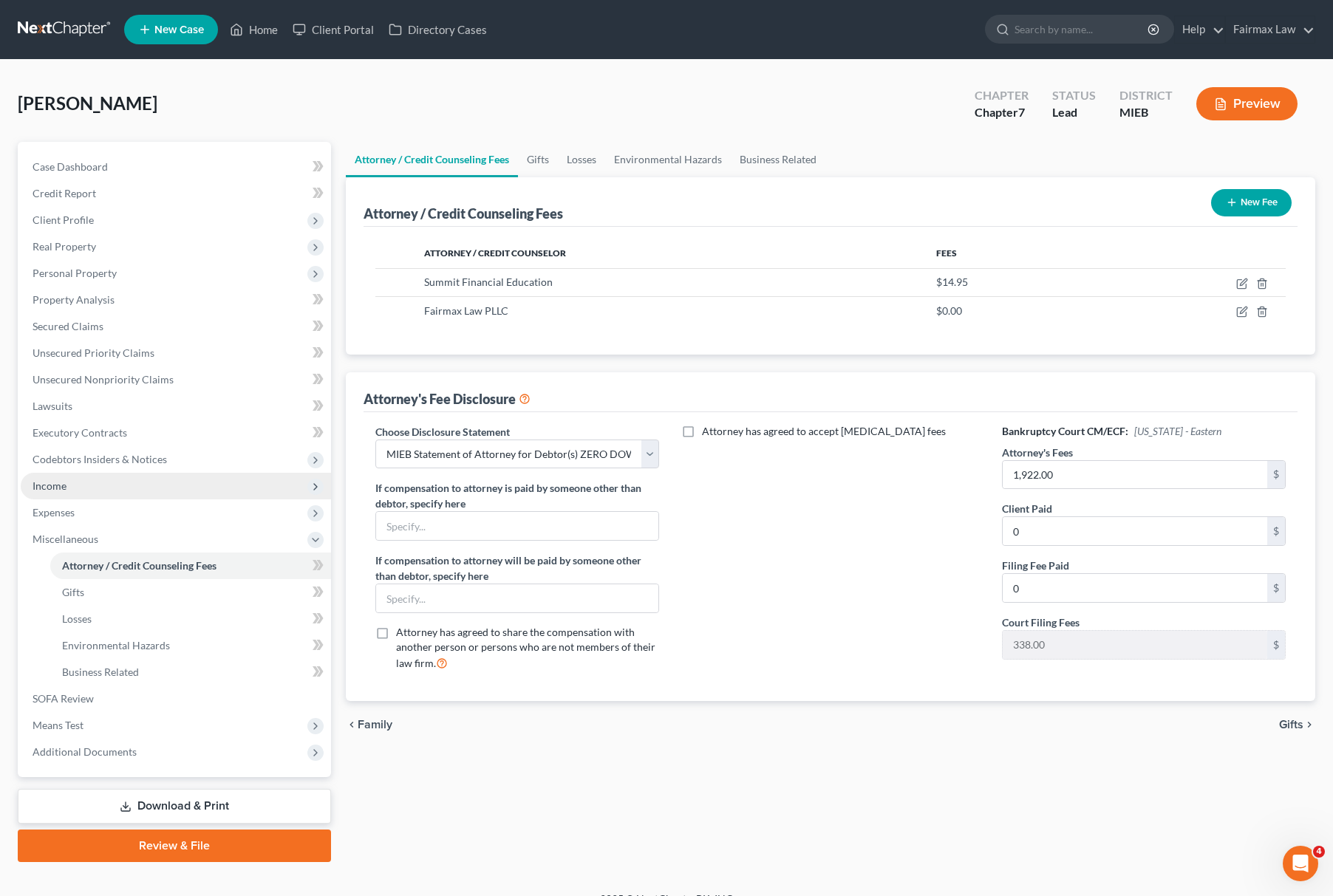
click at [155, 485] on span "Income" at bounding box center [175, 486] width 310 height 26
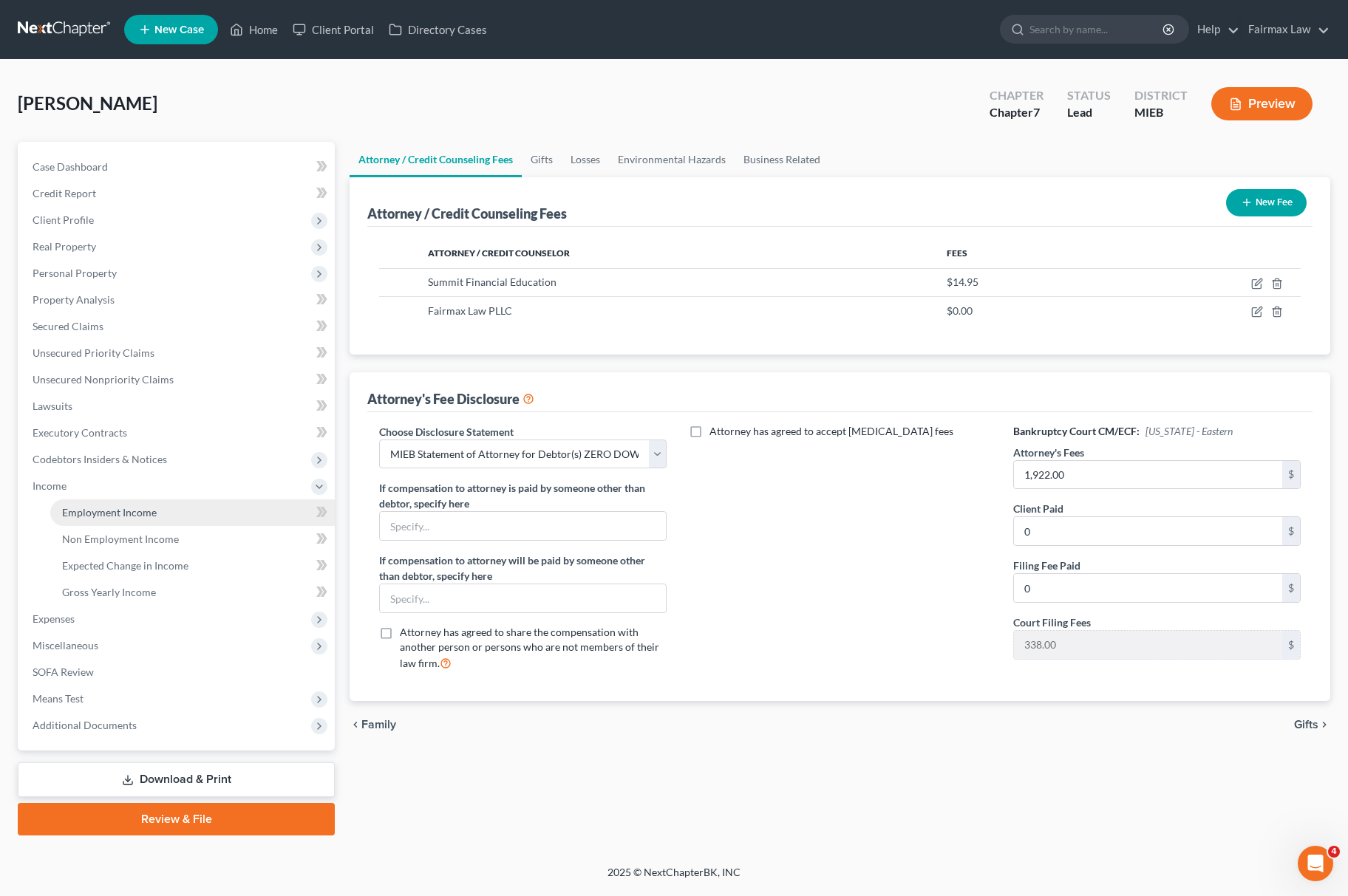
click at [125, 512] on span "Employment Income" at bounding box center [109, 512] width 95 height 13
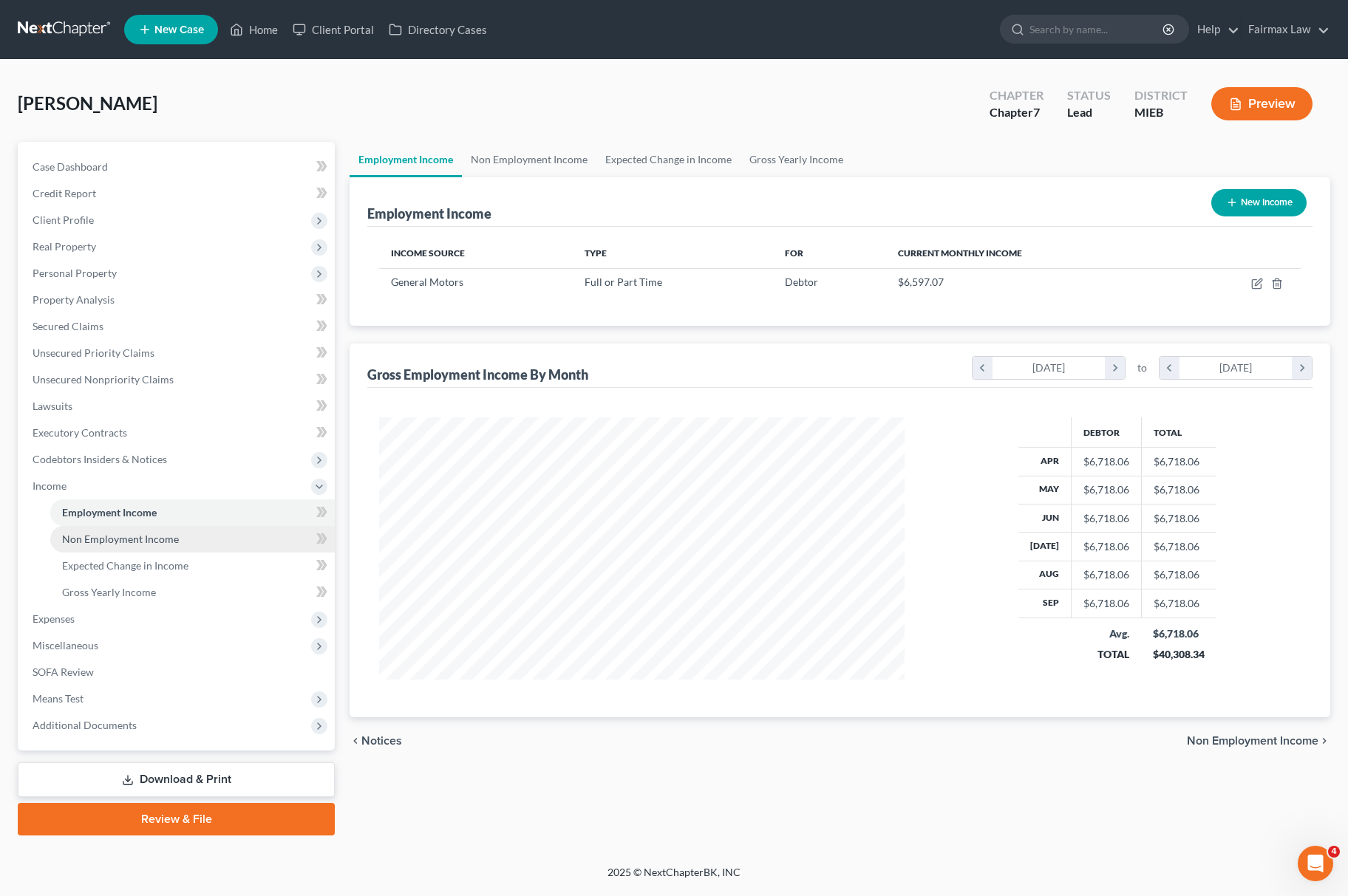
scroll to position [266, 554]
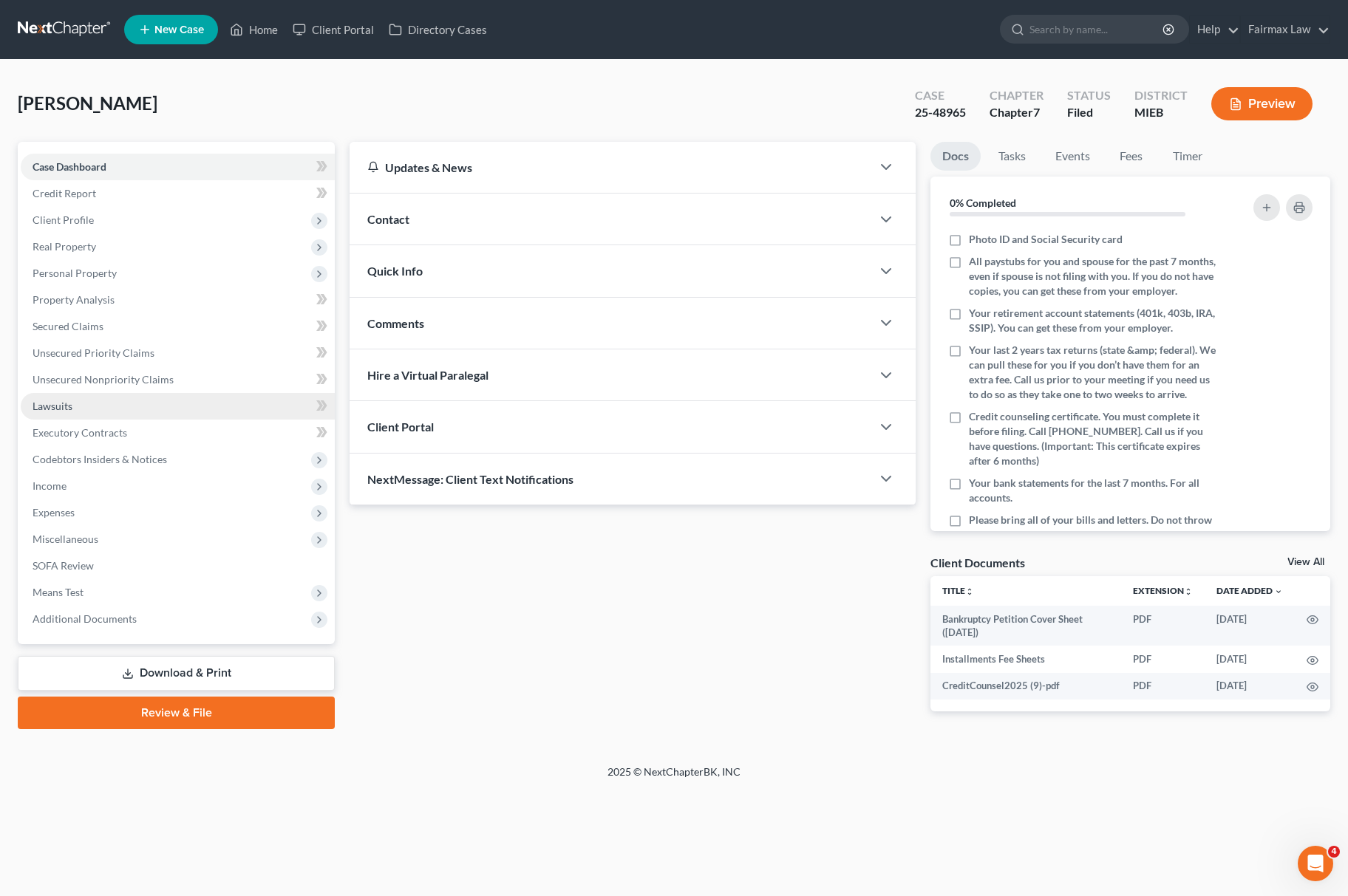
click at [152, 415] on link "Lawsuits" at bounding box center [177, 405] width 314 height 26
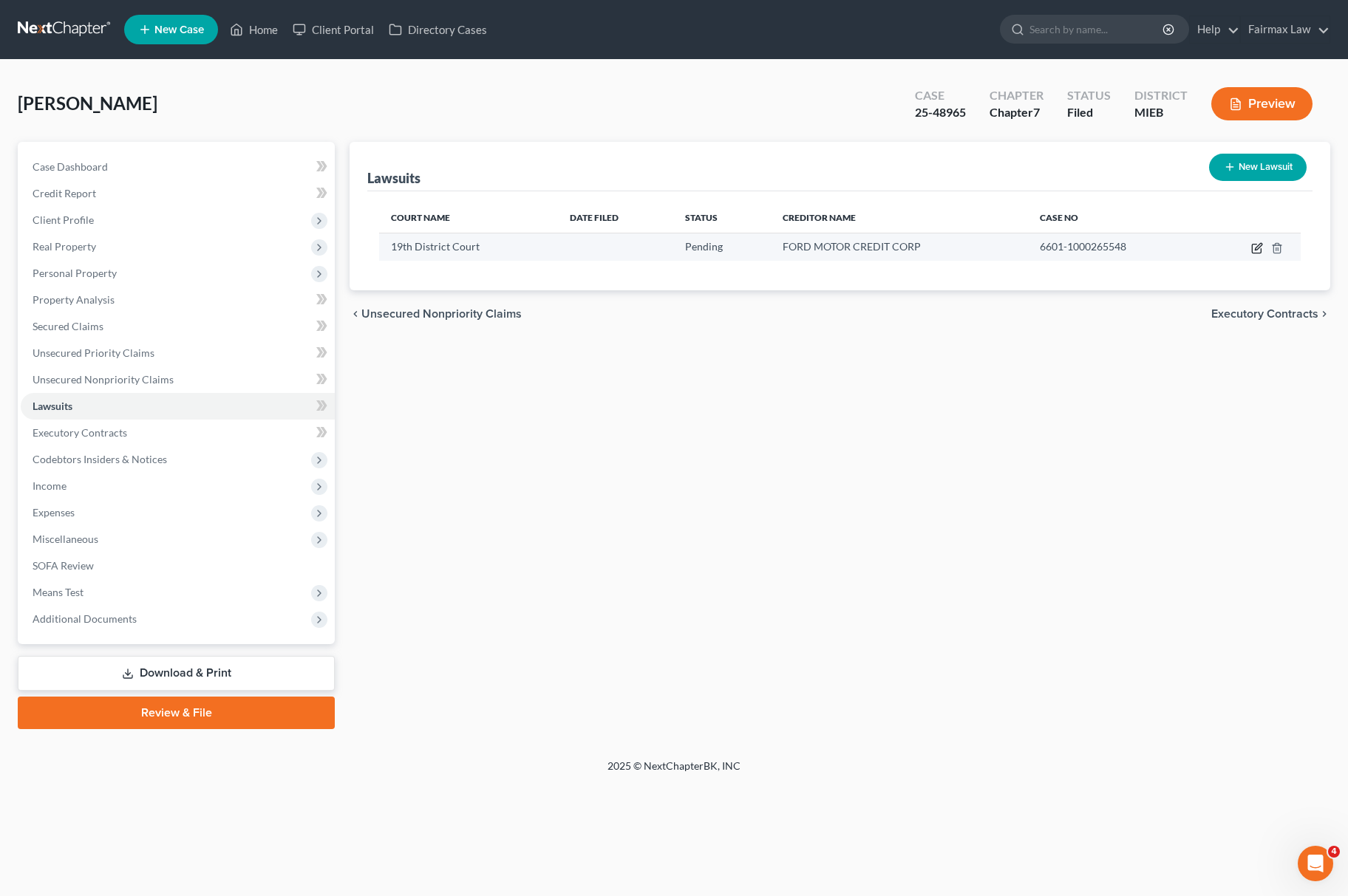
click at [1257, 243] on icon "button" at bounding box center [1257, 248] width 12 height 12
select select "23"
select select "0"
select select "1"
select select "45"
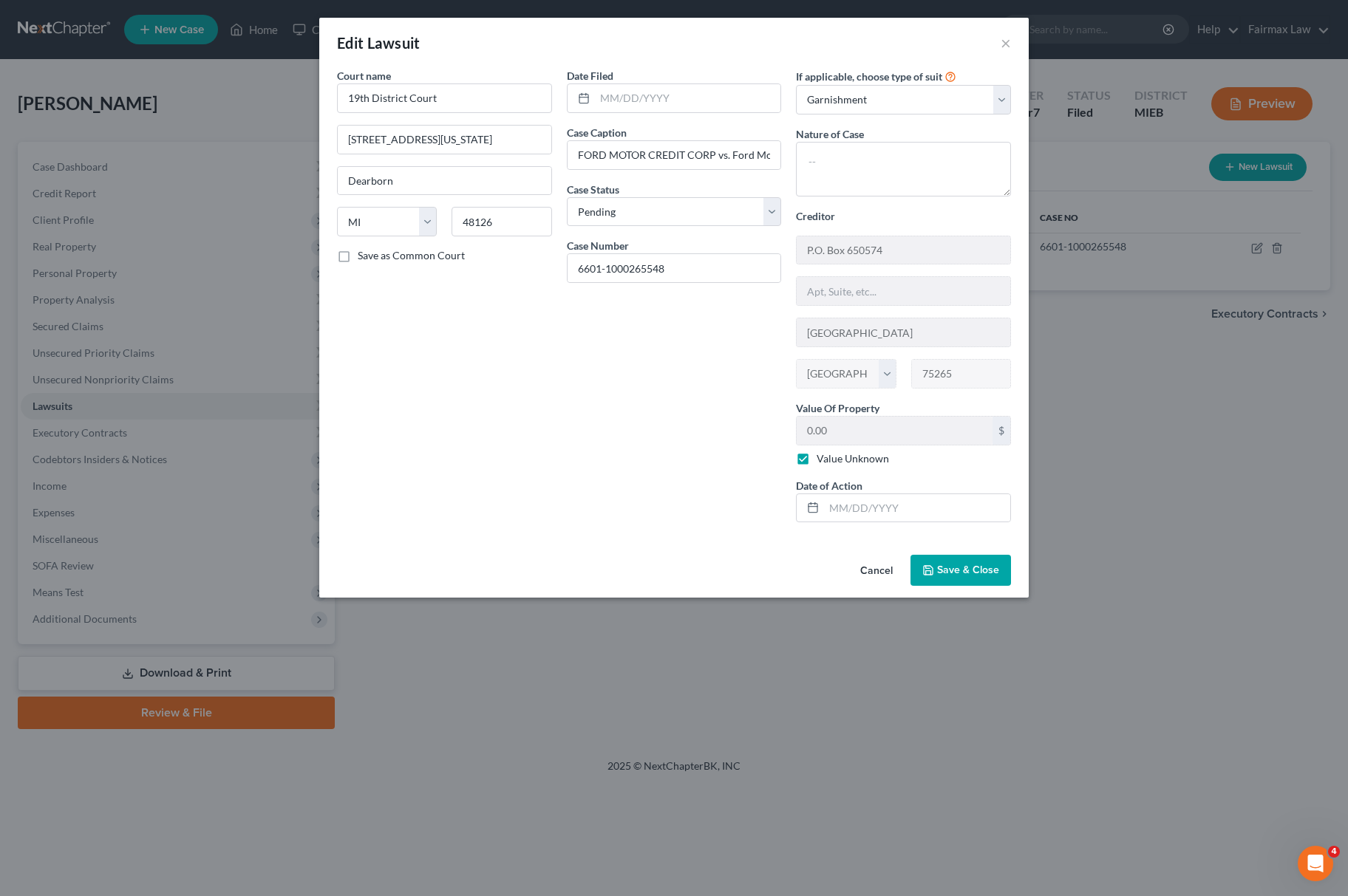
click at [996, 574] on span "Save & Close" at bounding box center [968, 570] width 62 height 13
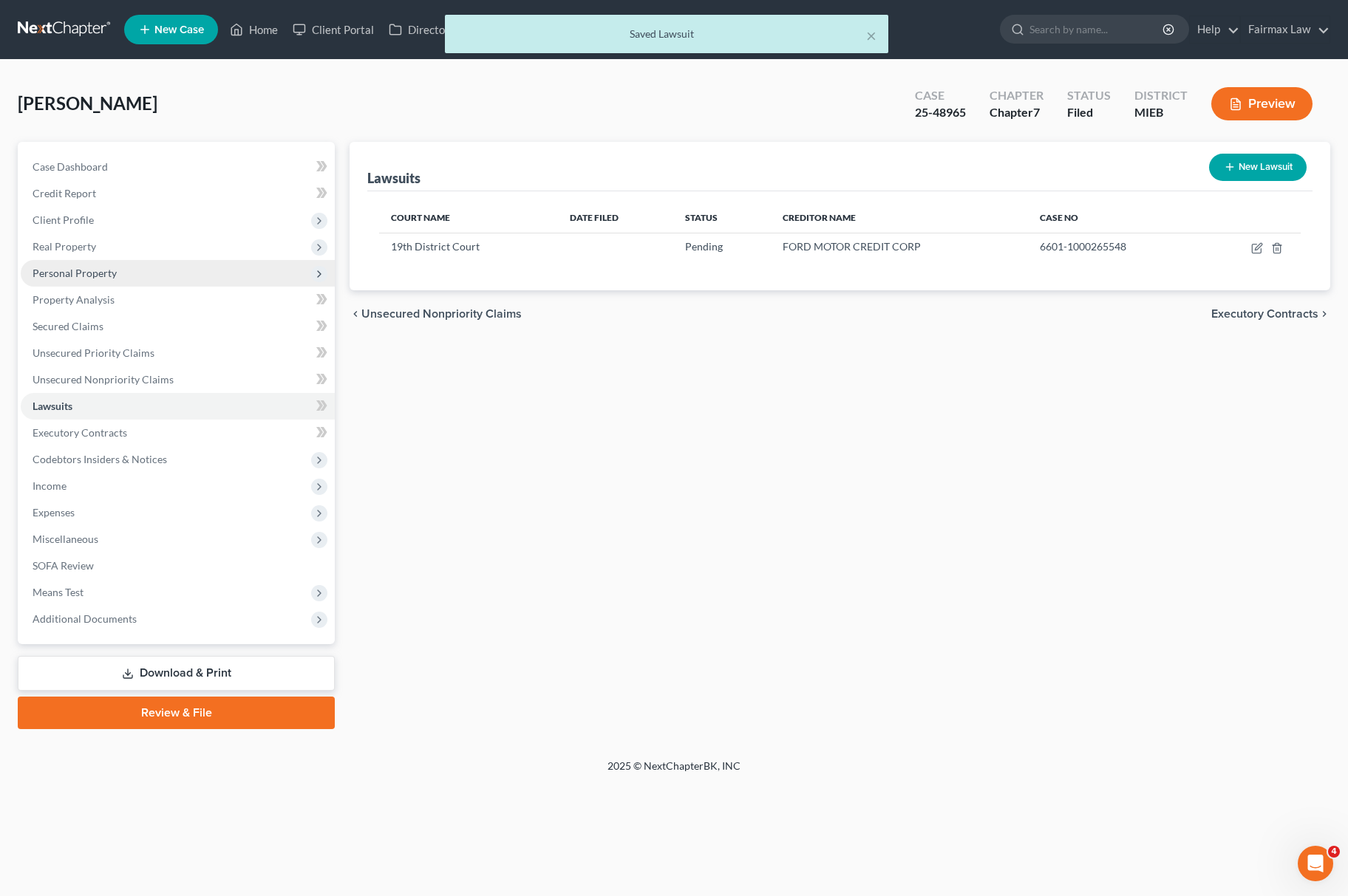
click at [163, 266] on span "Personal Property" at bounding box center [177, 273] width 314 height 26
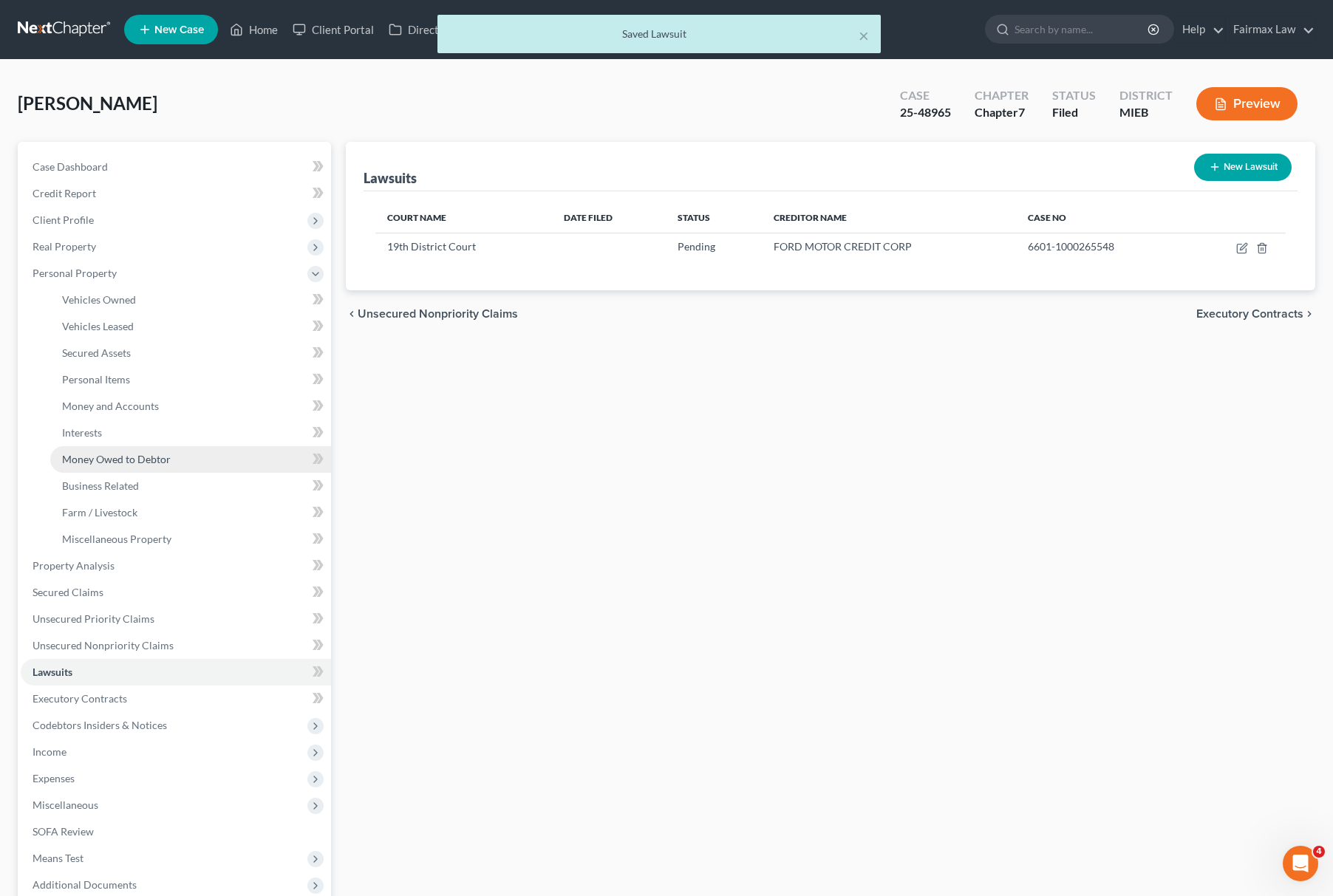
click at [188, 456] on link "Money Owed to Debtor" at bounding box center [190, 459] width 281 height 26
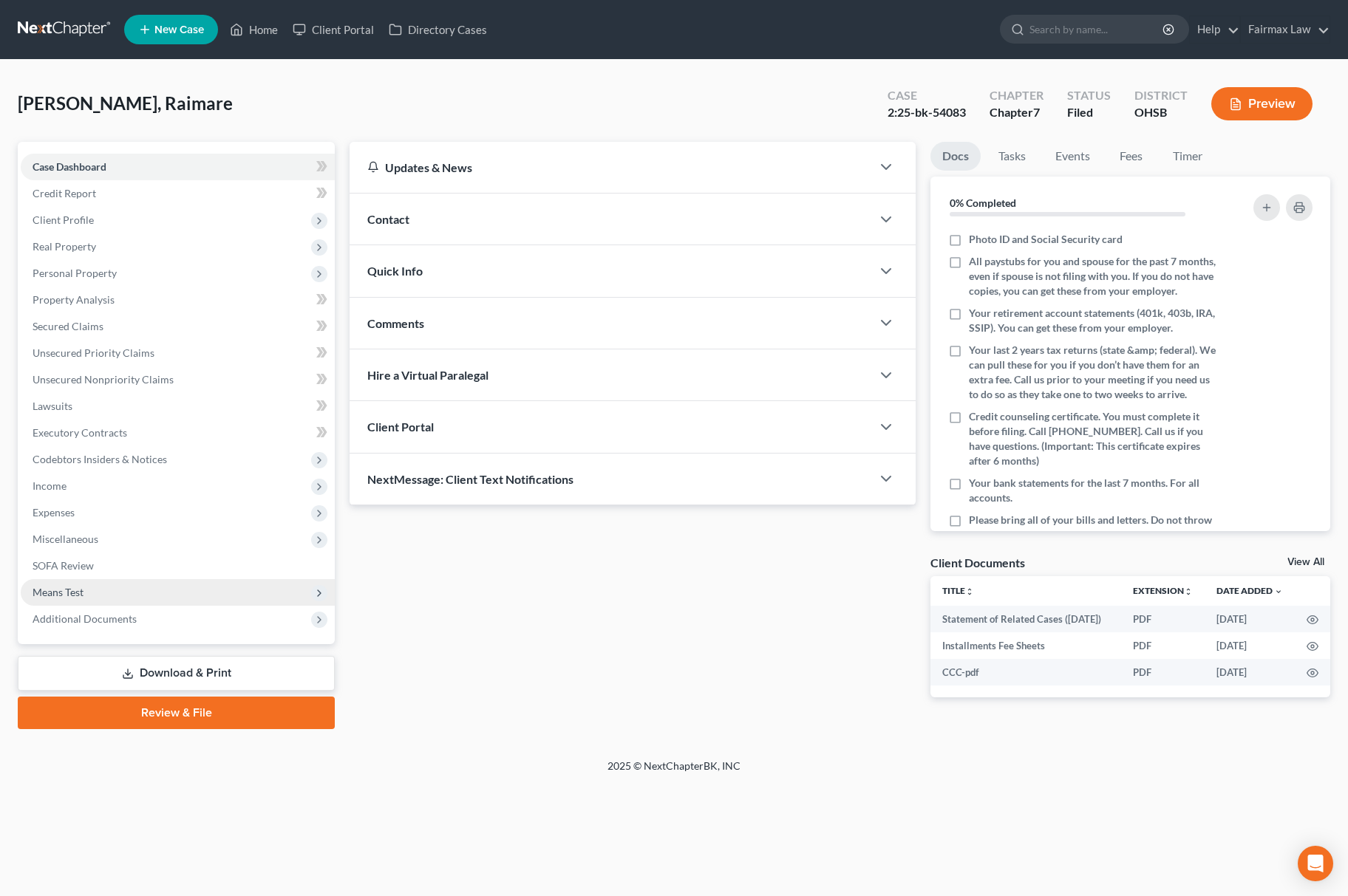
click at [117, 600] on span "Means Test" at bounding box center [177, 592] width 314 height 26
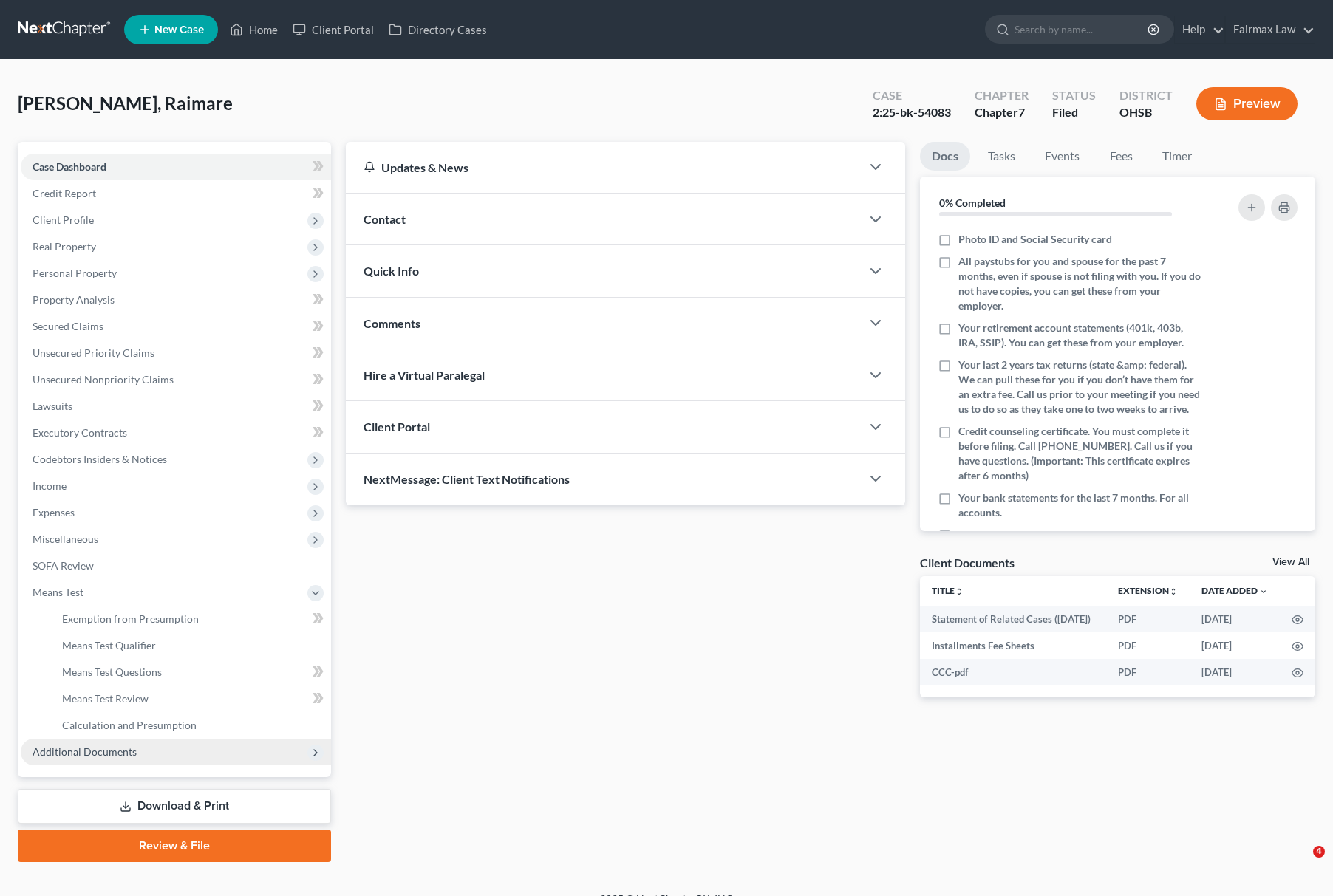
click at [119, 751] on span "Additional Documents" at bounding box center [84, 751] width 104 height 13
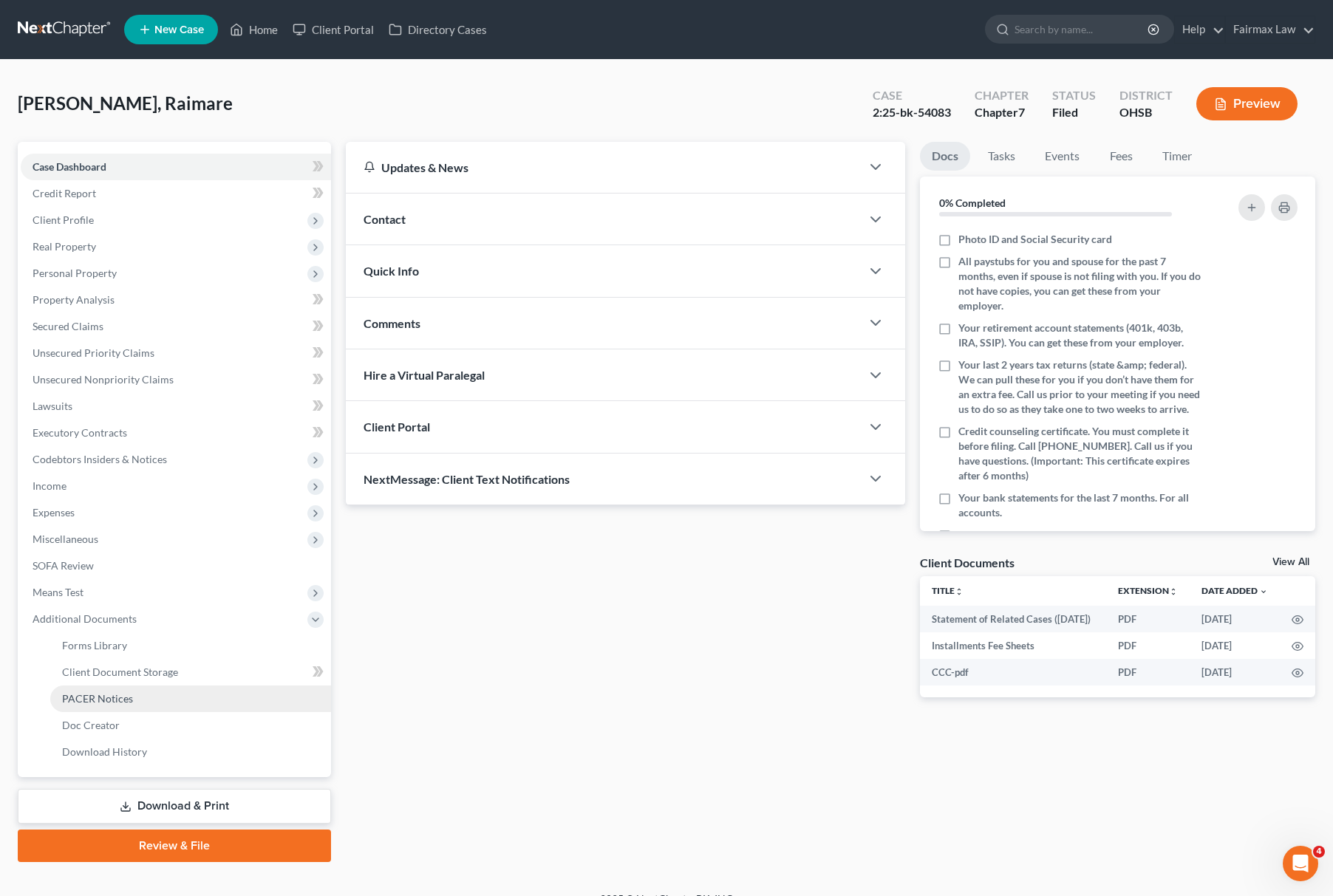
click at [175, 696] on link "PACER Notices" at bounding box center [190, 698] width 281 height 26
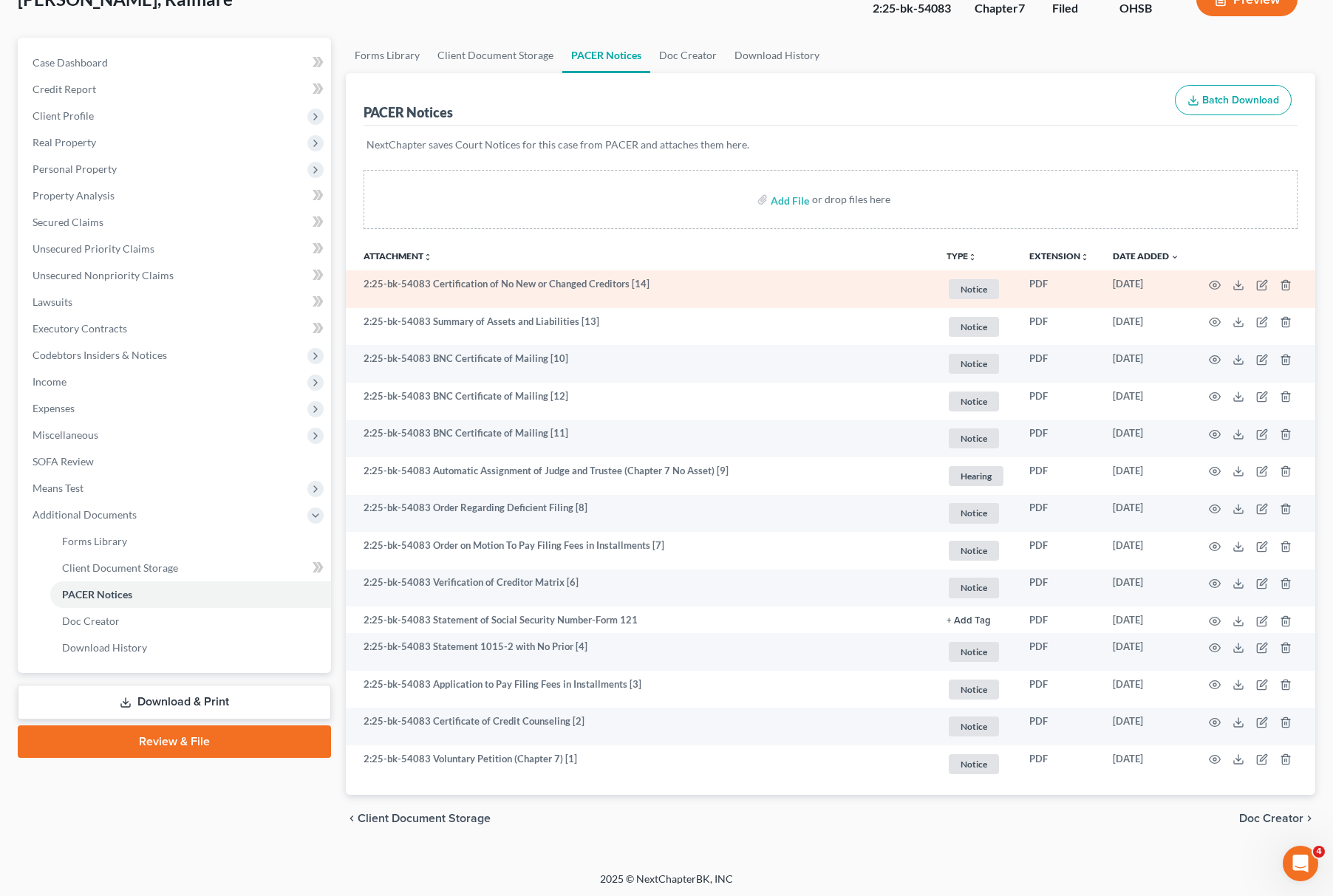
scroll to position [105, 0]
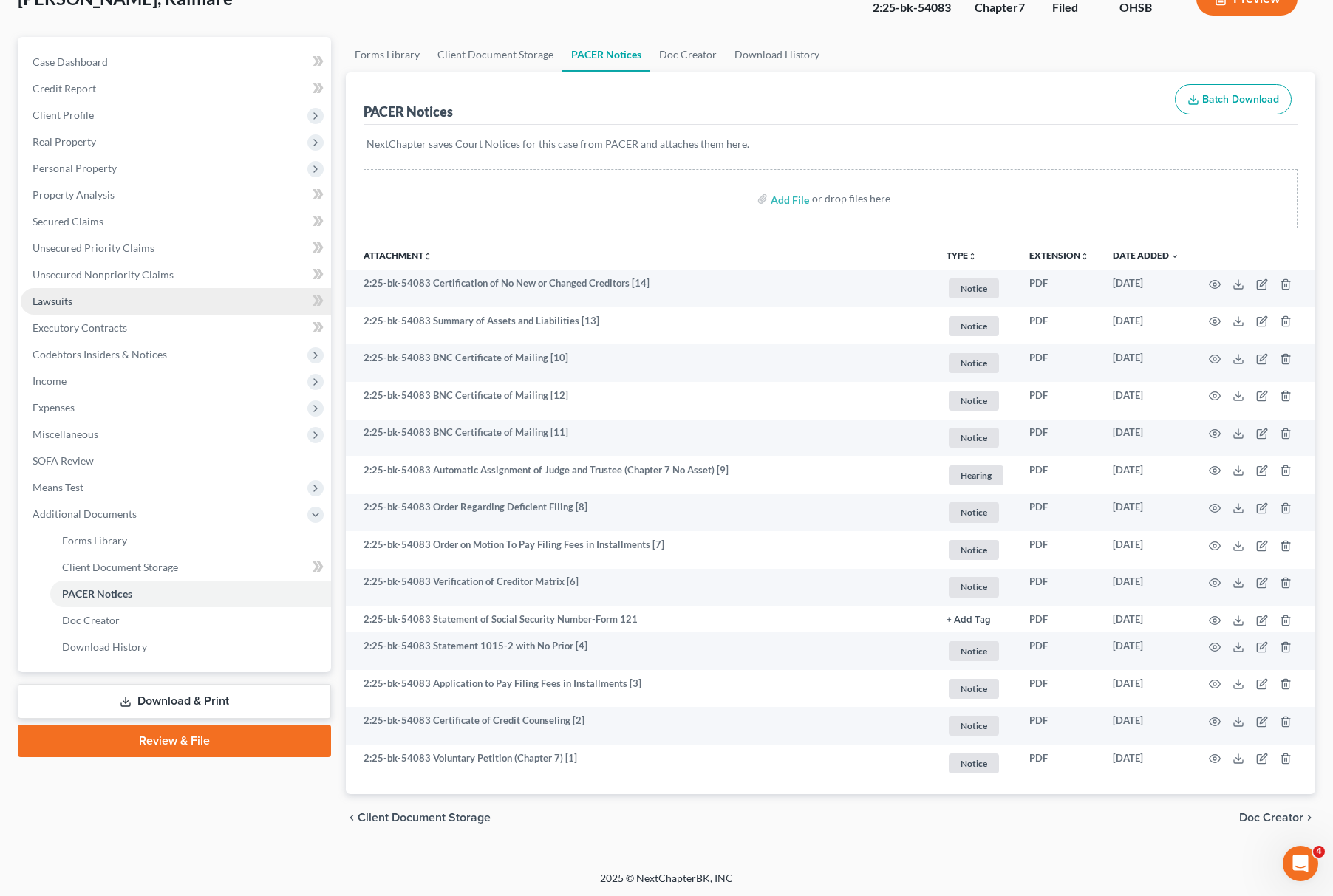
click at [137, 306] on link "Lawsuits" at bounding box center [175, 301] width 310 height 26
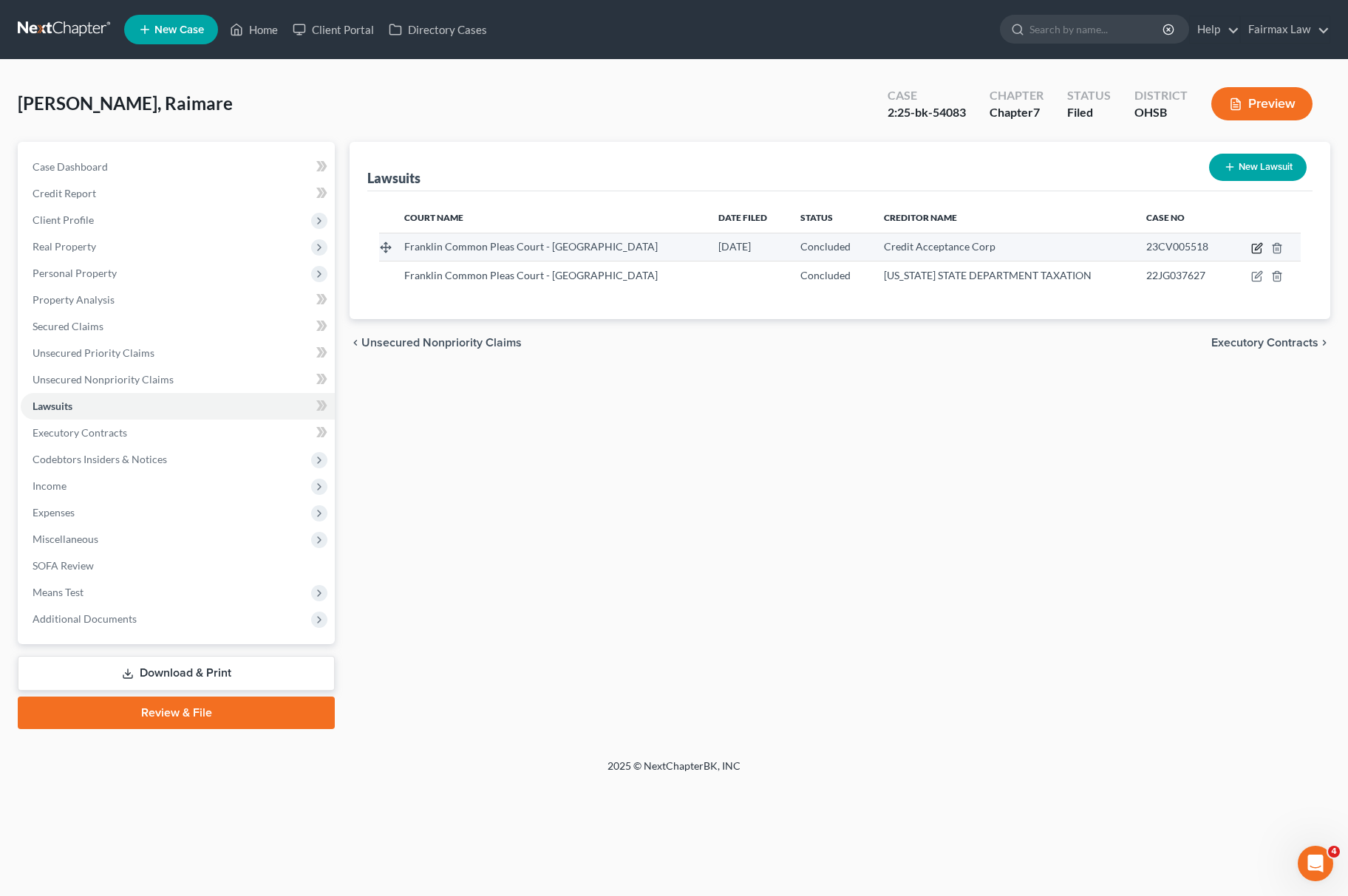
click at [1251, 246] on icon "button" at bounding box center [1257, 248] width 12 height 12
select select "36"
select select "2"
select select "3"
select select "23"
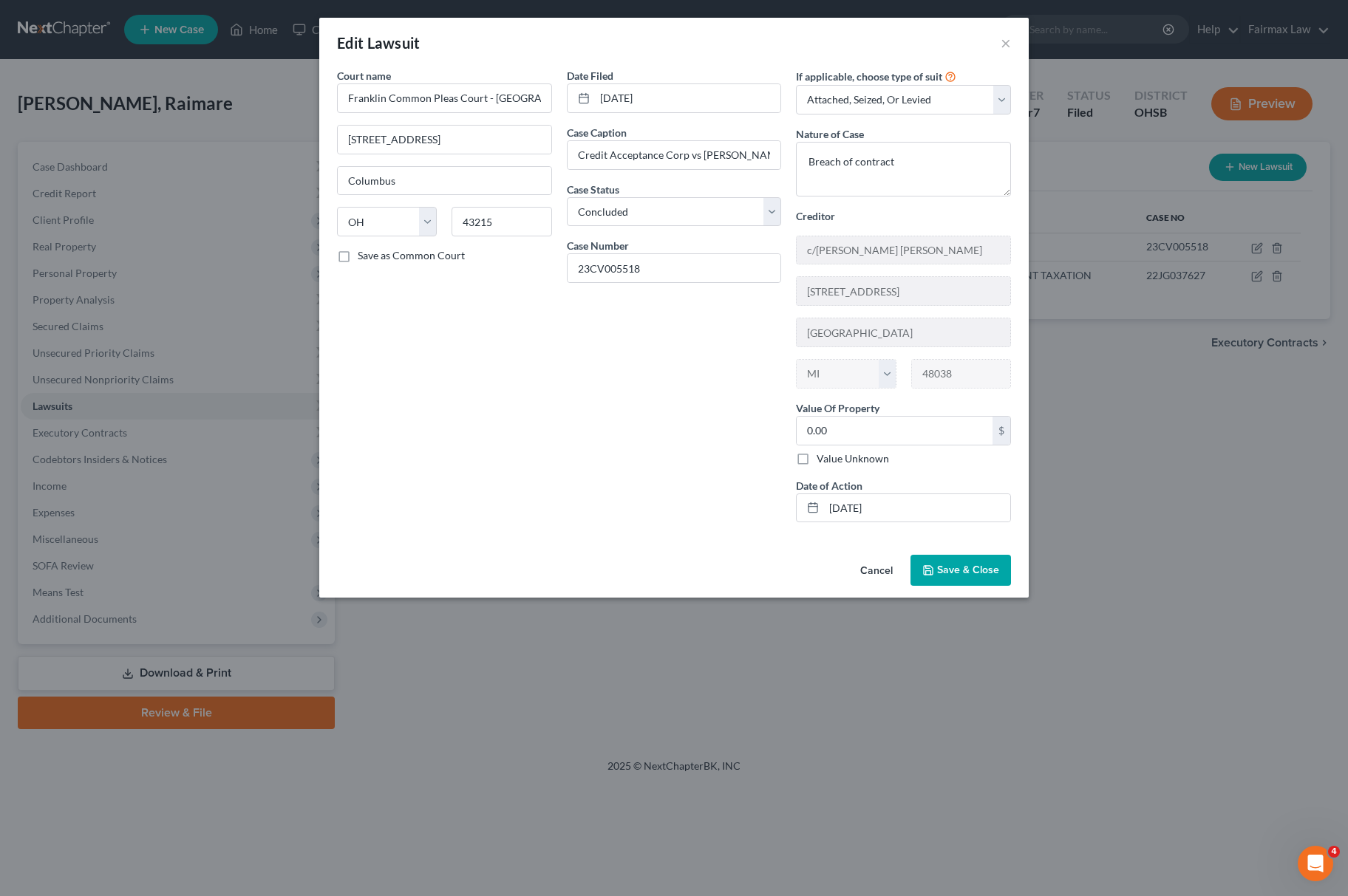
click at [985, 549] on div "Court name * [GEOGRAPHIC_DATA] - [GEOGRAPHIC_DATA] [GEOGRAPHIC_DATA] [GEOGRAPHI…" at bounding box center [674, 307] width 709 height 481
click at [968, 567] on span "Save & Close" at bounding box center [968, 570] width 62 height 13
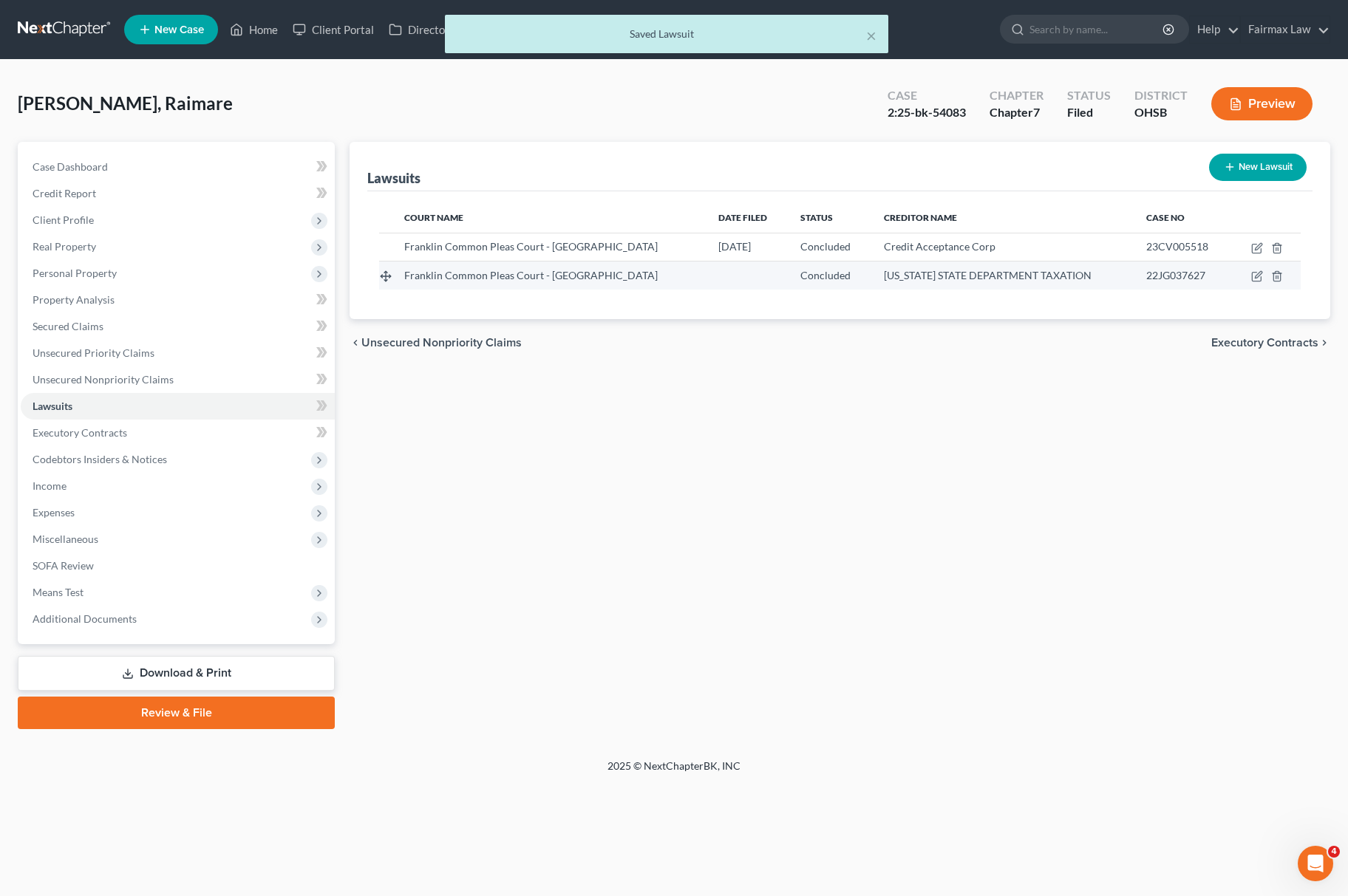
click at [1263, 267] on td at bounding box center [1266, 275] width 70 height 28
click at [1252, 278] on icon "button" at bounding box center [1256, 276] width 9 height 9
select select "36"
select select "2"
select select "3"
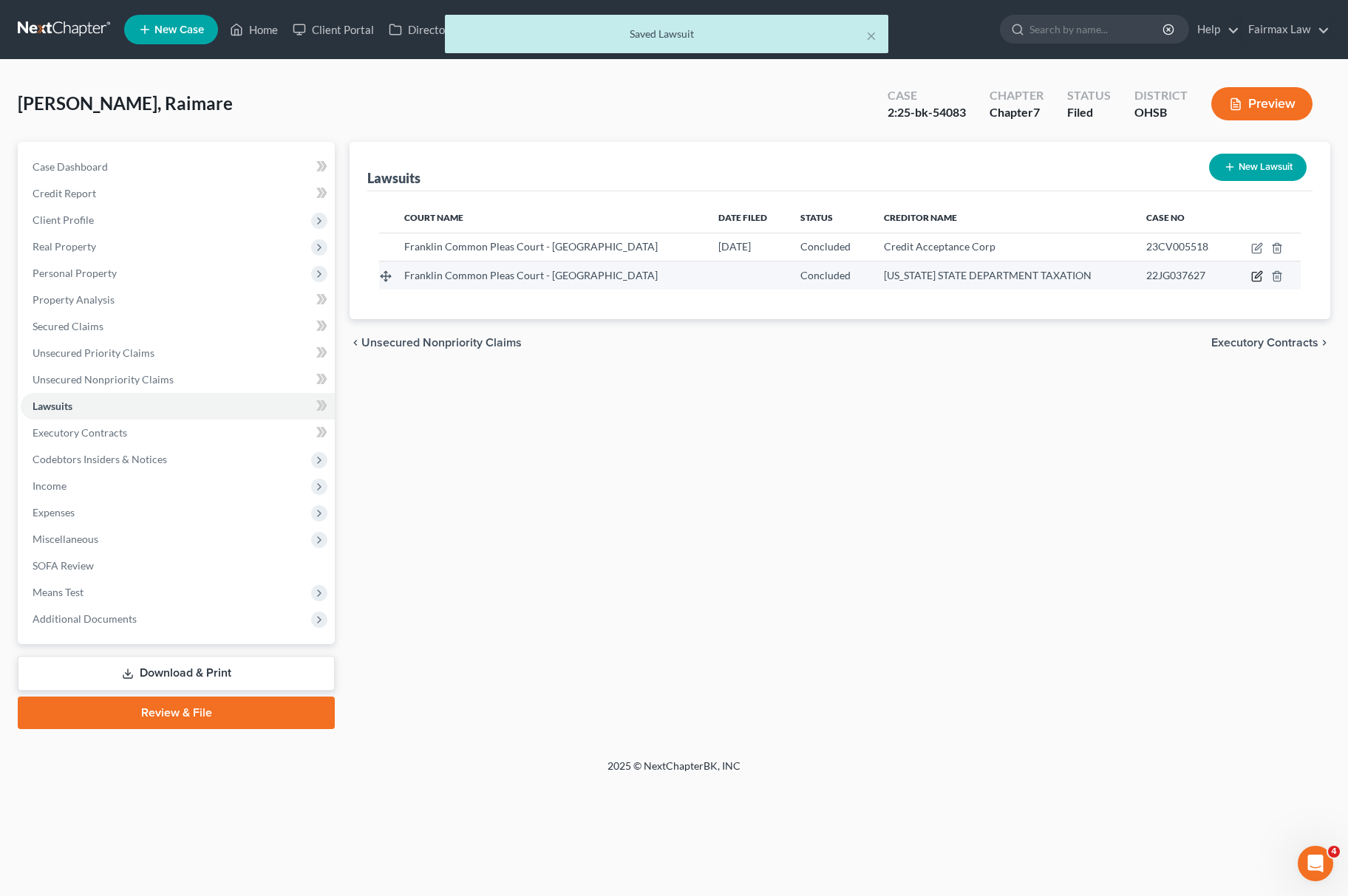
select select "36"
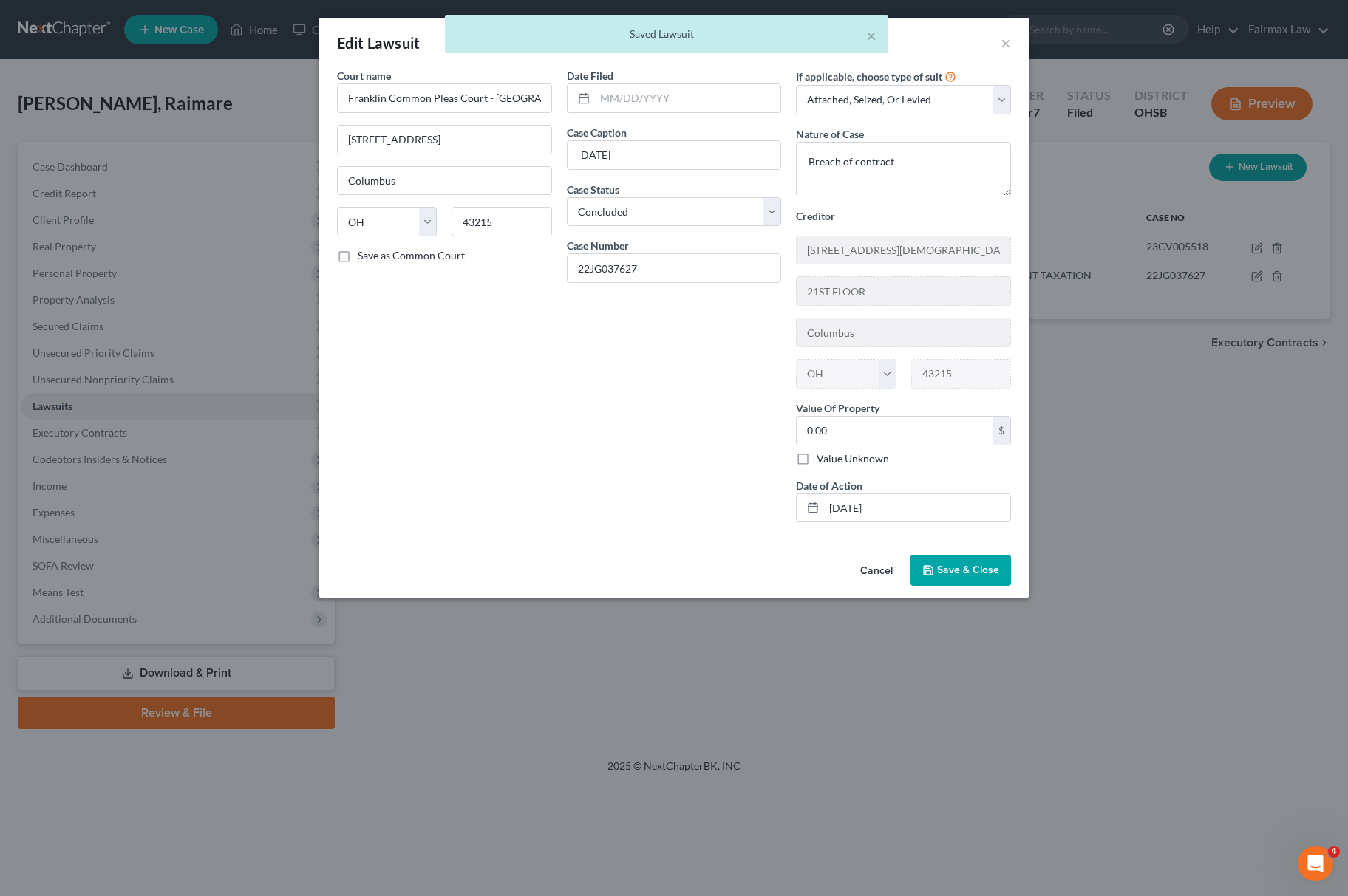
drag, startPoint x: 967, startPoint y: 558, endPoint x: 965, endPoint y: 583, distance: 25.1
click at [965, 575] on div "Cancel Save & Close" at bounding box center [674, 574] width 709 height 49
click at [965, 583] on button "Save & Close" at bounding box center [961, 571] width 101 height 31
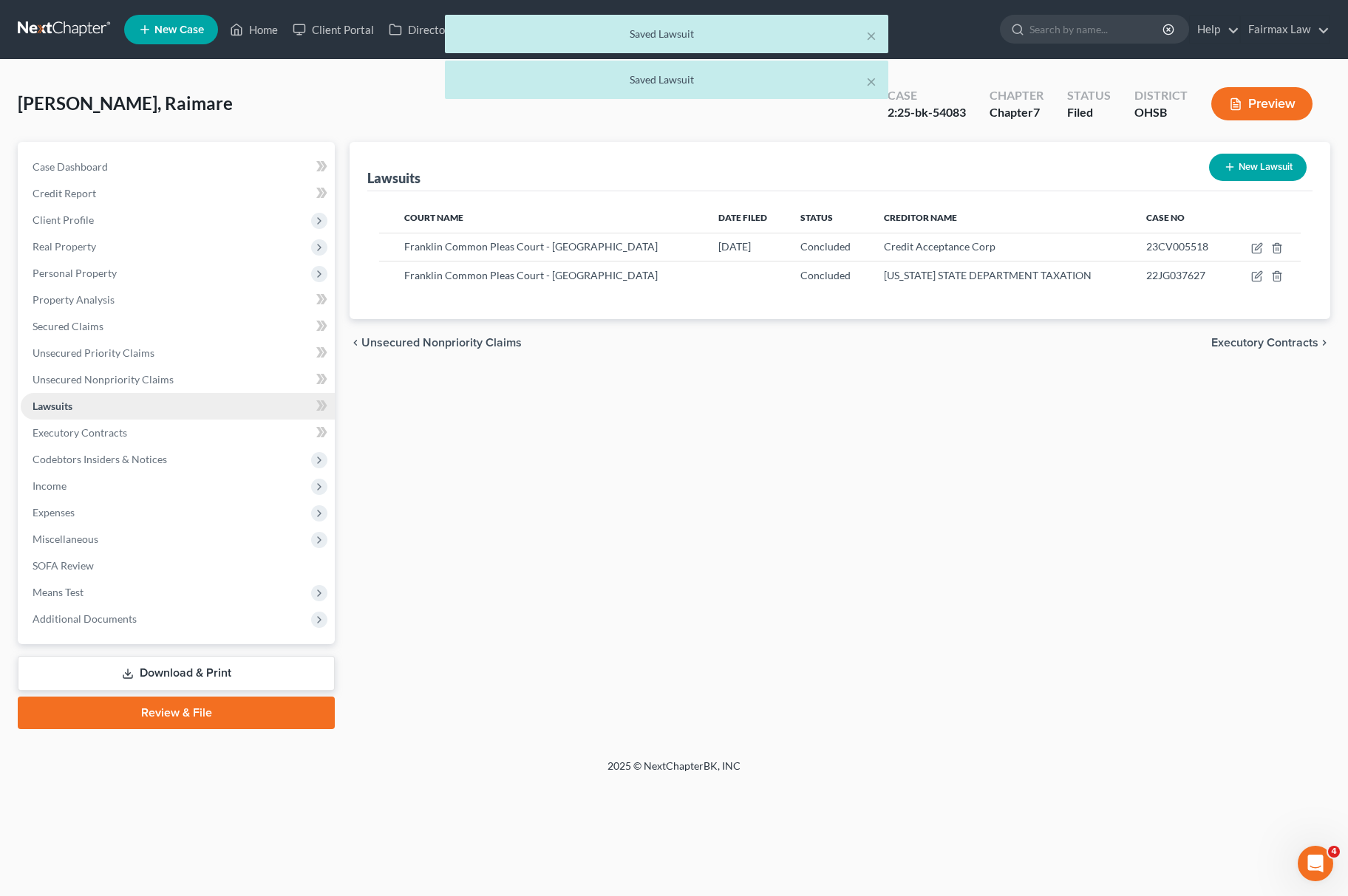
click at [102, 406] on link "Lawsuits" at bounding box center [177, 405] width 314 height 26
click at [136, 261] on span "Personal Property" at bounding box center [177, 273] width 314 height 26
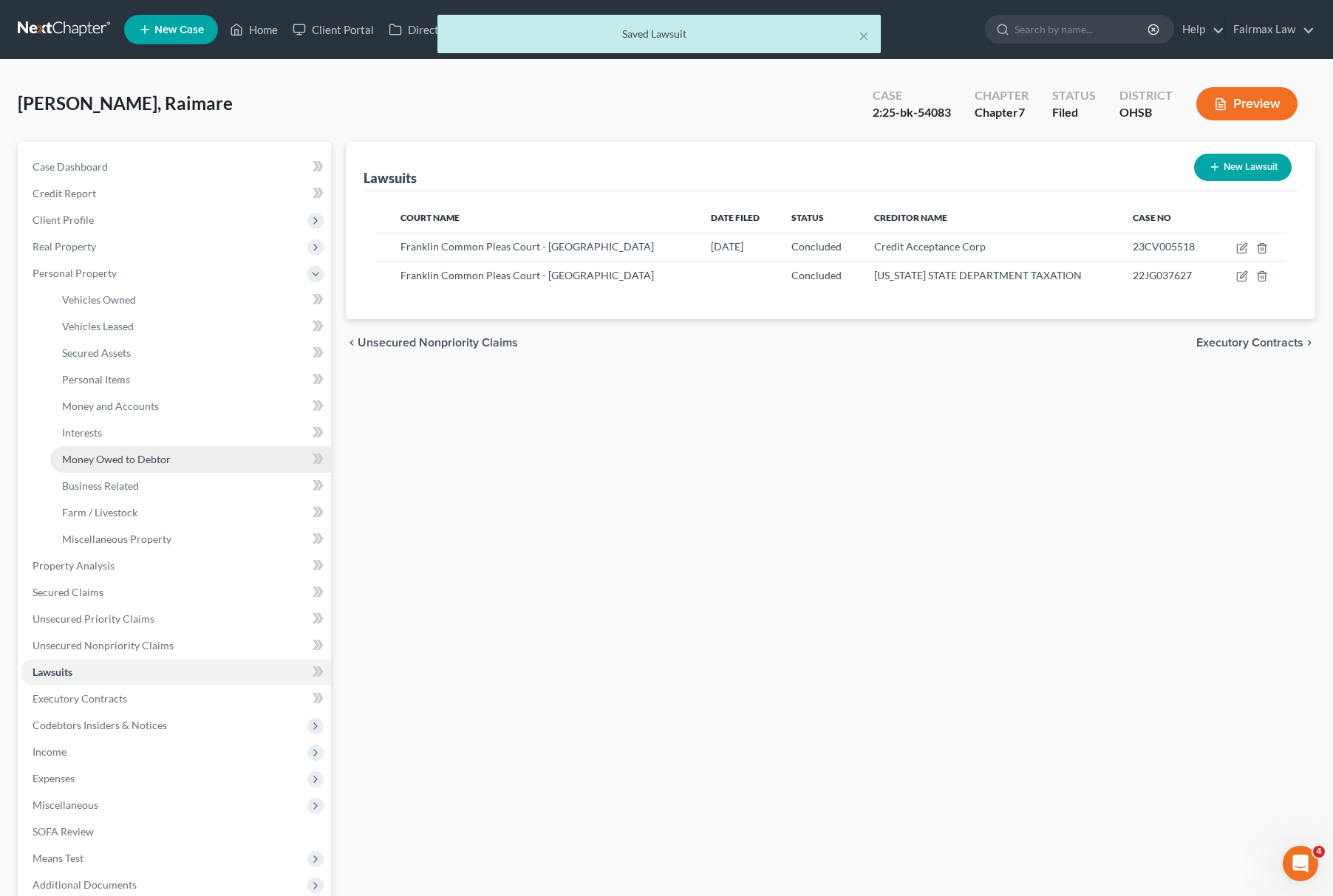
click at [145, 453] on span "Money Owed to Debtor" at bounding box center [116, 459] width 109 height 13
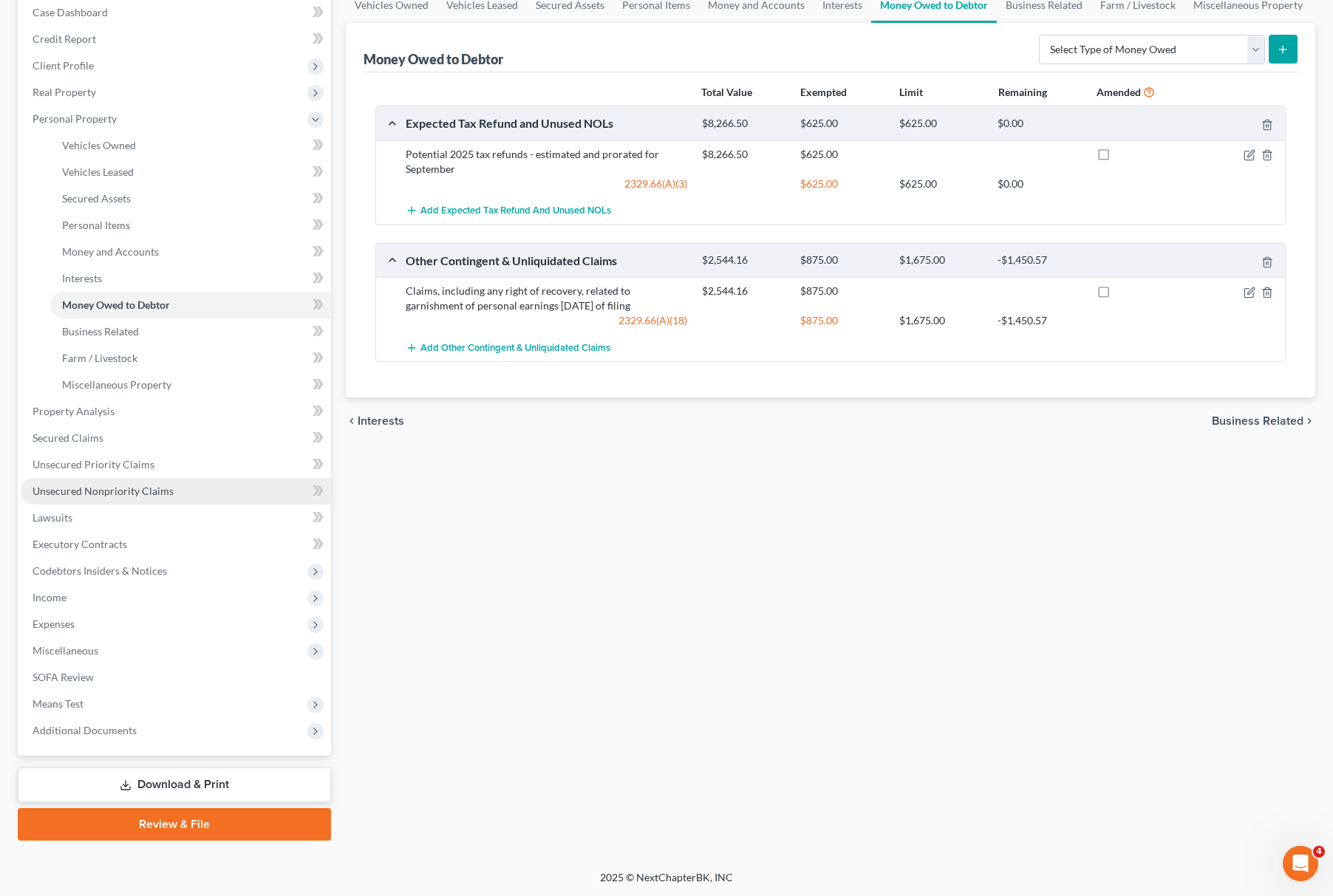
click at [172, 491] on link "Unsecured Nonpriority Claims" at bounding box center [175, 491] width 310 height 26
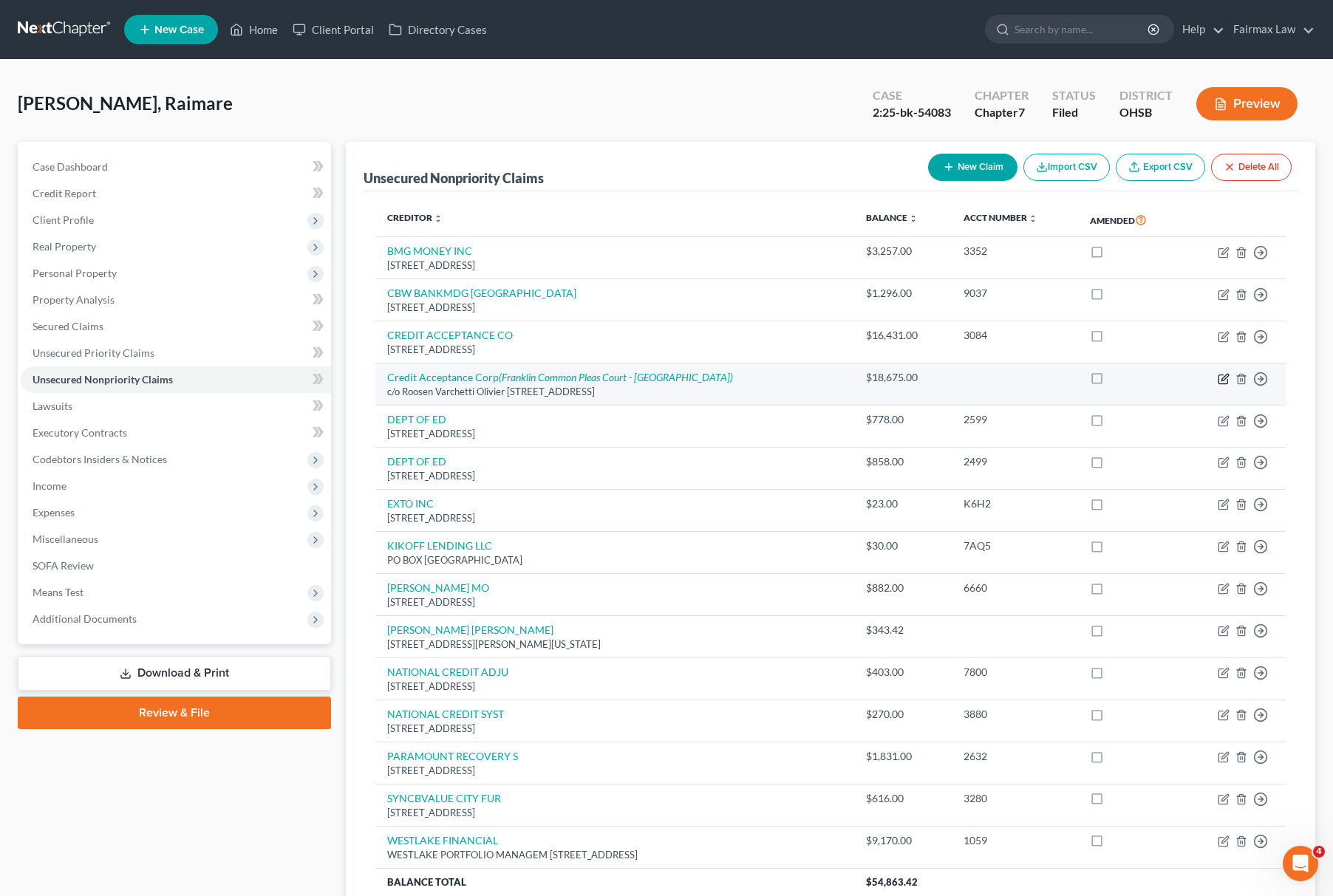
click at [1221, 373] on icon "button" at bounding box center [1224, 379] width 12 height 12
select select "23"
select select "2"
select select "0"
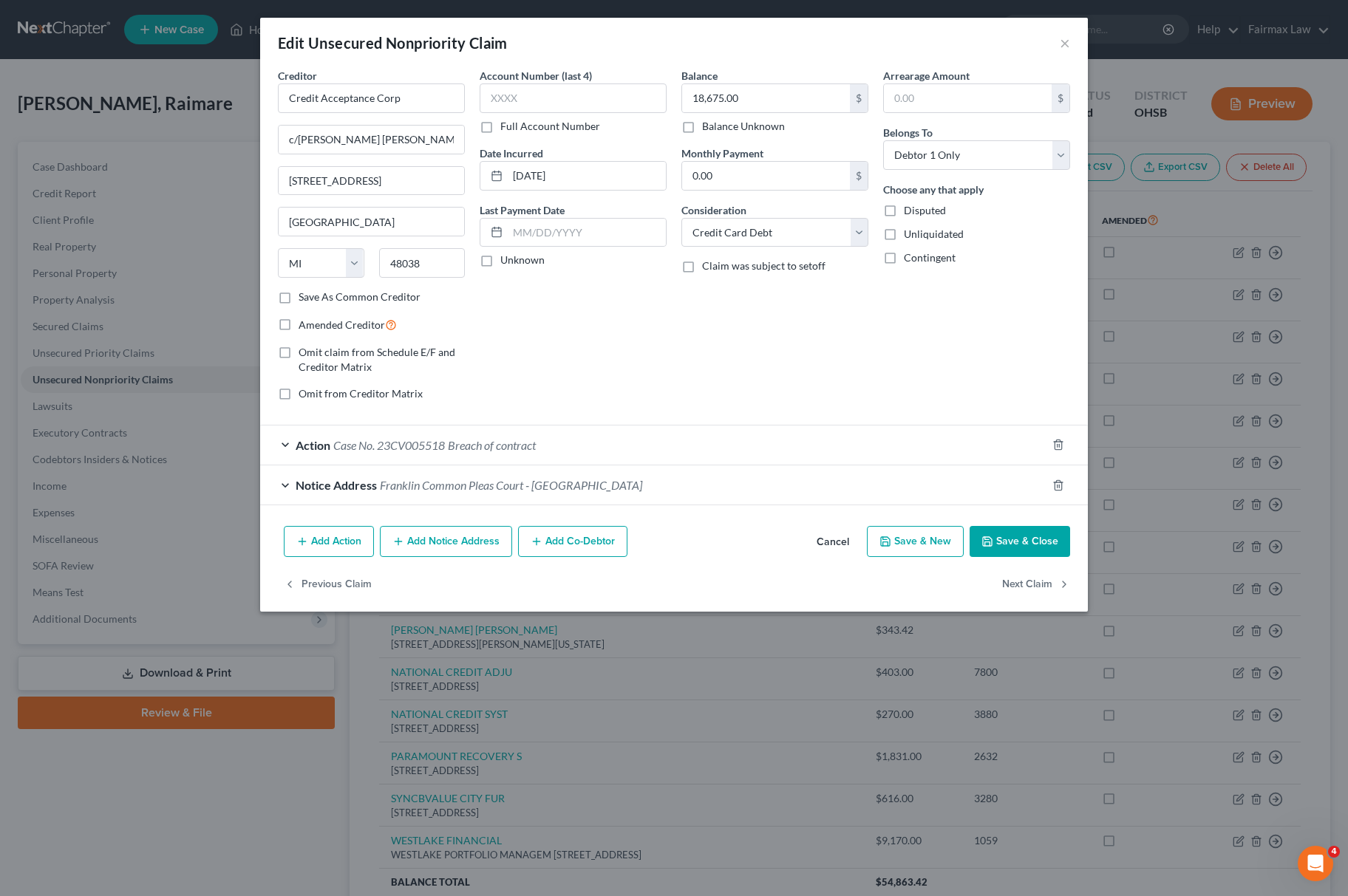
click at [451, 449] on span "Breach of contract" at bounding box center [492, 445] width 88 height 14
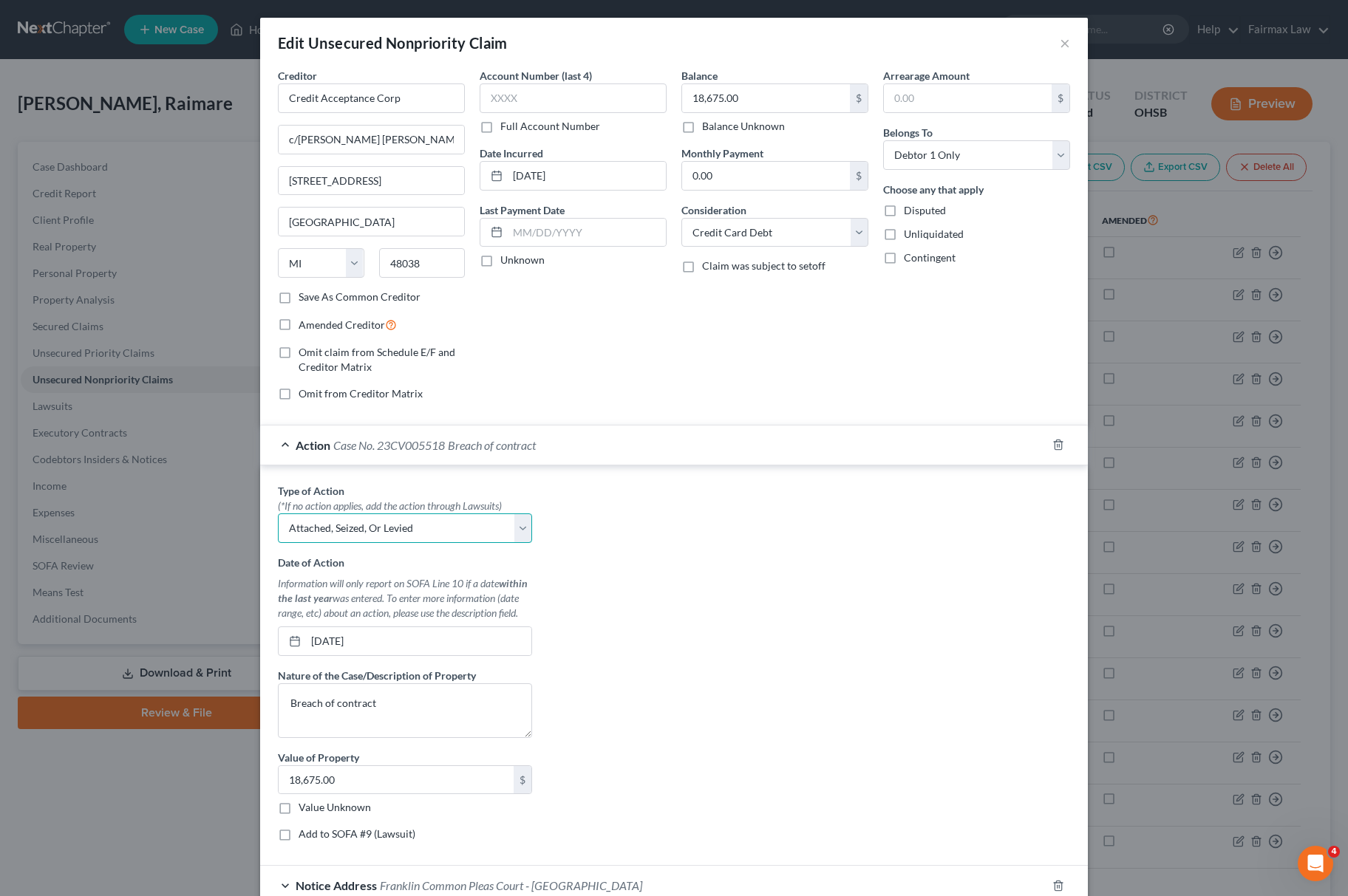
click at [407, 539] on select "Select Repossession Garnishment Foreclosure Personal Injury Attached, Seized, O…" at bounding box center [406, 528] width 255 height 29
select select "1"
click at [278, 516] on select "Select Repossession Garnishment Foreclosure Personal Injury Attached, Seized, O…" at bounding box center [406, 528] width 255 height 29
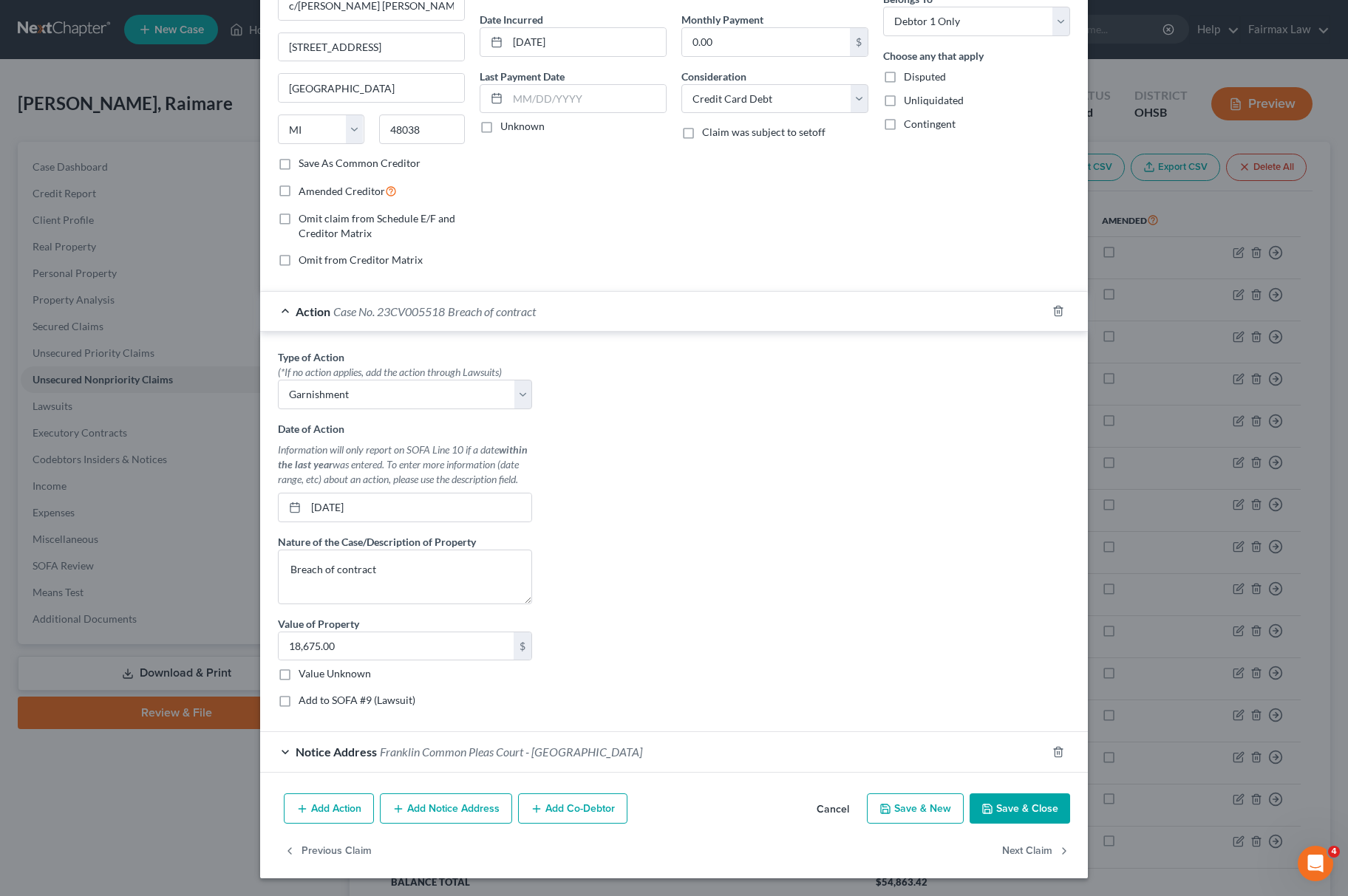
click at [1030, 804] on button "Save & Close" at bounding box center [1020, 809] width 101 height 31
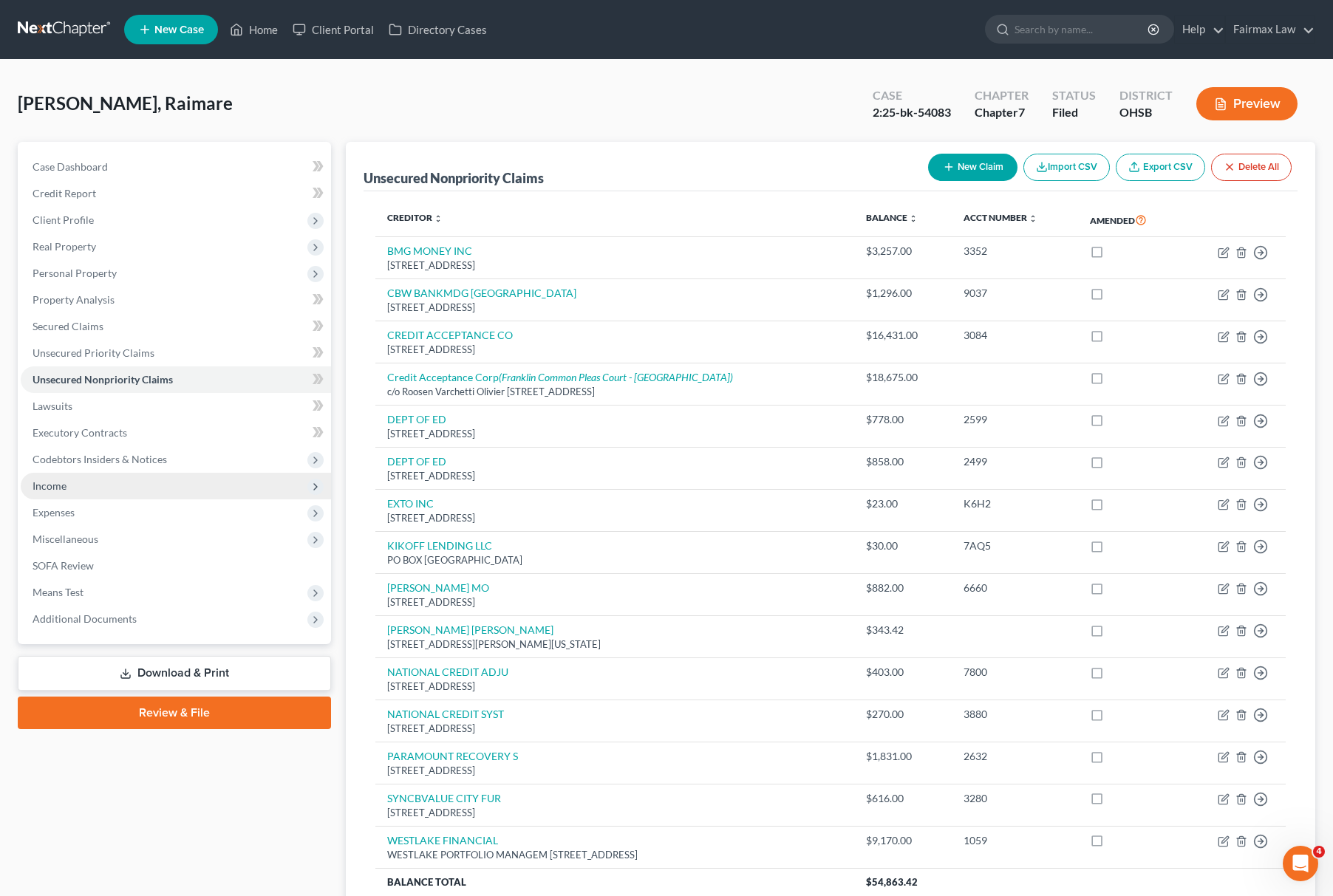
click at [48, 483] on span "Income" at bounding box center [49, 486] width 34 height 13
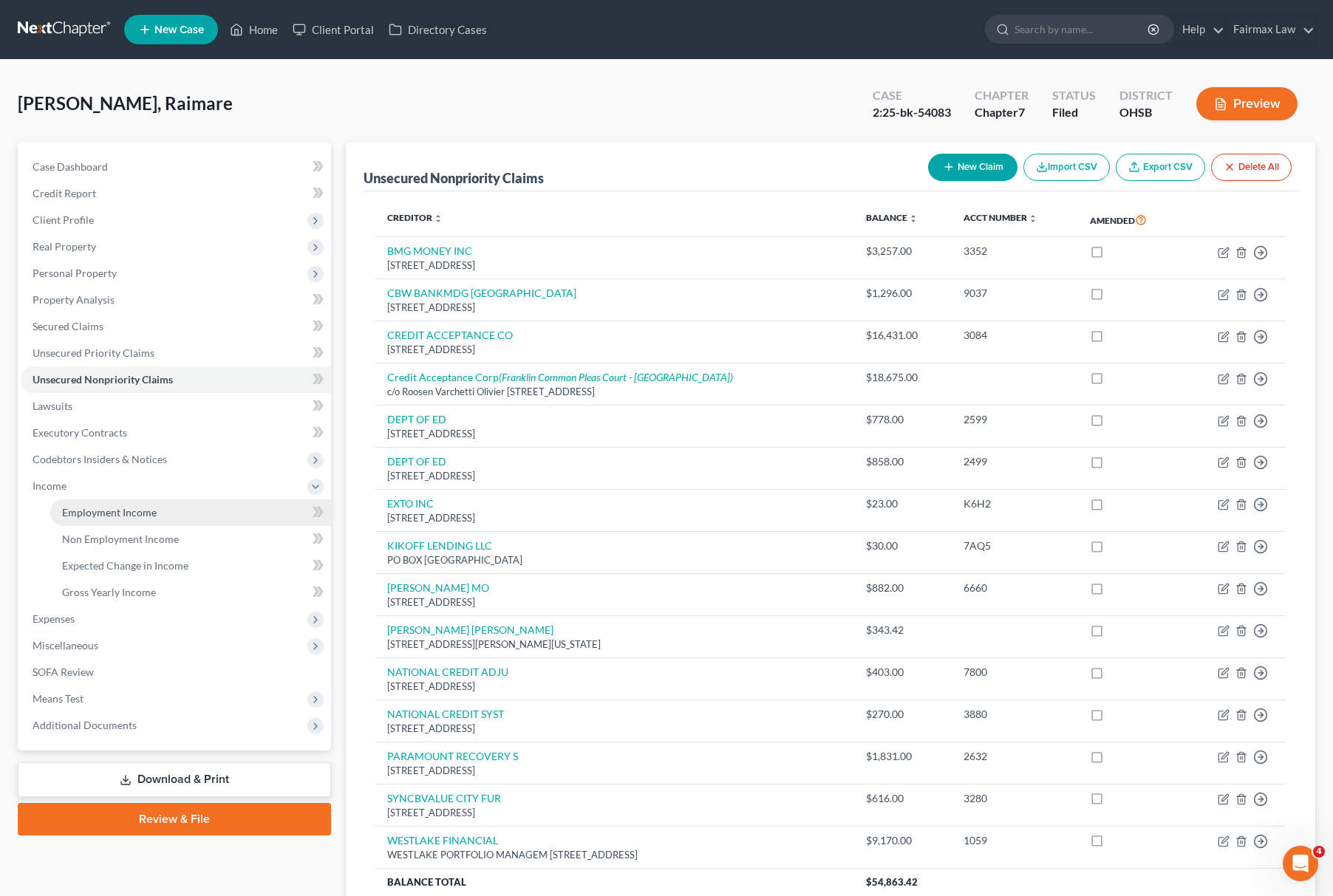
click at [78, 506] on span "Employment Income" at bounding box center [109, 512] width 95 height 13
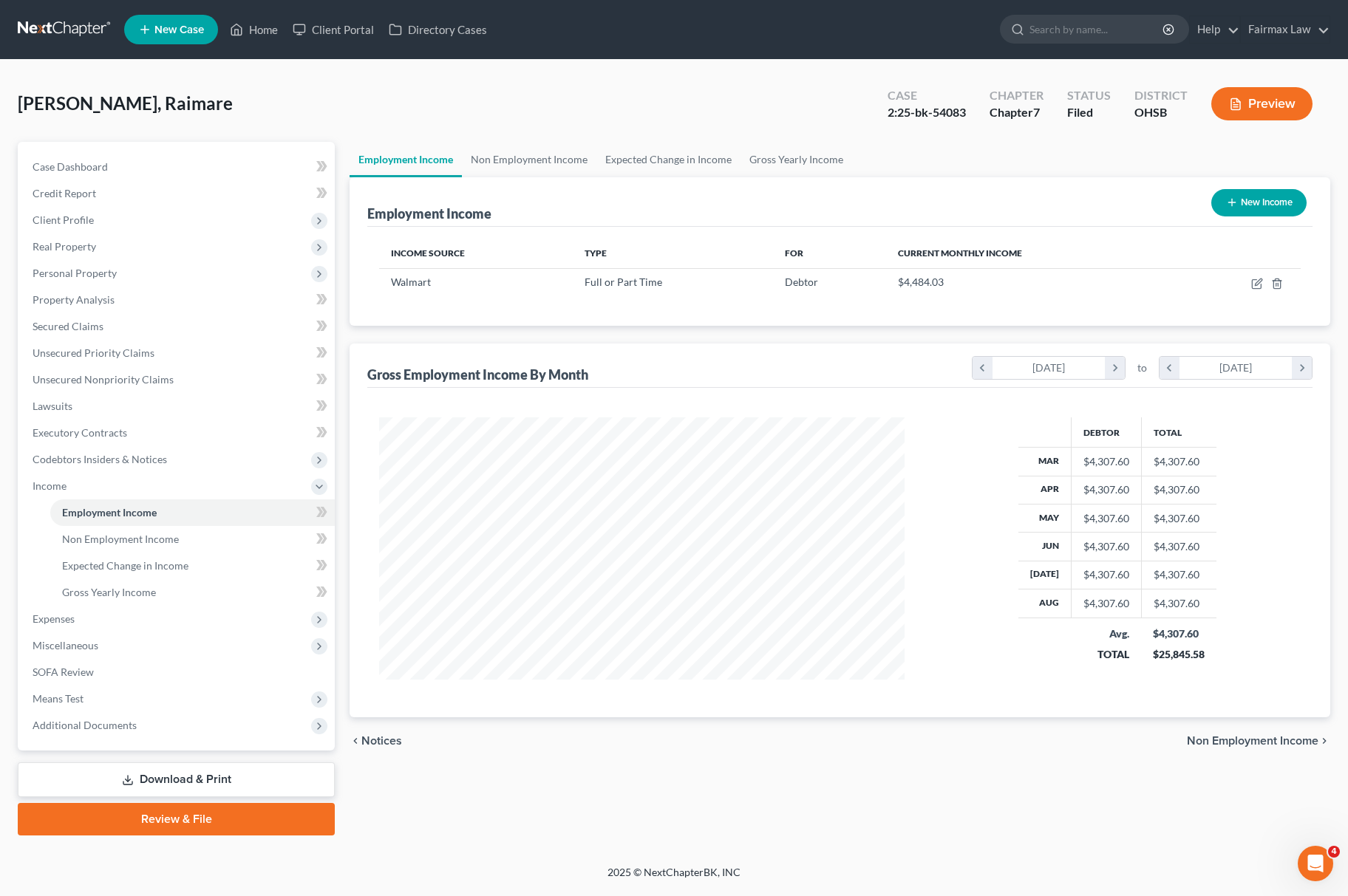
scroll to position [266, 554]
click at [1257, 285] on icon "button" at bounding box center [1257, 284] width 12 height 12
select select "0"
select select "36"
select select "2"
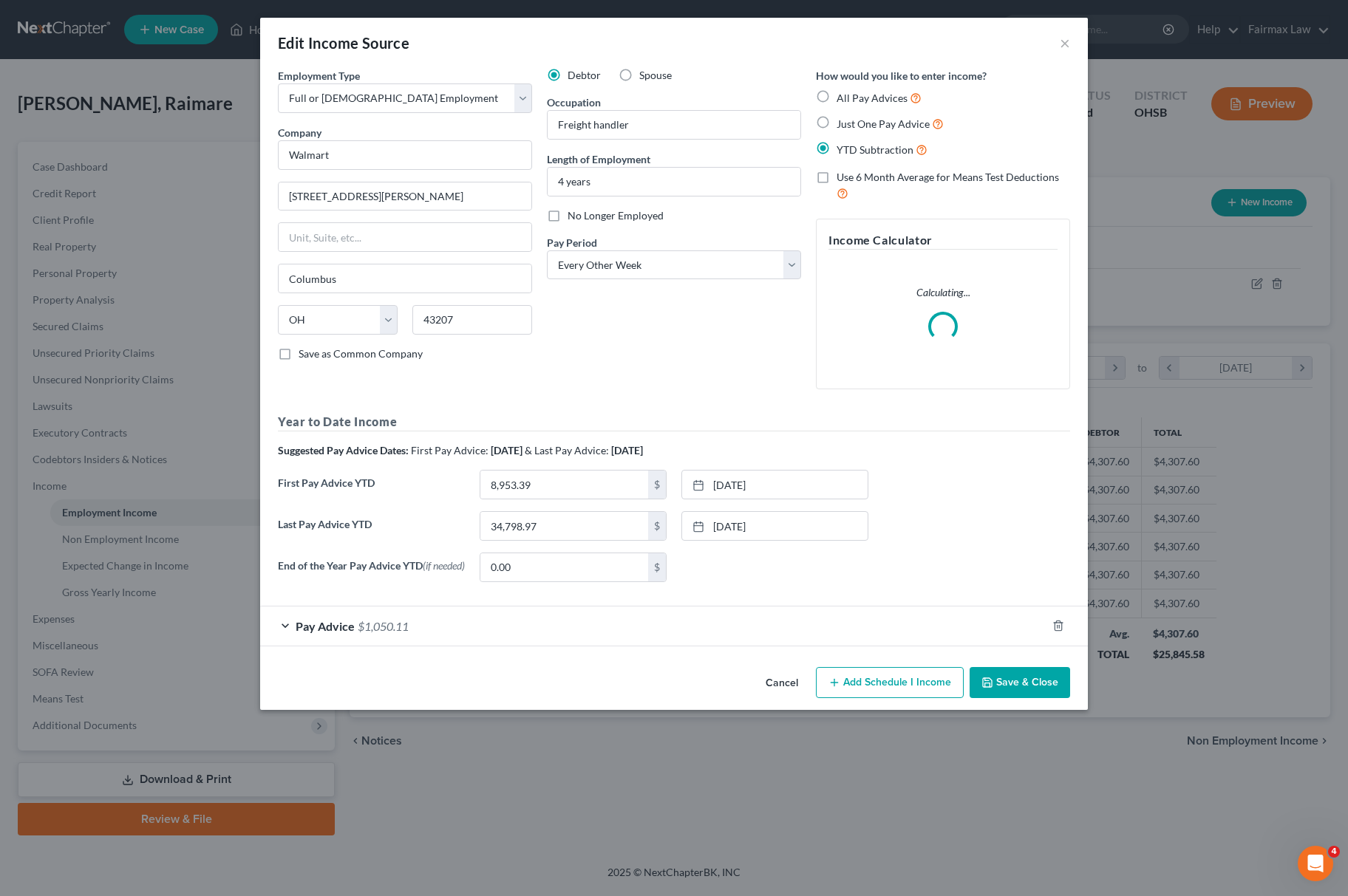
click at [1033, 684] on button "Save & Close" at bounding box center [1020, 683] width 101 height 31
